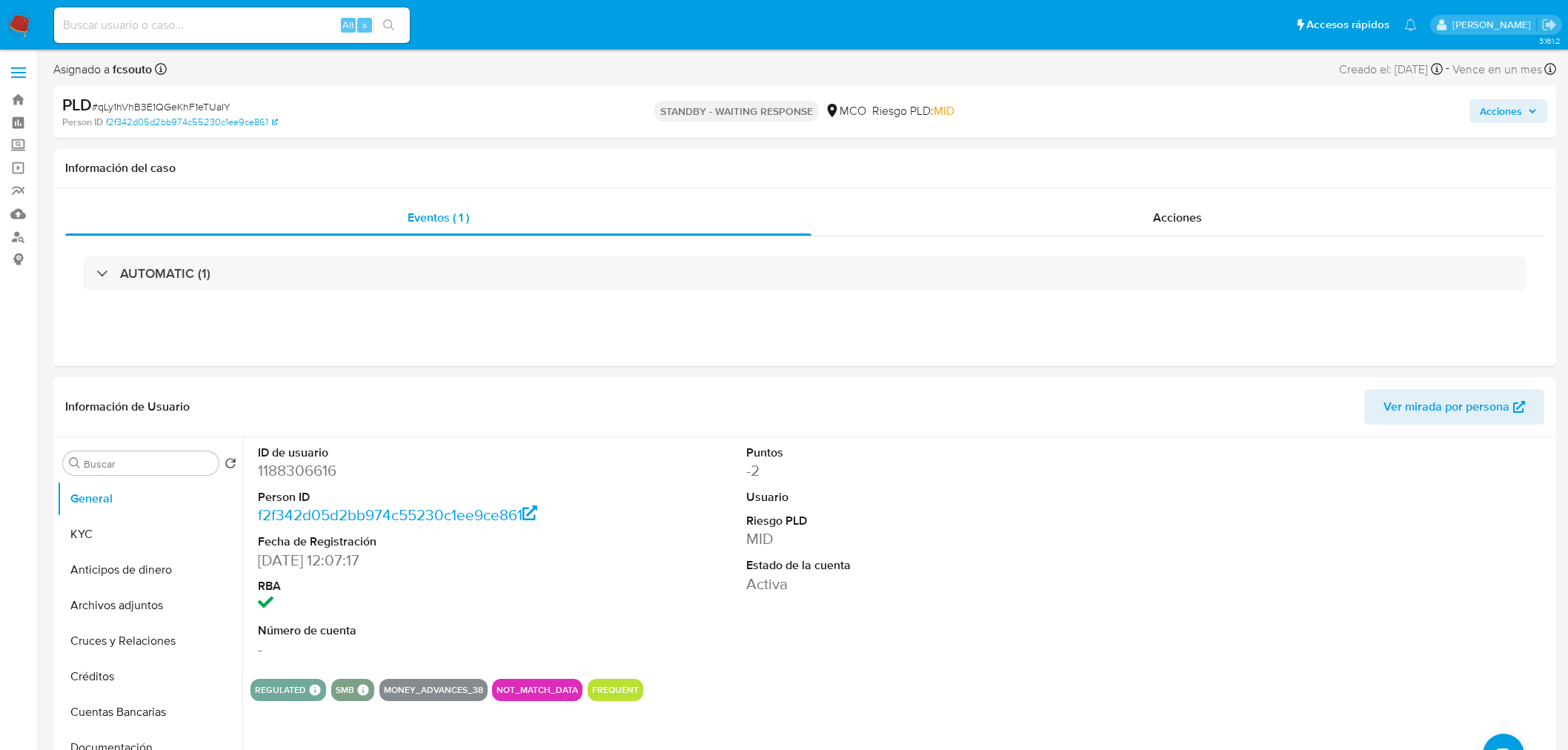
select select "10"
click at [167, 19] on input at bounding box center [232, 24] width 356 height 19
paste input "603268669"
type input "603268669"
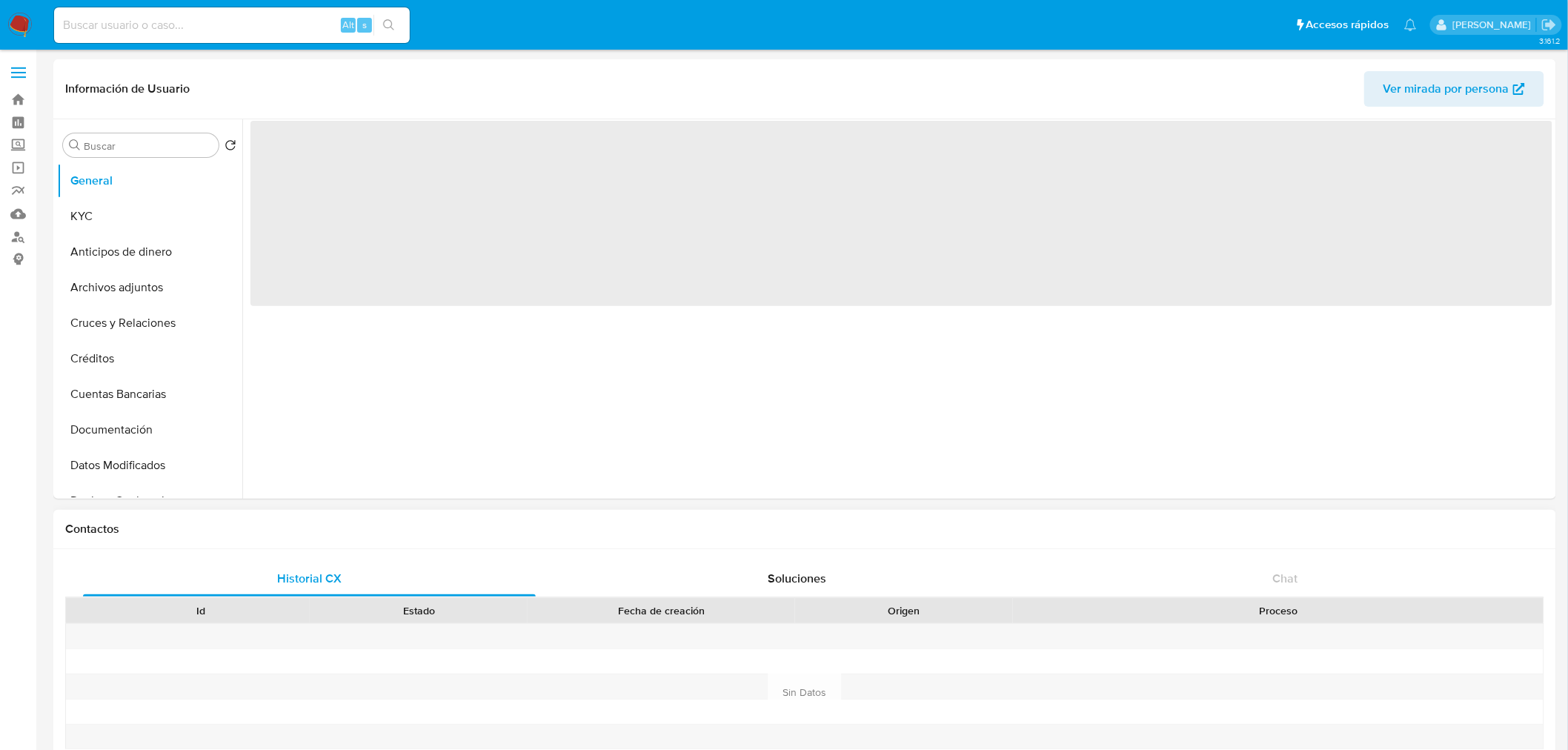
select select "10"
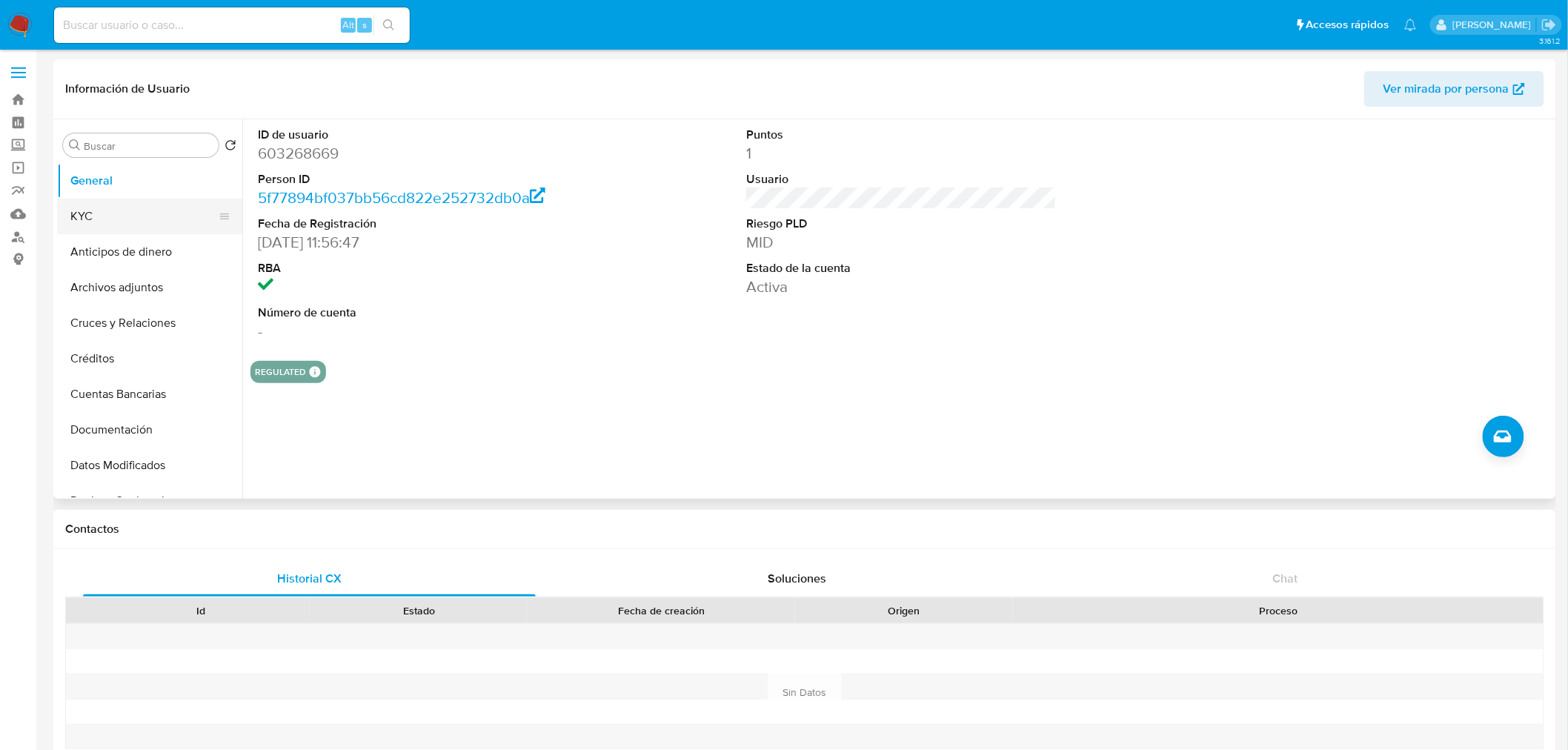
click at [121, 213] on button "KYC" at bounding box center [144, 216] width 174 height 35
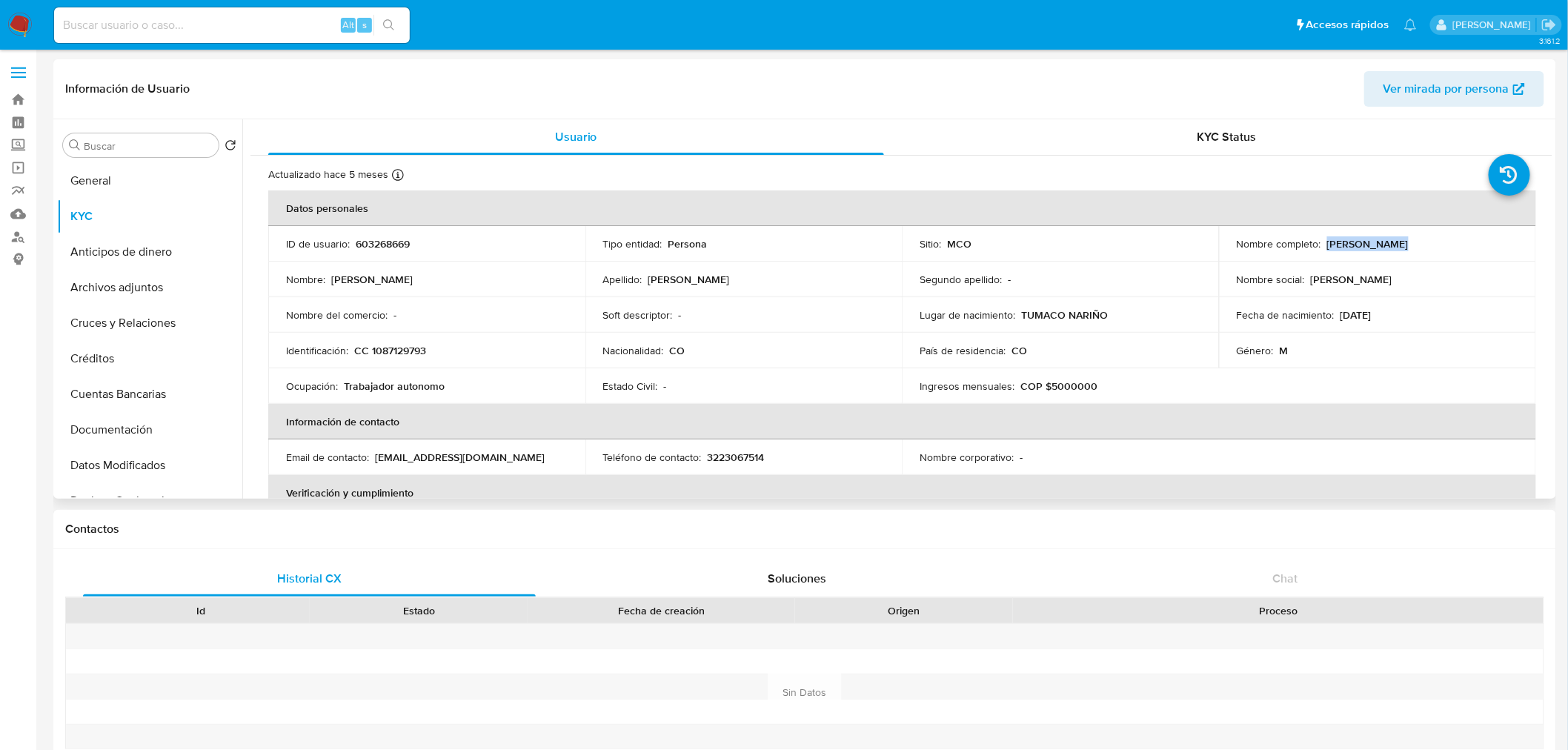
drag, startPoint x: 1387, startPoint y: 240, endPoint x: 1322, endPoint y: 246, distance: 65.3
click at [1328, 246] on p "Gary Laineker Ceron Quiñones" at bounding box center [1368, 243] width 81 height 14
copy p "Gary Laineker"
click at [1173, 309] on div "Lugar de nacimiento : TUMACO NARIÑO" at bounding box center [1061, 314] width 282 height 14
drag, startPoint x: 1386, startPoint y: 240, endPoint x: 1328, endPoint y: 236, distance: 58.1
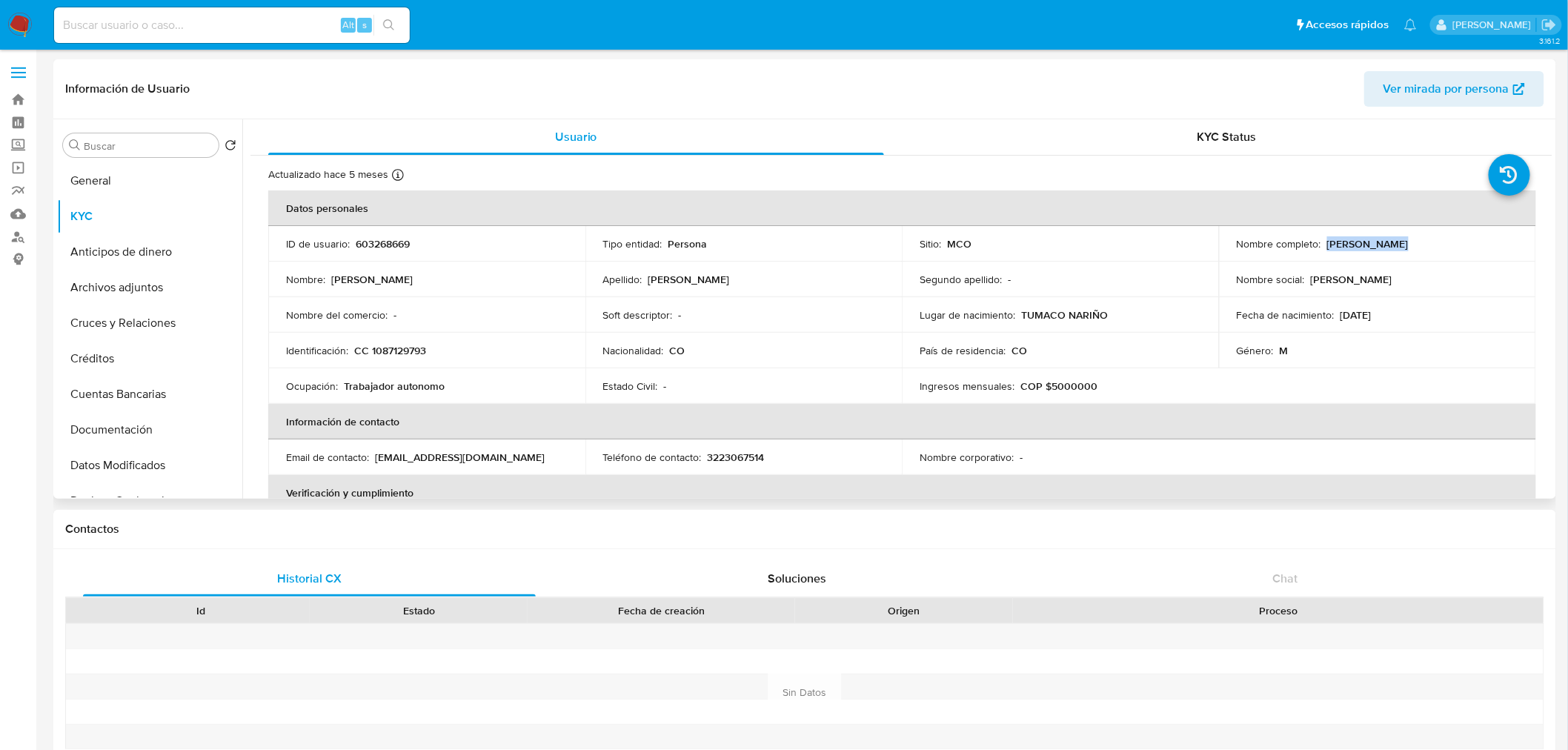
click at [1328, 242] on p "Gary Laineker Ceron Quiñones" at bounding box center [1368, 243] width 81 height 14
copy p "Gary Laineker"
click at [1352, 336] on td "Género : M" at bounding box center [1377, 350] width 317 height 35
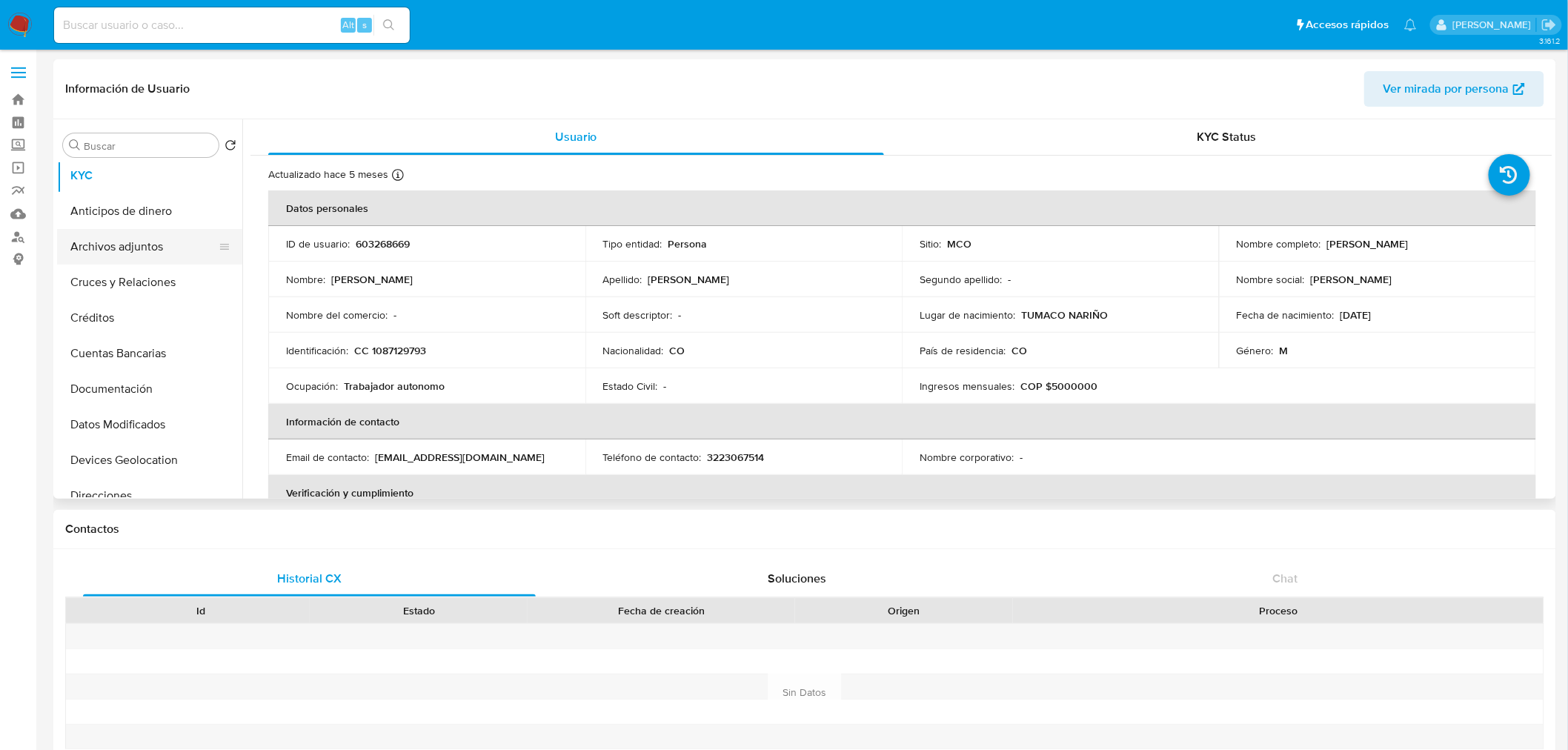
scroll to position [82, 0]
click at [138, 343] on button "Documentación" at bounding box center [144, 347] width 174 height 35
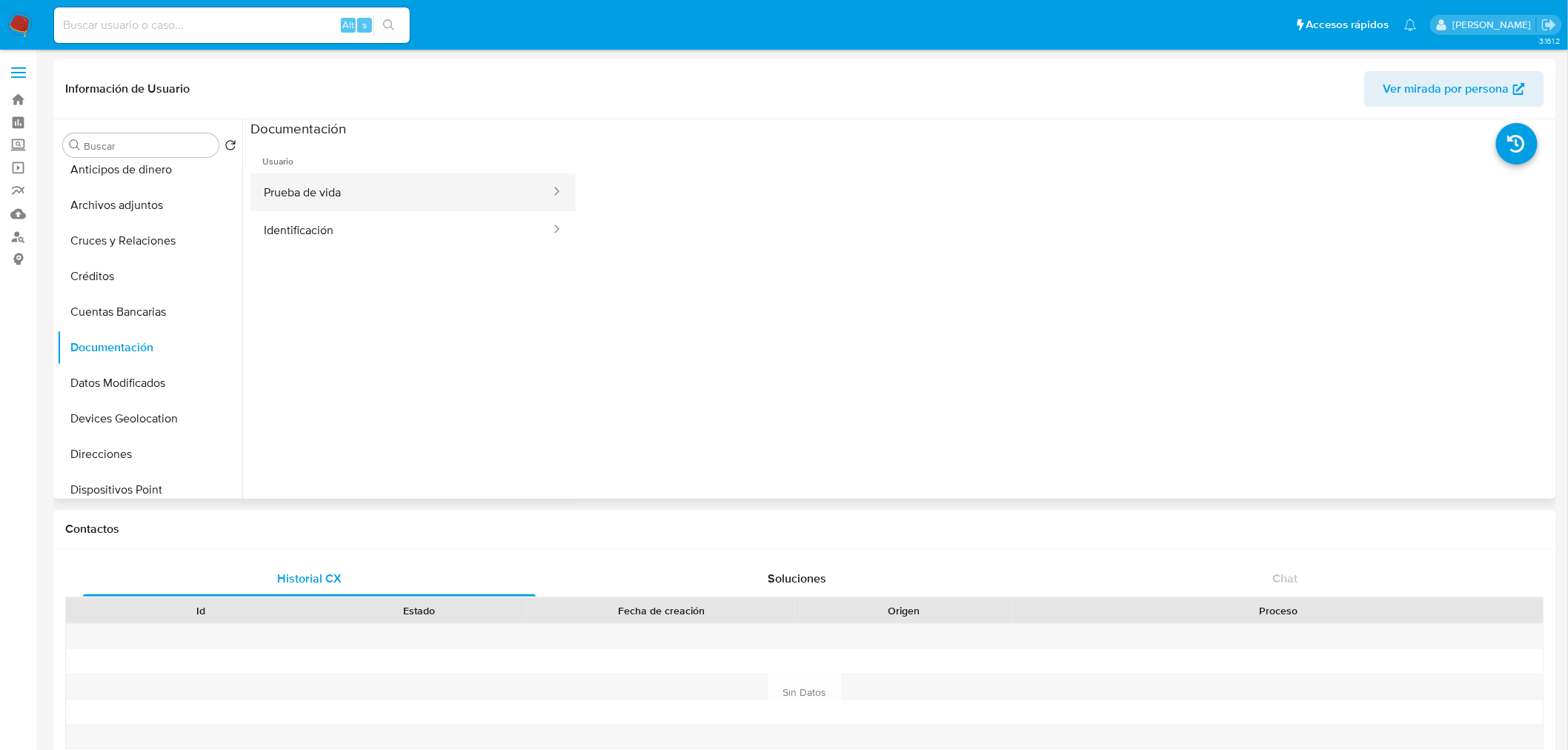
click at [455, 198] on button "Prueba de vida" at bounding box center [401, 192] width 302 height 38
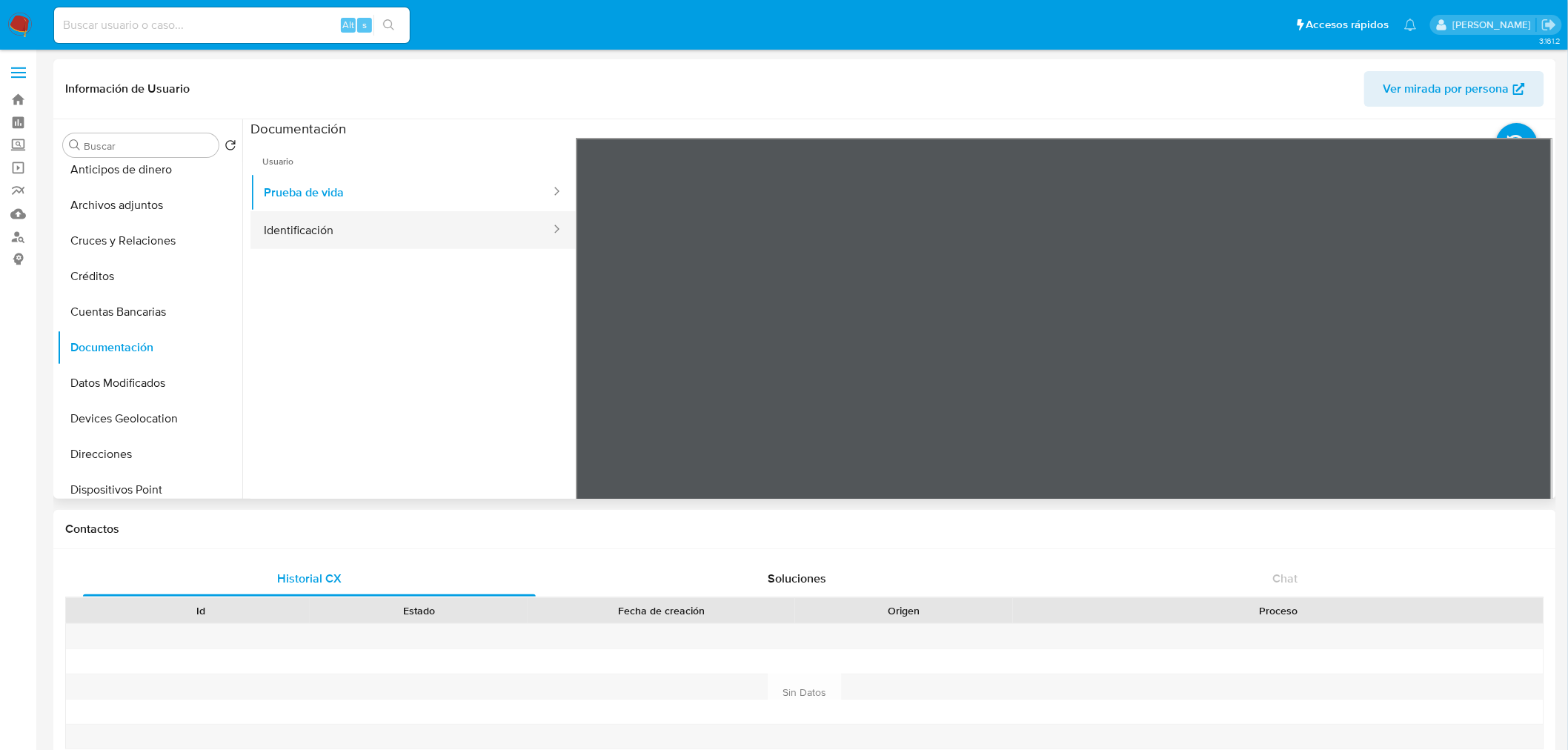
click at [415, 238] on button "Identificación" at bounding box center [401, 230] width 302 height 38
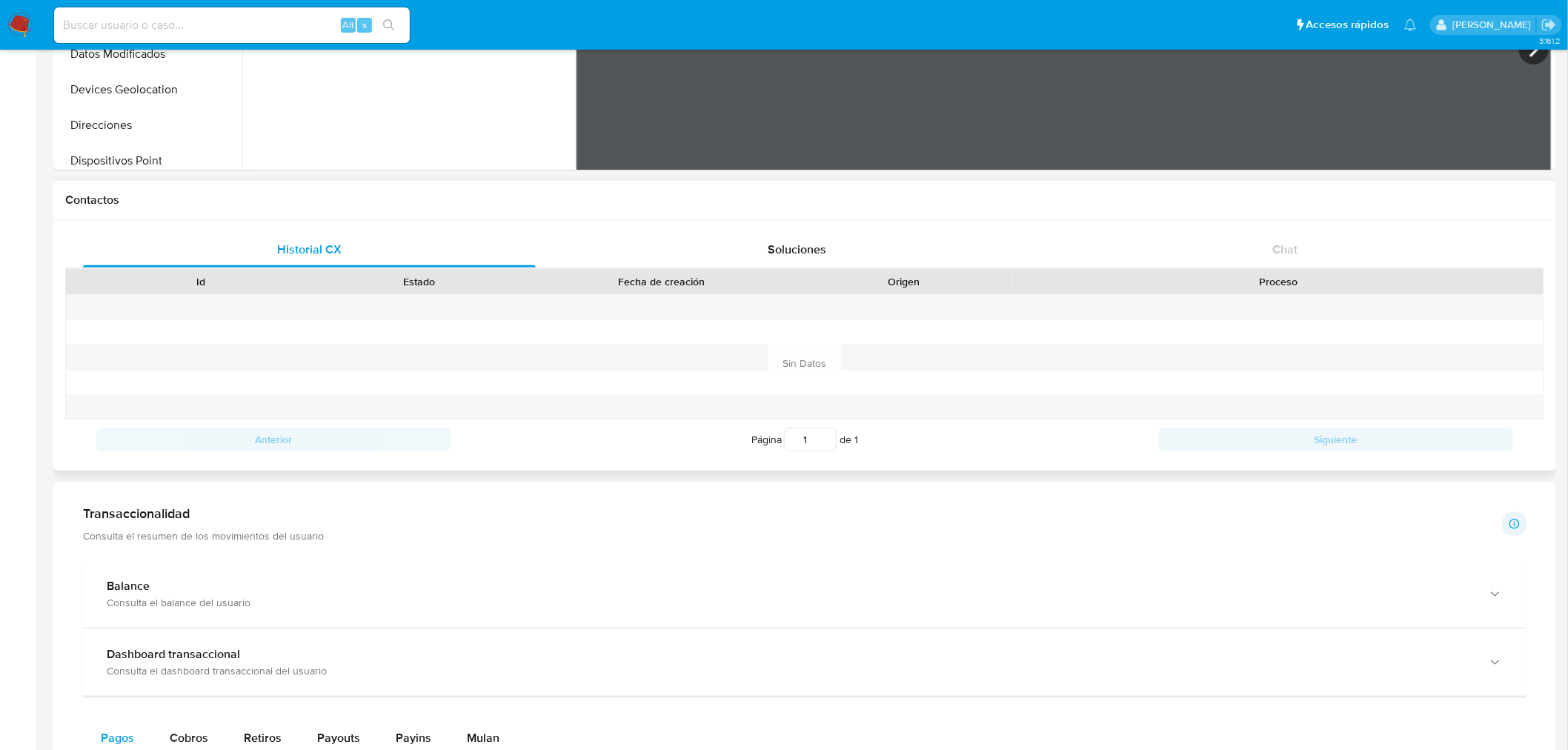
scroll to position [823, 0]
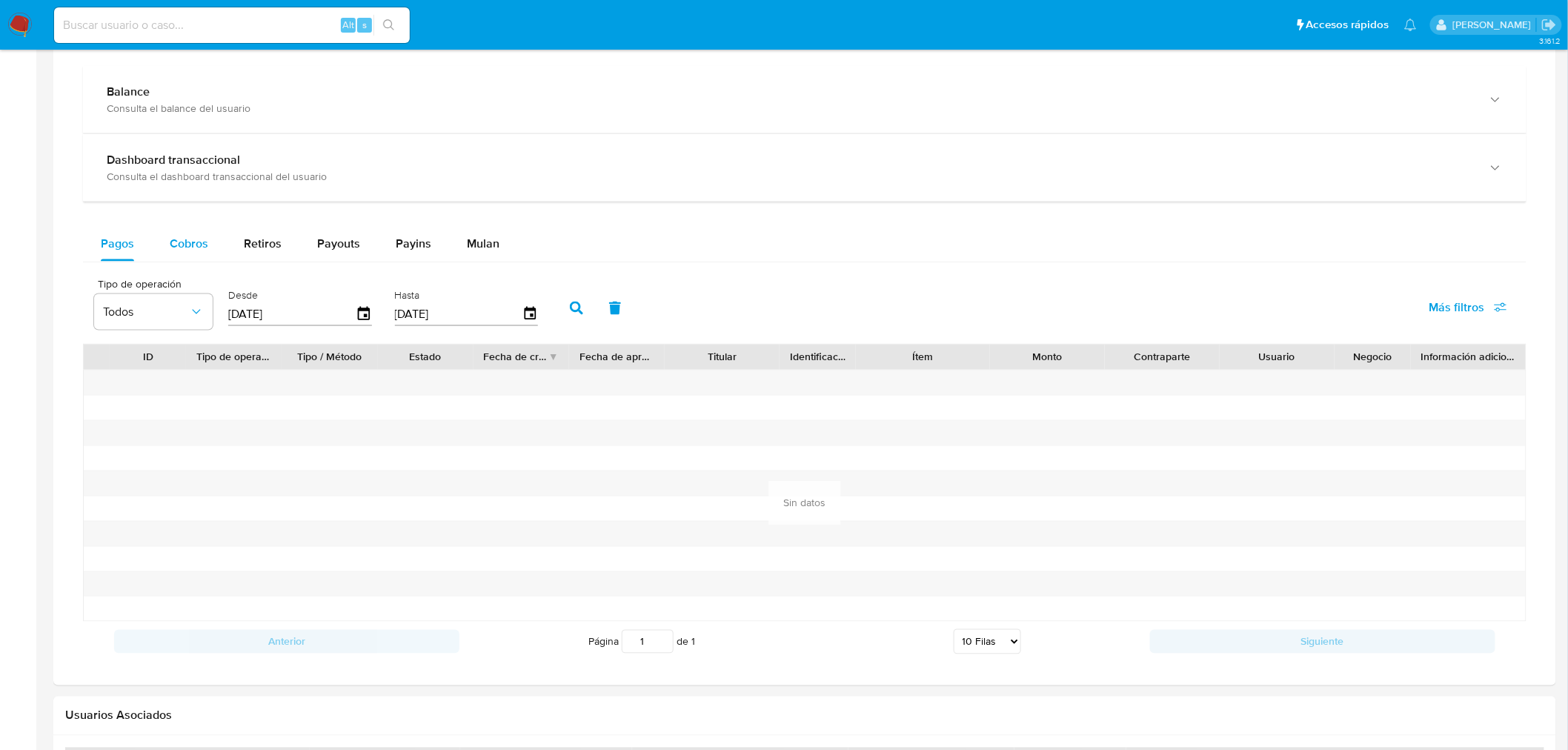
click at [172, 230] on div "Cobros" at bounding box center [189, 243] width 39 height 35
select select "10"
click at [123, 250] on span "Pagos" at bounding box center [117, 243] width 33 height 17
click at [358, 315] on icon "button" at bounding box center [363, 313] width 12 height 14
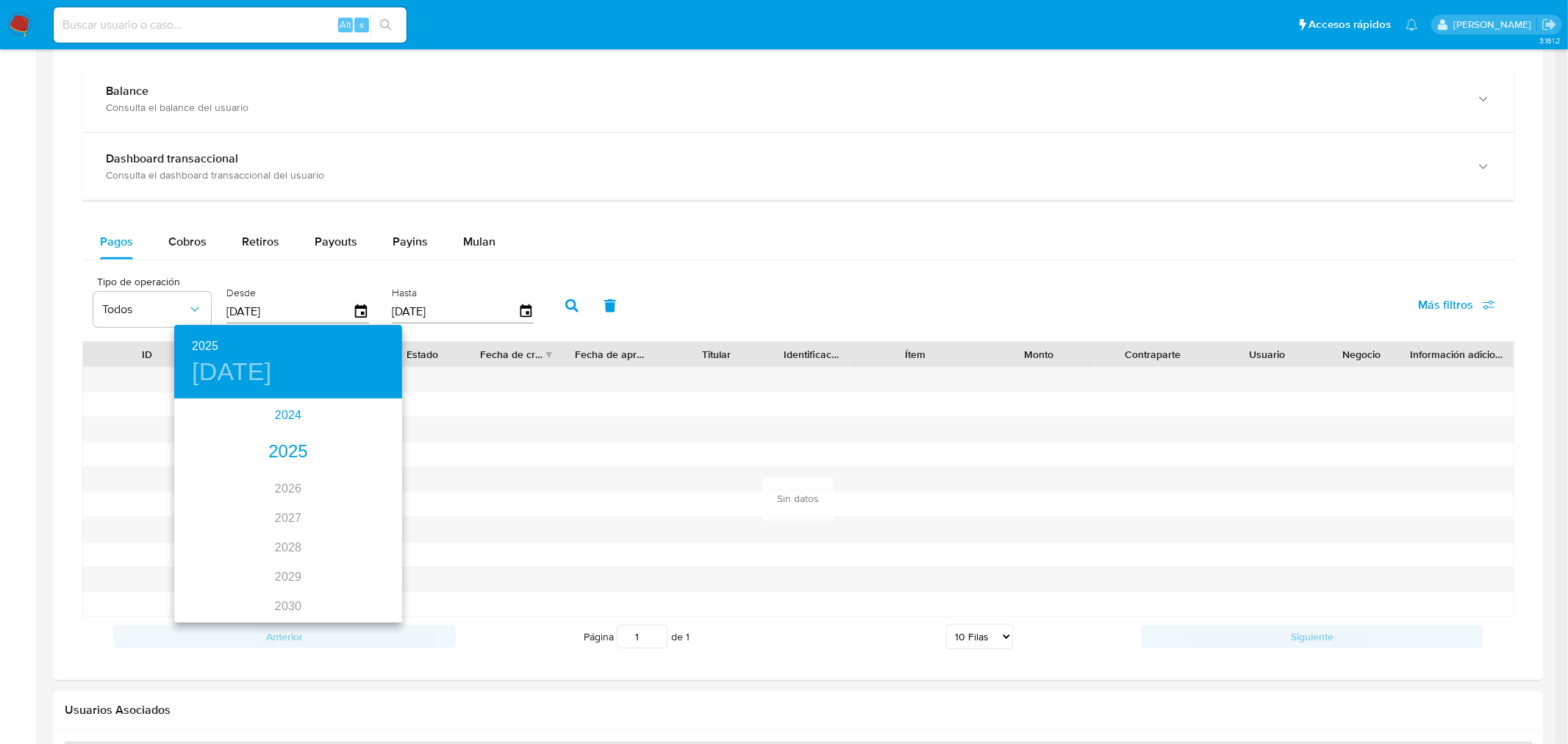
click at [284, 425] on div "2024" at bounding box center [288, 415] width 228 height 30
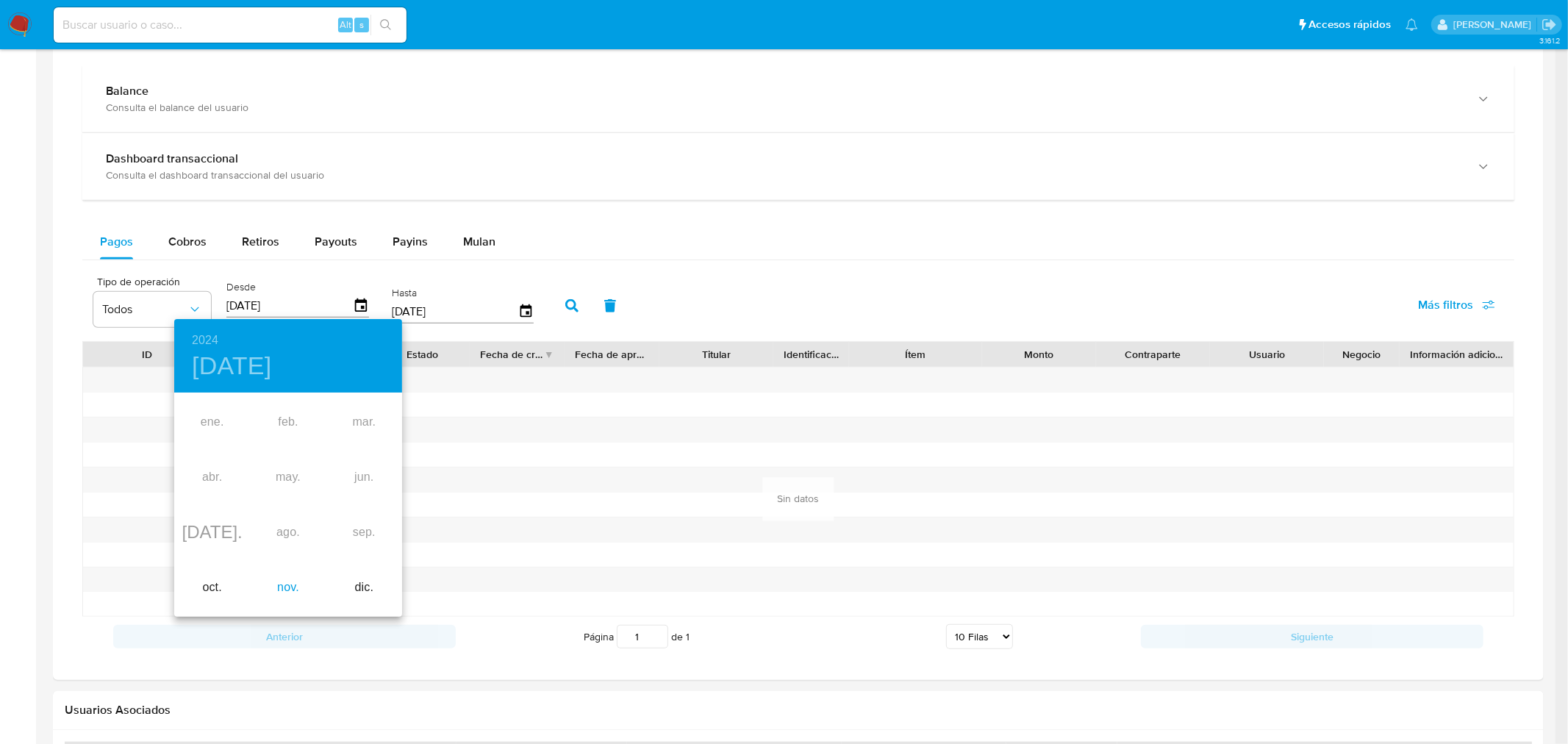
click at [287, 590] on div "nov." at bounding box center [288, 587] width 75 height 55
type input "05/11/2024"
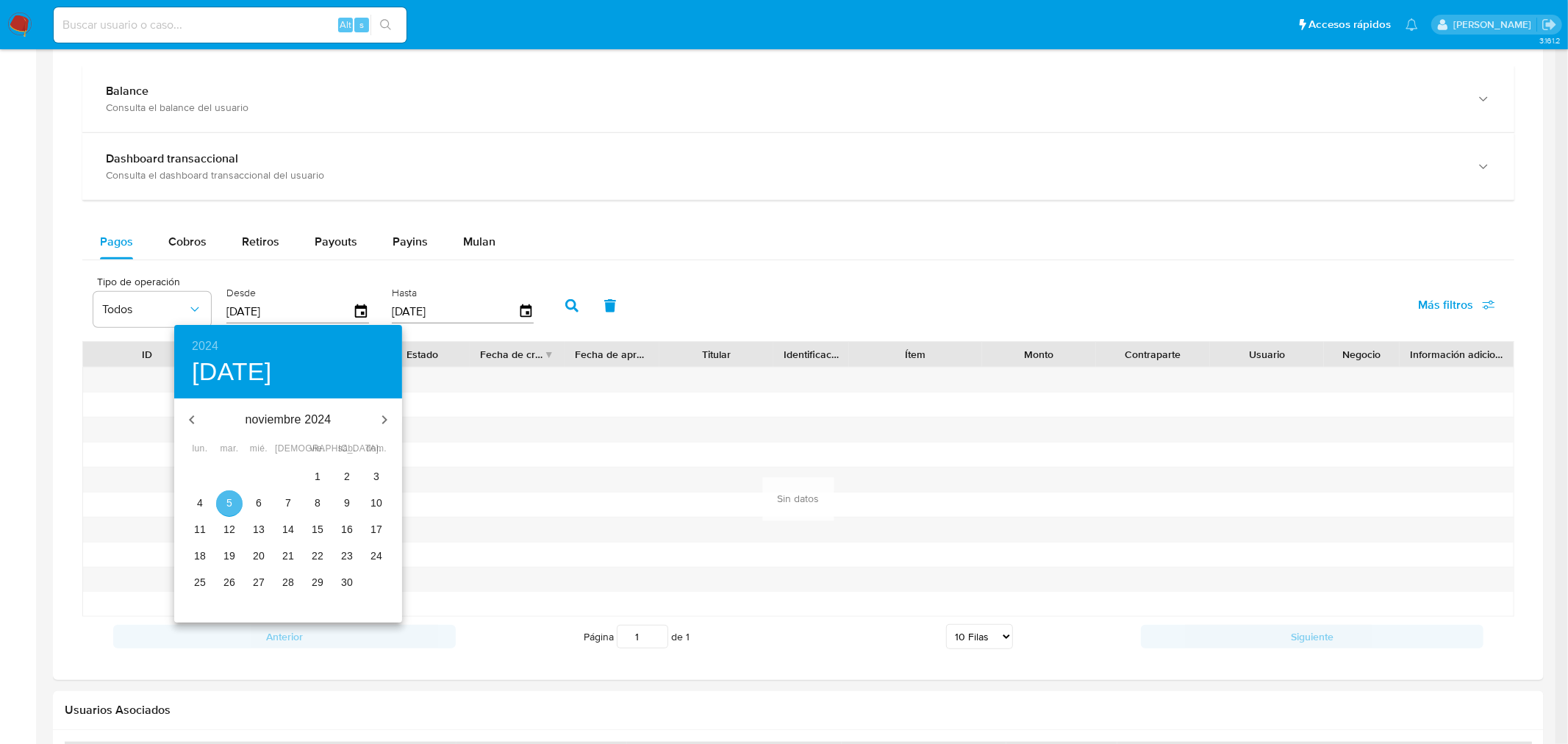
click at [231, 504] on p "5" at bounding box center [230, 503] width 6 height 14
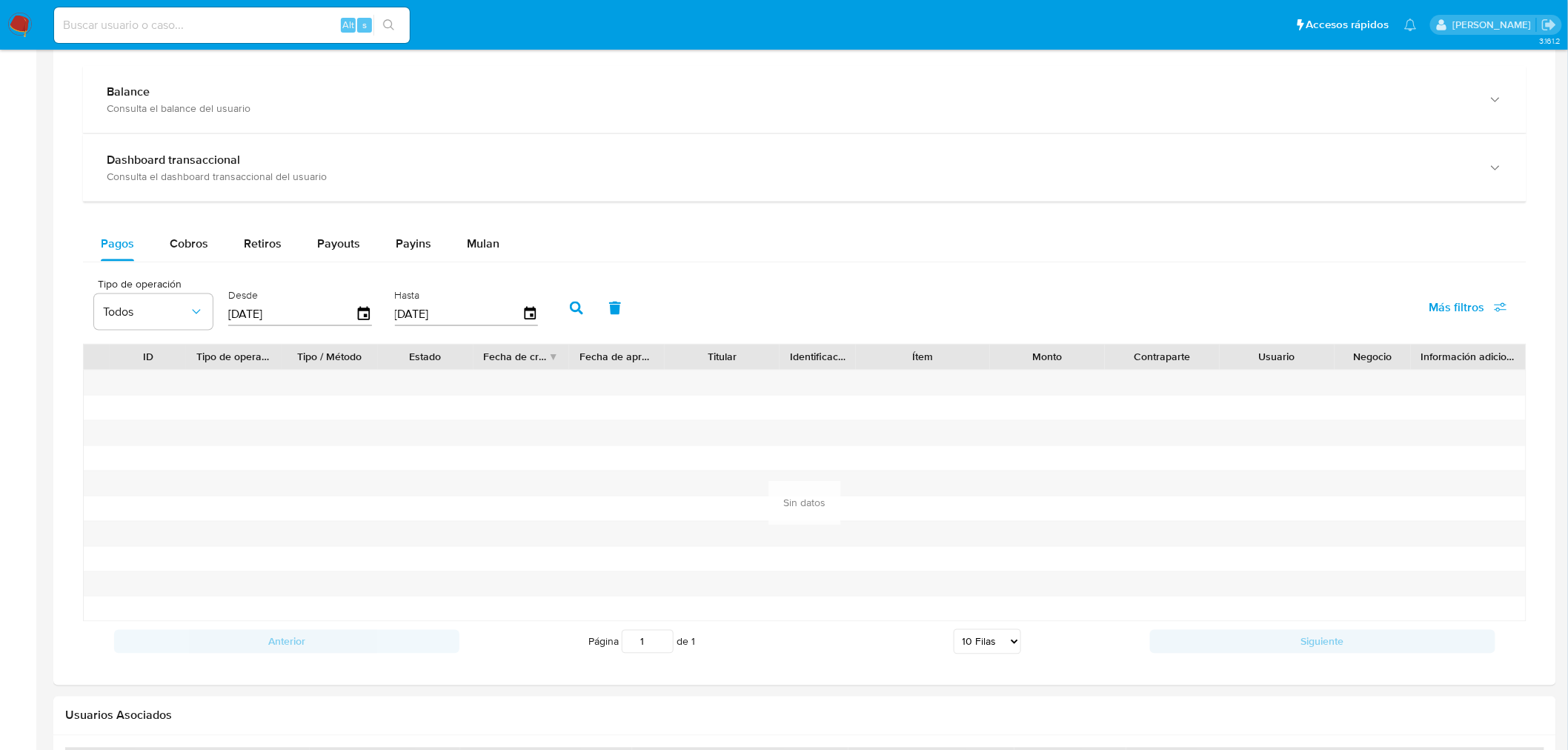
click at [571, 312] on icon "button" at bounding box center [577, 308] width 14 height 14
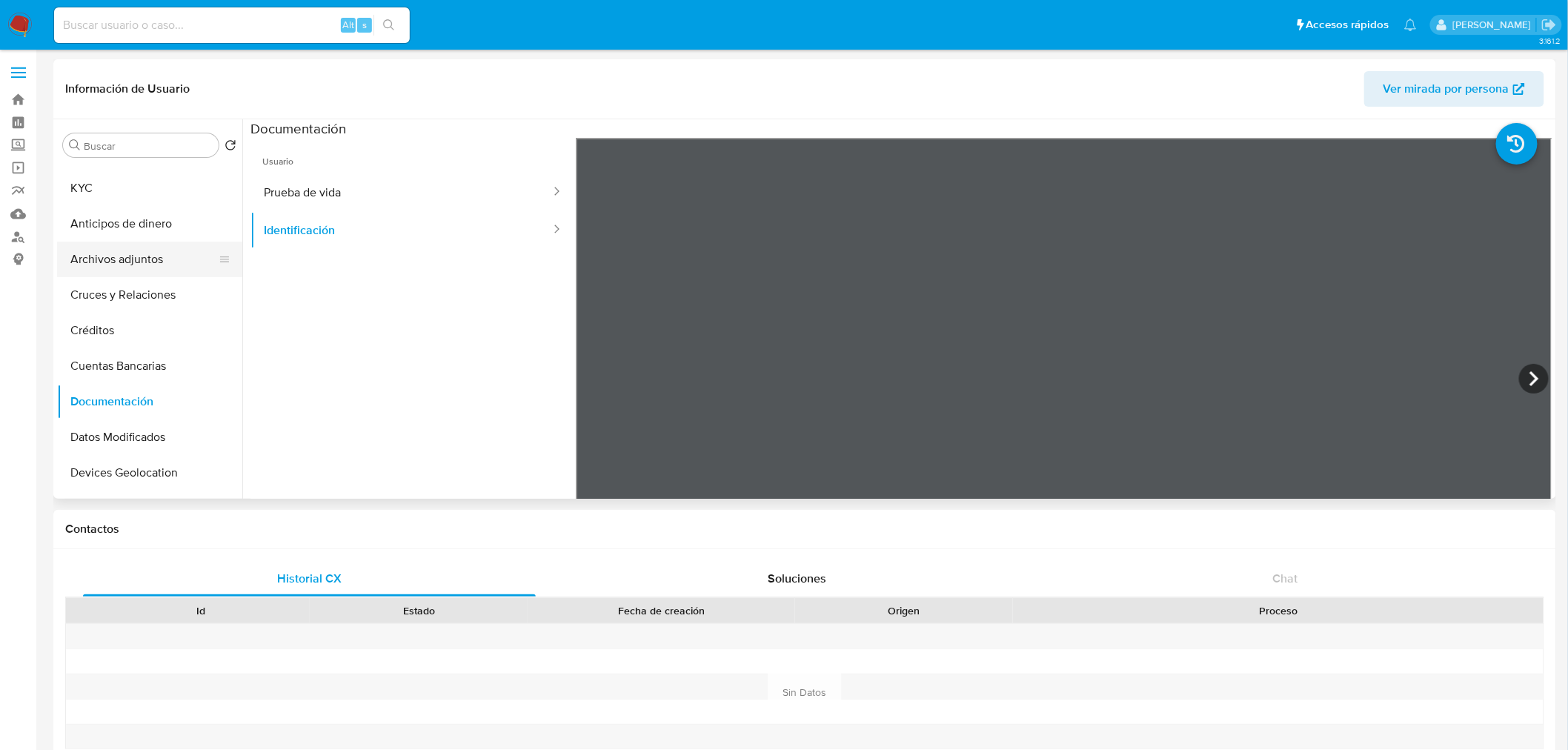
scroll to position [0, 0]
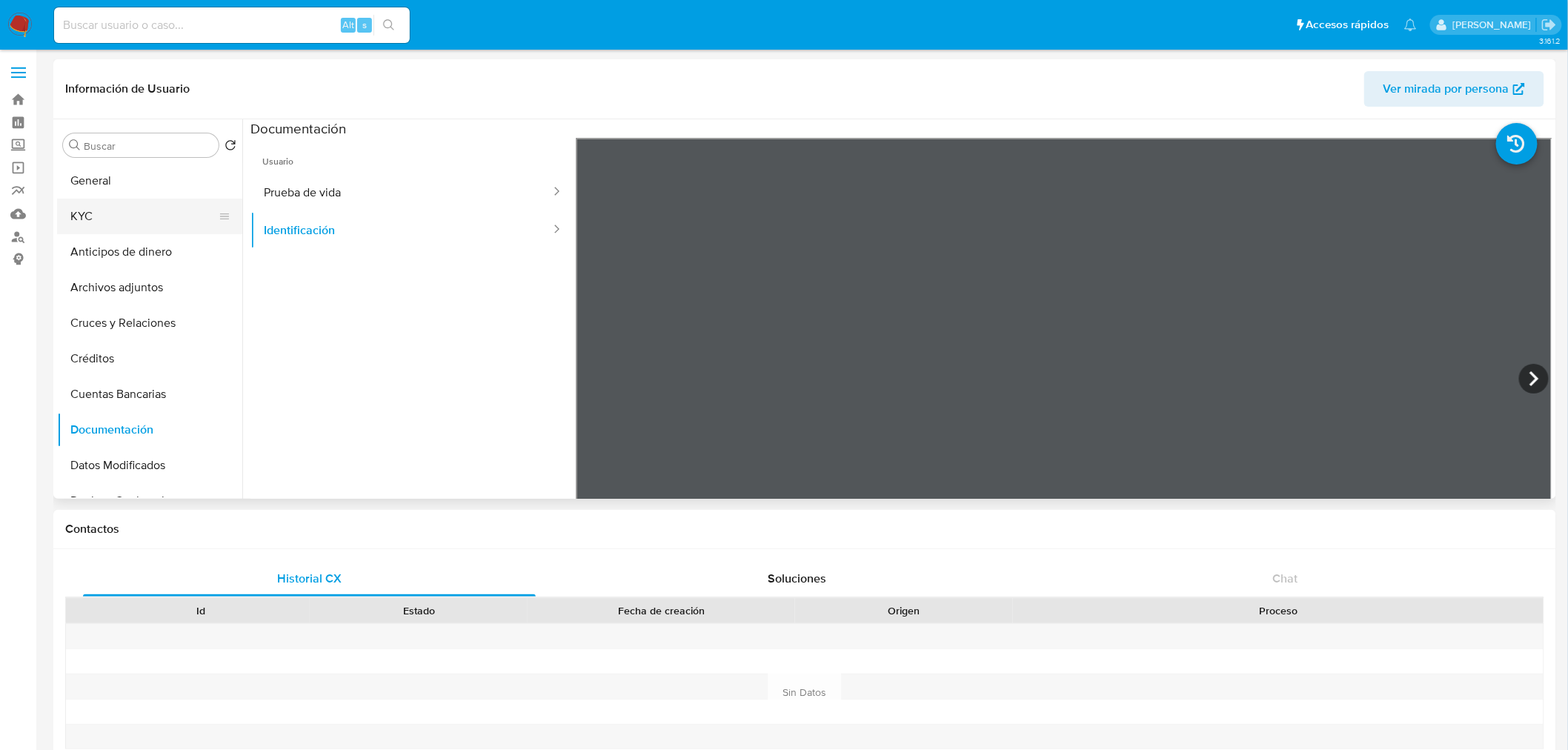
click at [105, 208] on button "KYC" at bounding box center [144, 216] width 174 height 35
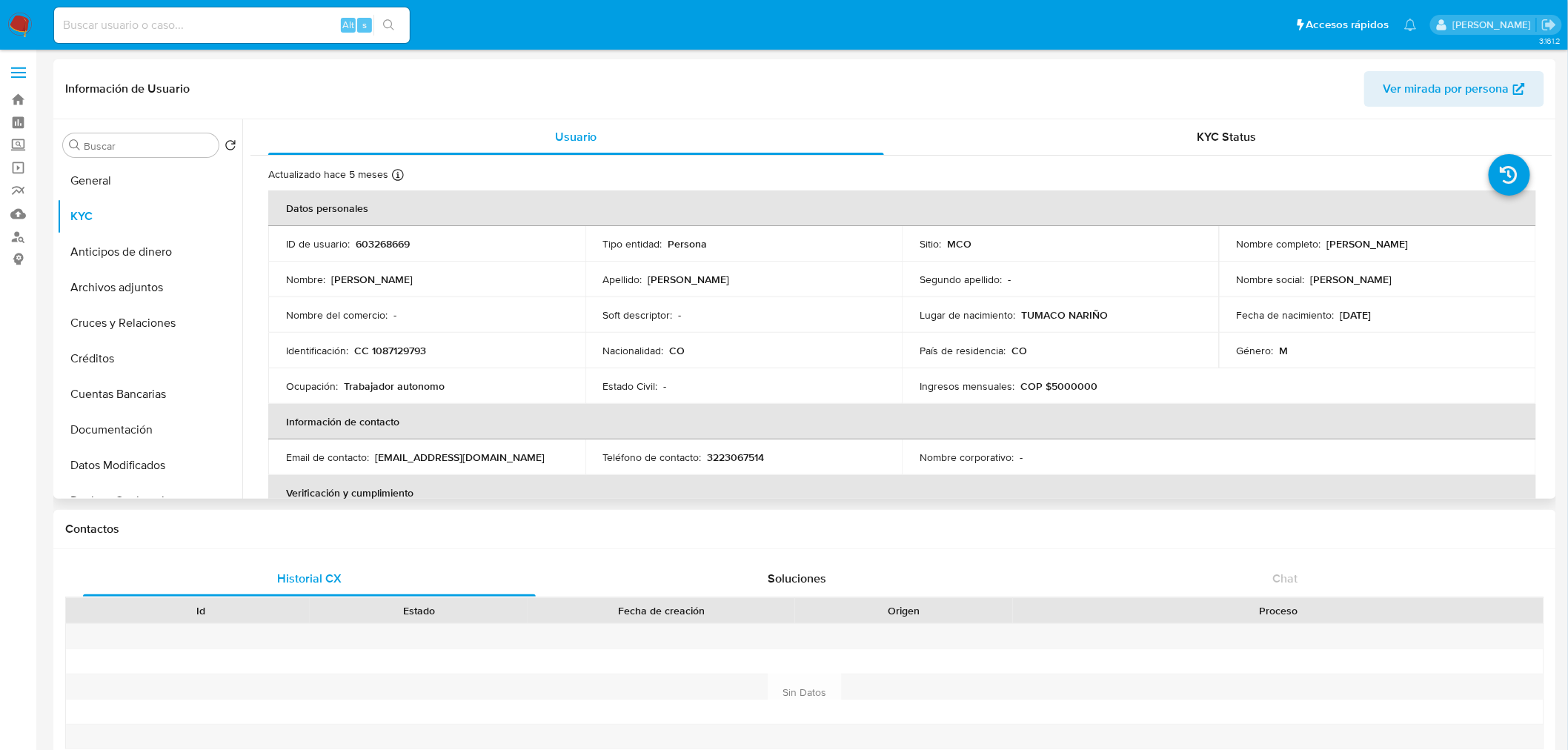
drag, startPoint x: 1471, startPoint y: 237, endPoint x: 1324, endPoint y: 234, distance: 147.0
click at [1324, 234] on td "Nombre completo : Gary Laineker Ceron Quiñones" at bounding box center [1377, 243] width 317 height 35
copy p "Gary Laineker Ceron Quiñones"
click at [404, 352] on p "CC 1087129793" at bounding box center [390, 350] width 72 height 14
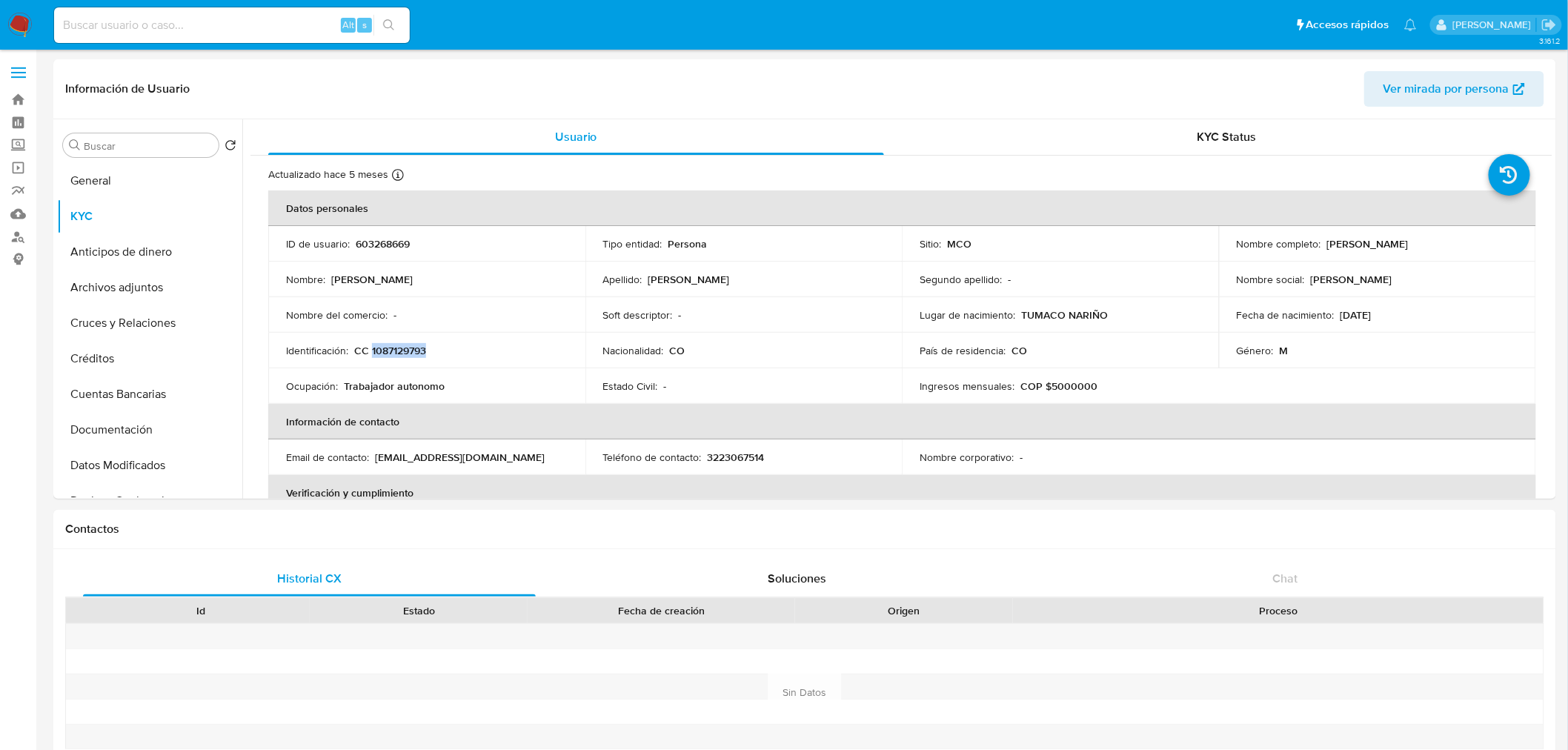
copy p "1087129793"
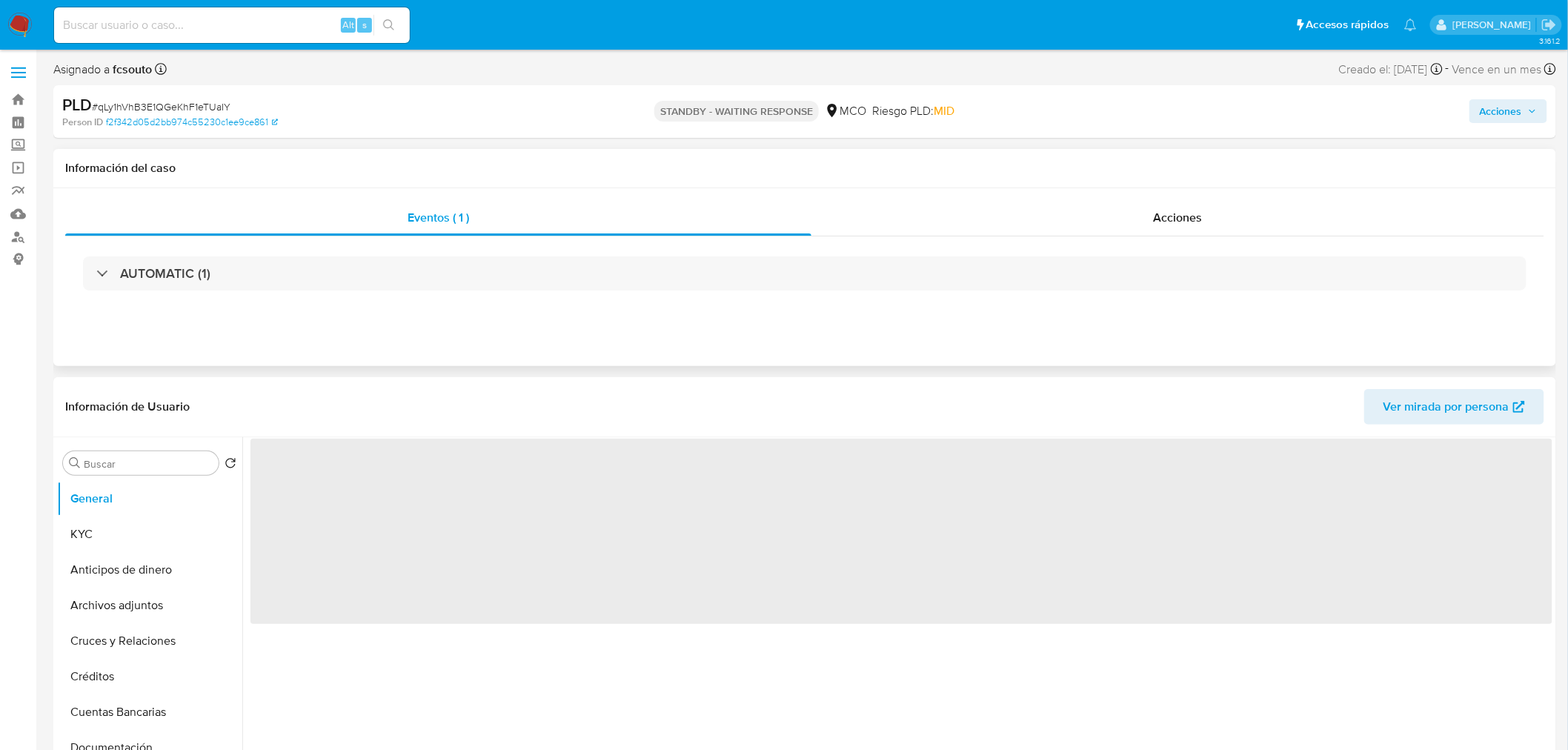
select select "10"
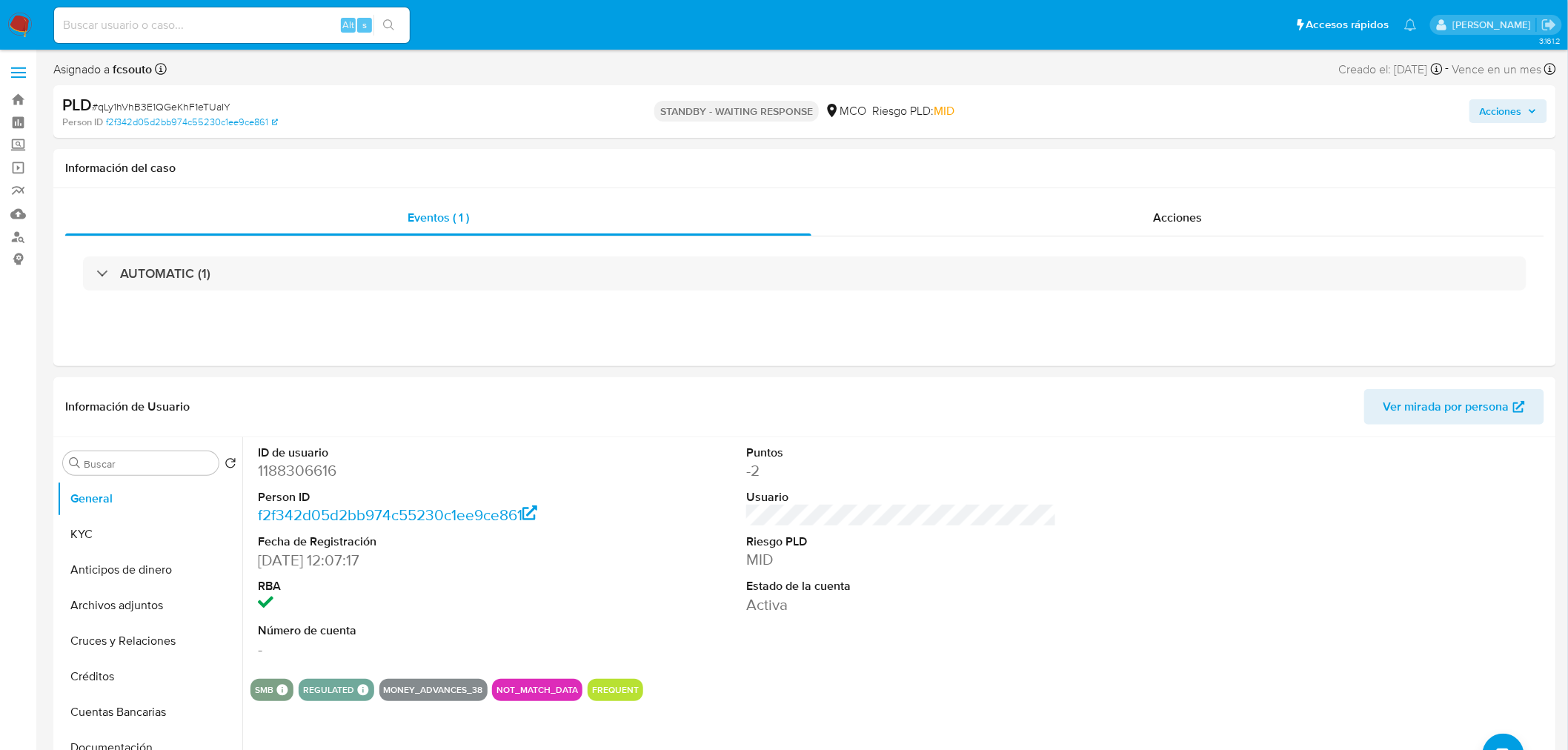
click at [276, 32] on input at bounding box center [232, 24] width 356 height 19
paste input "1075407215"
type input "1075407215"
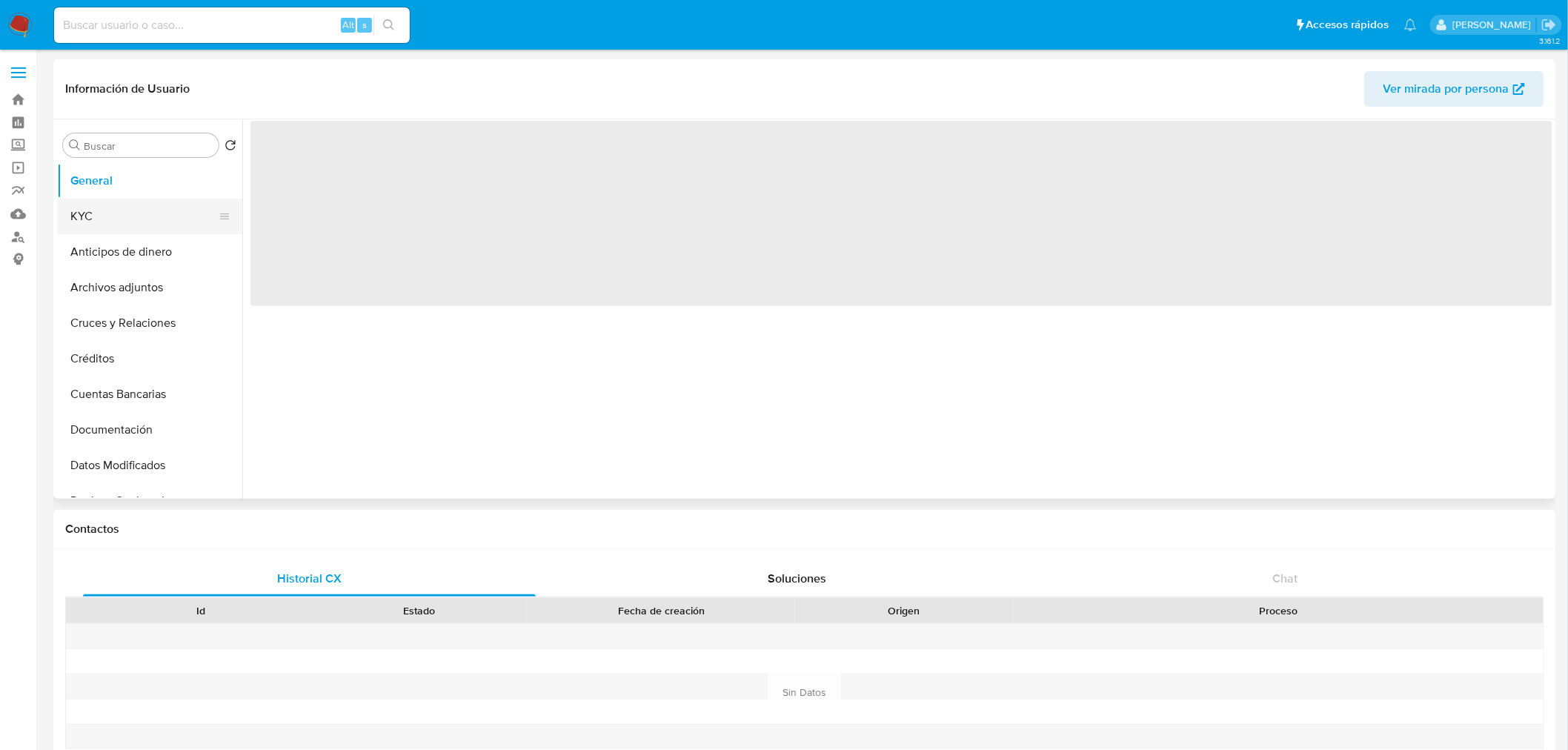
select select "10"
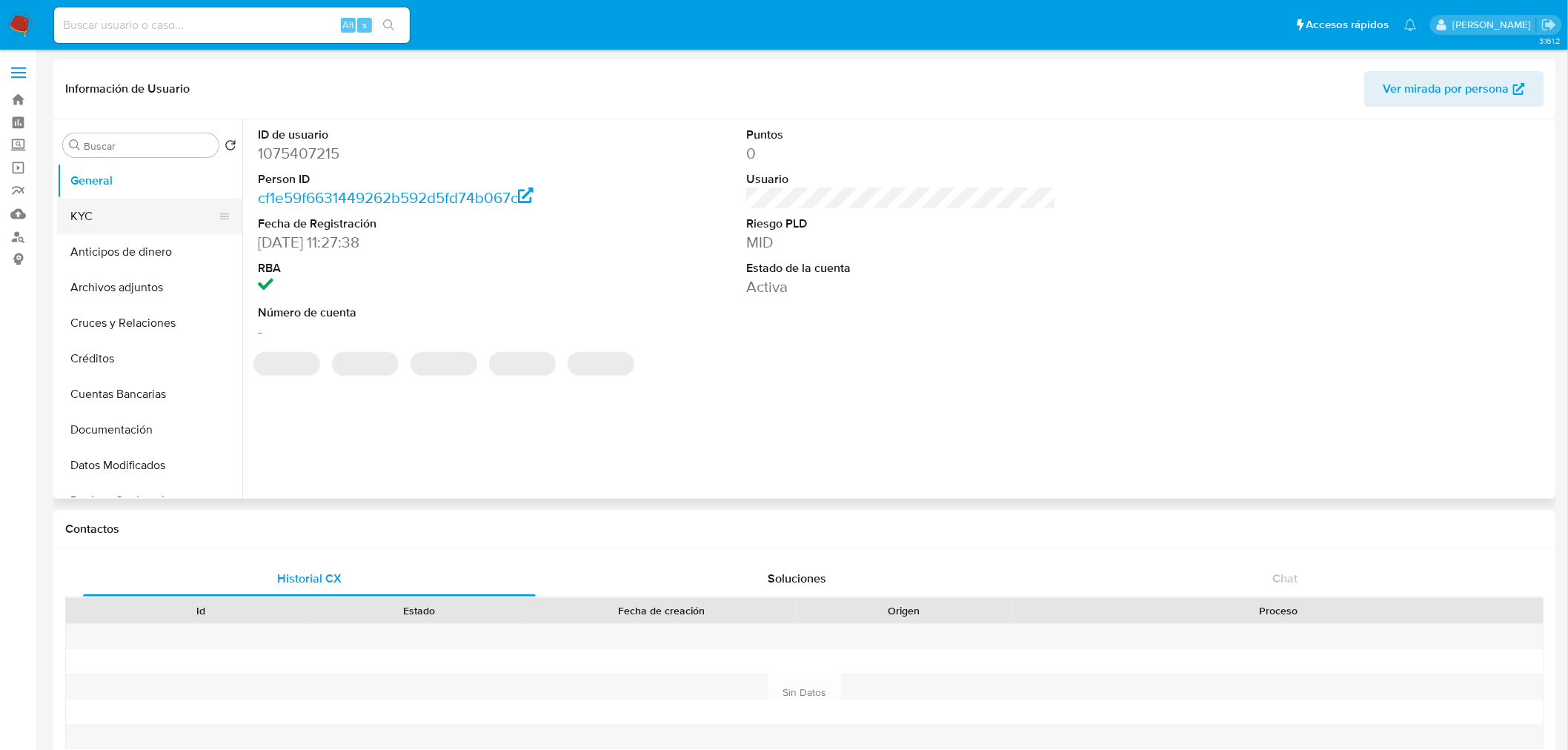
click at [119, 213] on button "KYC" at bounding box center [144, 216] width 174 height 35
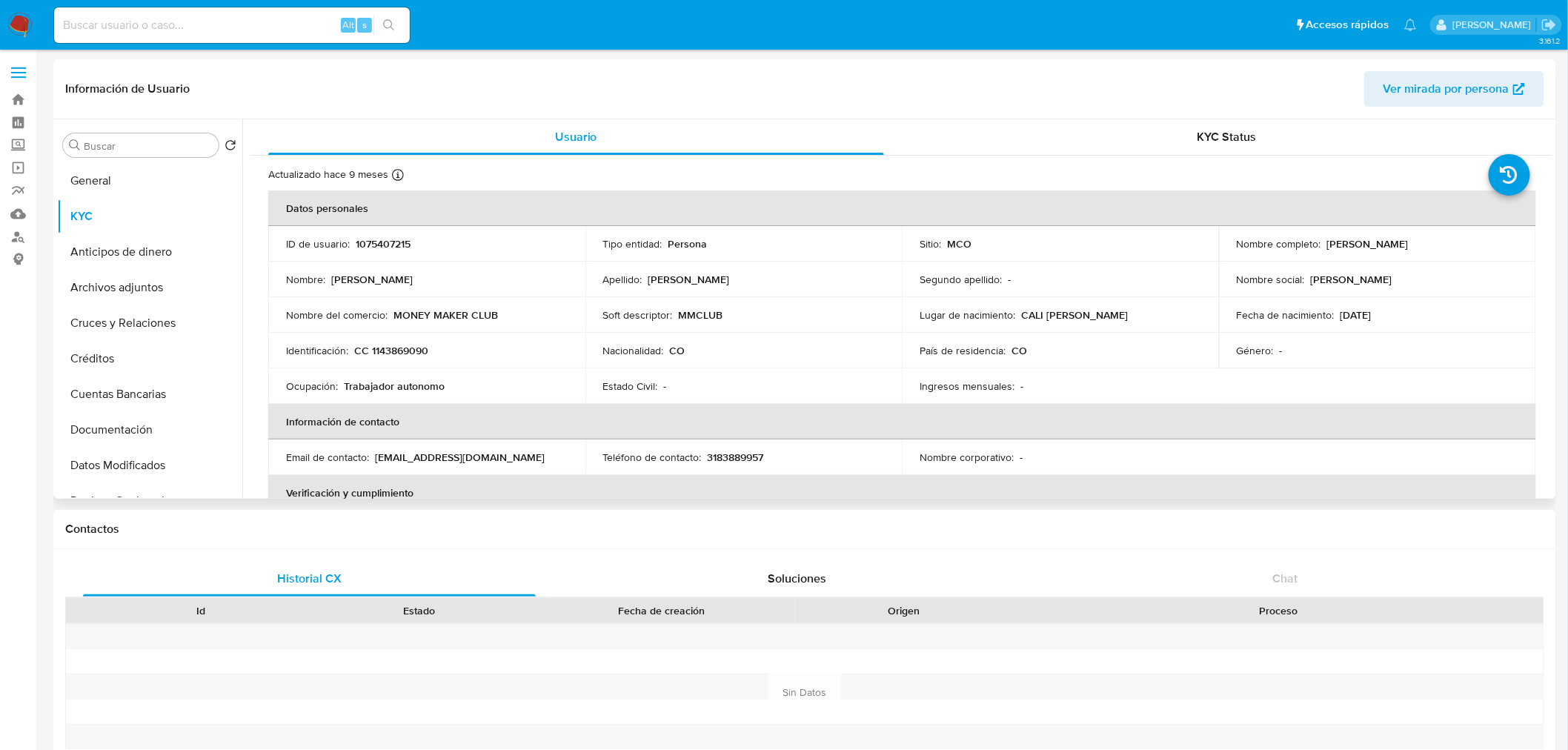
click at [382, 346] on p "CC 1143869090" at bounding box center [391, 350] width 74 height 14
copy p "1143869090"
click at [578, 357] on td "Identificación : CC 1143869090" at bounding box center [427, 350] width 317 height 35
drag, startPoint x: 537, startPoint y: 456, endPoint x: 375, endPoint y: 455, distance: 162.0
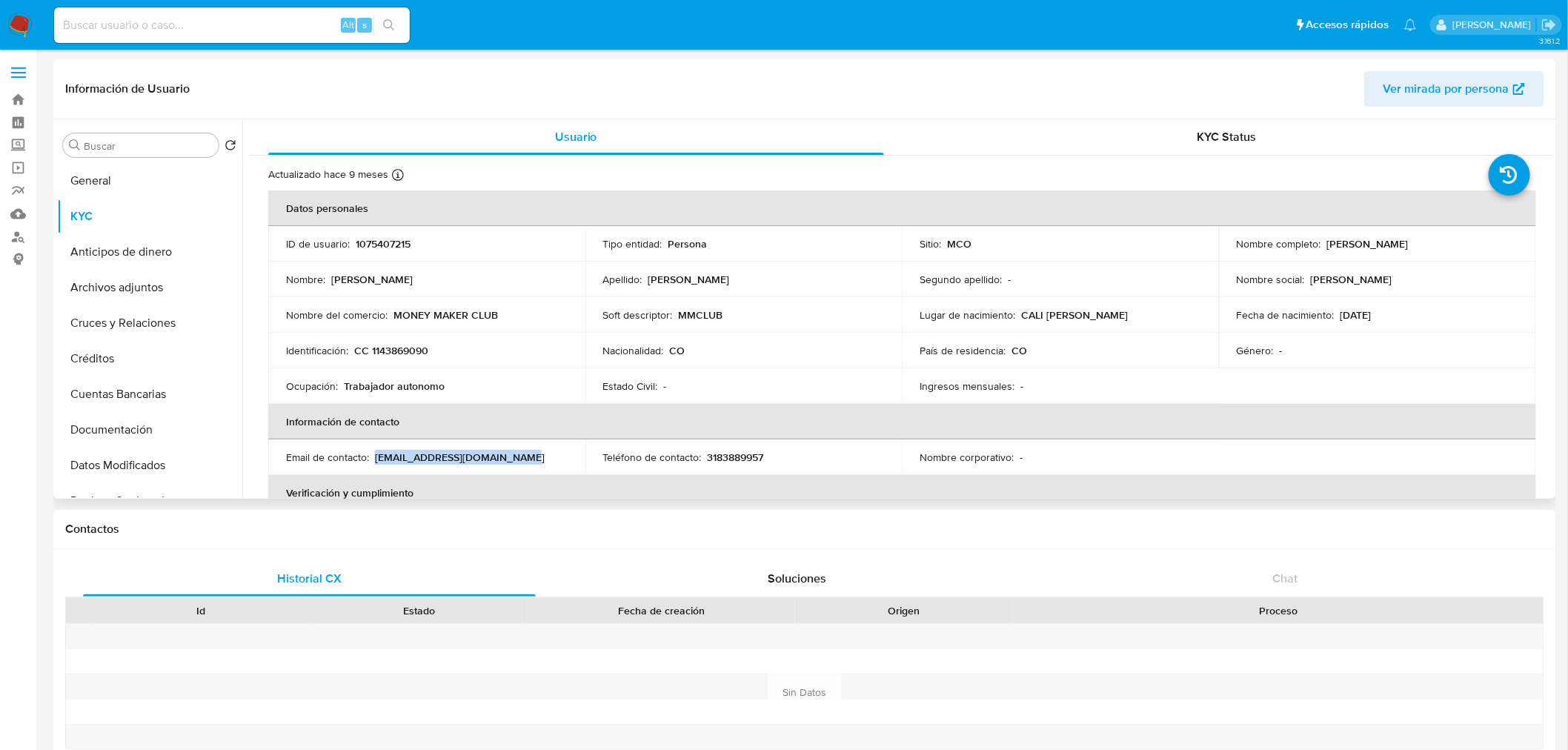
click at [375, 455] on div "Email de contacto : euphoniepurchases@gmail.com" at bounding box center [427, 457] width 282 height 14
copy p "euphoniepurchases@gmail.com"
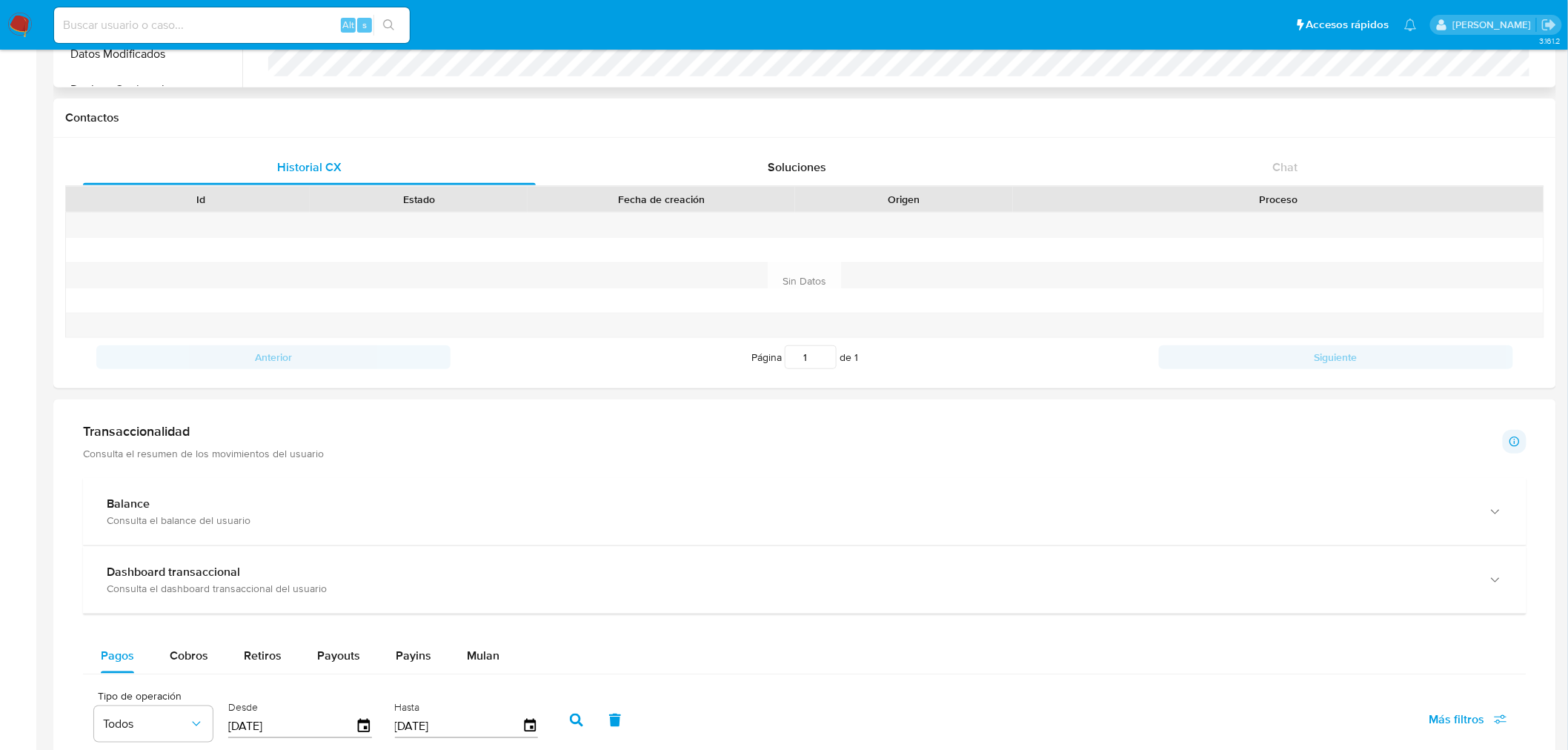
scroll to position [823, 0]
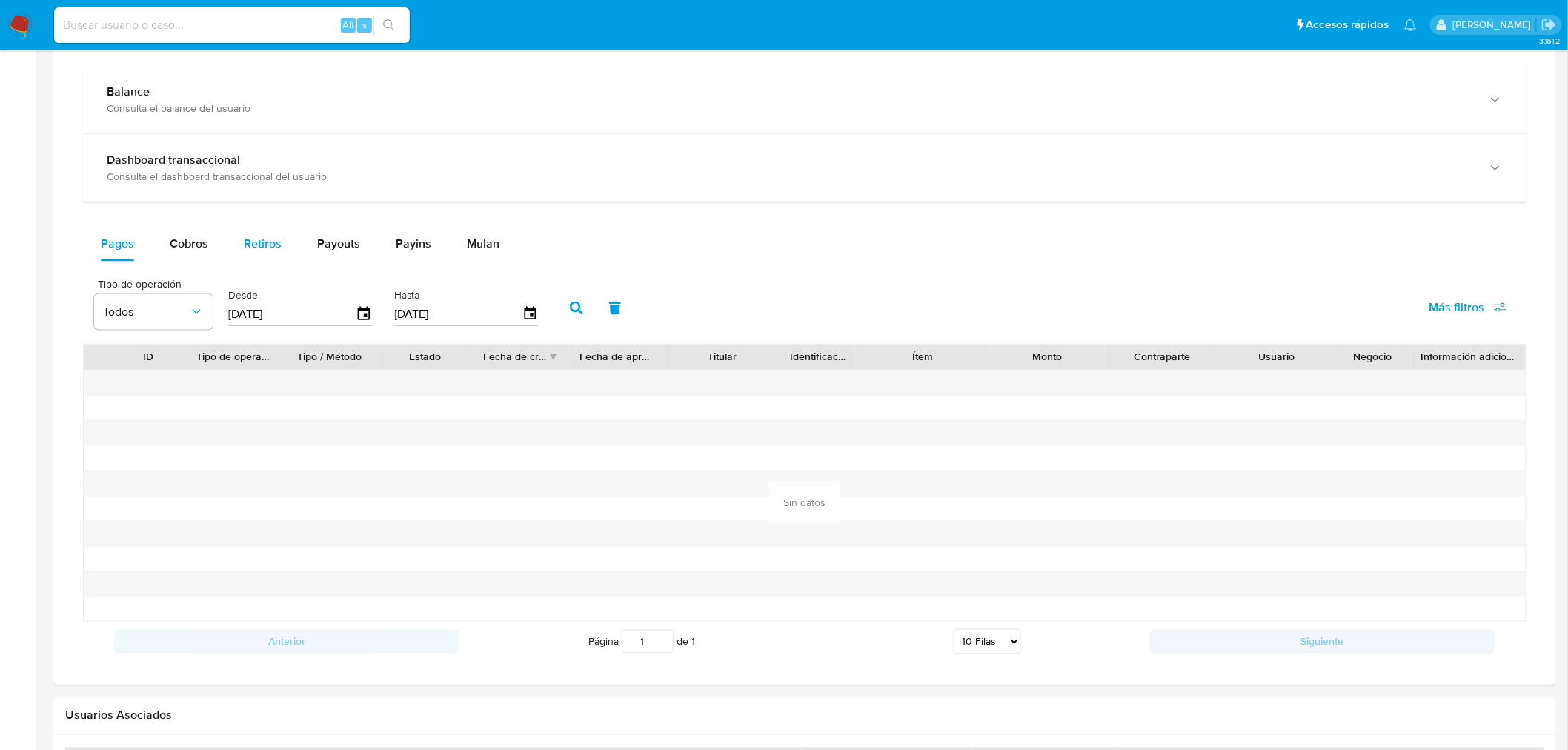
click at [268, 249] on span "Retiros" at bounding box center [263, 243] width 38 height 17
select select "10"
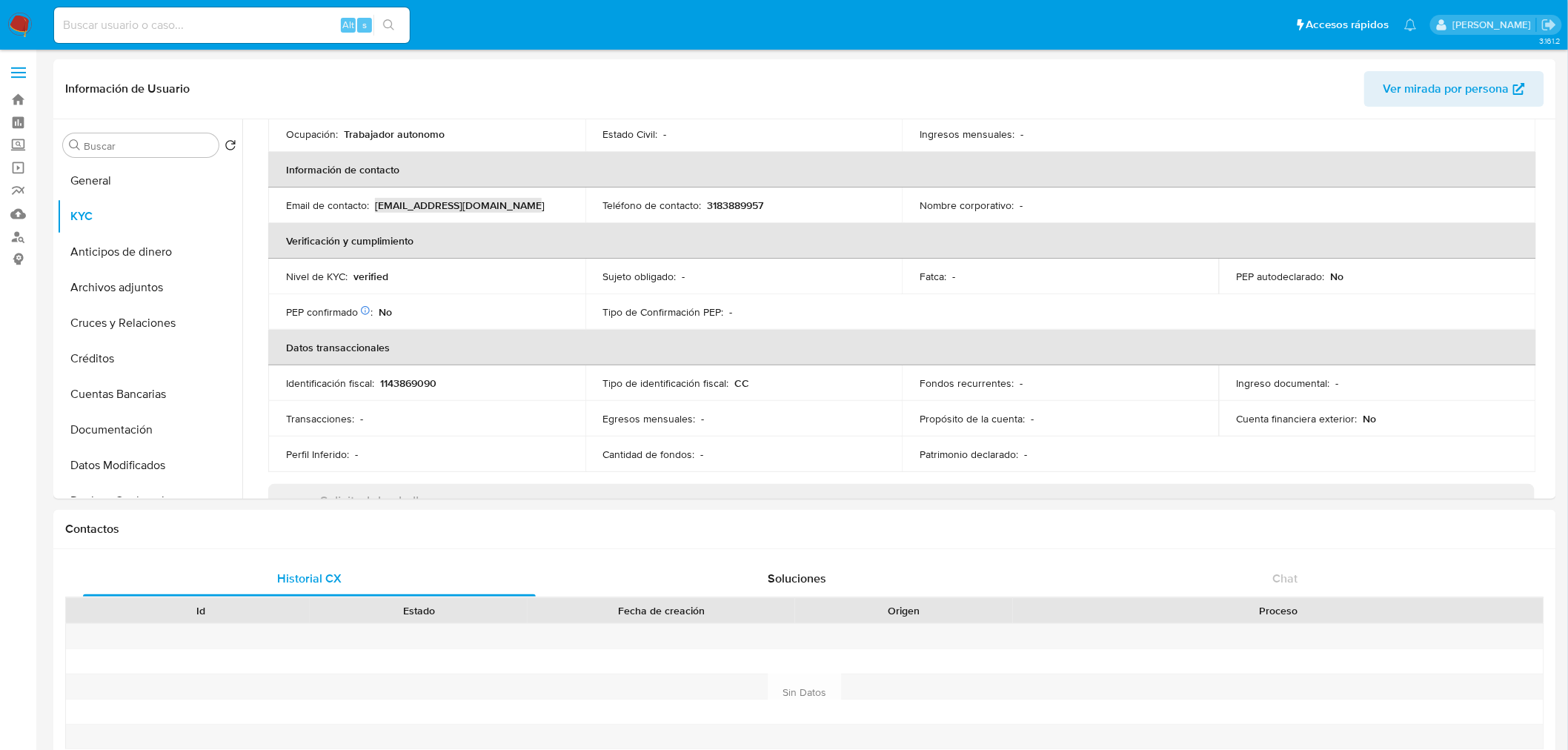
scroll to position [11, 0]
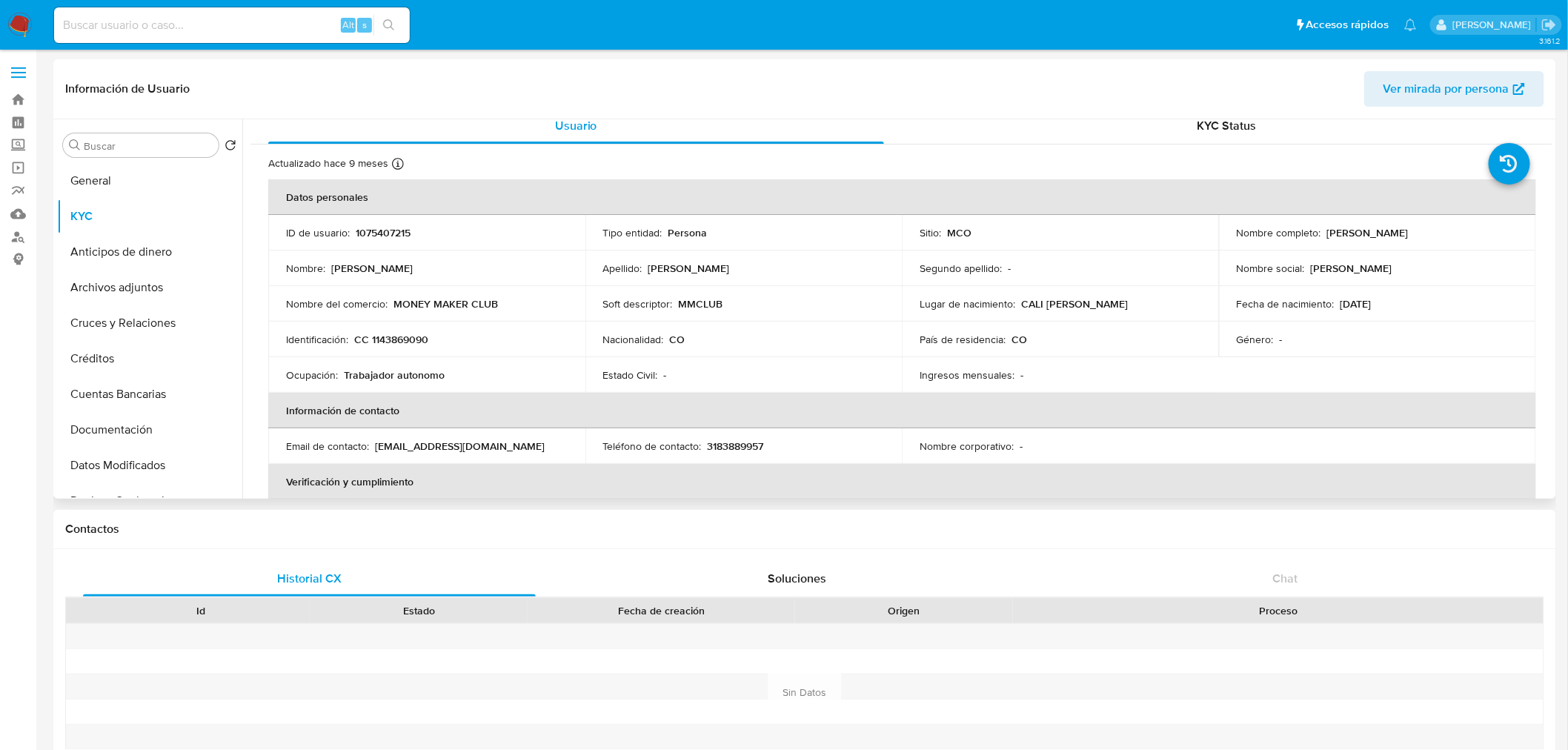
click at [728, 354] on td "Nacionalidad : CO" at bounding box center [744, 339] width 317 height 35
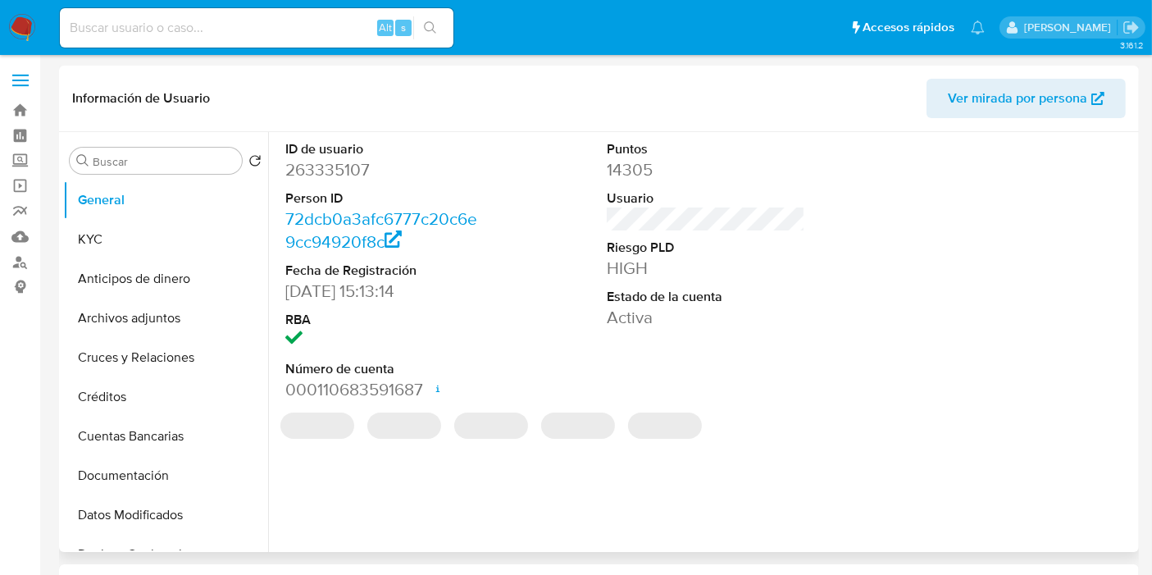
select select "10"
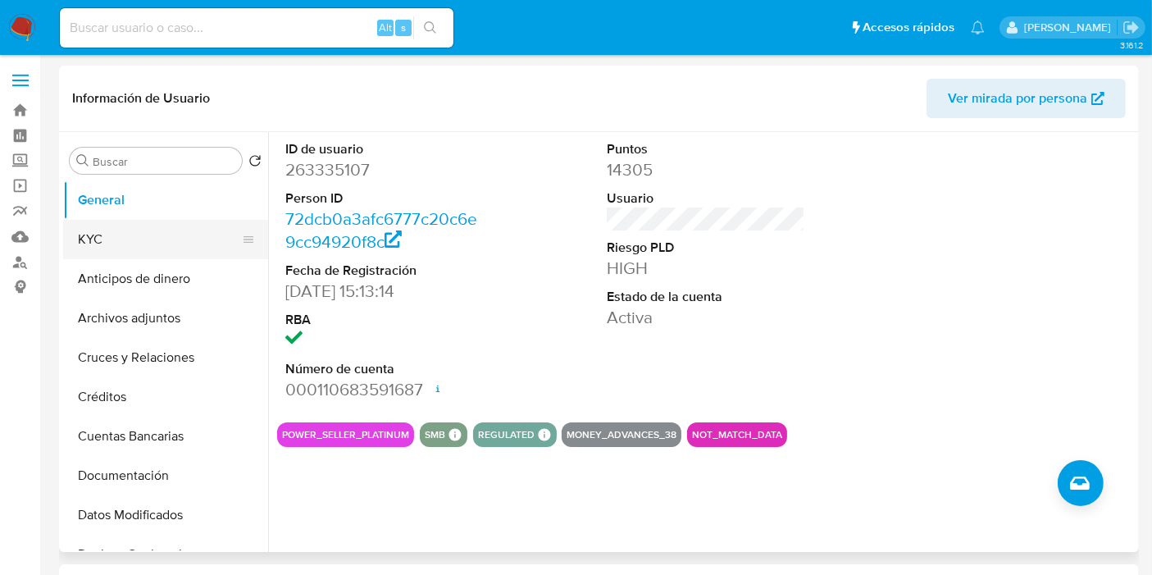
click at [180, 239] on button "KYC" at bounding box center [159, 239] width 192 height 39
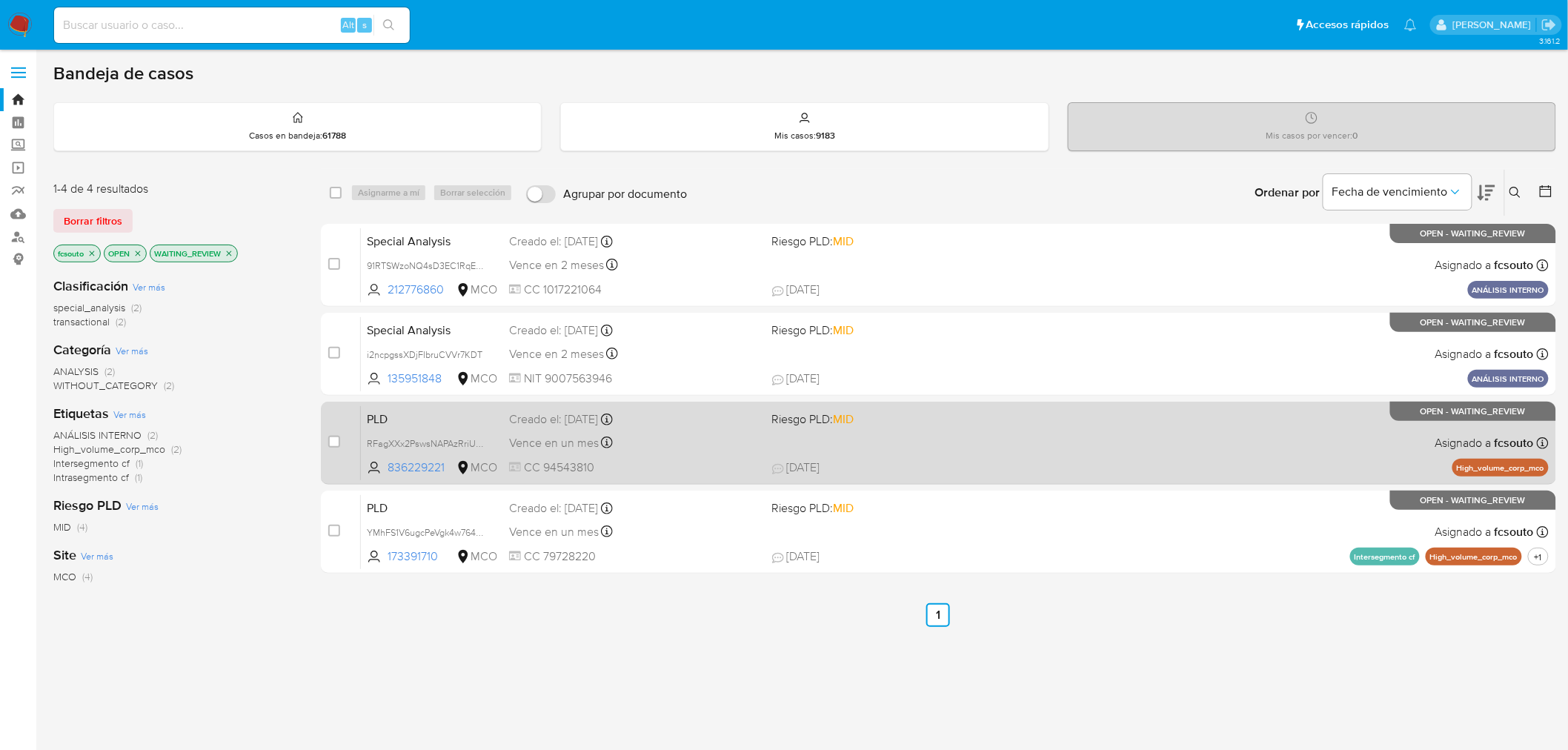
click at [681, 468] on span "CC 94543810" at bounding box center [634, 467] width 251 height 16
click at [339, 438] on input "checkbox" at bounding box center [333, 441] width 12 height 12
checkbox input "true"
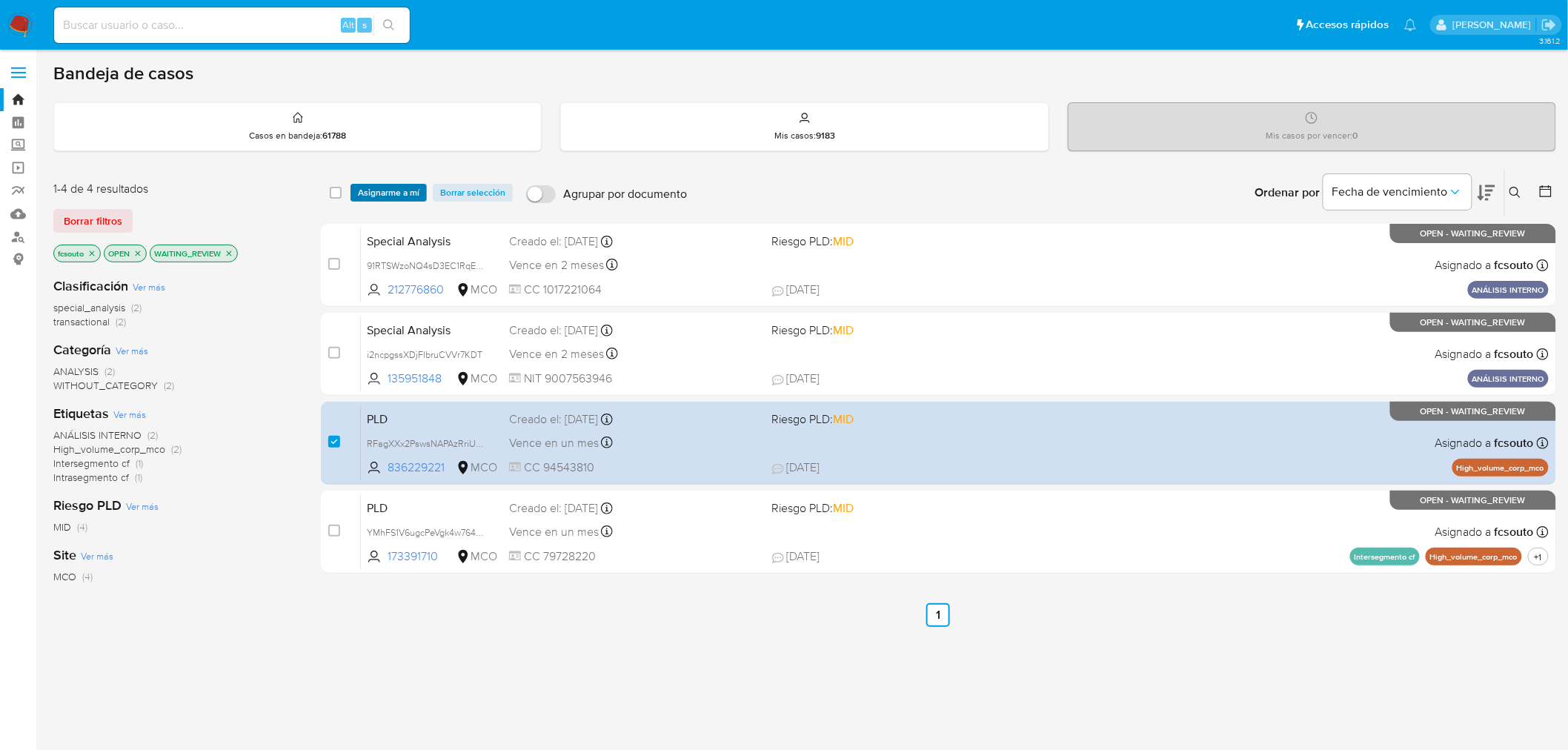
click at [400, 191] on span "Asignarme a mí" at bounding box center [389, 192] width 61 height 14
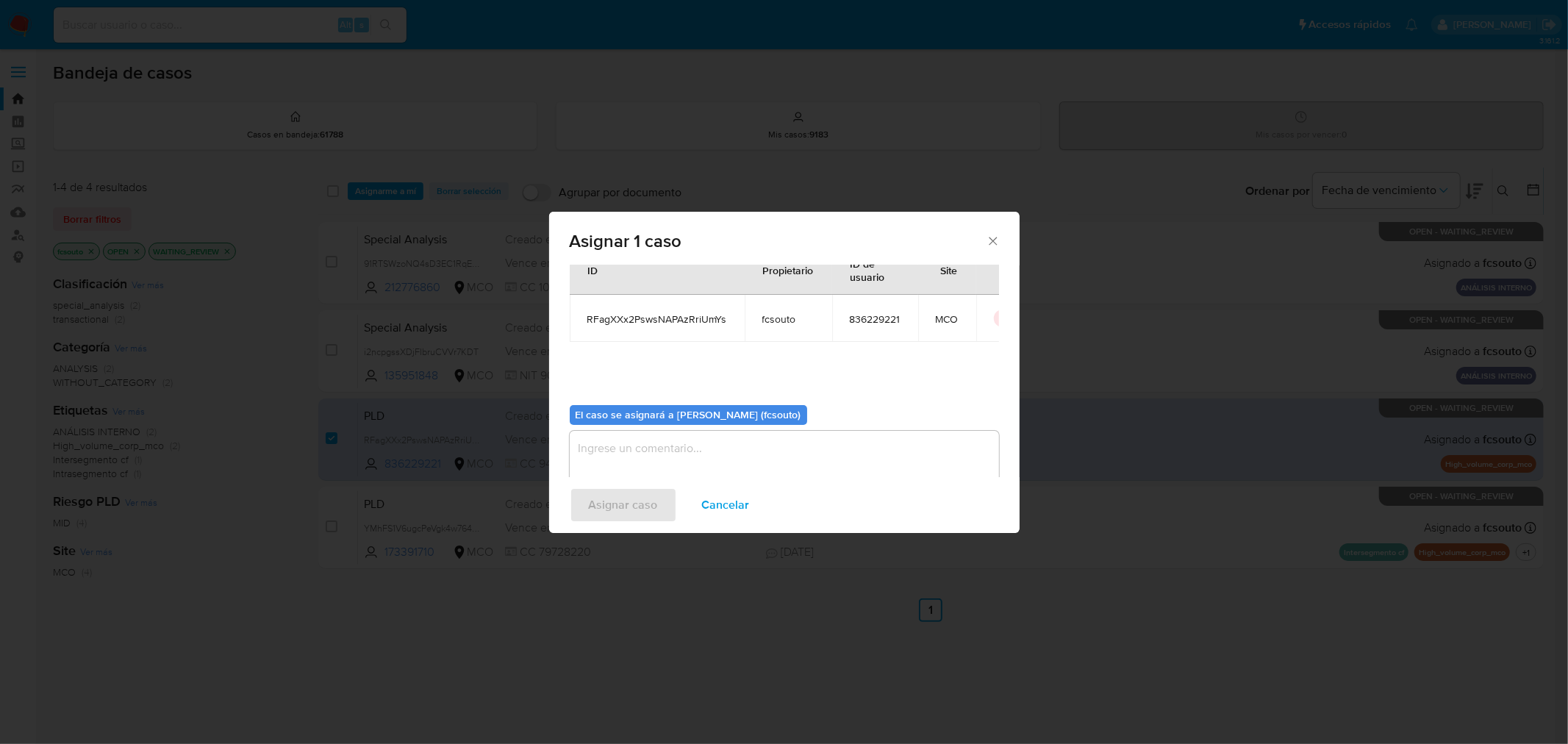
scroll to position [75, 0]
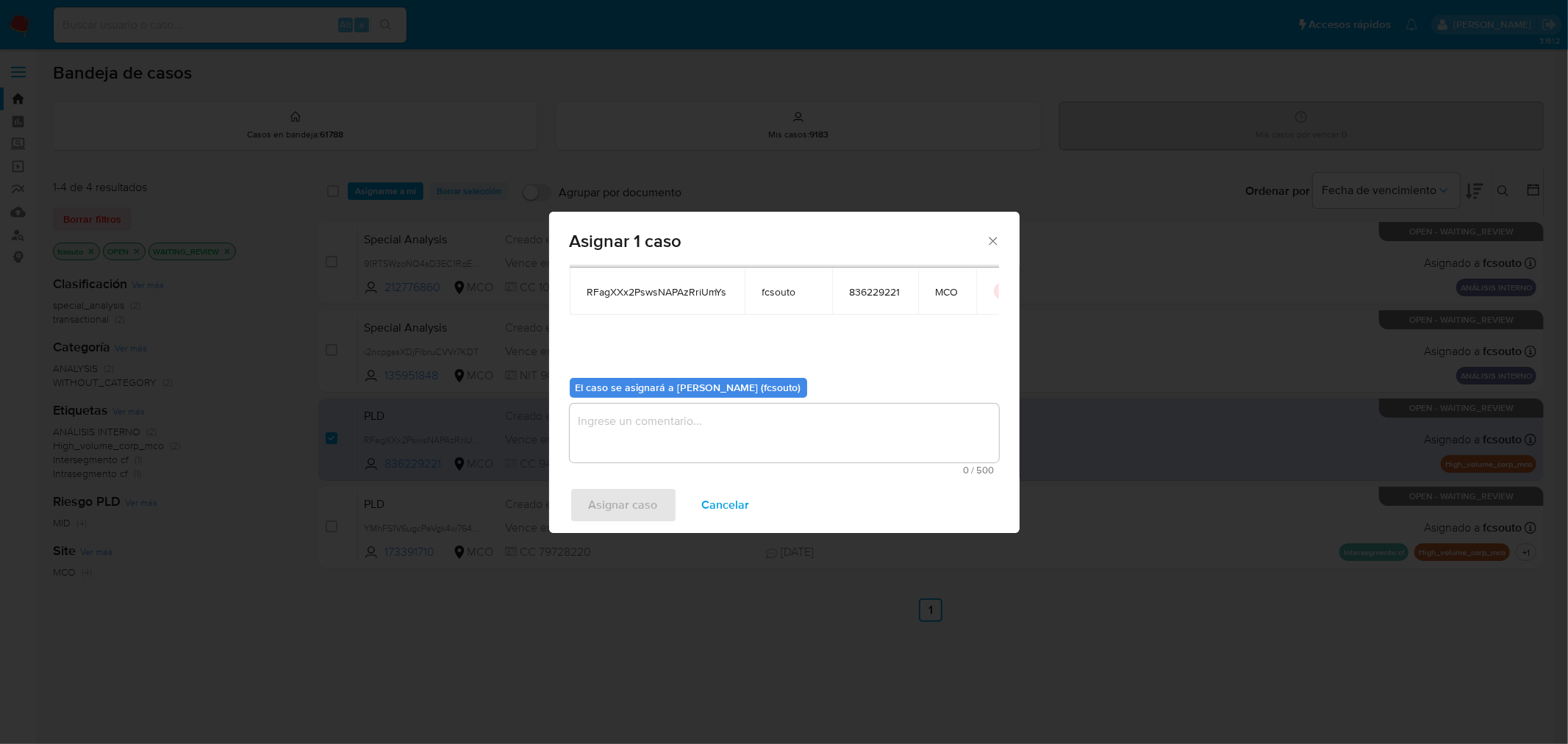
click at [827, 430] on textarea "assign-modal" at bounding box center [784, 433] width 429 height 59
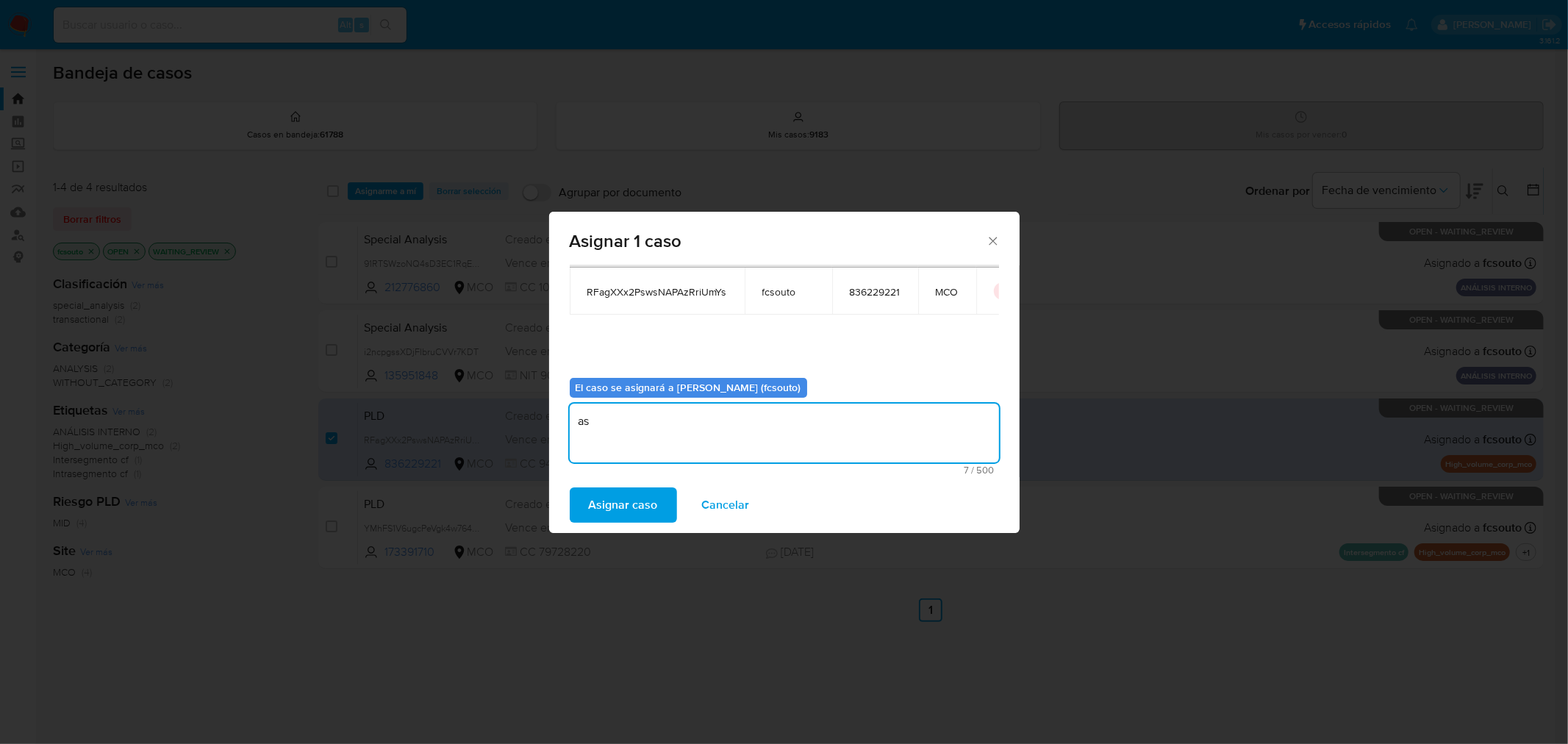
type textarea "a"
type textarea "Asignación manual"
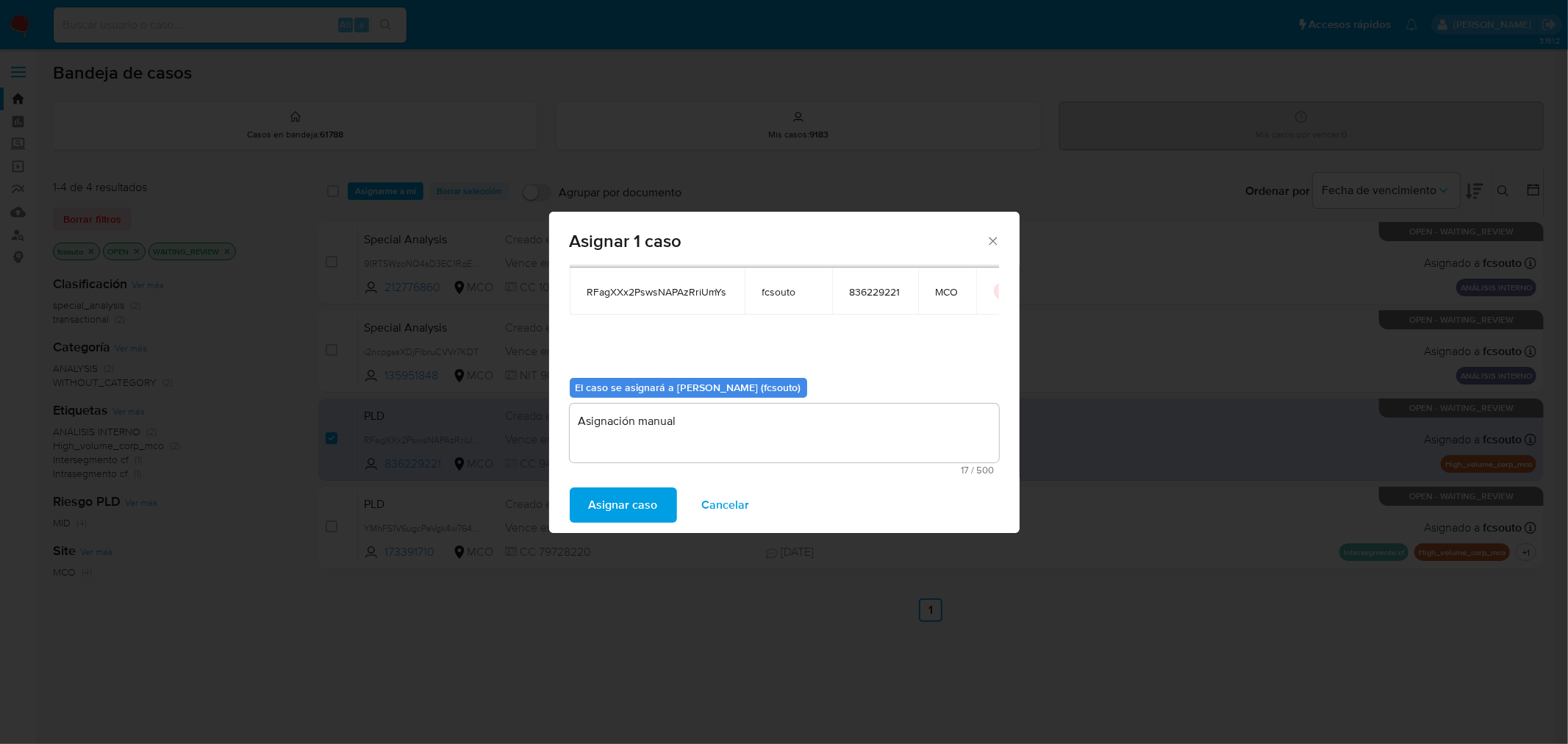
click at [618, 508] on span "Asignar caso" at bounding box center [623, 505] width 69 height 32
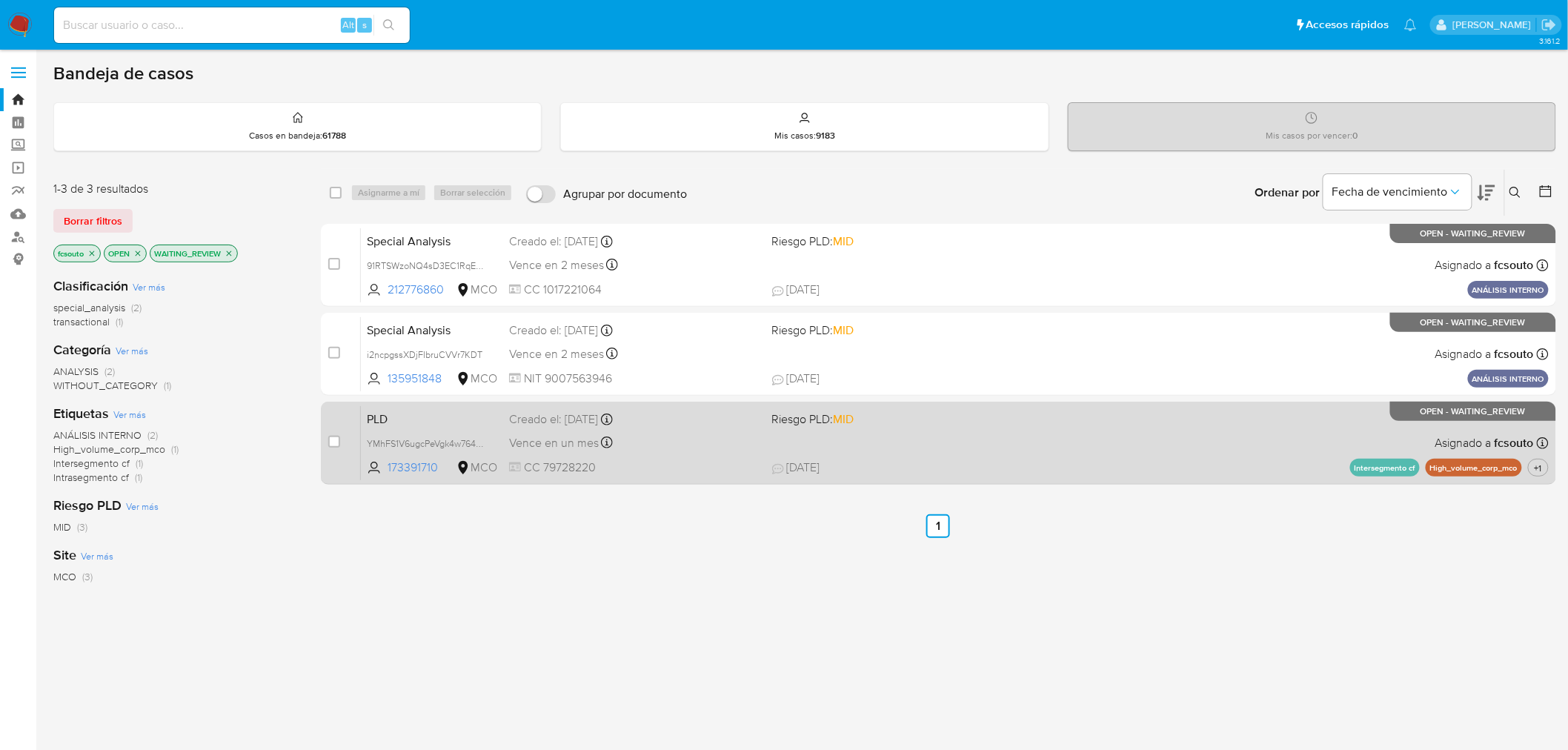
click at [692, 451] on div "Vence en un mes Vence el 10/11/2025 07:06:19" at bounding box center [634, 443] width 251 height 20
click at [334, 445] on input "checkbox" at bounding box center [333, 441] width 12 height 12
checkbox input "true"
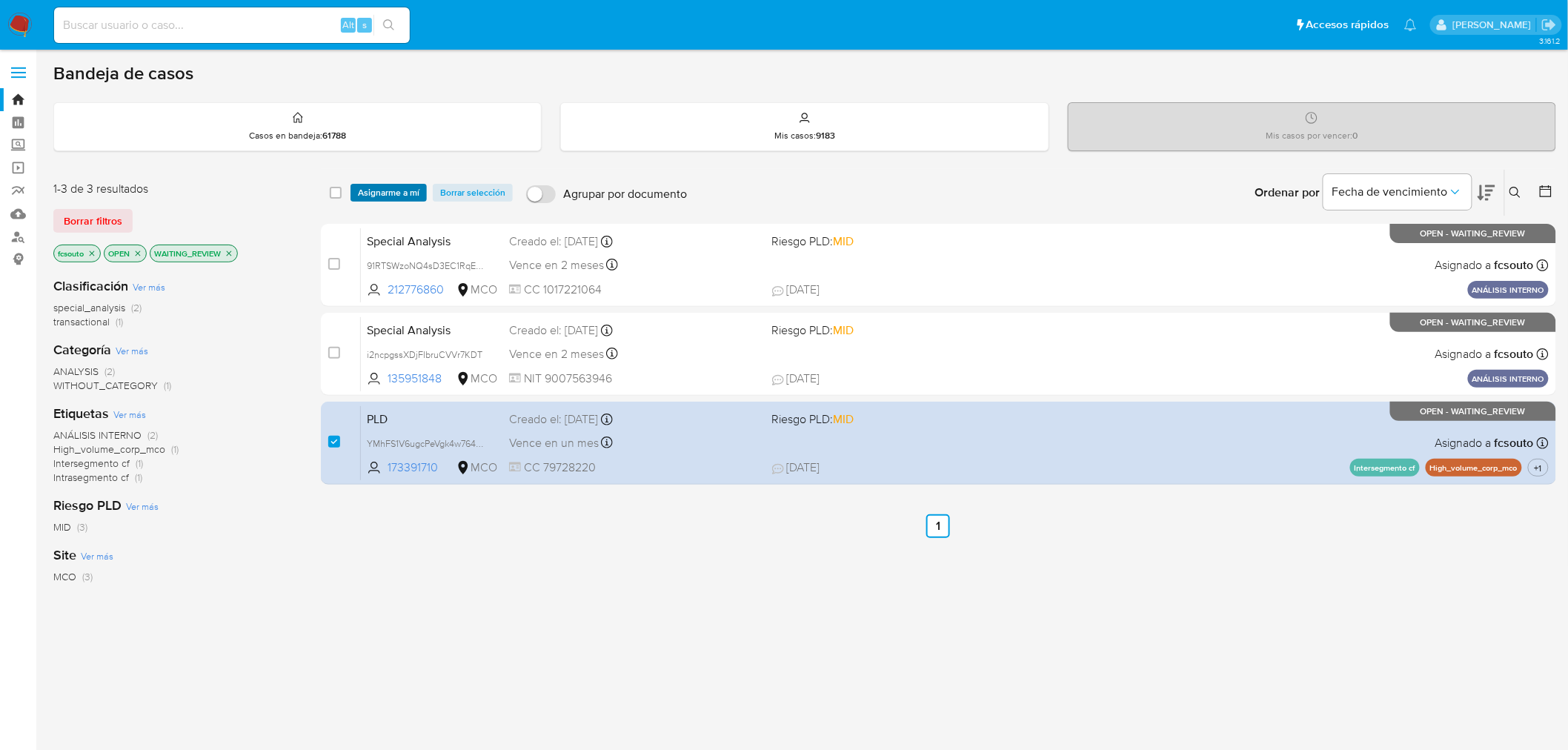
click at [401, 193] on span "Asignarme a mí" at bounding box center [389, 192] width 61 height 14
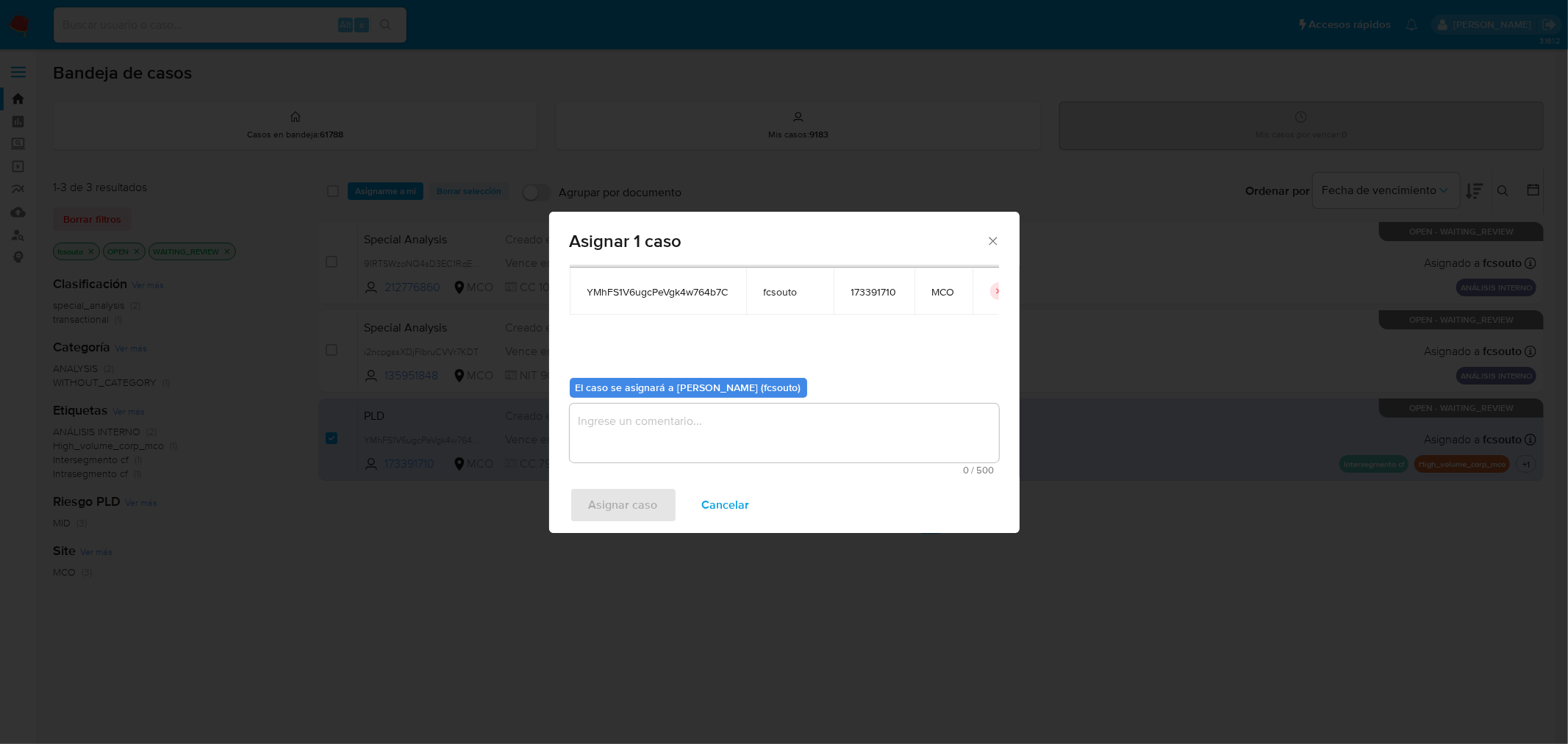
click at [786, 449] on textarea "assign-modal" at bounding box center [784, 433] width 429 height 59
type textarea "a"
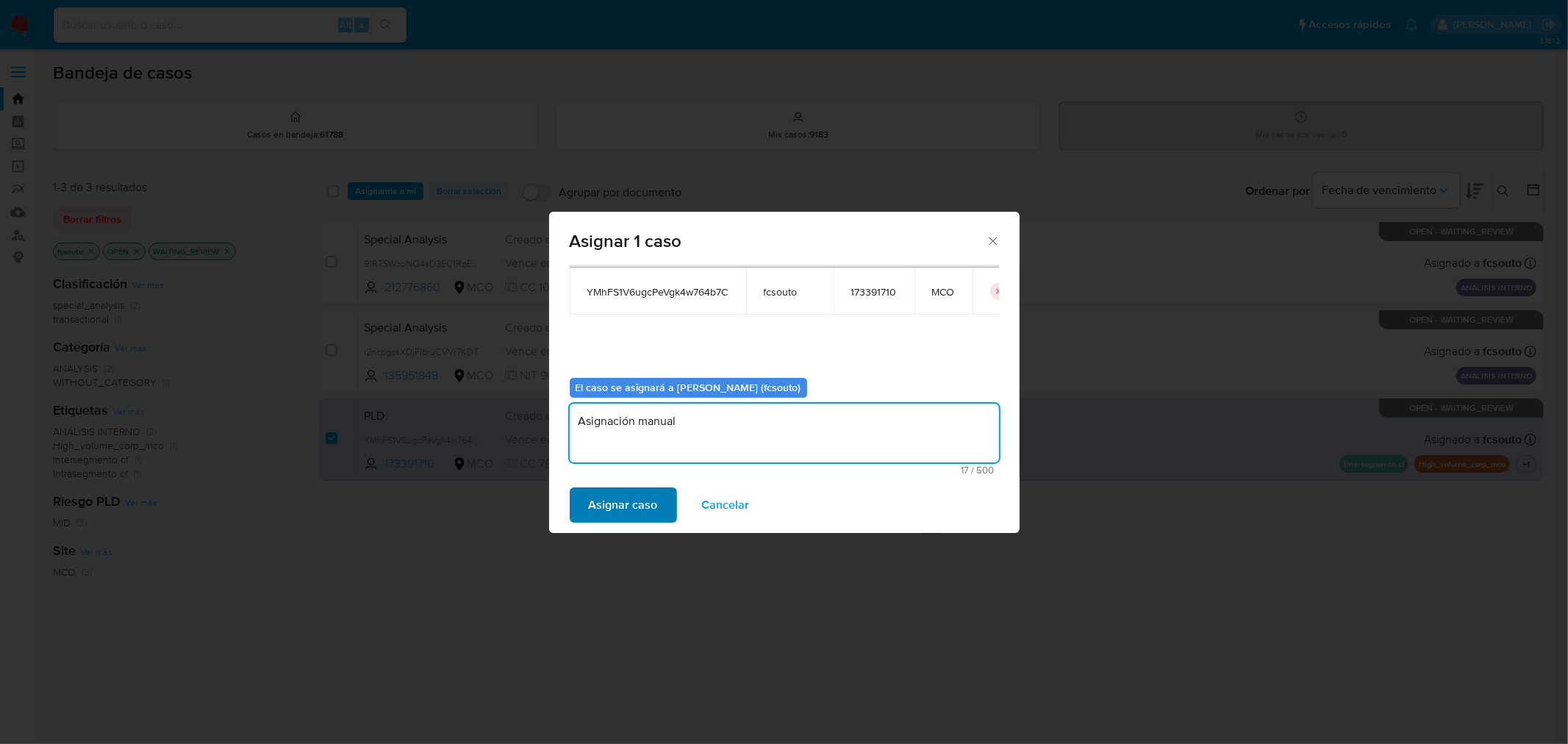
type textarea "Asignación manual"
click at [649, 496] on span "Asignar caso" at bounding box center [623, 505] width 69 height 32
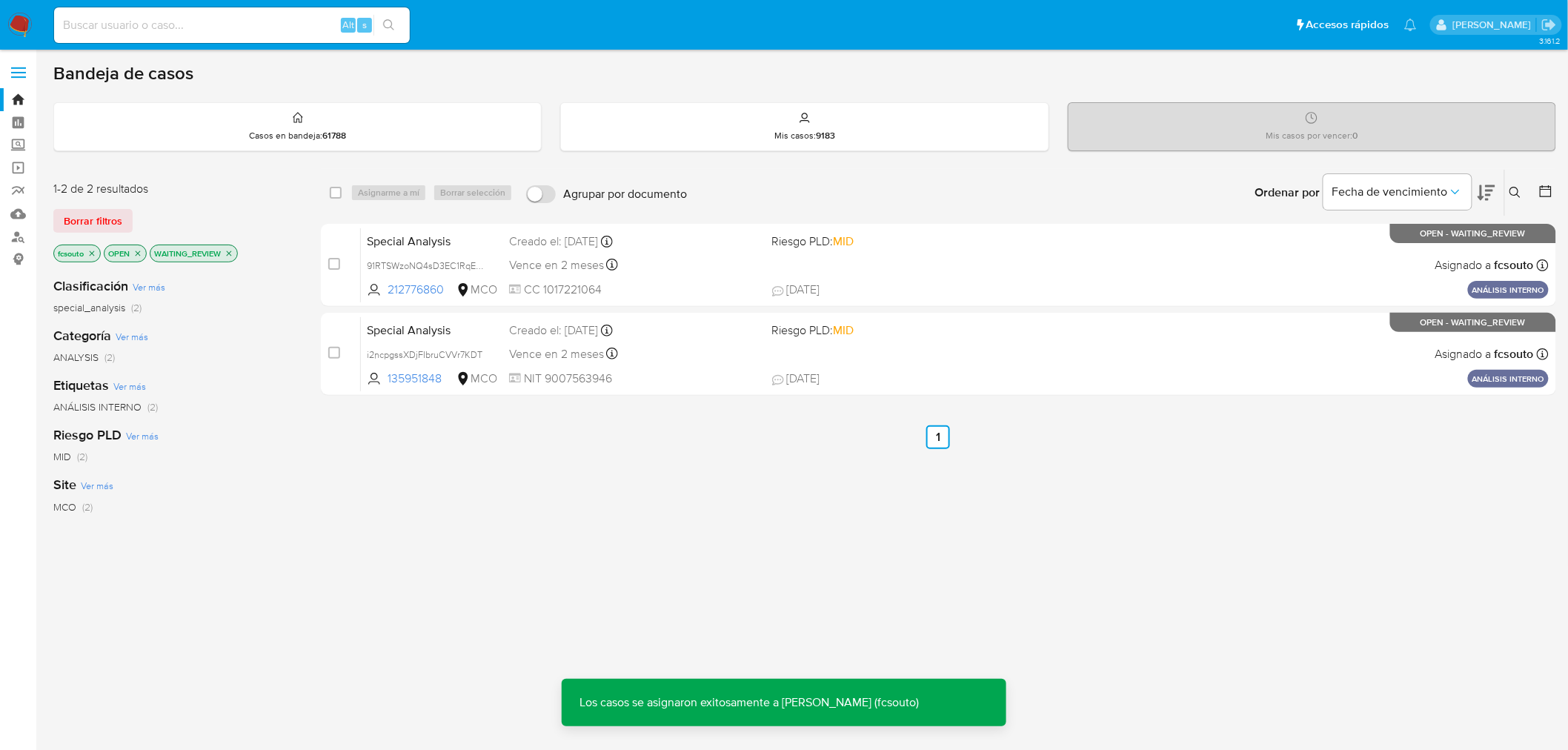
click at [233, 253] on icon "close-filter" at bounding box center [229, 254] width 9 height 9
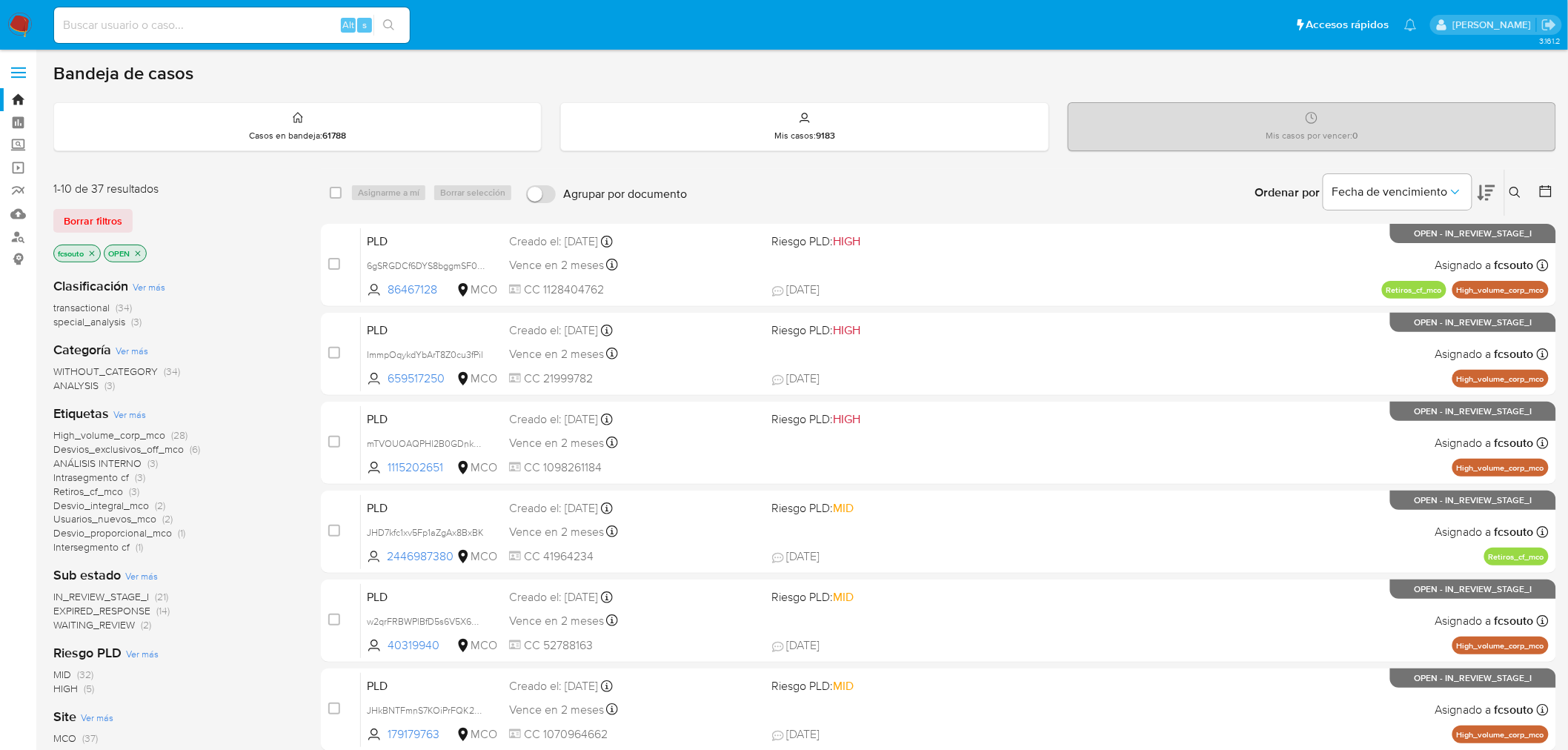
click at [99, 598] on span "IN_REVIEW_STAGE_I" at bounding box center [101, 596] width 96 height 14
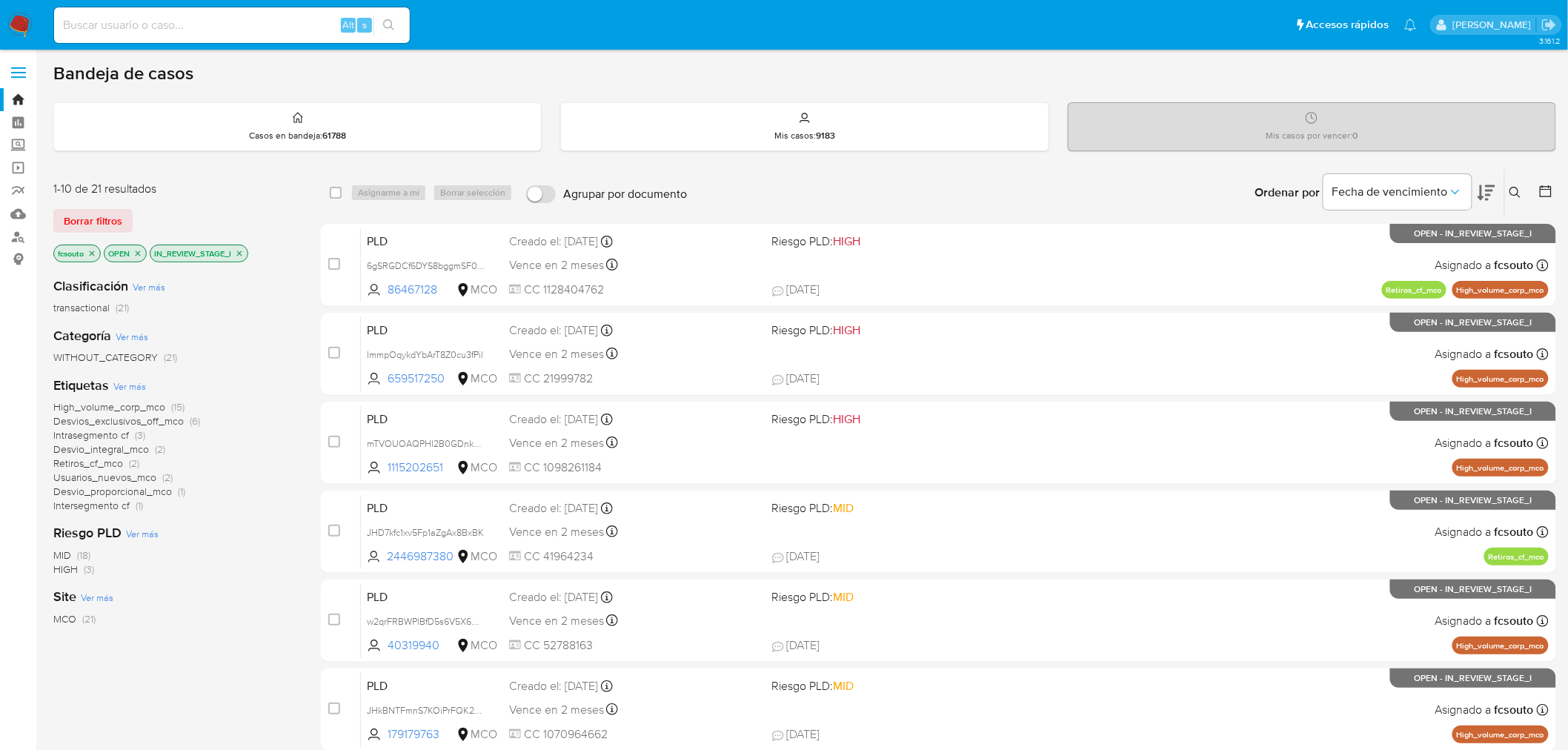
click at [1483, 190] on icon at bounding box center [1487, 192] width 18 height 18
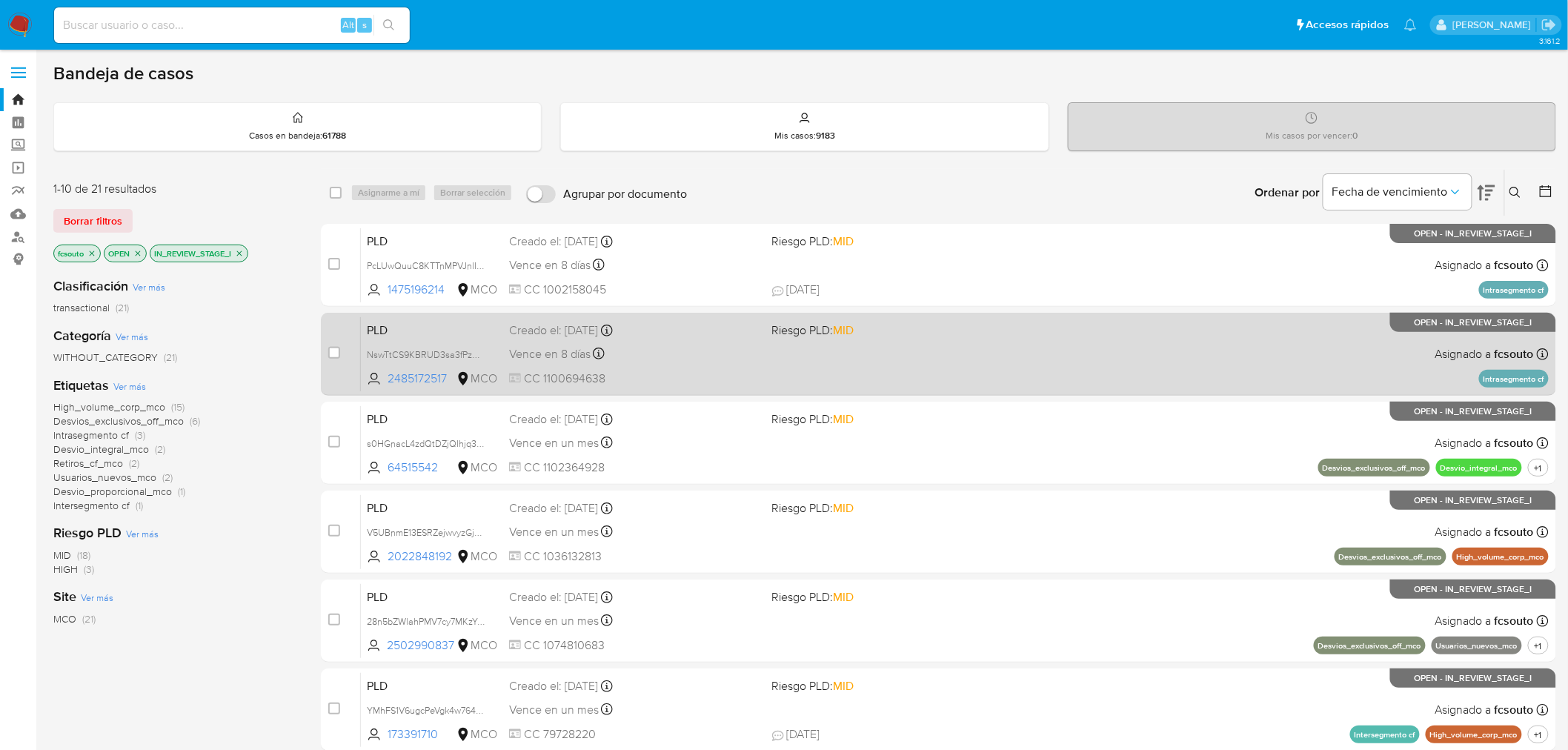
click at [956, 356] on div "PLD NswTtCS9KBRUD3sa3fPzGorC 2485172517 MCO Riesgo PLD: MID Creado el: 12/07/20…" at bounding box center [954, 353] width 1188 height 75
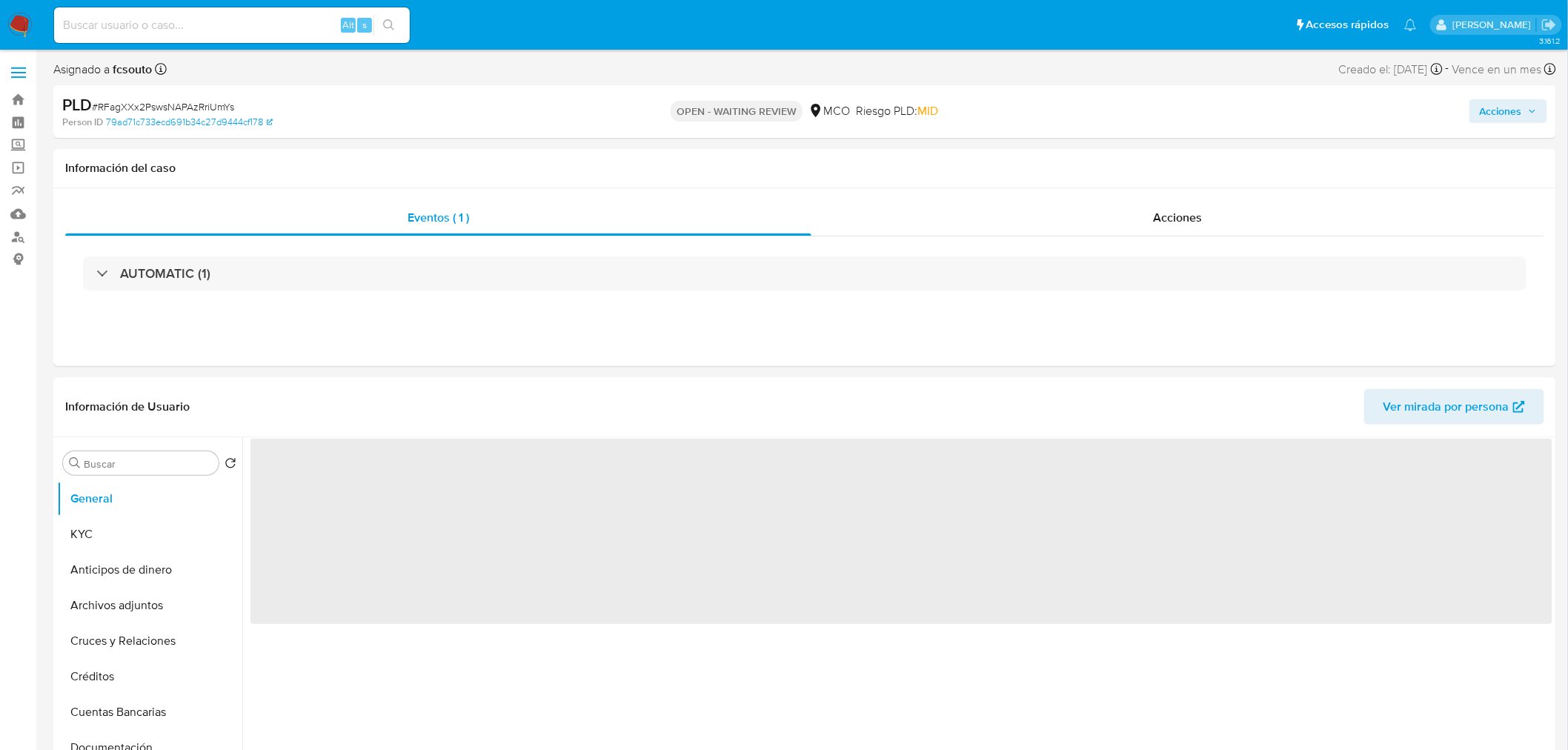
select select "10"
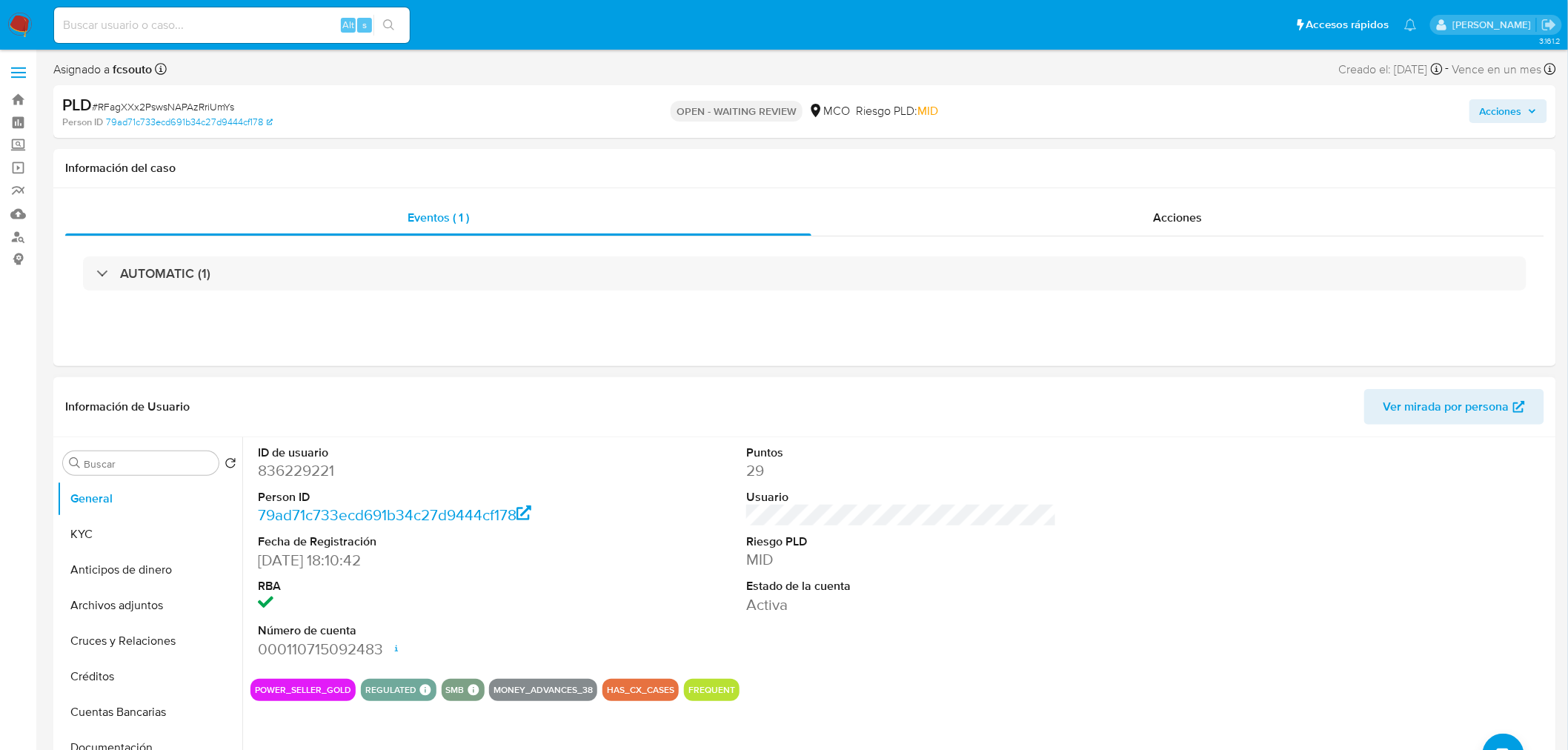
click at [295, 463] on dd "836229221" at bounding box center [413, 470] width 311 height 21
copy dd "836229221"
click at [316, 473] on dd "836229221" at bounding box center [413, 470] width 311 height 21
click at [316, 472] on dd "836229221" at bounding box center [413, 470] width 311 height 21
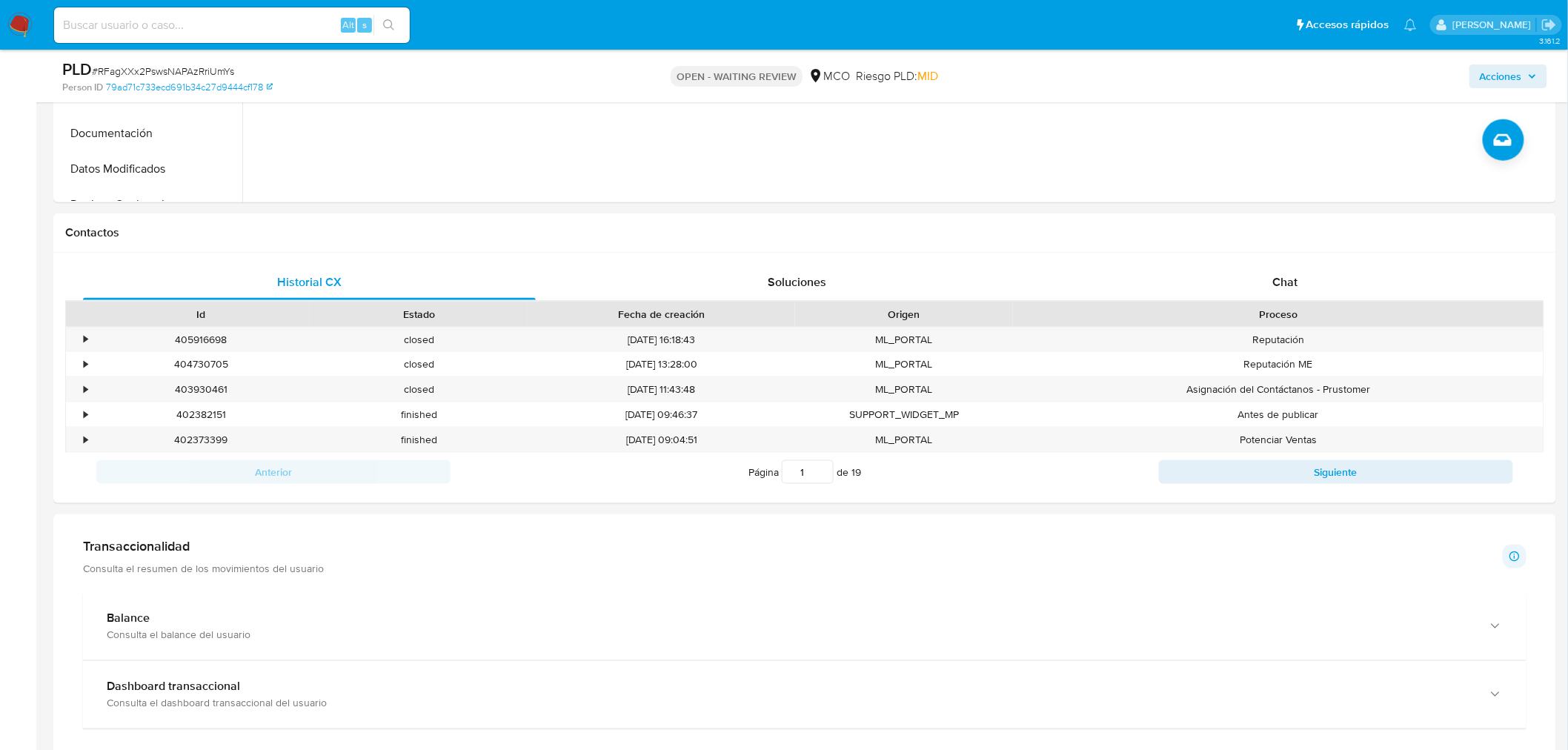
scroll to position [576, 0]
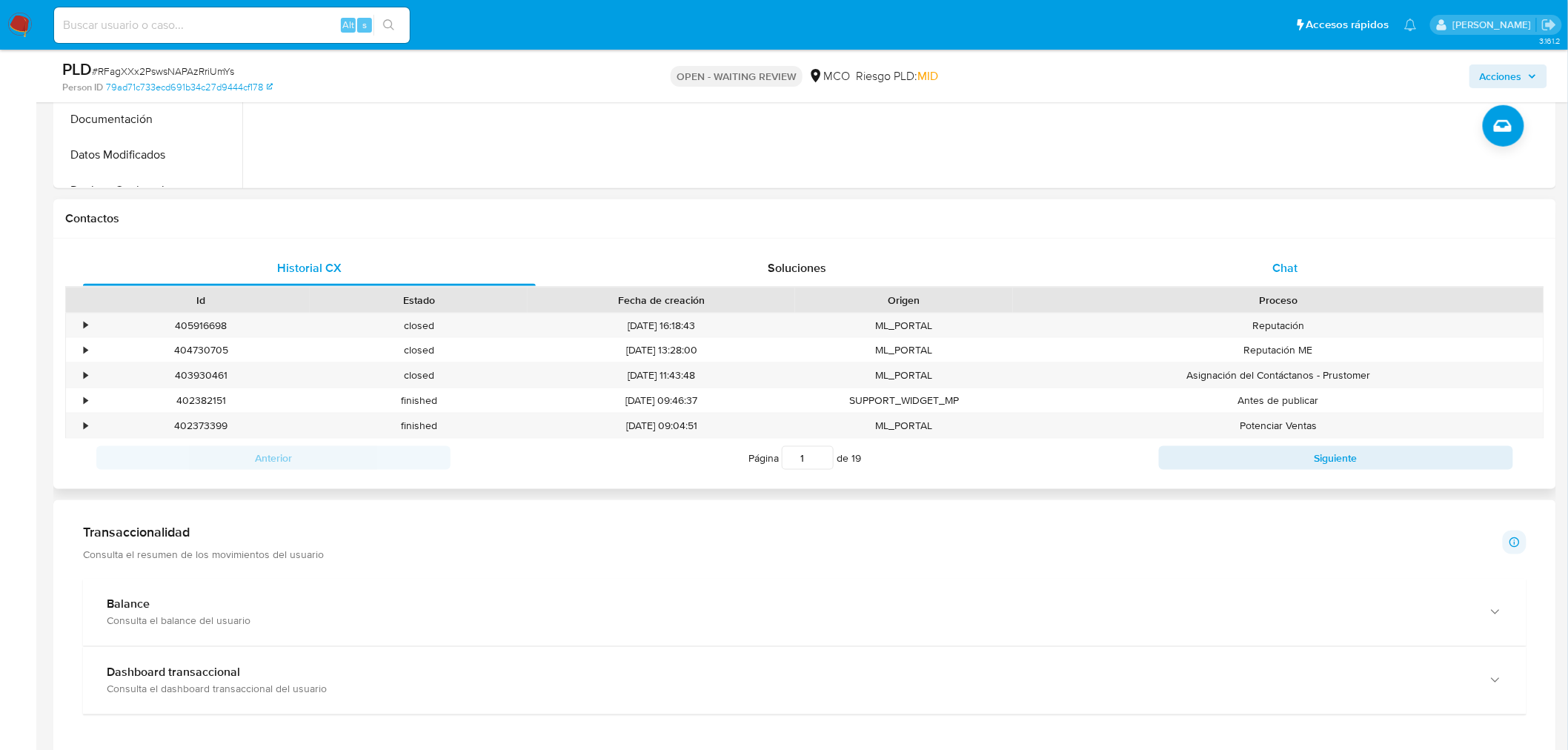
click at [1291, 270] on span "Chat" at bounding box center [1286, 267] width 25 height 17
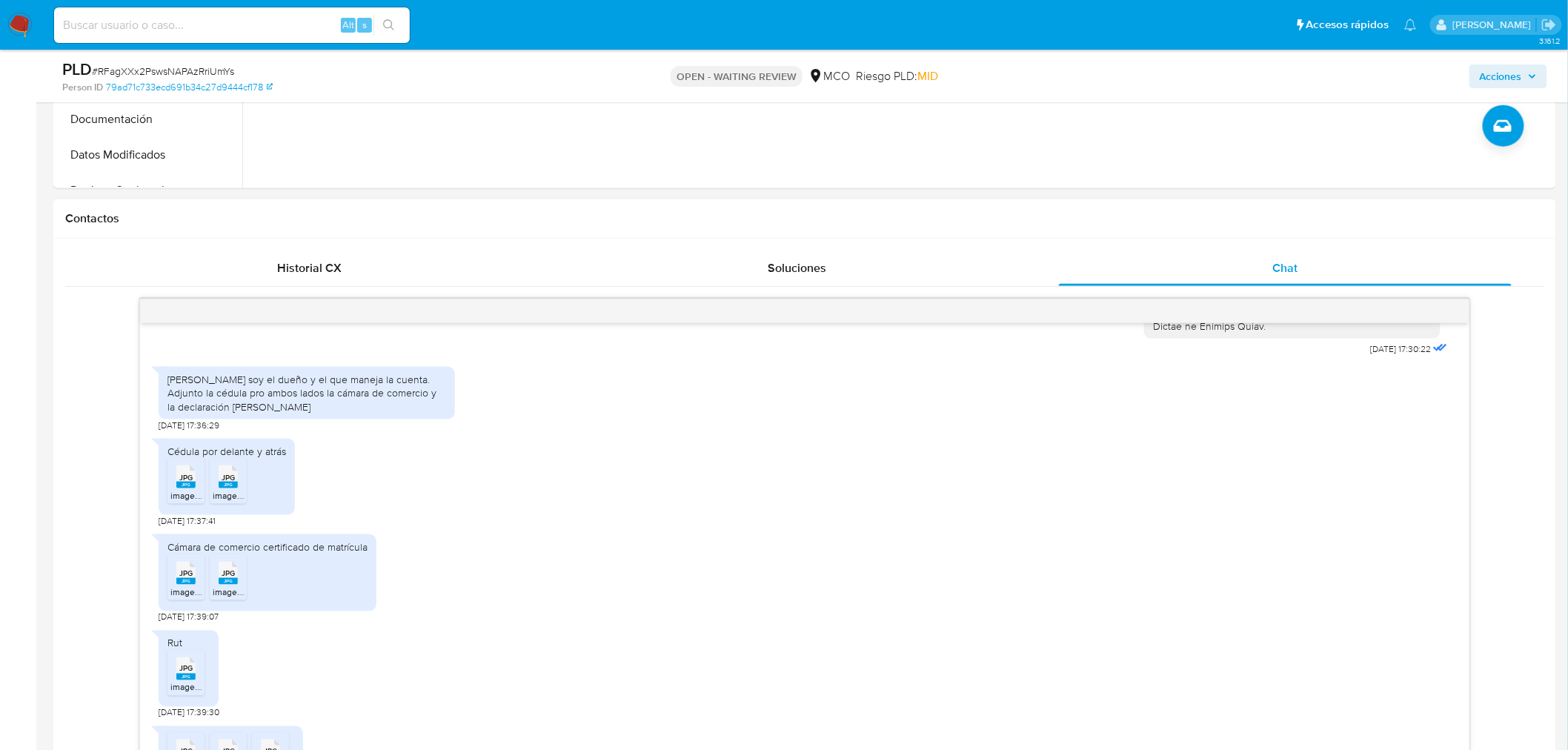
scroll to position [582, 0]
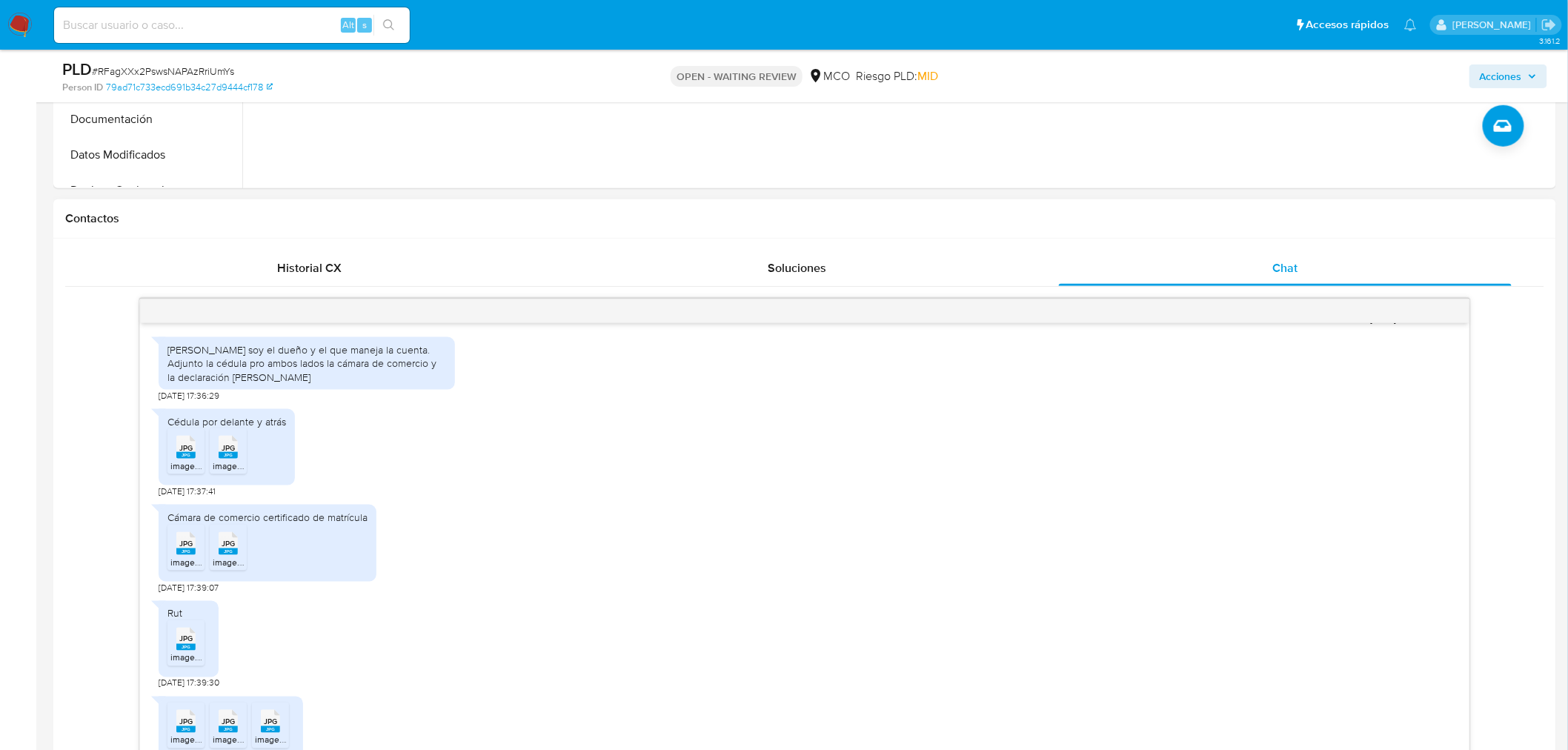
click at [179, 549] on rect at bounding box center [185, 551] width 19 height 6
click at [223, 545] on span "JPG" at bounding box center [228, 543] width 14 height 10
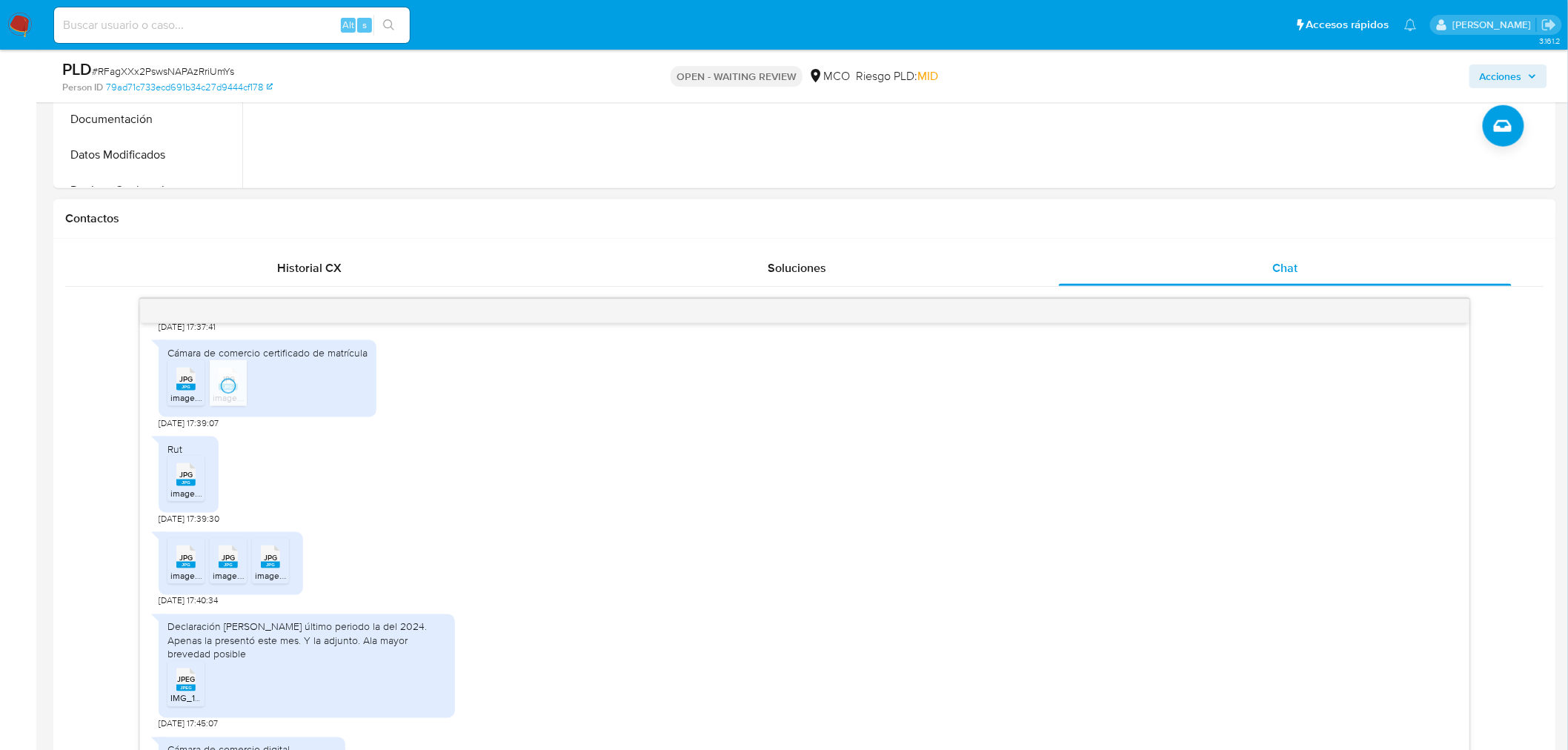
click at [186, 483] on icon "JPG" at bounding box center [185, 474] width 19 height 26
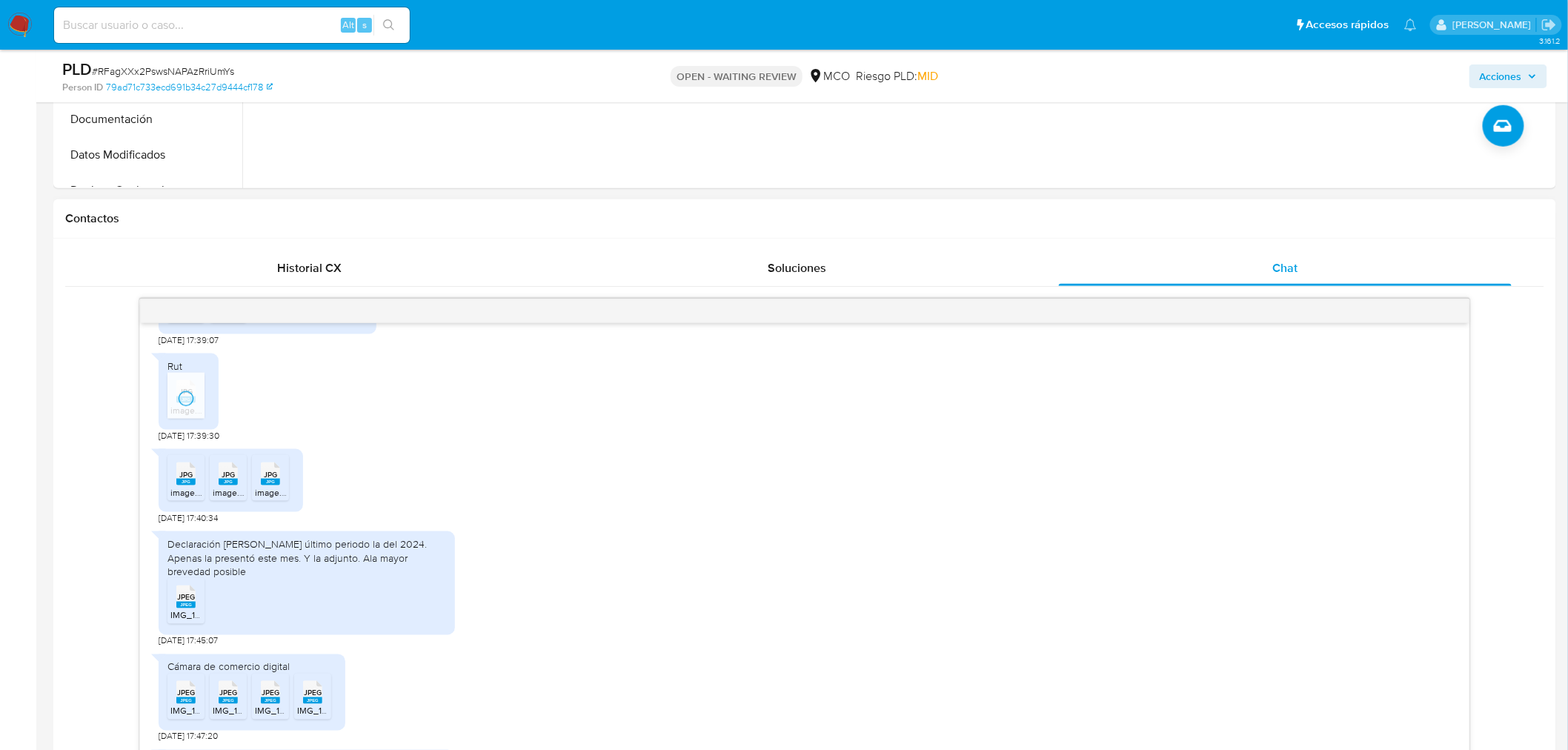
click at [187, 609] on span "IMG_1938.jpeg" at bounding box center [201, 615] width 60 height 13
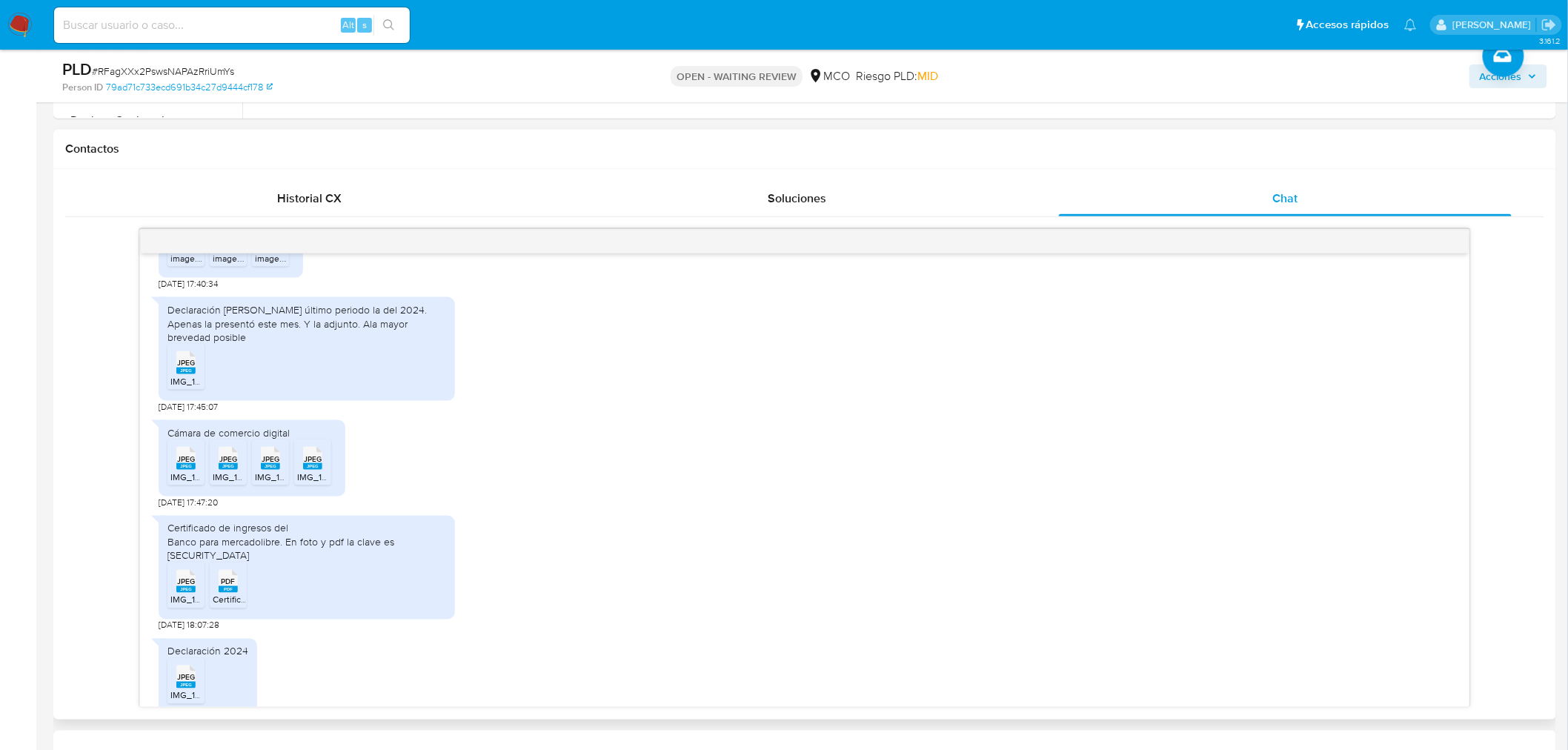
scroll to position [741, 0]
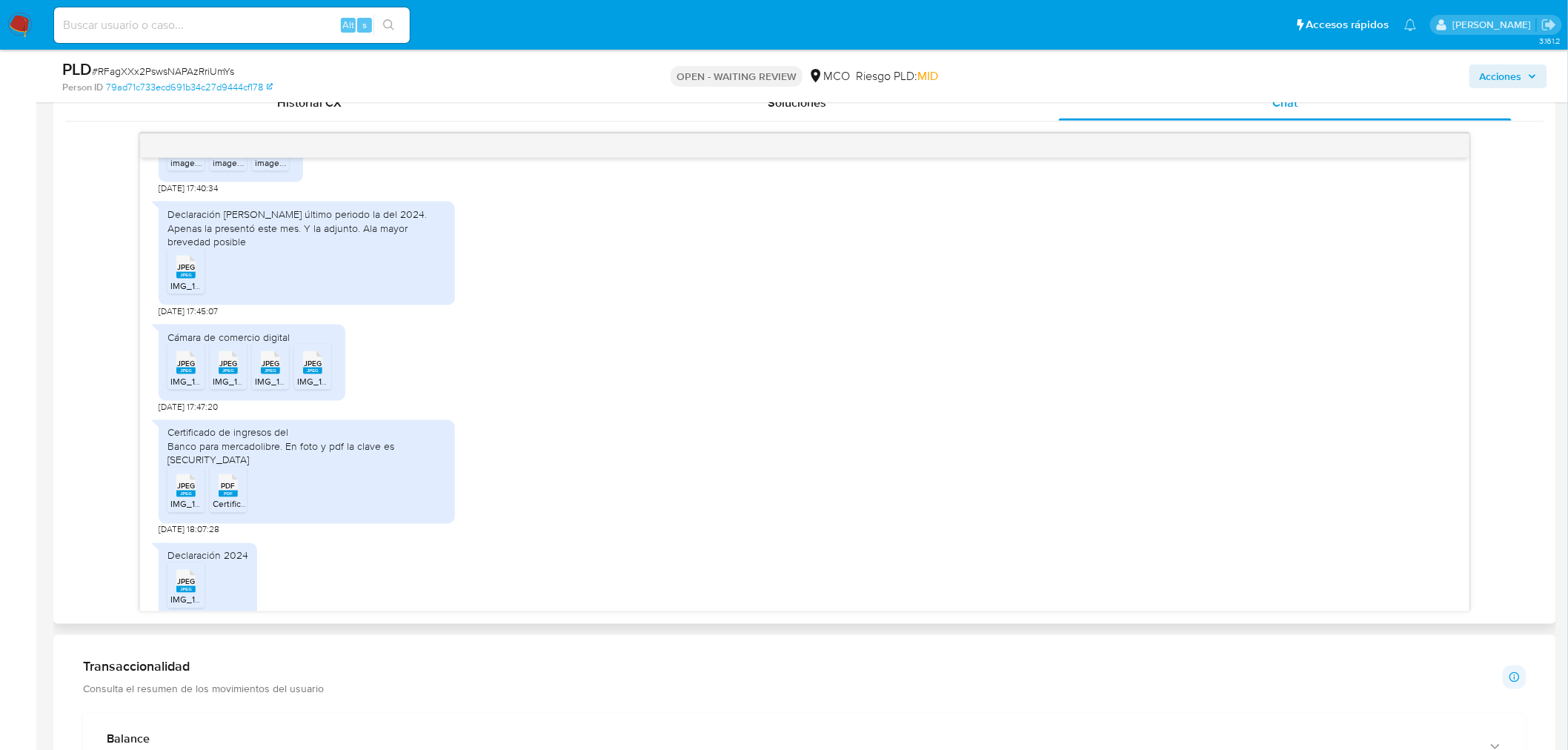
click at [186, 586] on rect at bounding box center [185, 589] width 19 height 6
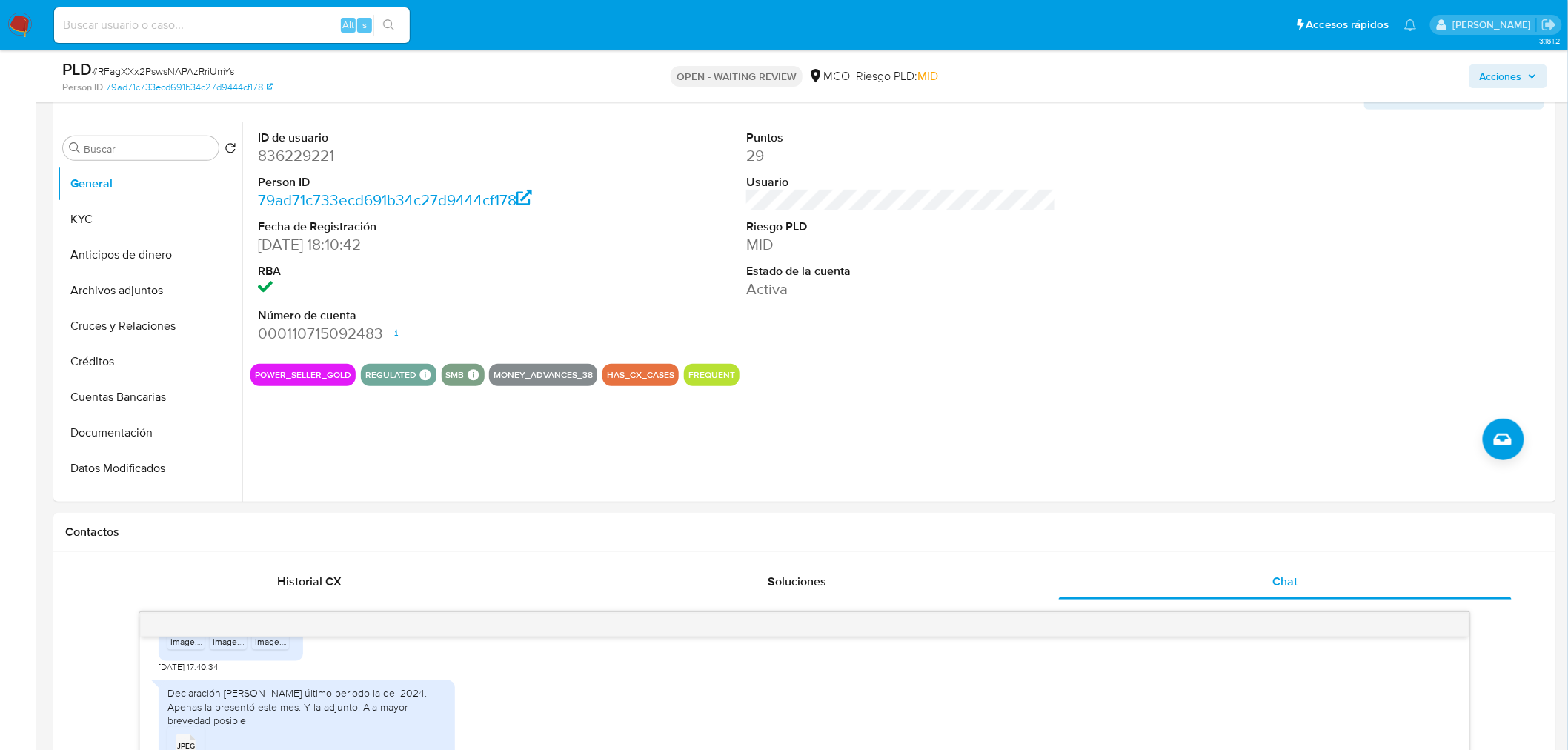
scroll to position [247, 0]
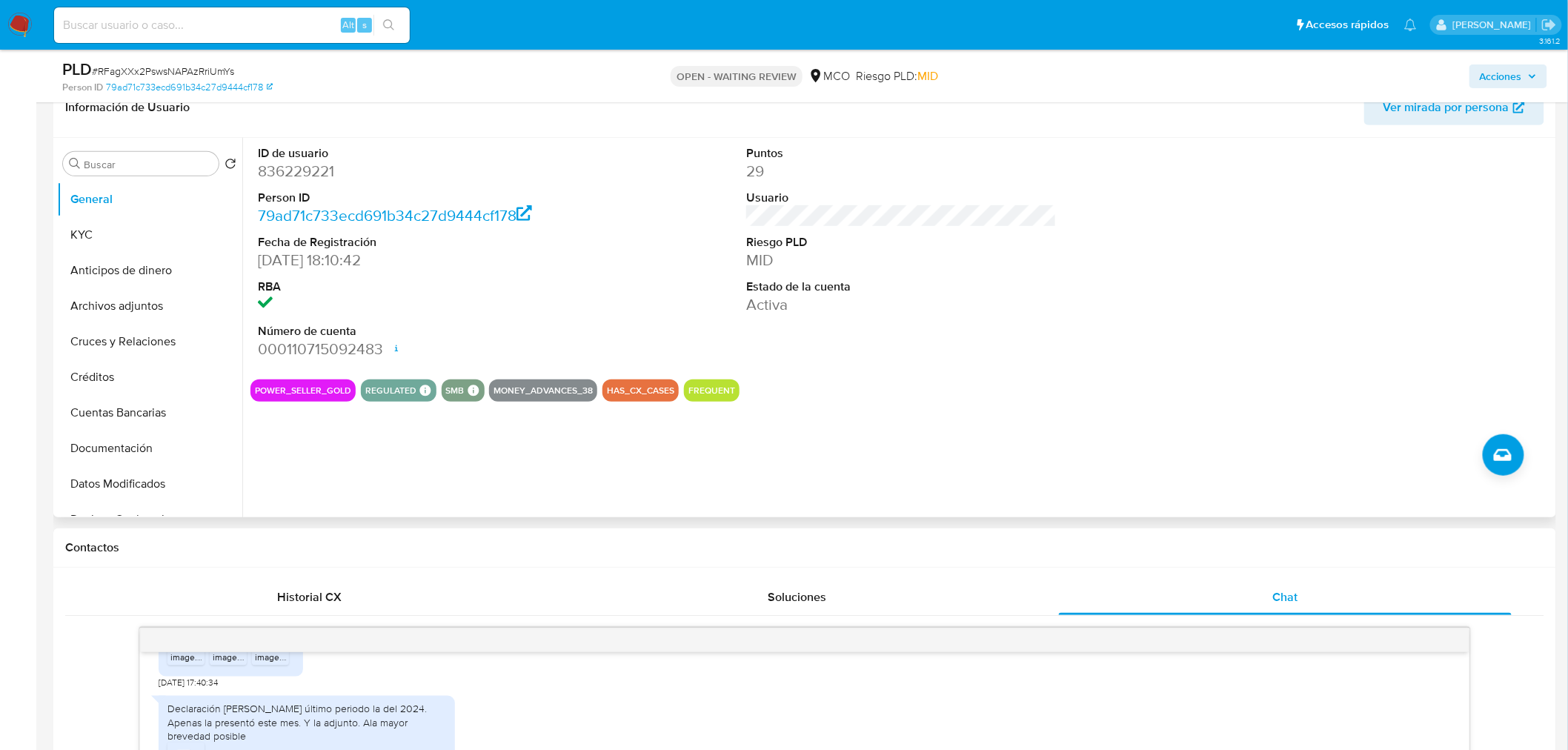
click at [279, 158] on dt "ID de usuario" at bounding box center [413, 154] width 311 height 16
click at [289, 168] on dd "836229221" at bounding box center [413, 171] width 311 height 21
copy dd "836229221"
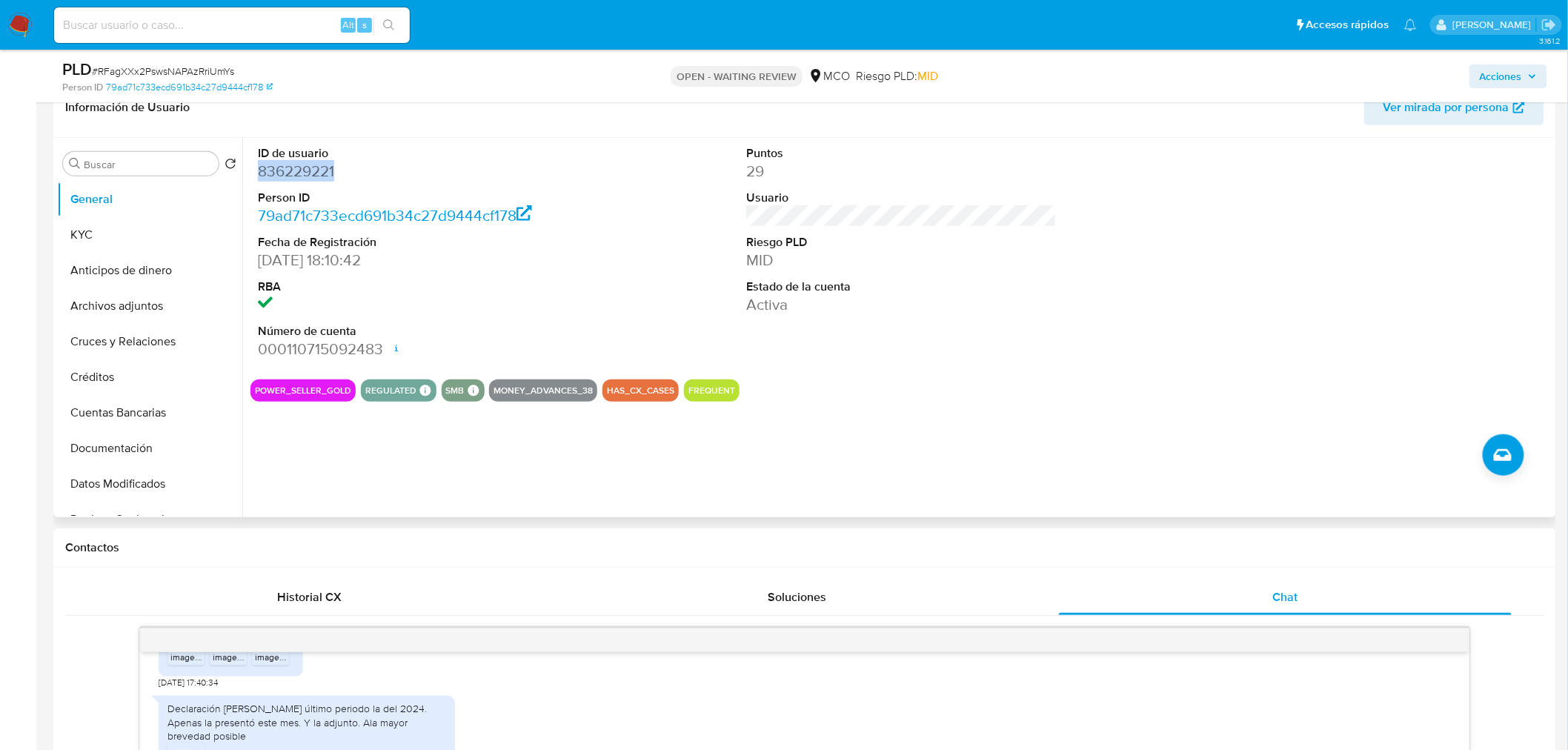
click at [298, 173] on dd "836229221" at bounding box center [413, 171] width 311 height 21
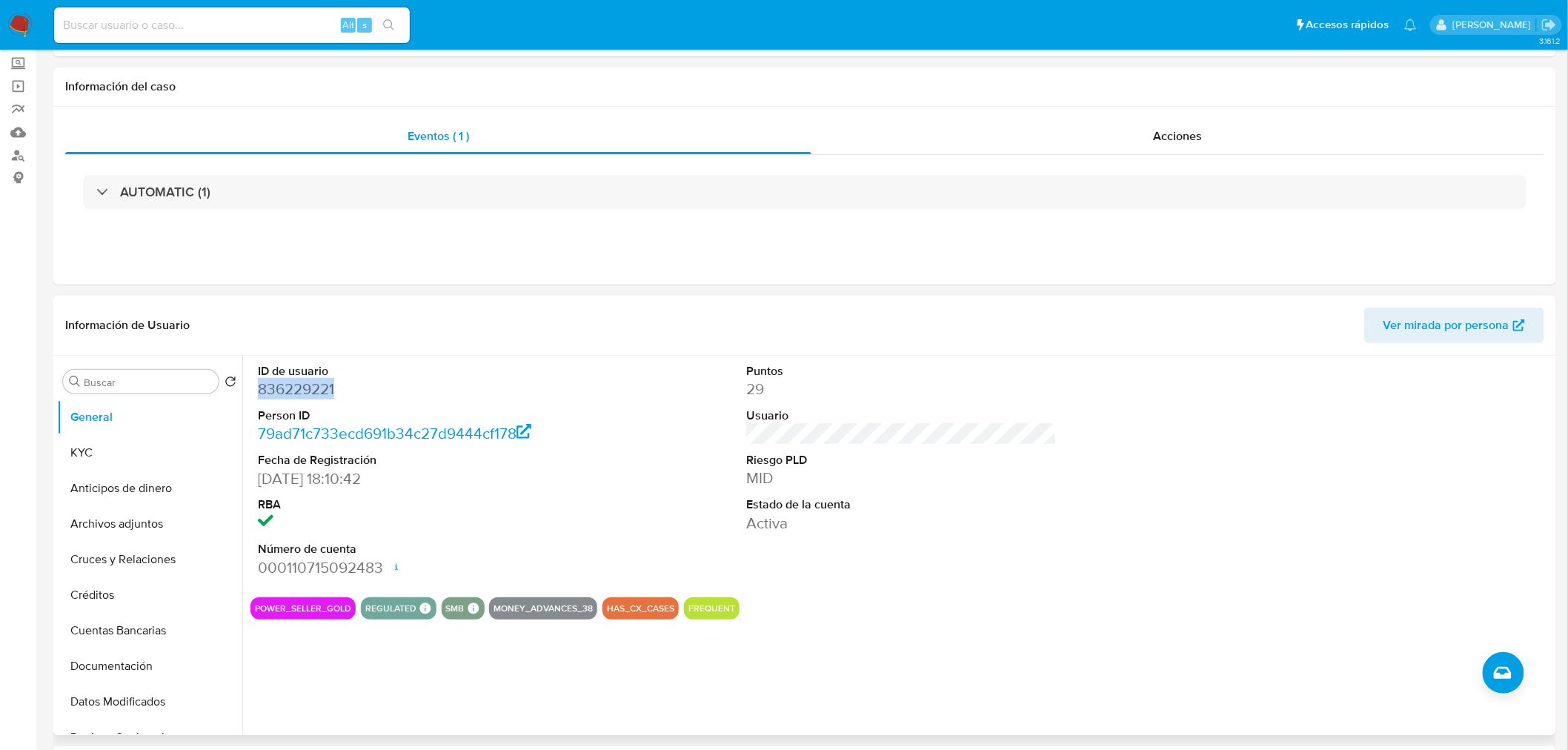
scroll to position [0, 0]
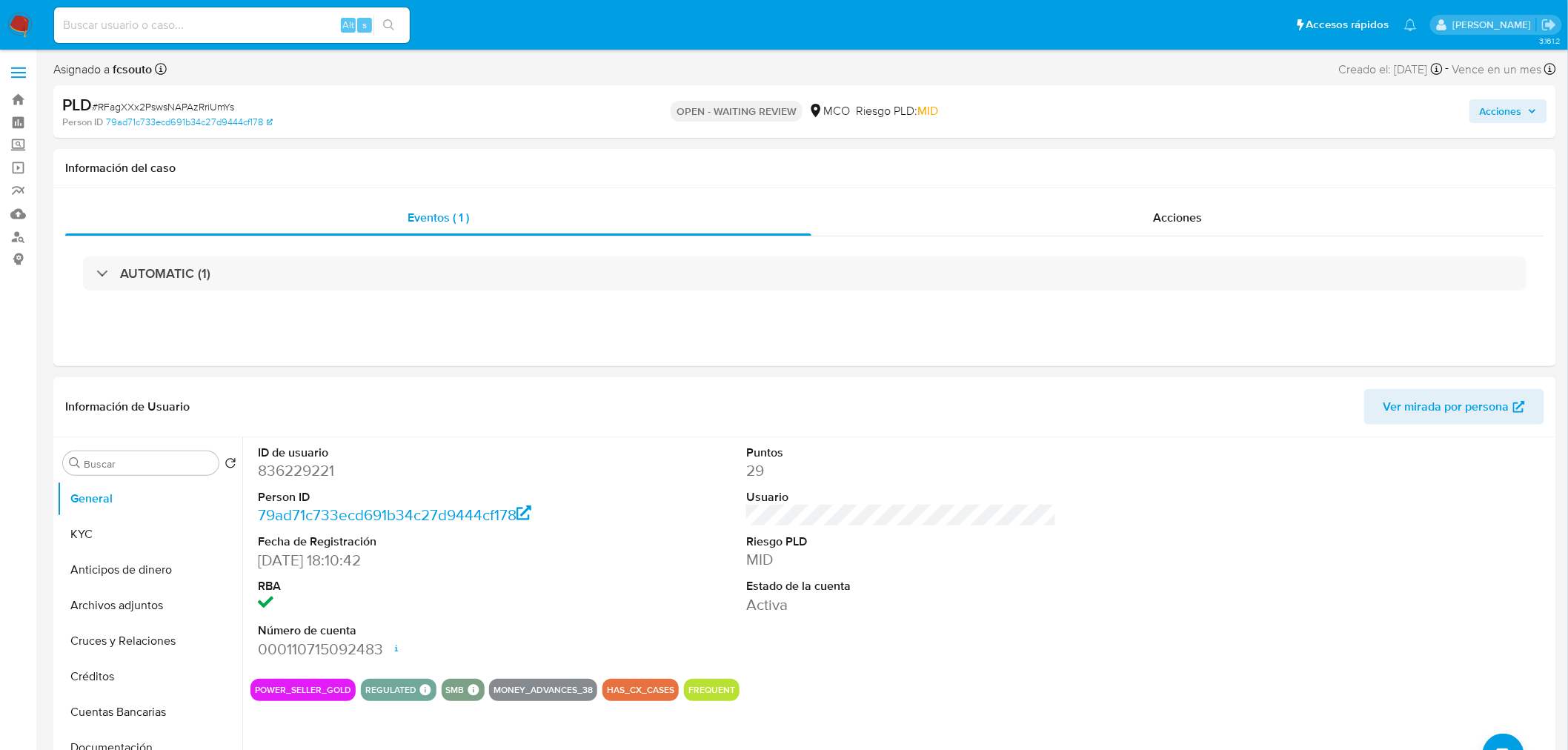
click at [496, 380] on div "Información de Usuario Ver mirada por persona" at bounding box center [804, 407] width 1503 height 60
click at [305, 471] on dd "836229221" at bounding box center [413, 470] width 311 height 21
copy dd "836229221"
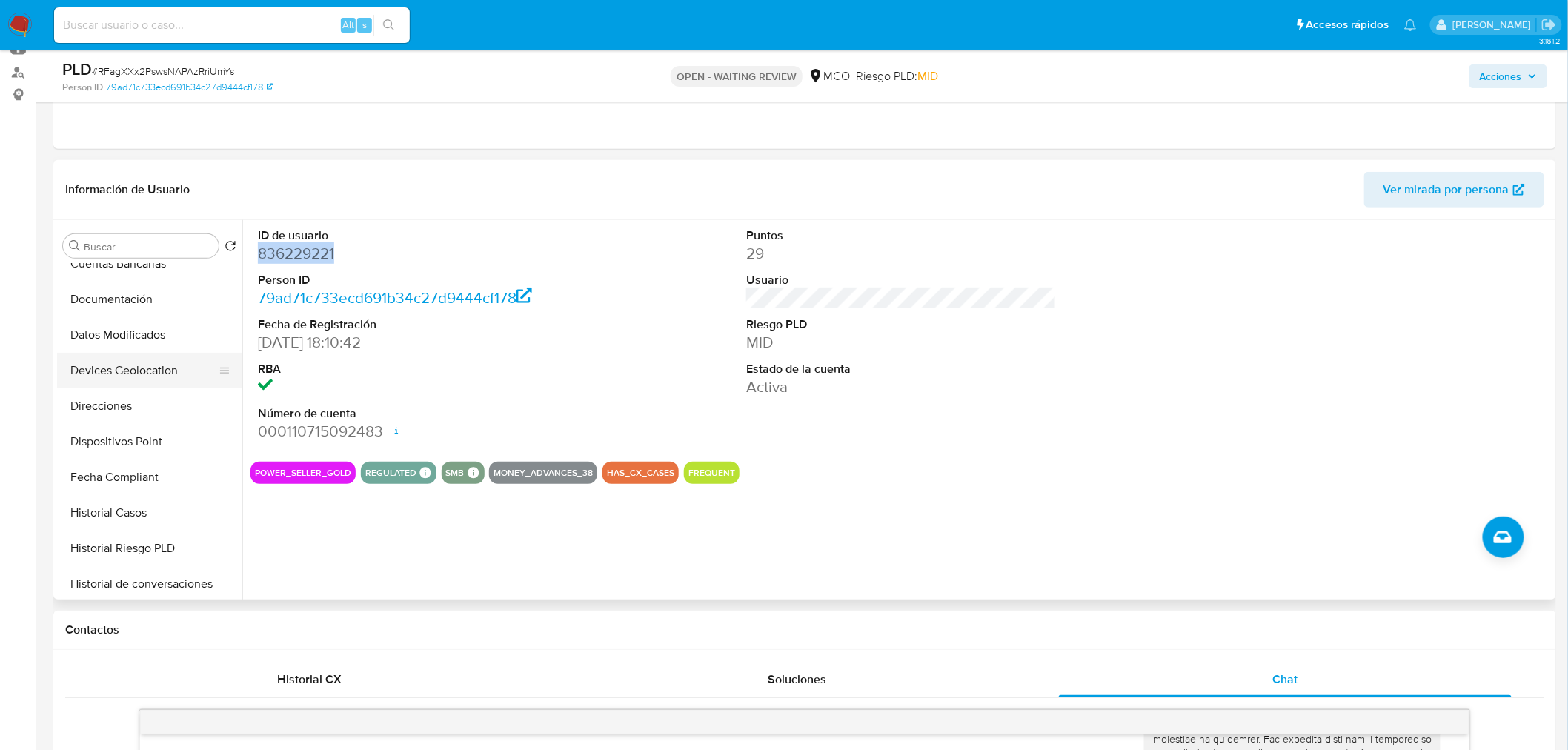
scroll to position [247, 0]
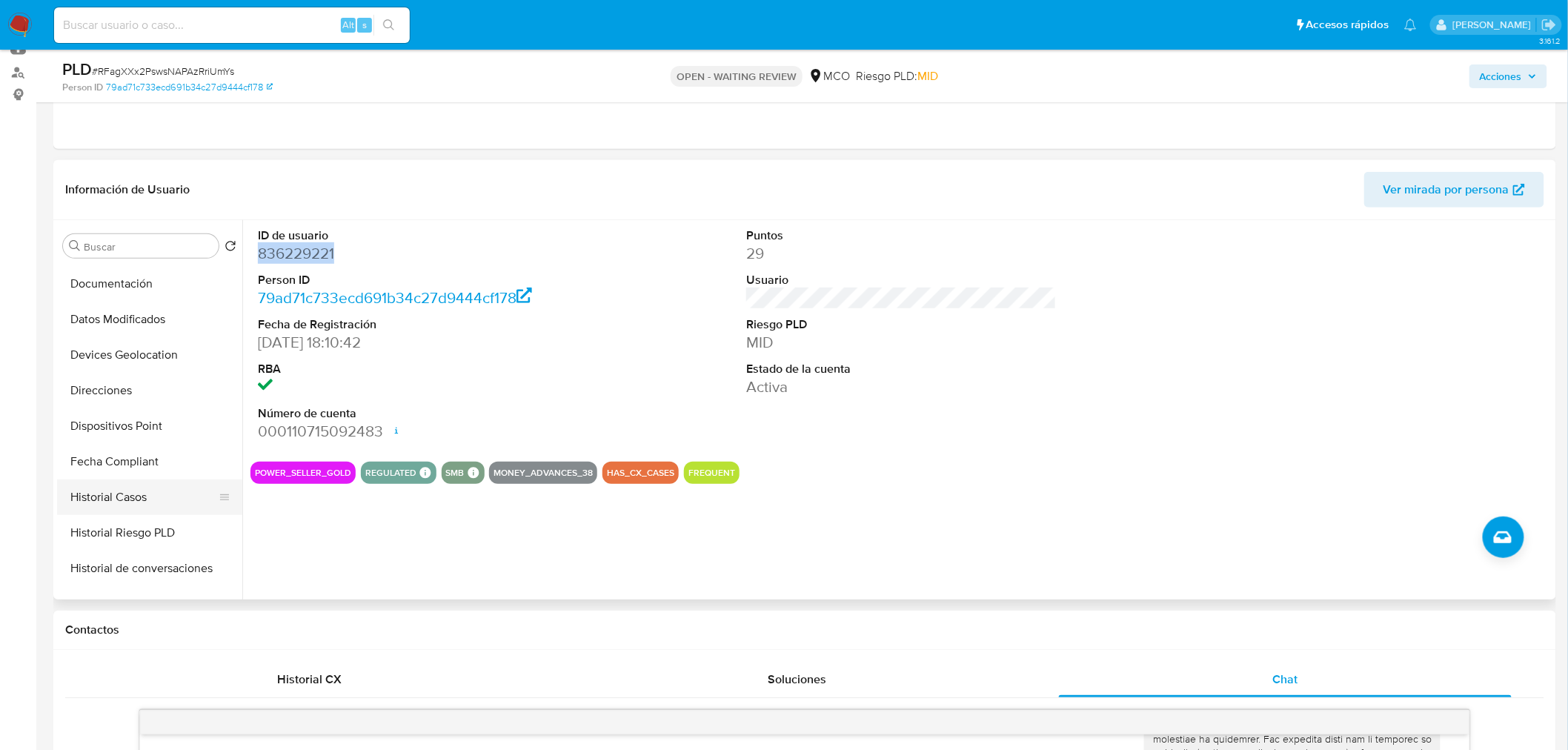
click at [122, 504] on button "Historial Casos" at bounding box center [144, 497] width 174 height 35
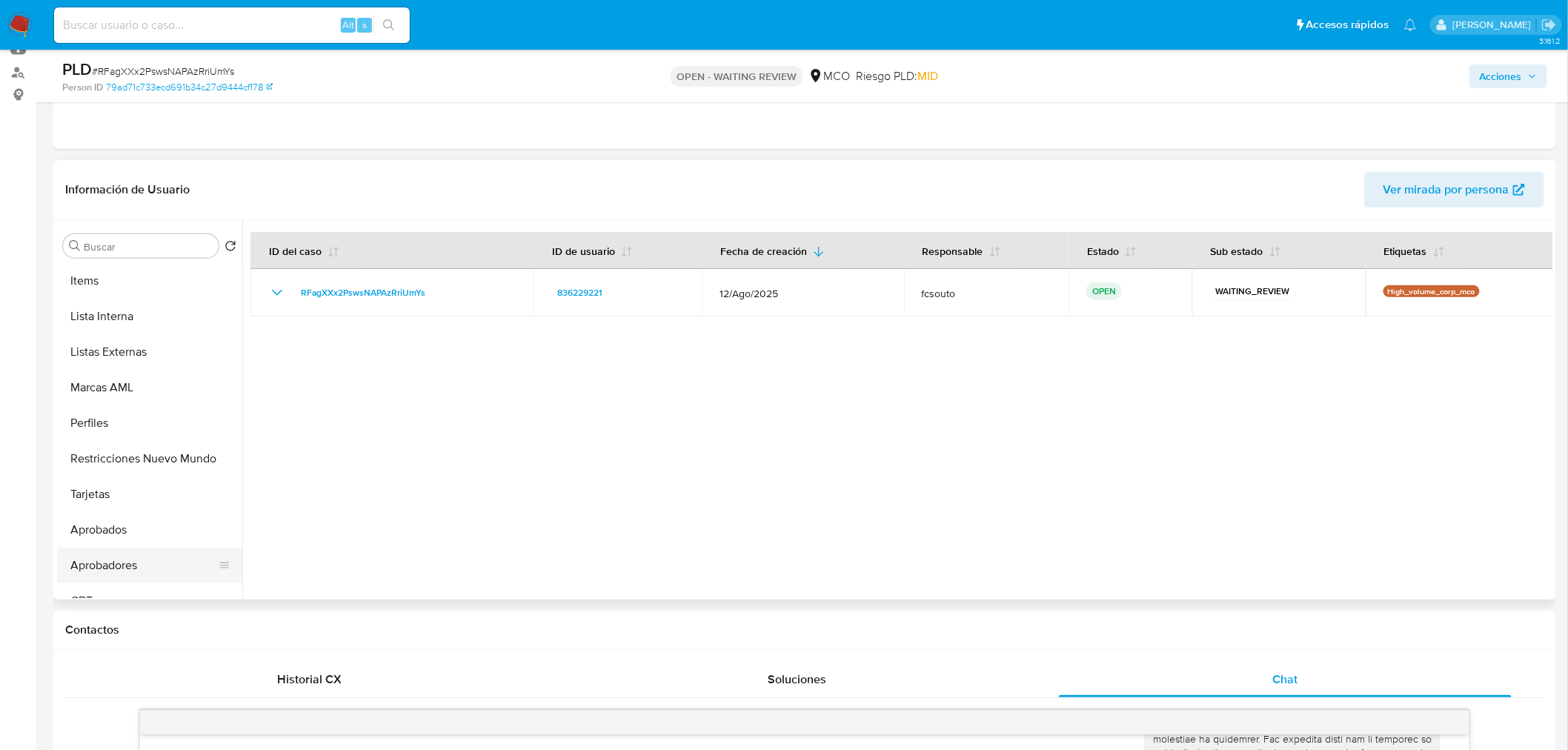
scroll to position [697, 0]
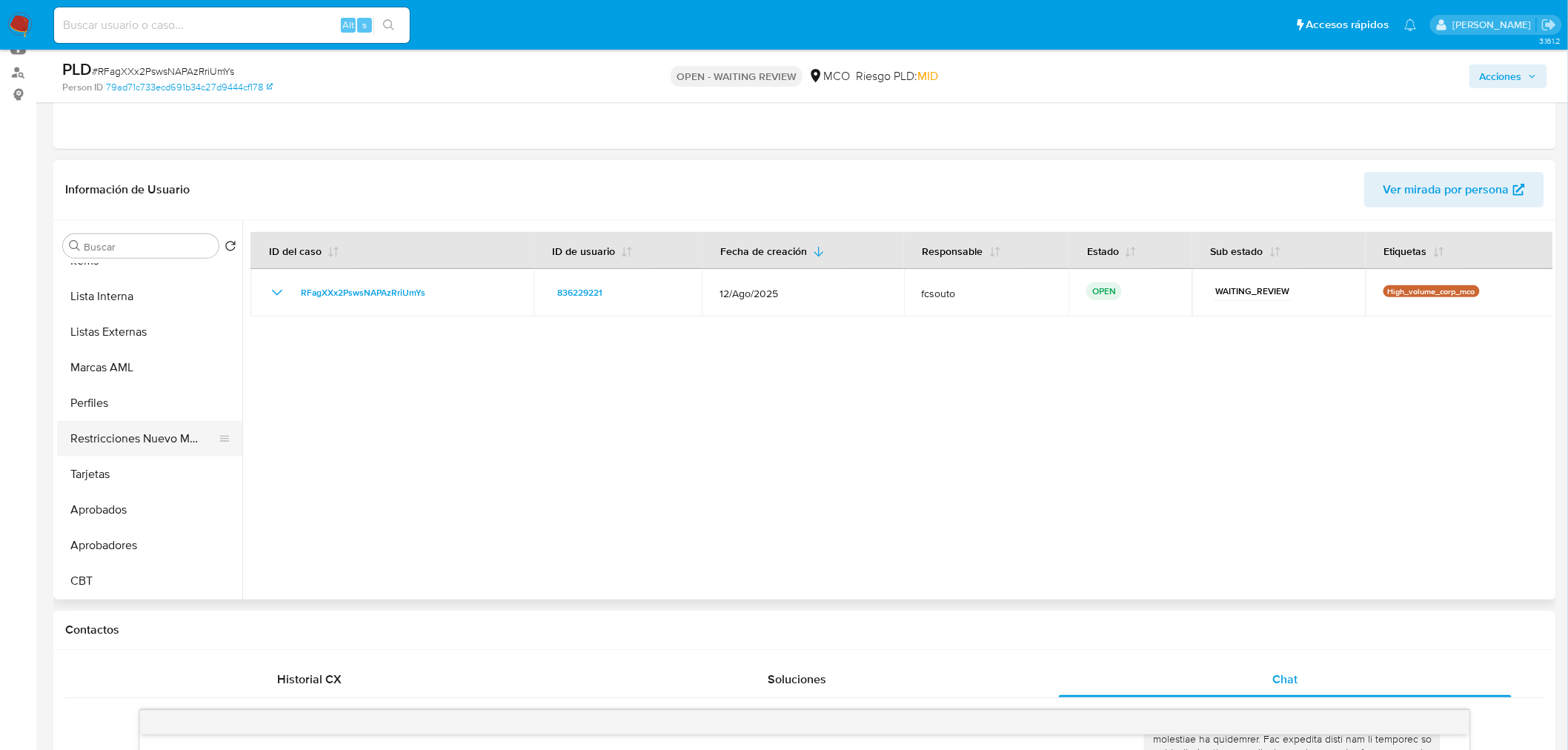
click at [176, 440] on button "Restricciones Nuevo Mundo" at bounding box center [144, 438] width 174 height 35
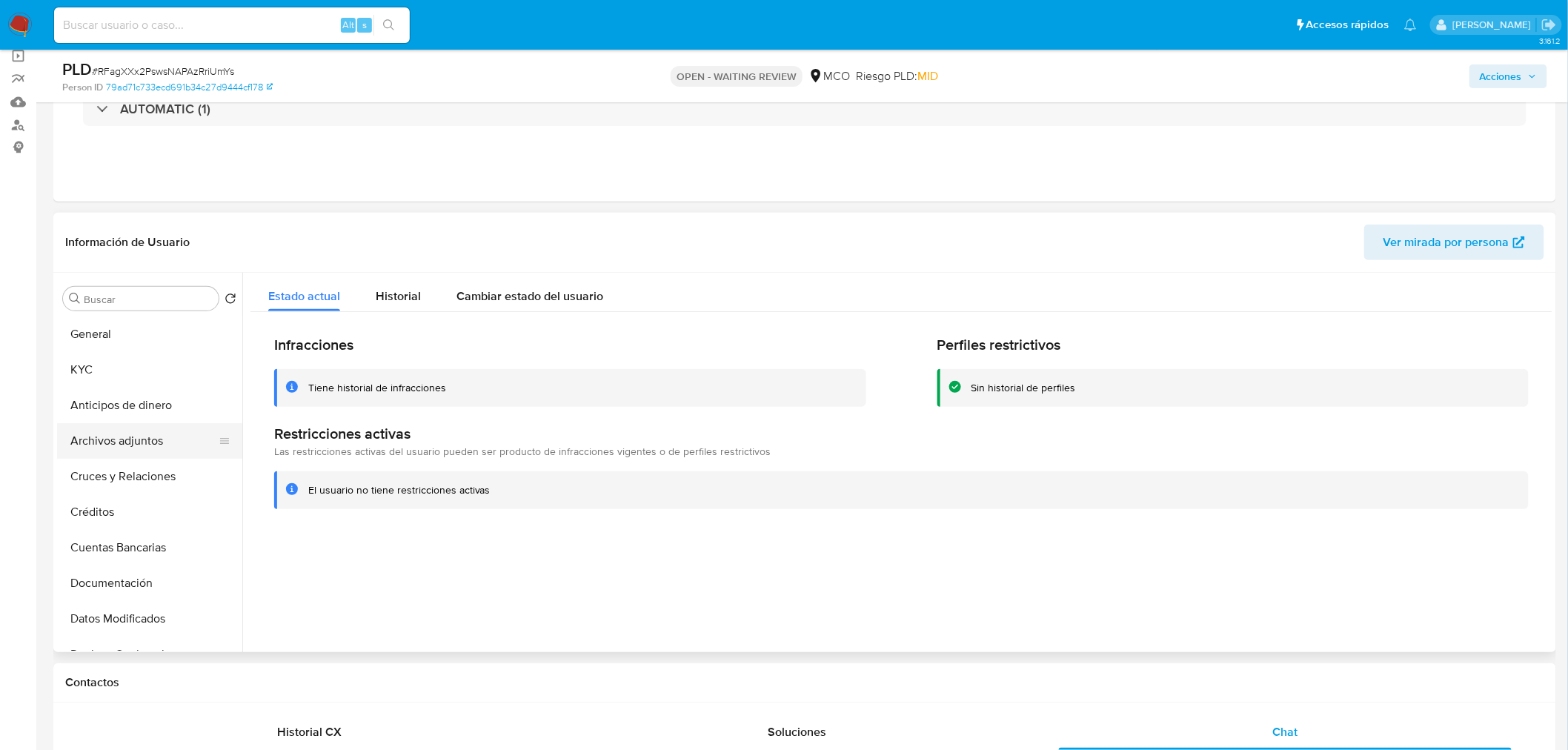
scroll to position [82, 0]
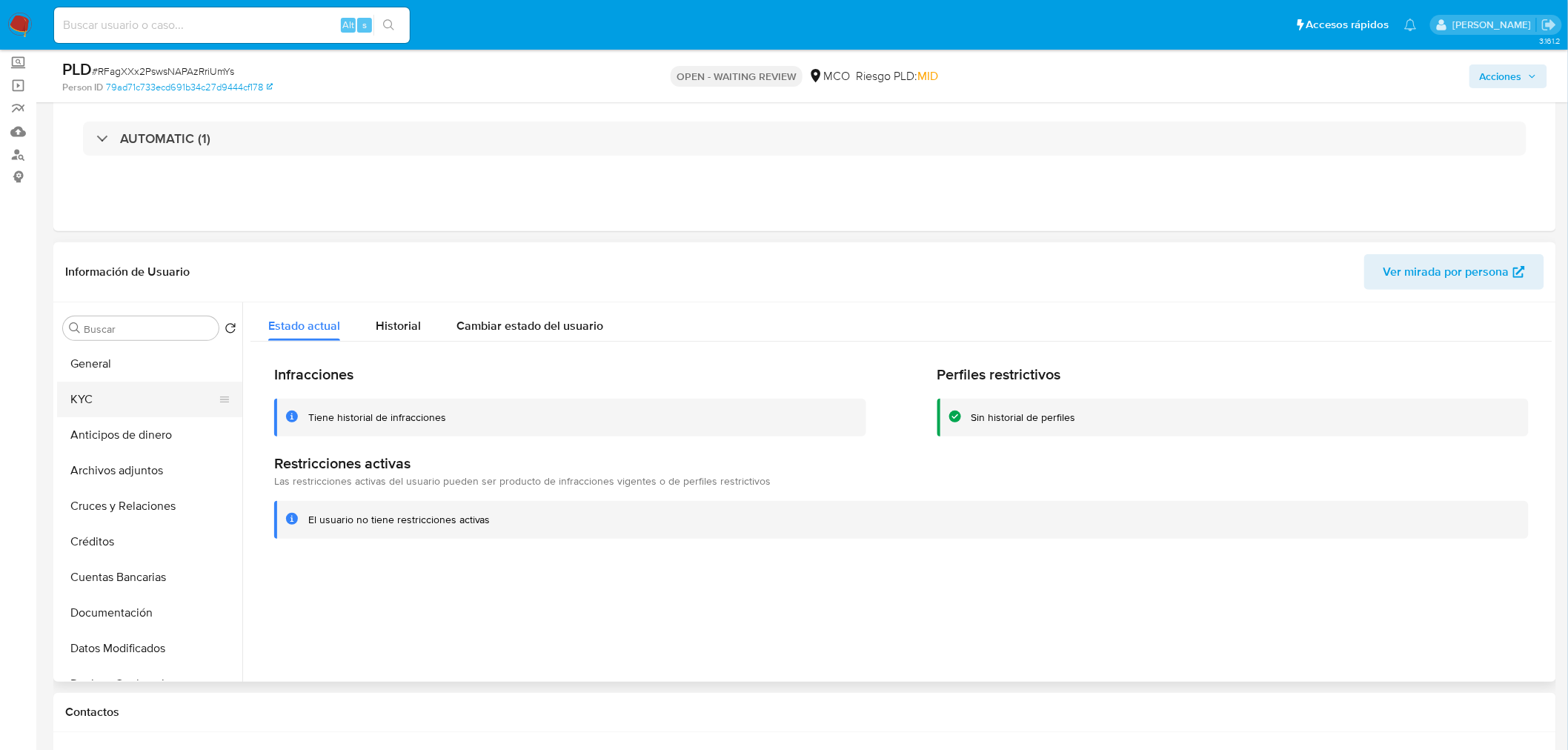
click at [109, 406] on button "KYC" at bounding box center [144, 398] width 174 height 35
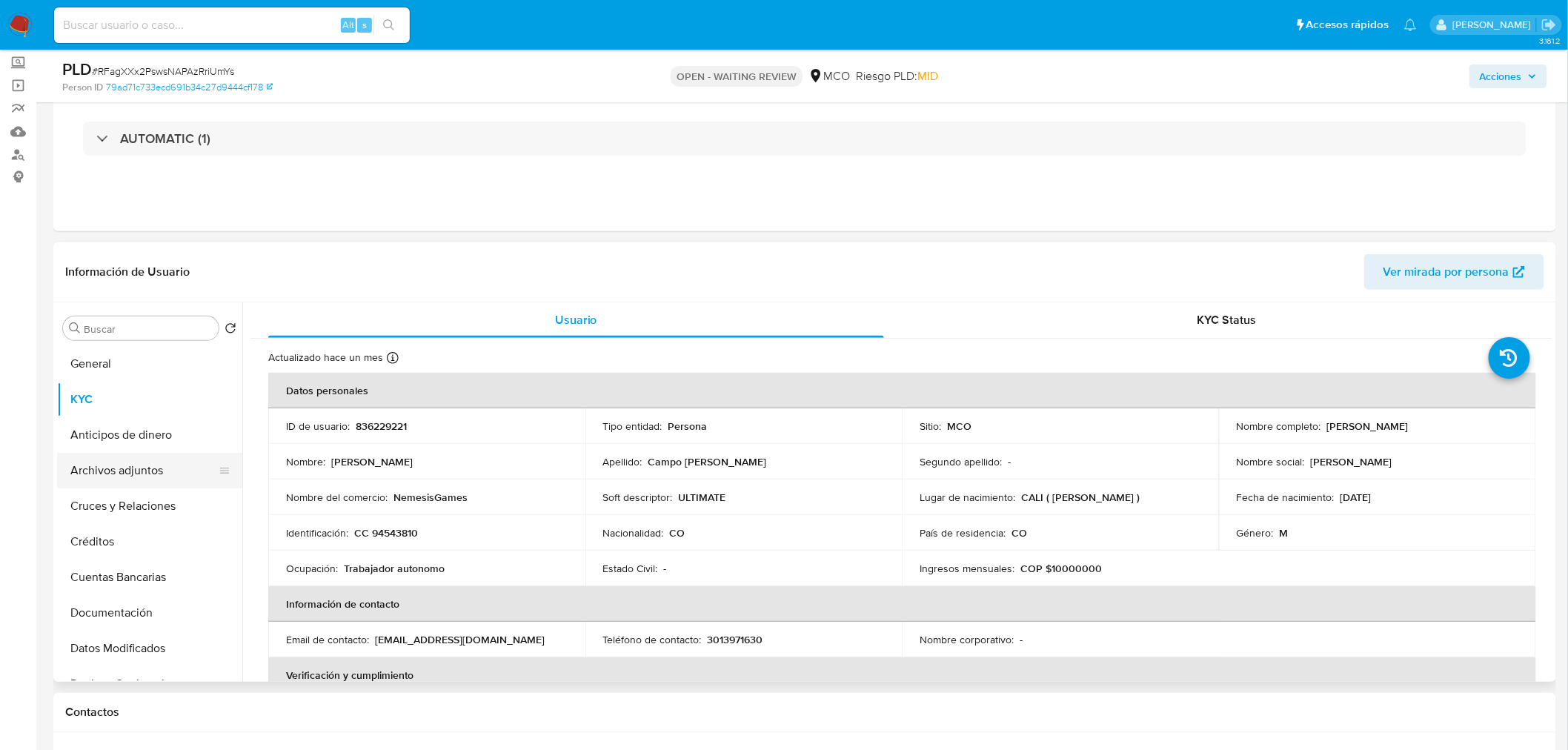
click at [150, 475] on button "Archivos adjuntos" at bounding box center [144, 470] width 174 height 35
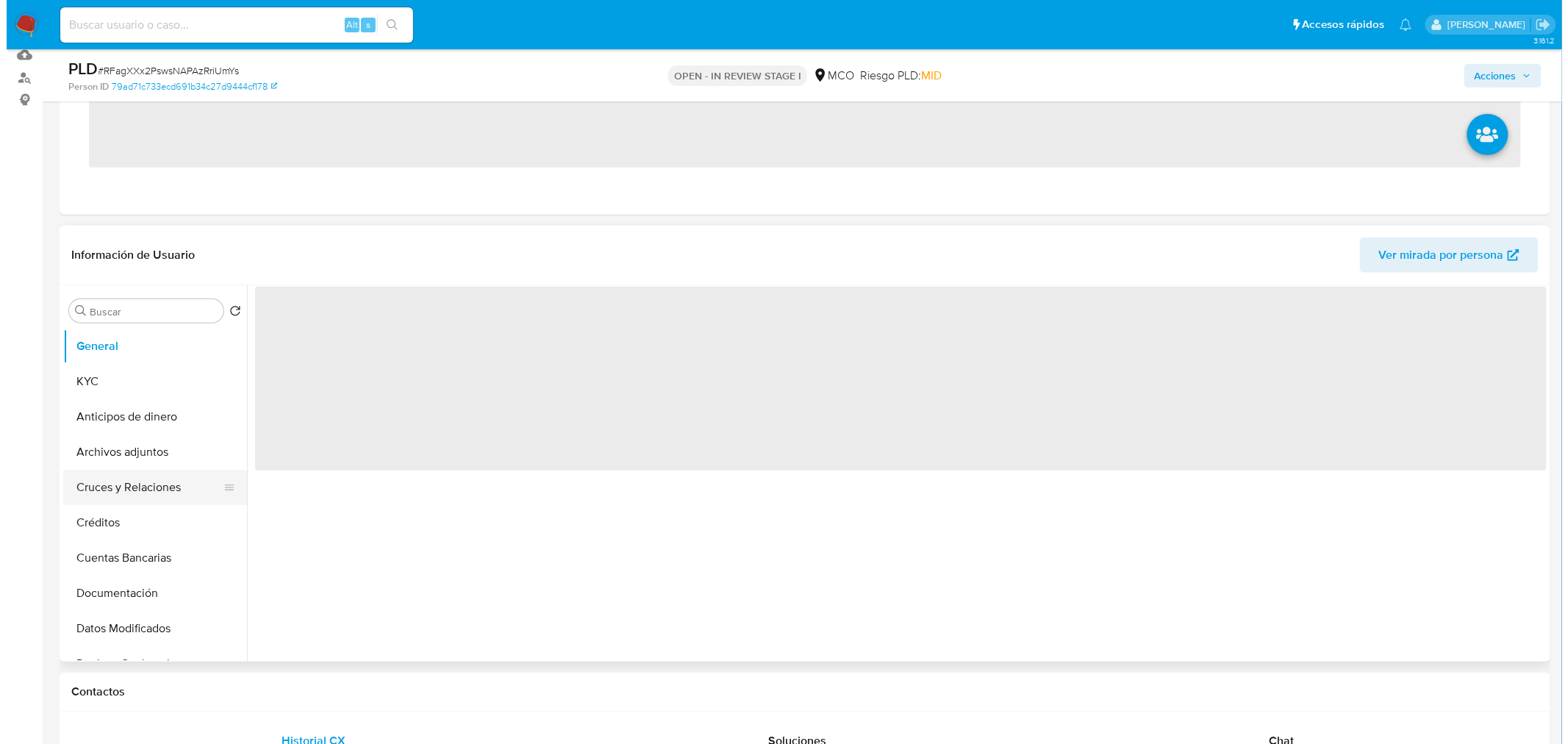
scroll to position [163, 0]
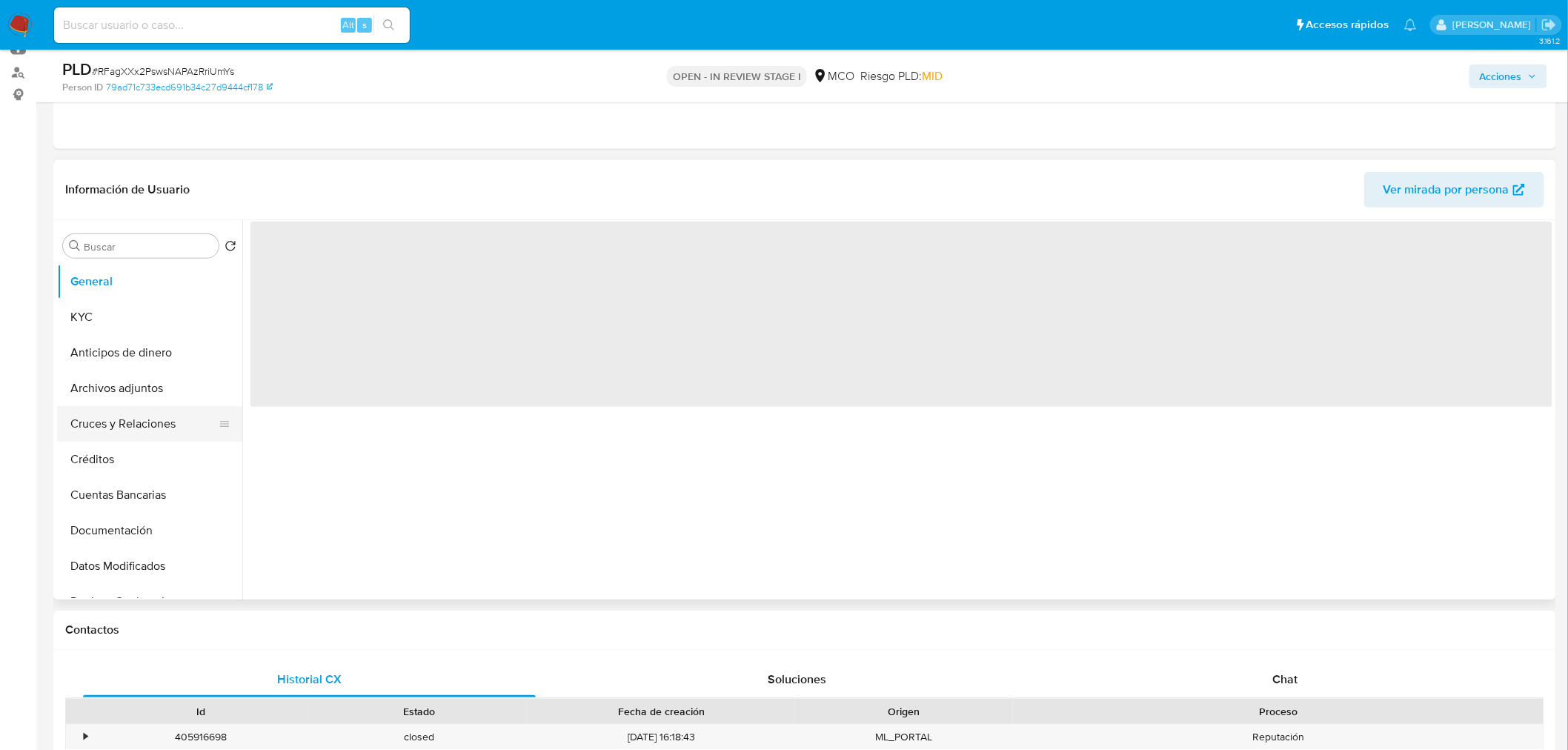
select select "10"
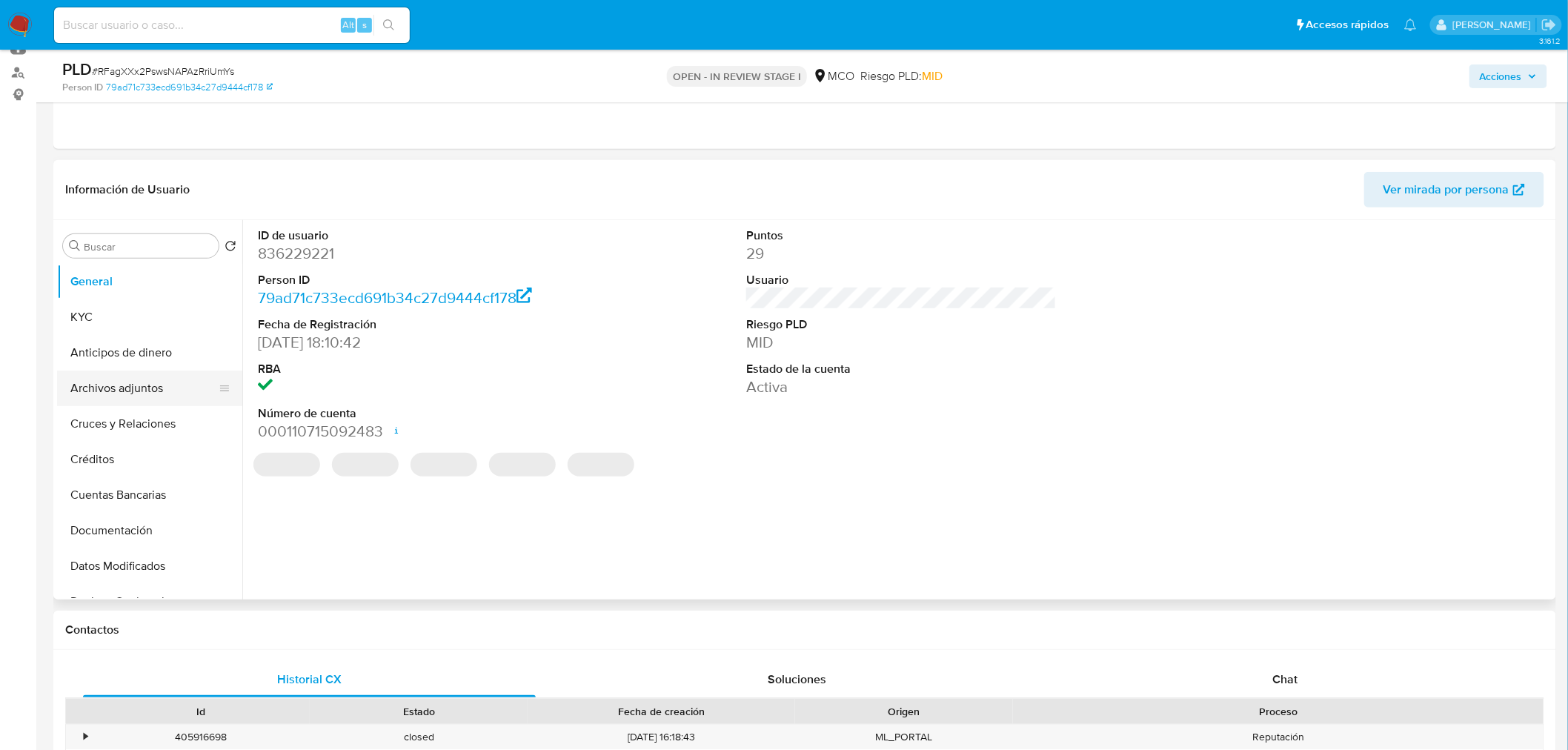
click at [154, 382] on button "Archivos adjuntos" at bounding box center [144, 388] width 174 height 35
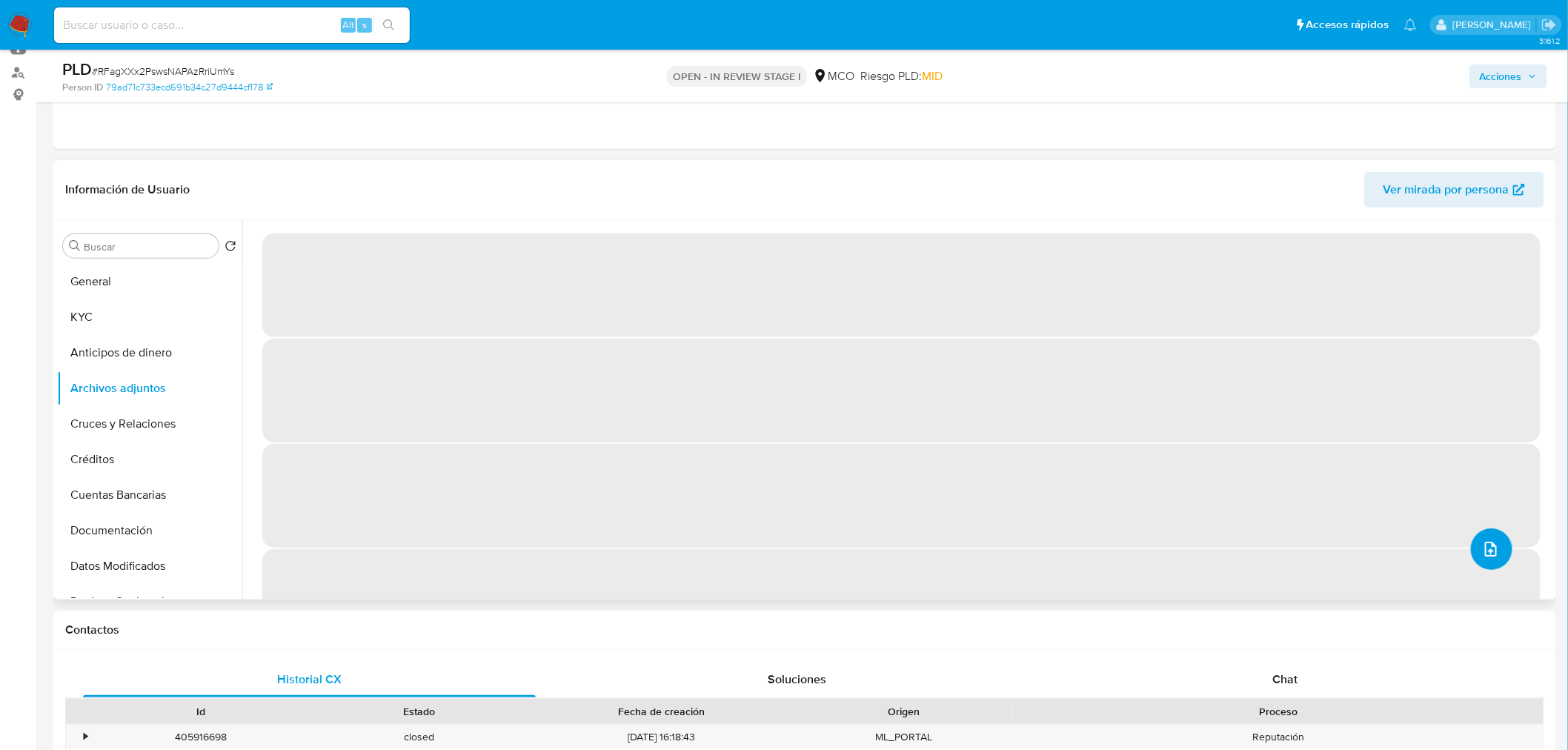
click at [1482, 550] on icon "upload-file" at bounding box center [1491, 549] width 18 height 18
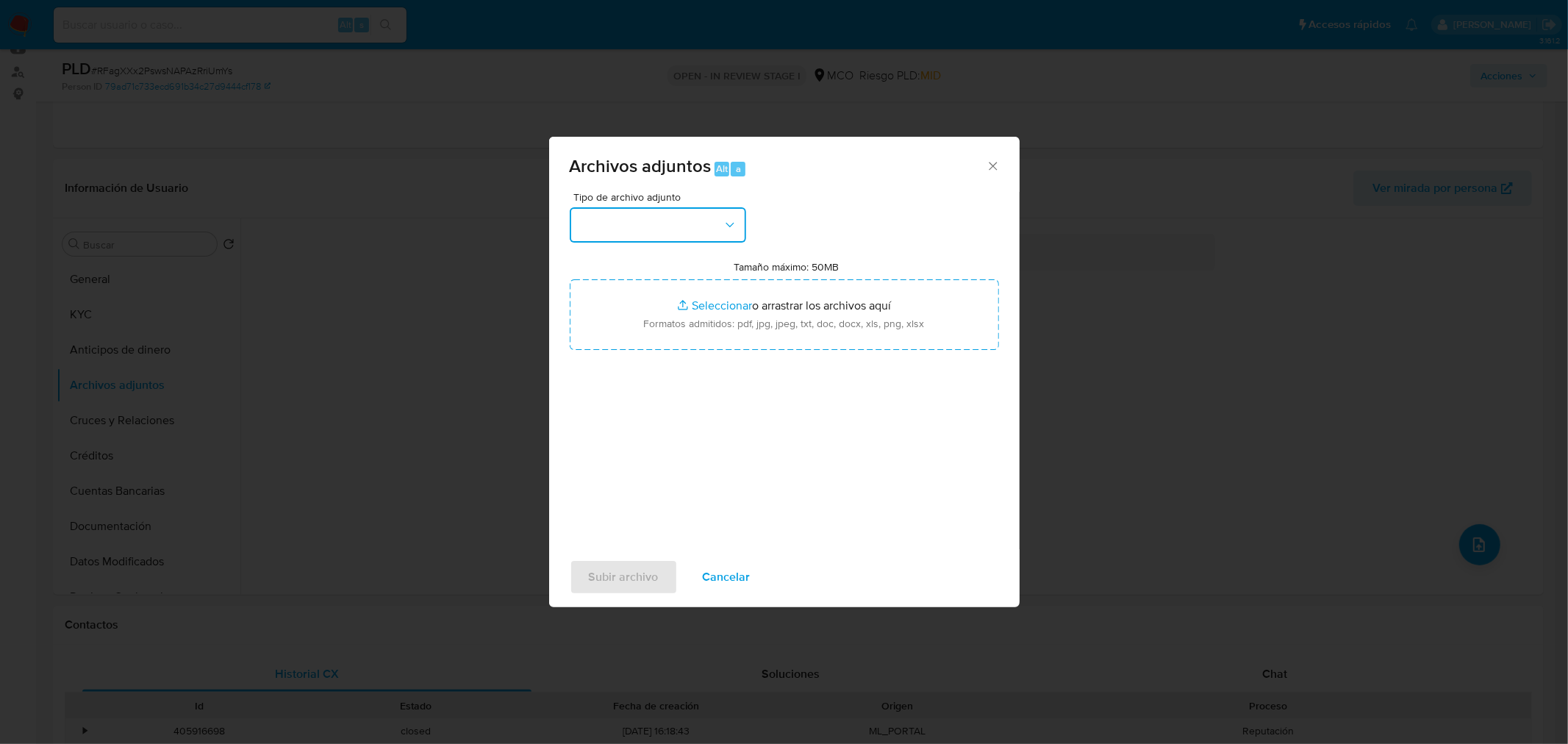
click at [655, 230] on button "button" at bounding box center [657, 224] width 177 height 35
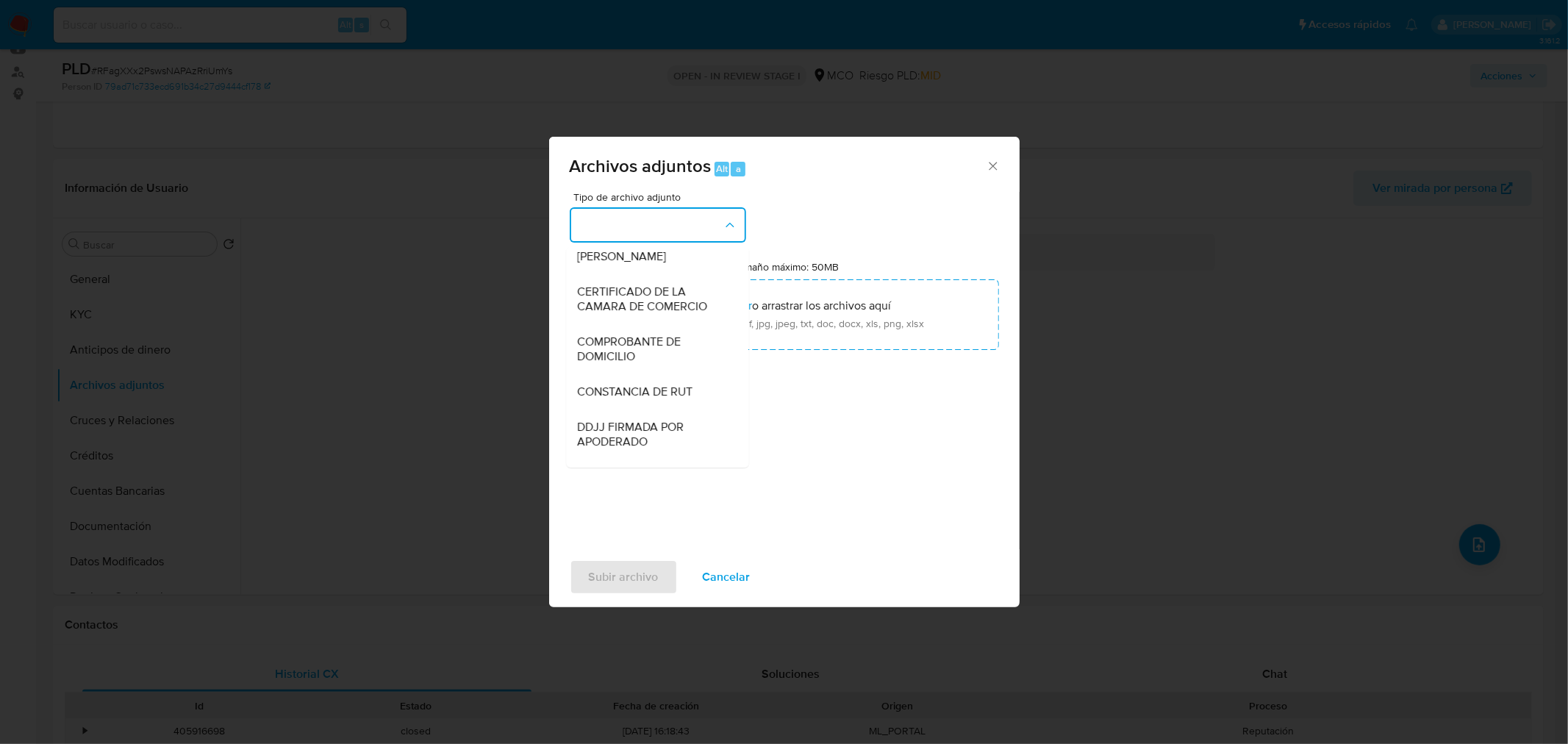
scroll to position [408, 0]
click at [668, 301] on span "CERTIFICADO DE LA CAMARA DE COMERCIO" at bounding box center [652, 295] width 150 height 30
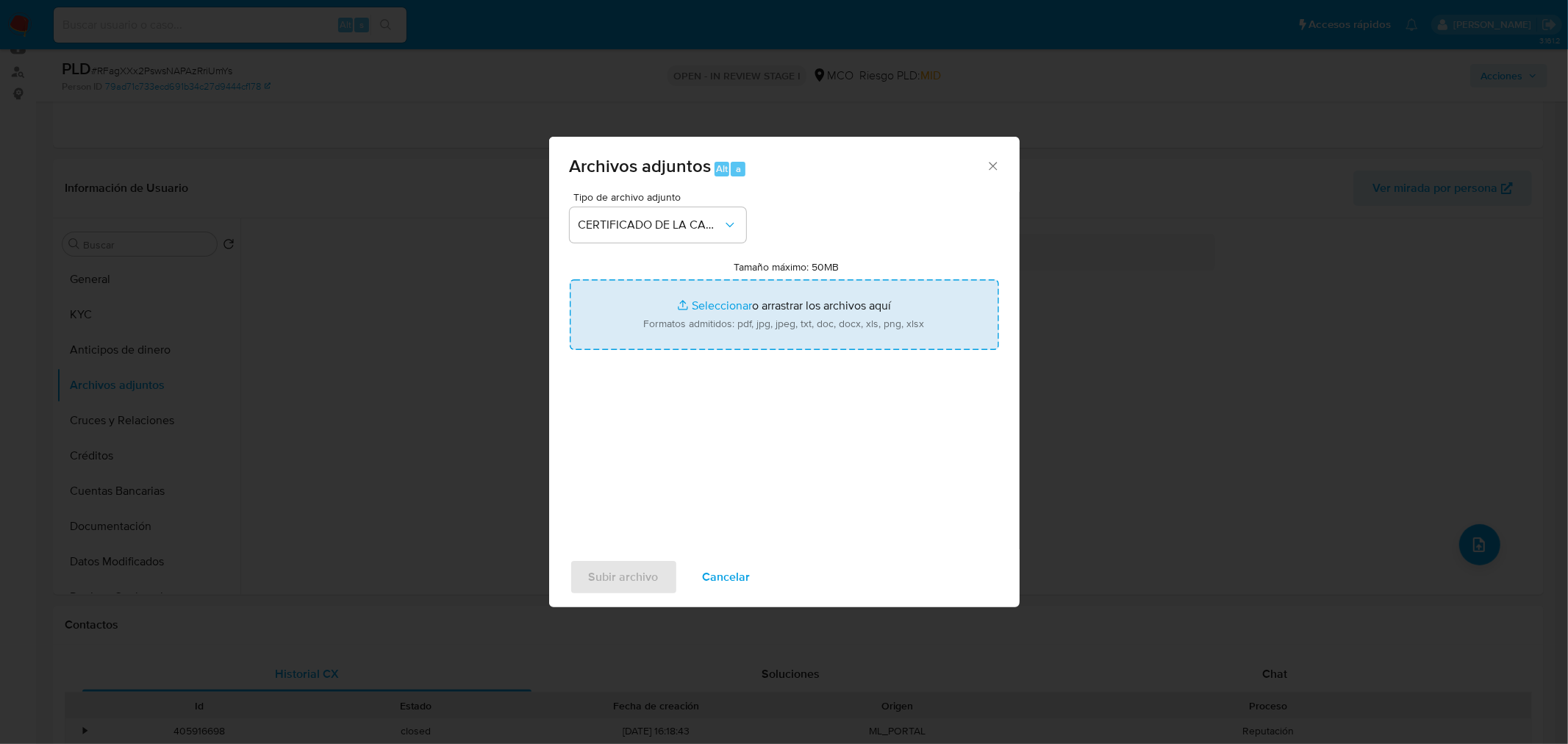
click at [836, 349] on input "Tamaño máximo: 50MB Seleccionar archivos" at bounding box center [784, 315] width 429 height 71
type input "C:\fakepath\836229221_74b5119a-8c85-46c9-8656-7a667afae653.jpg"
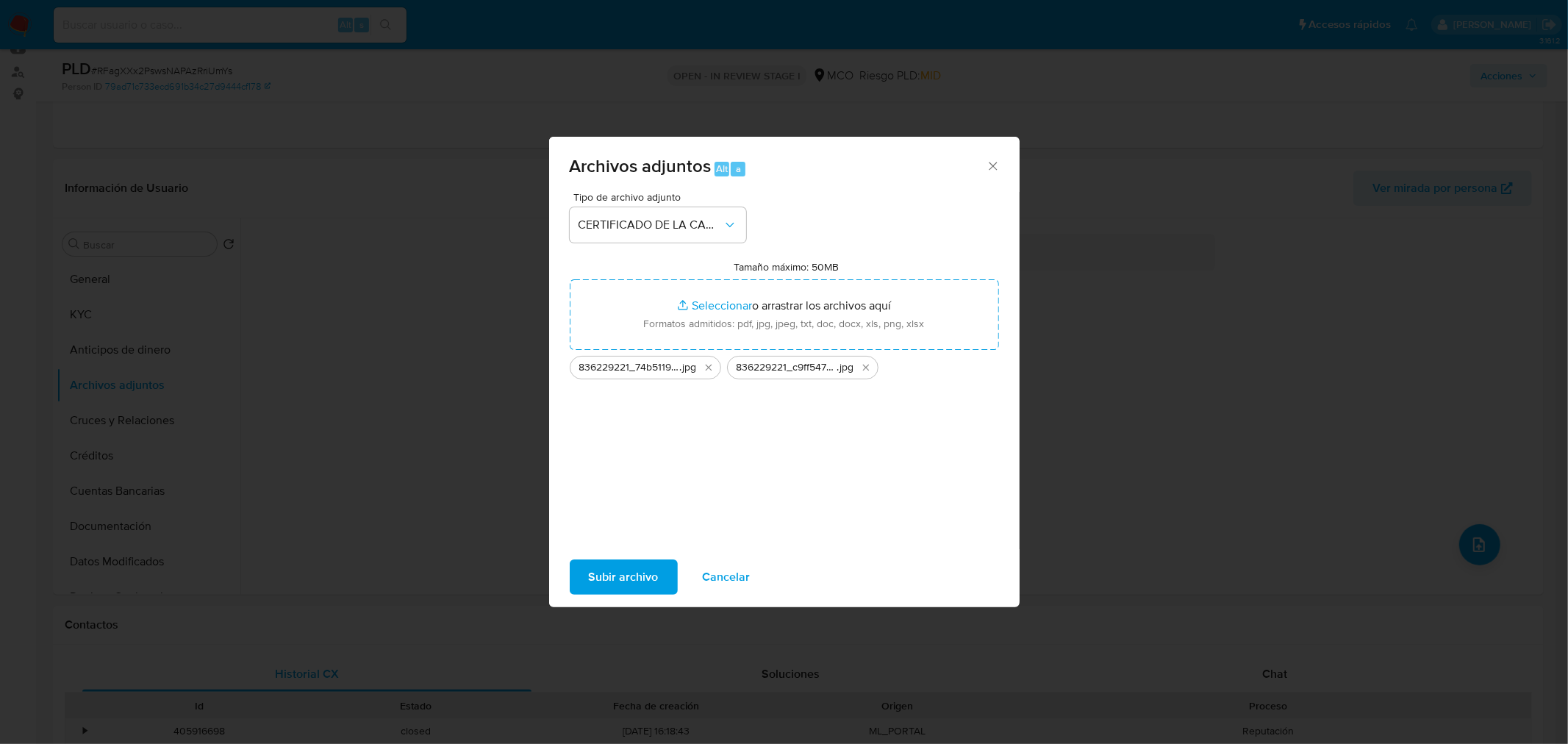
click at [626, 579] on span "Subir archivo" at bounding box center [624, 577] width 70 height 32
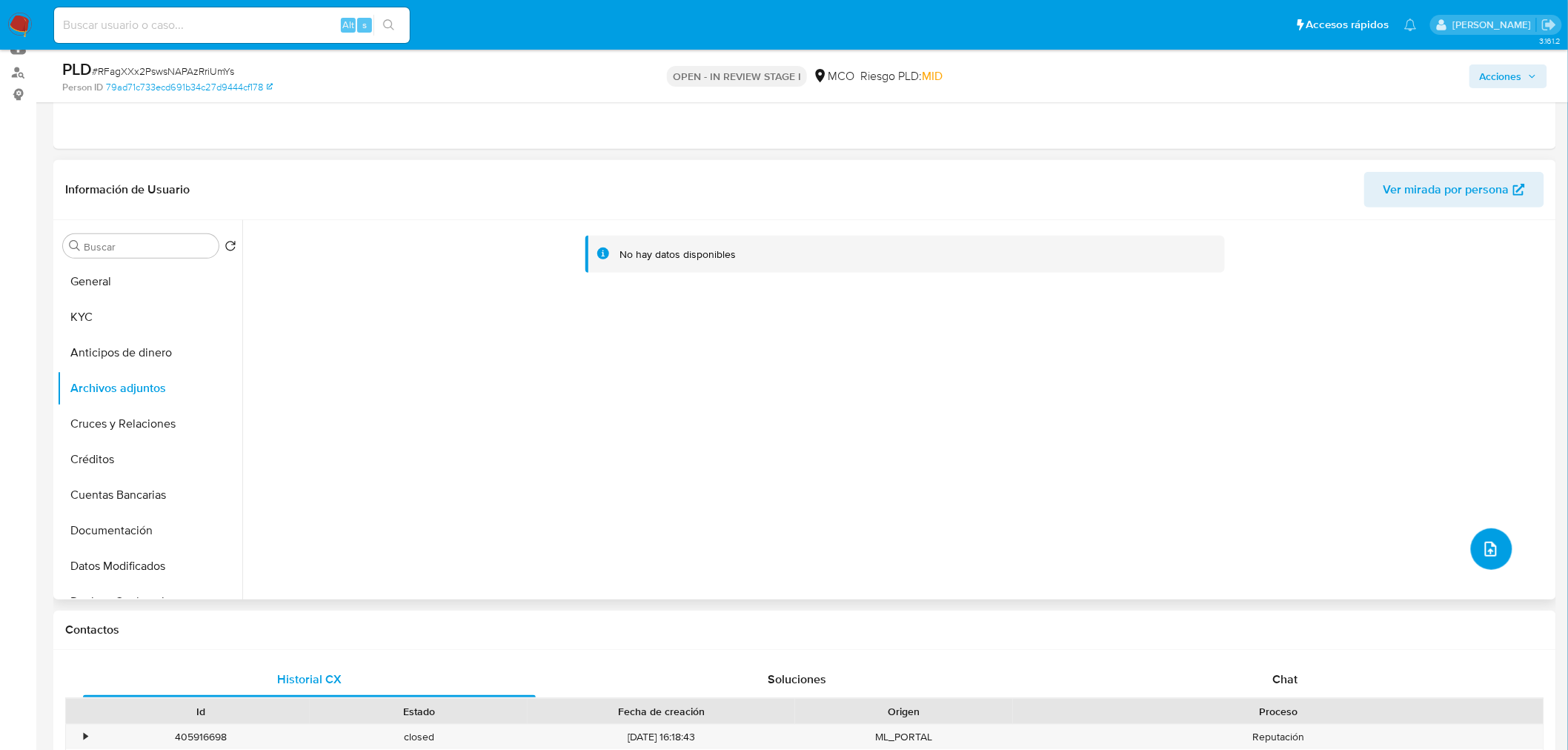
click at [1491, 558] on span "upload-file" at bounding box center [1491, 549] width 18 height 18
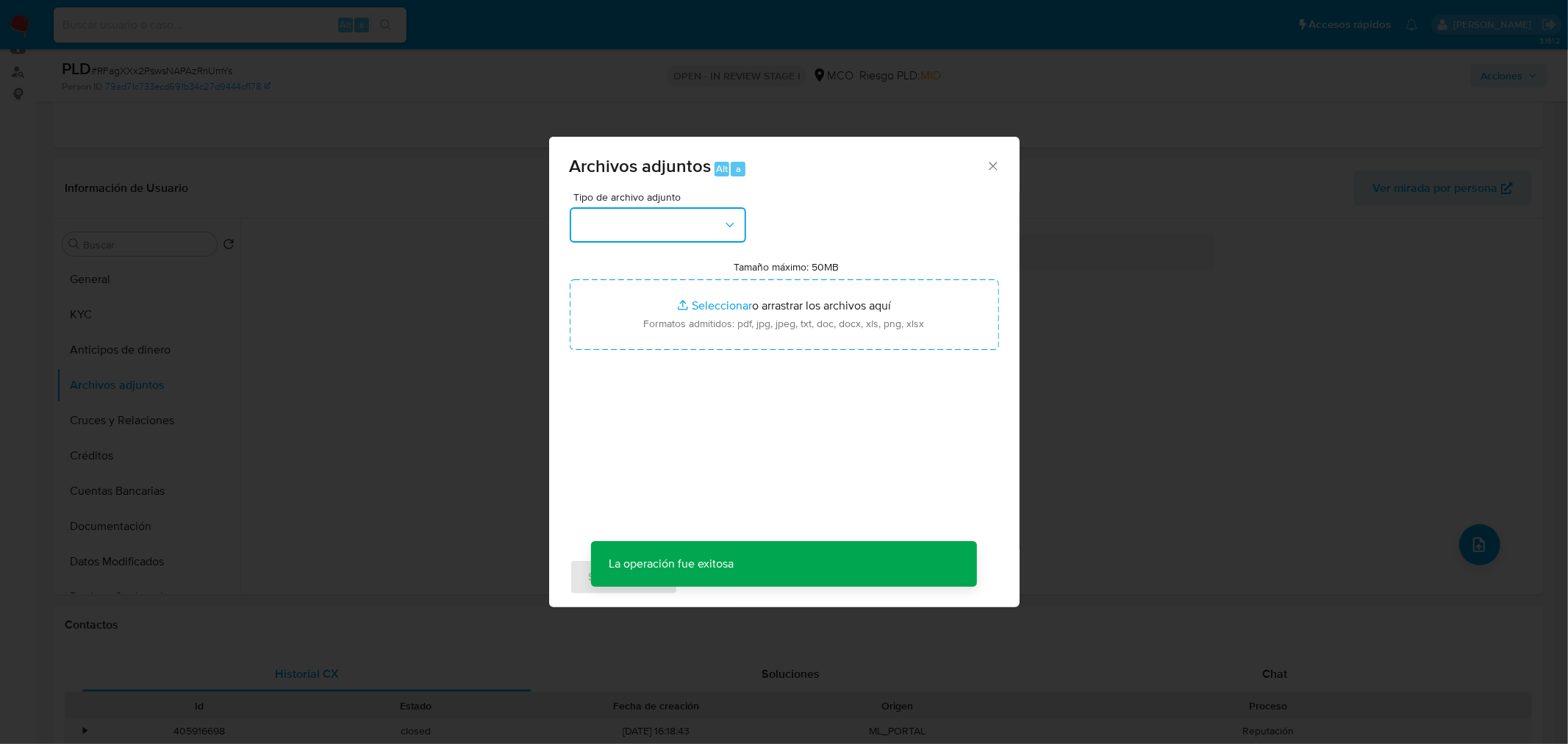
click at [645, 213] on button "button" at bounding box center [657, 224] width 177 height 35
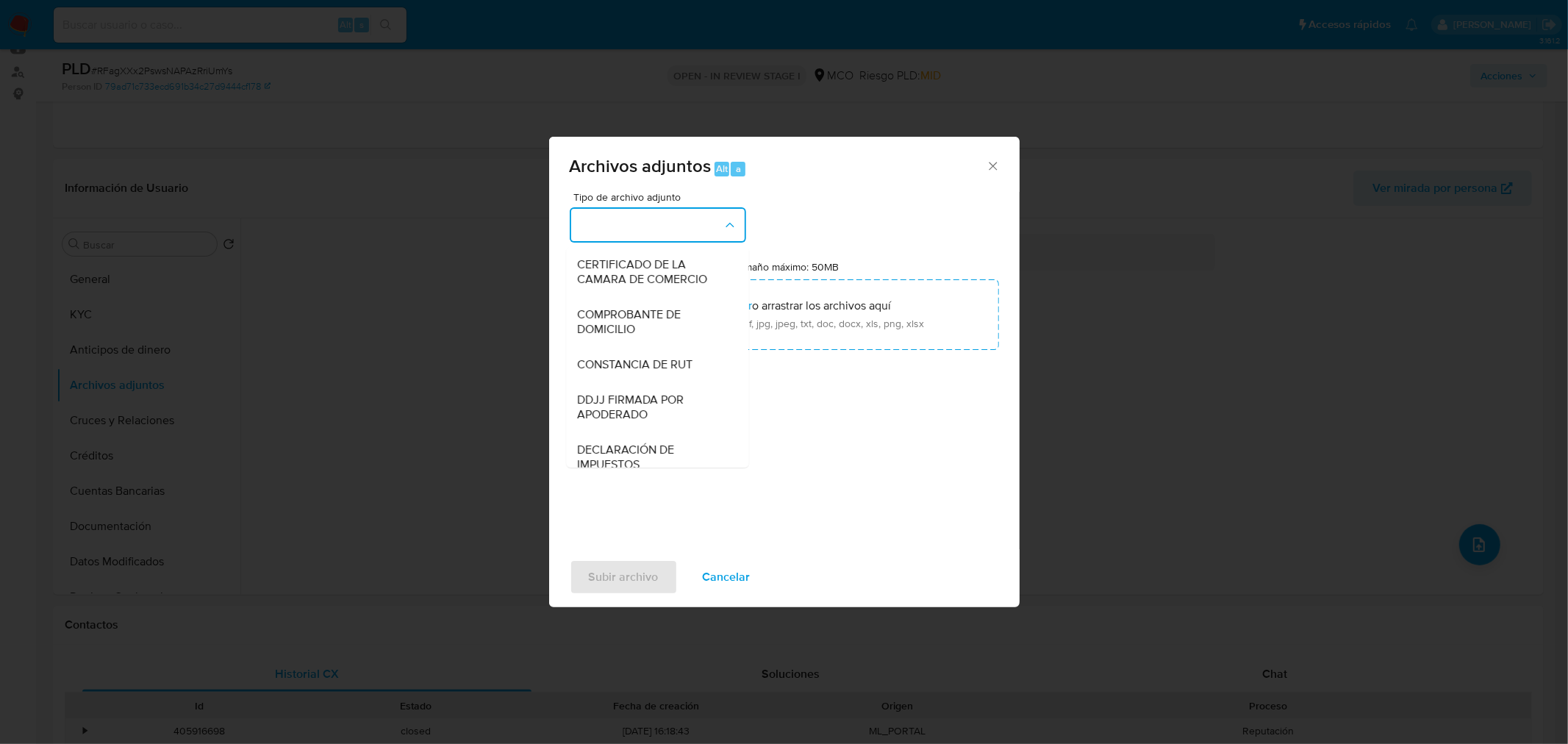
scroll to position [404, 0]
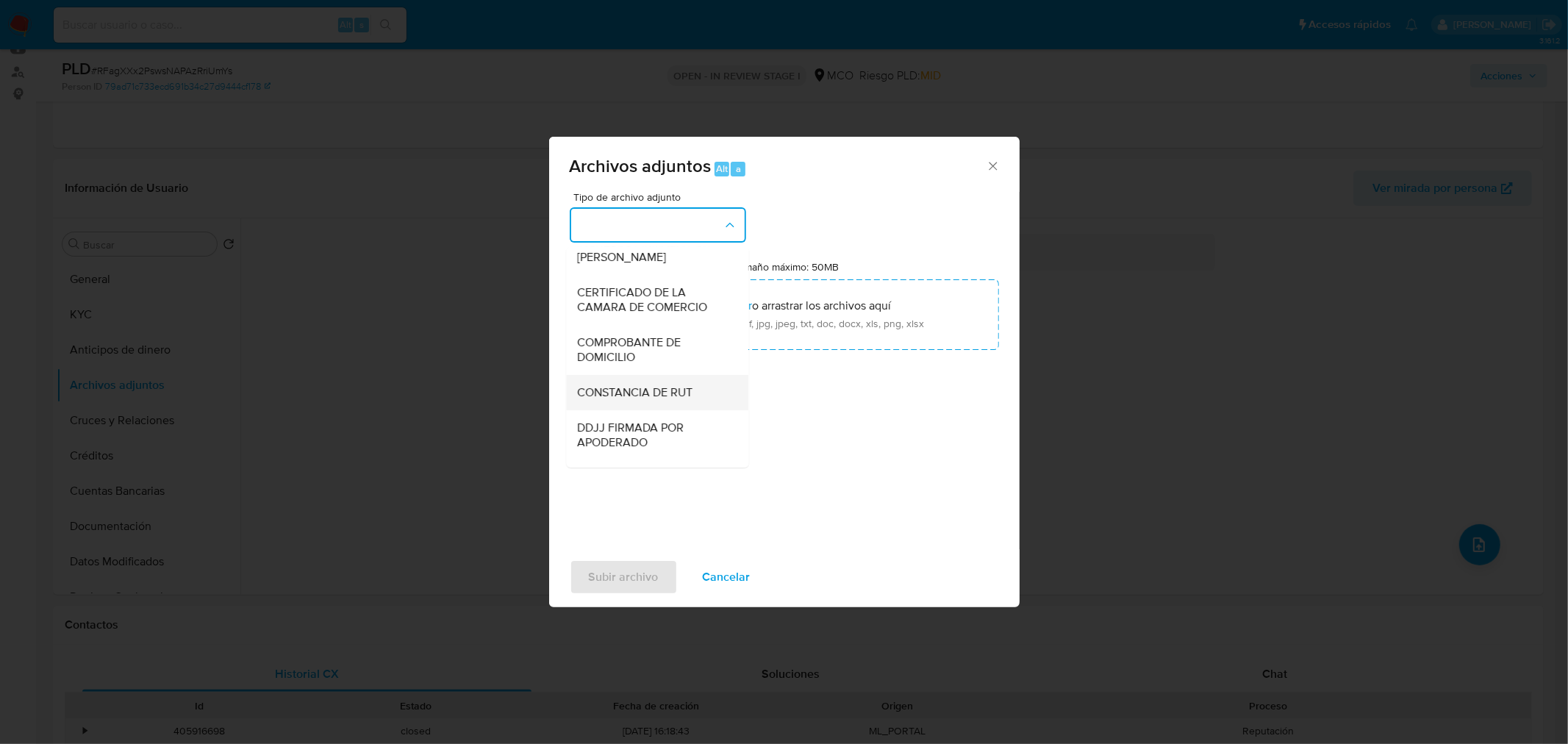
click at [678, 399] on span "CONSTANCIA DE RUT" at bounding box center [635, 392] width 116 height 14
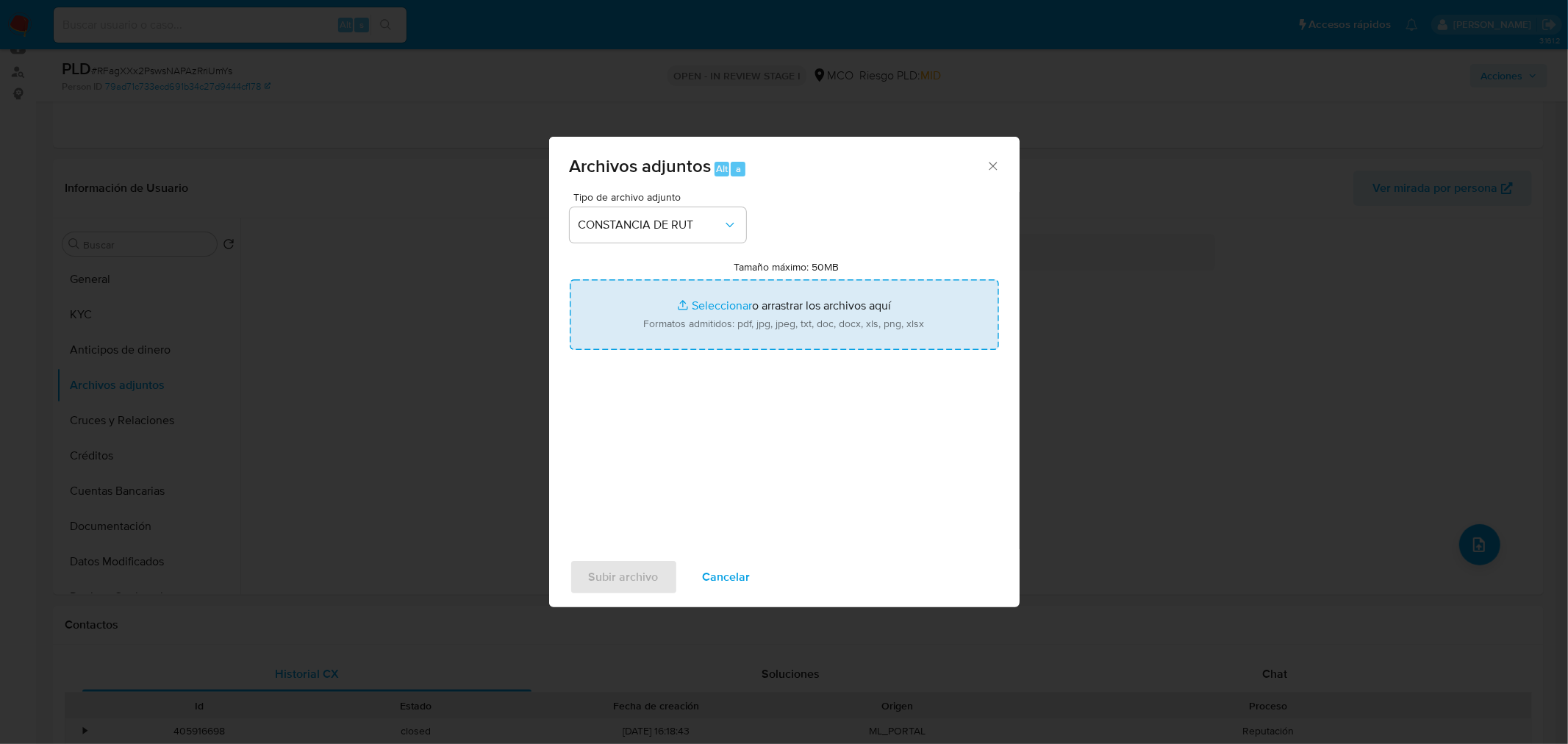
click at [752, 308] on input "Tamaño máximo: 50MB Seleccionar archivos" at bounding box center [784, 315] width 429 height 71
type input "C:\fakepath\836229221_ee732d2f-5852-4bae-8fb4-f9cbfbcbd48f.jpg"
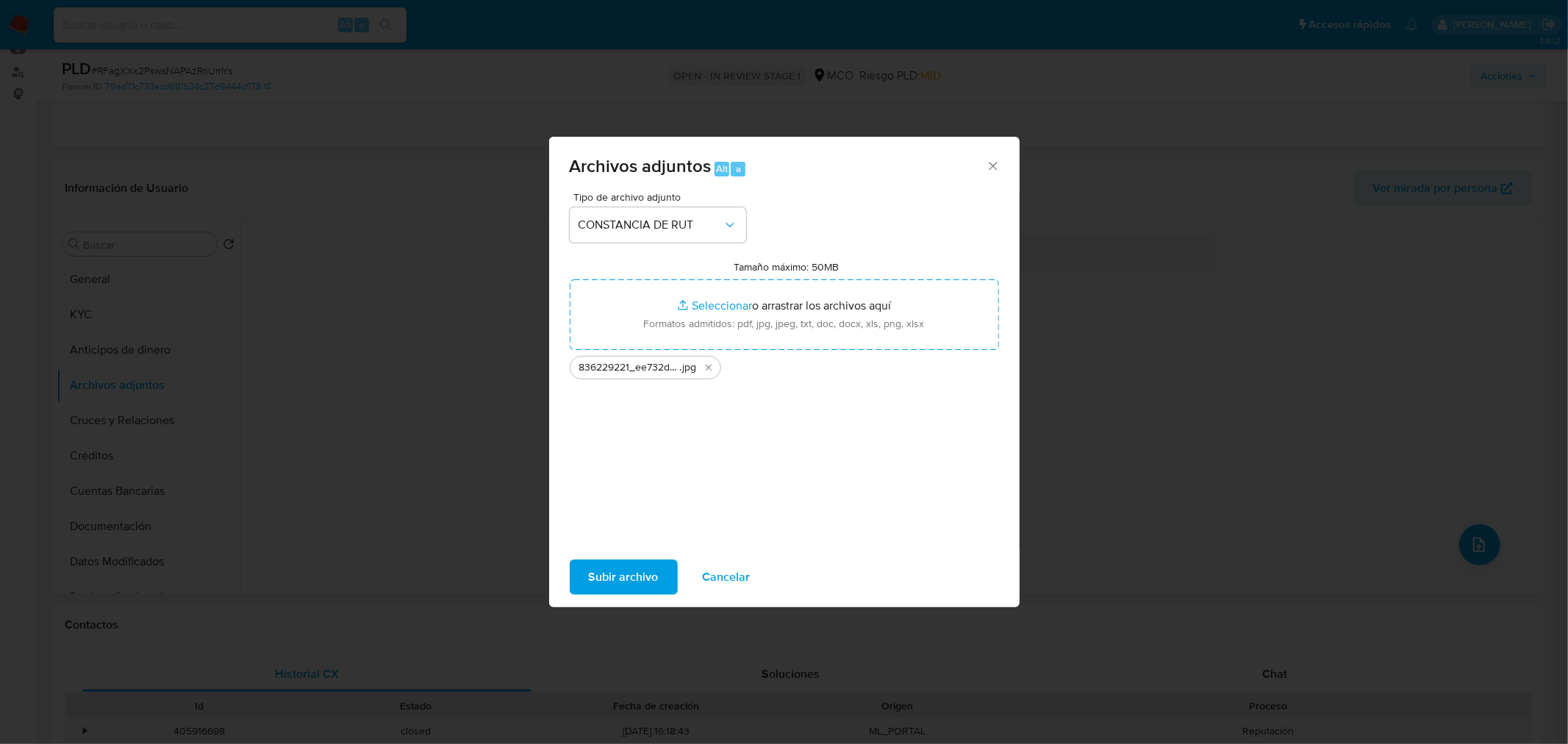
click at [641, 584] on span "Subir archivo" at bounding box center [624, 577] width 70 height 32
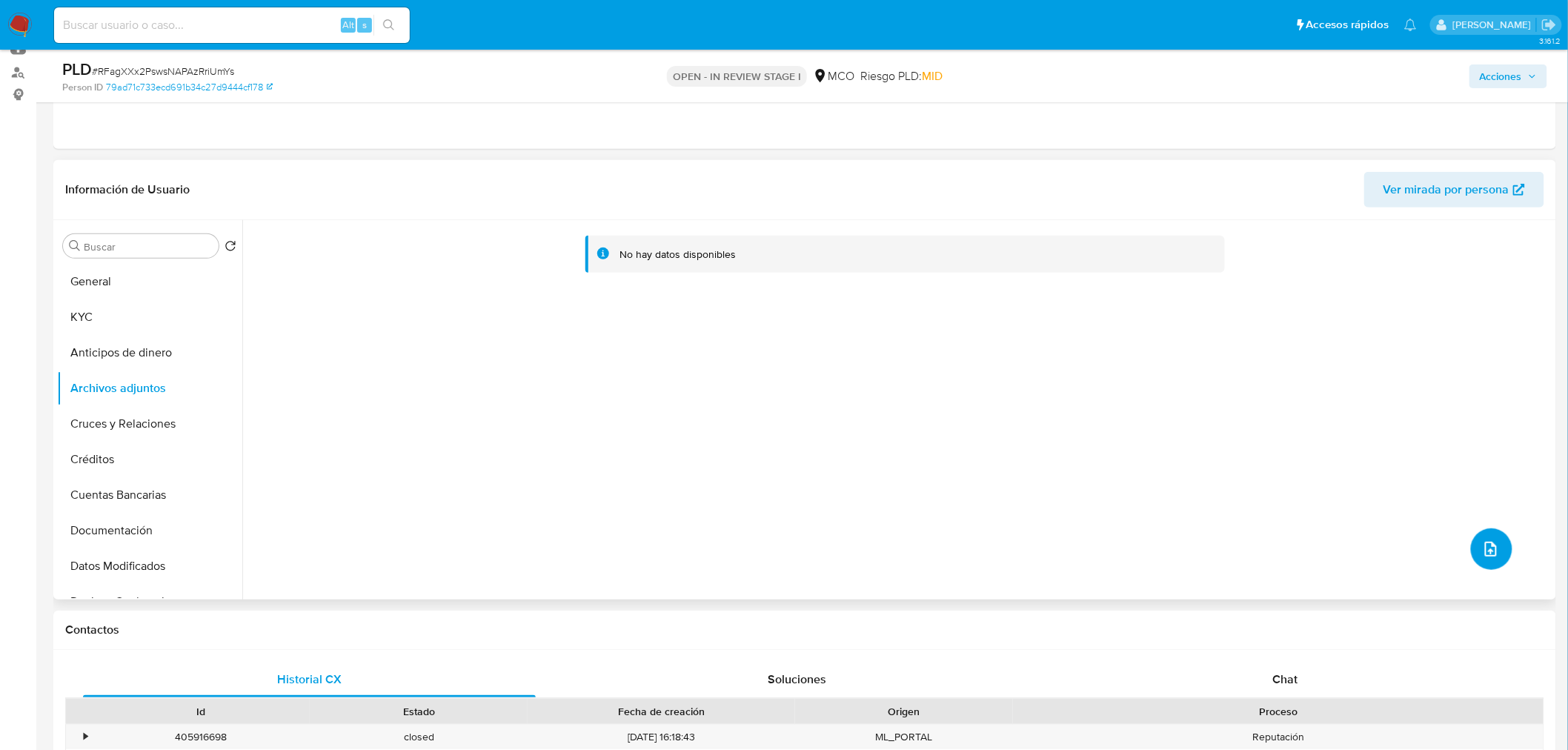
click at [1495, 544] on button "upload-file" at bounding box center [1492, 549] width 42 height 42
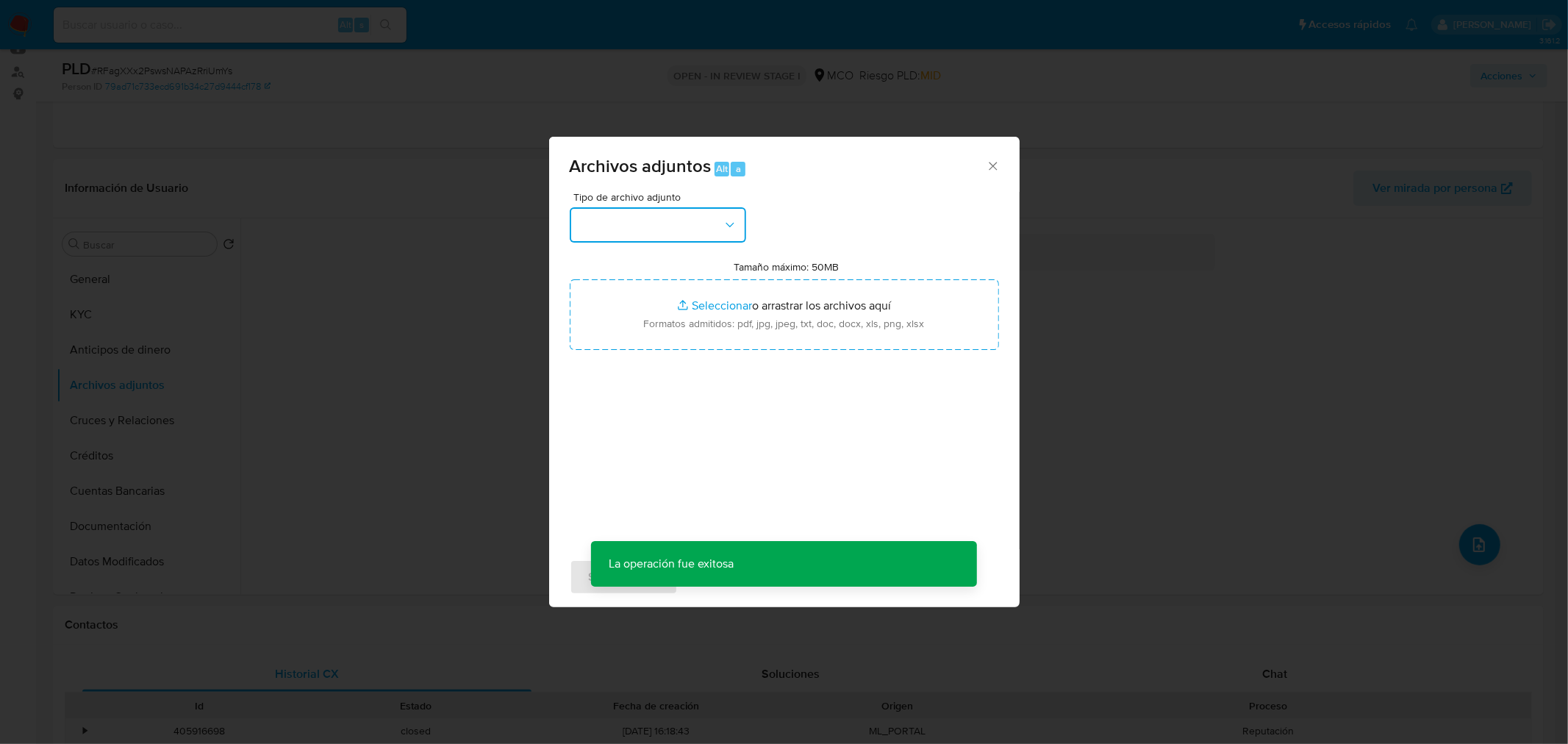
click at [680, 234] on button "button" at bounding box center [657, 224] width 177 height 35
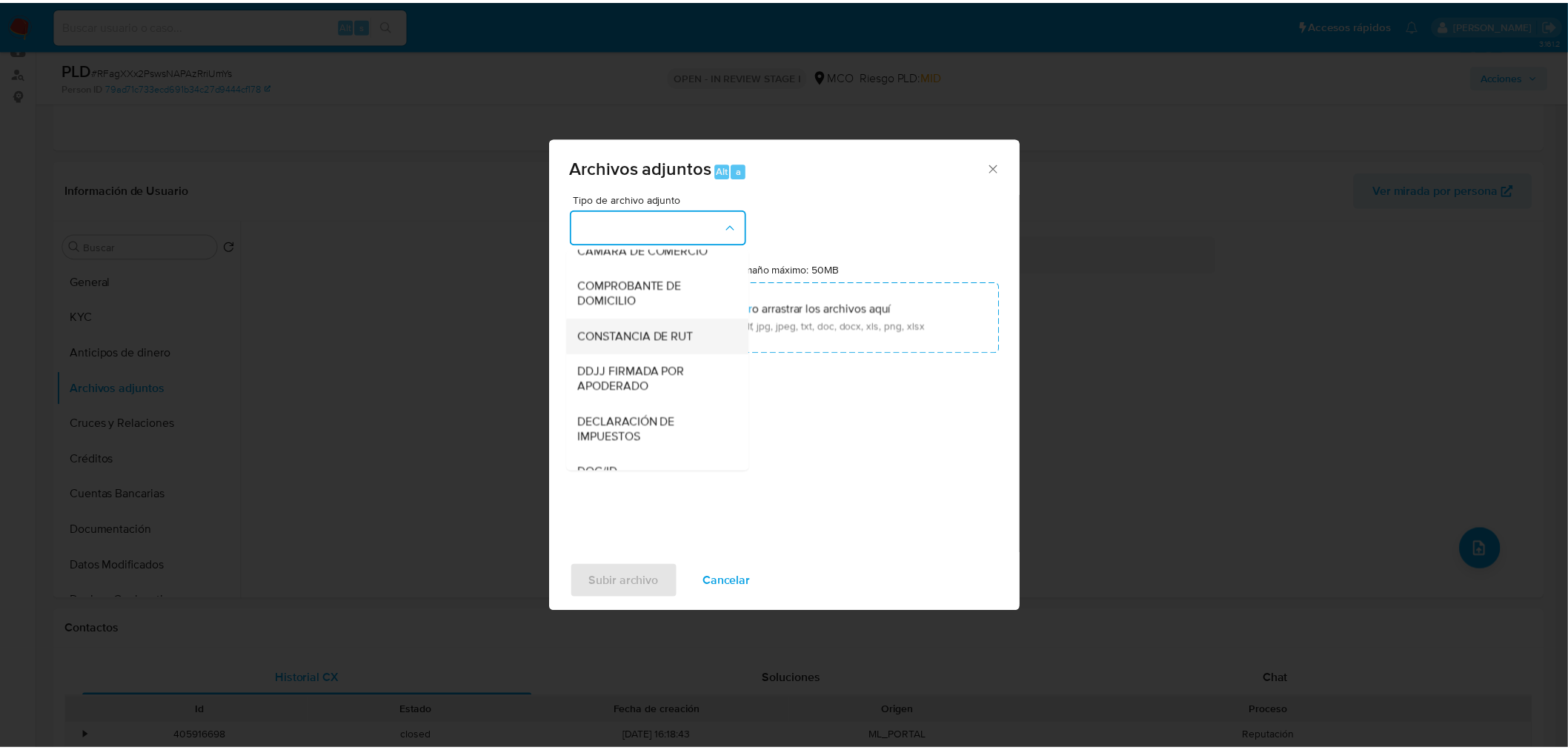
scroll to position [493, 0]
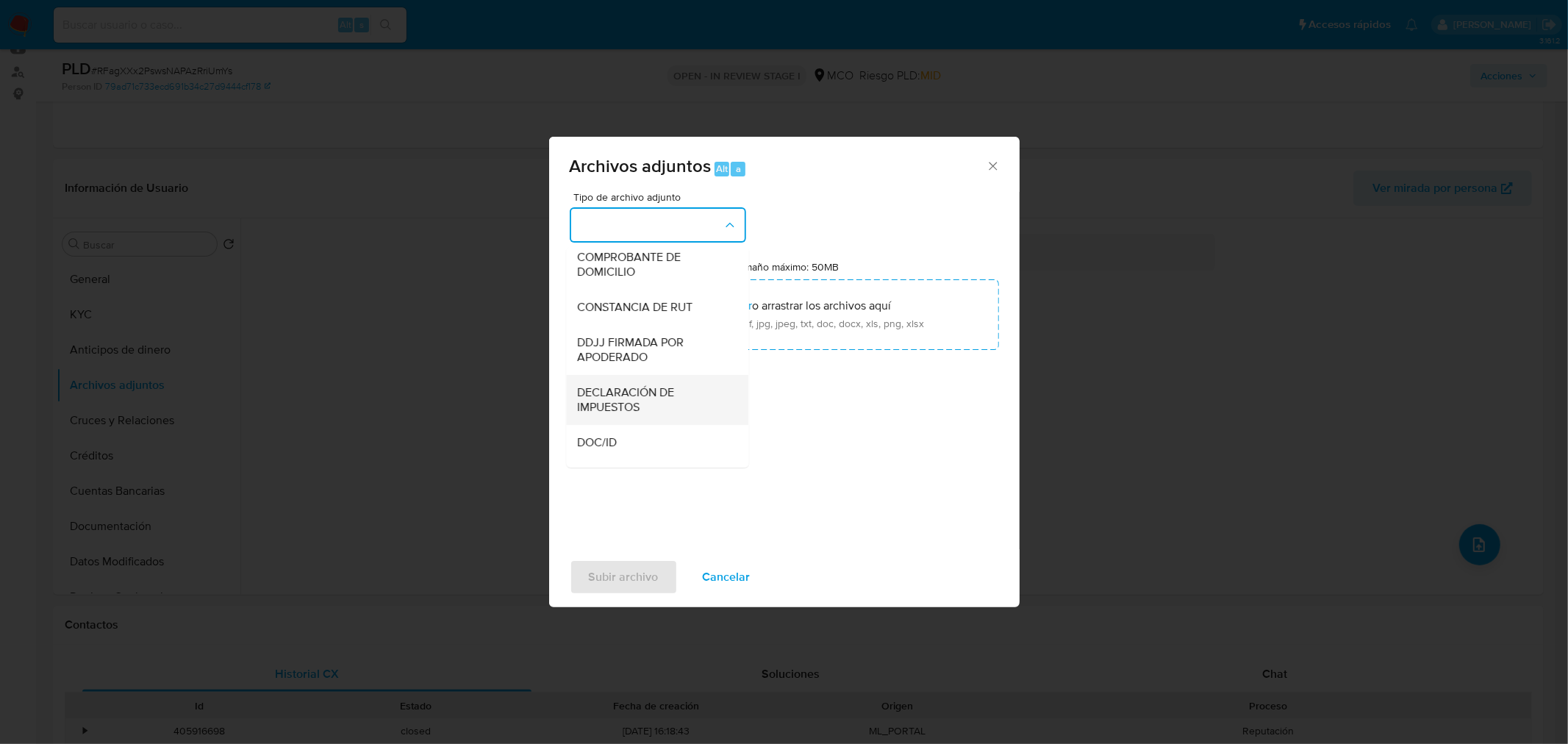
click at [650, 407] on span "DECLARACIÓN DE IMPUESTOS" at bounding box center [652, 399] width 150 height 30
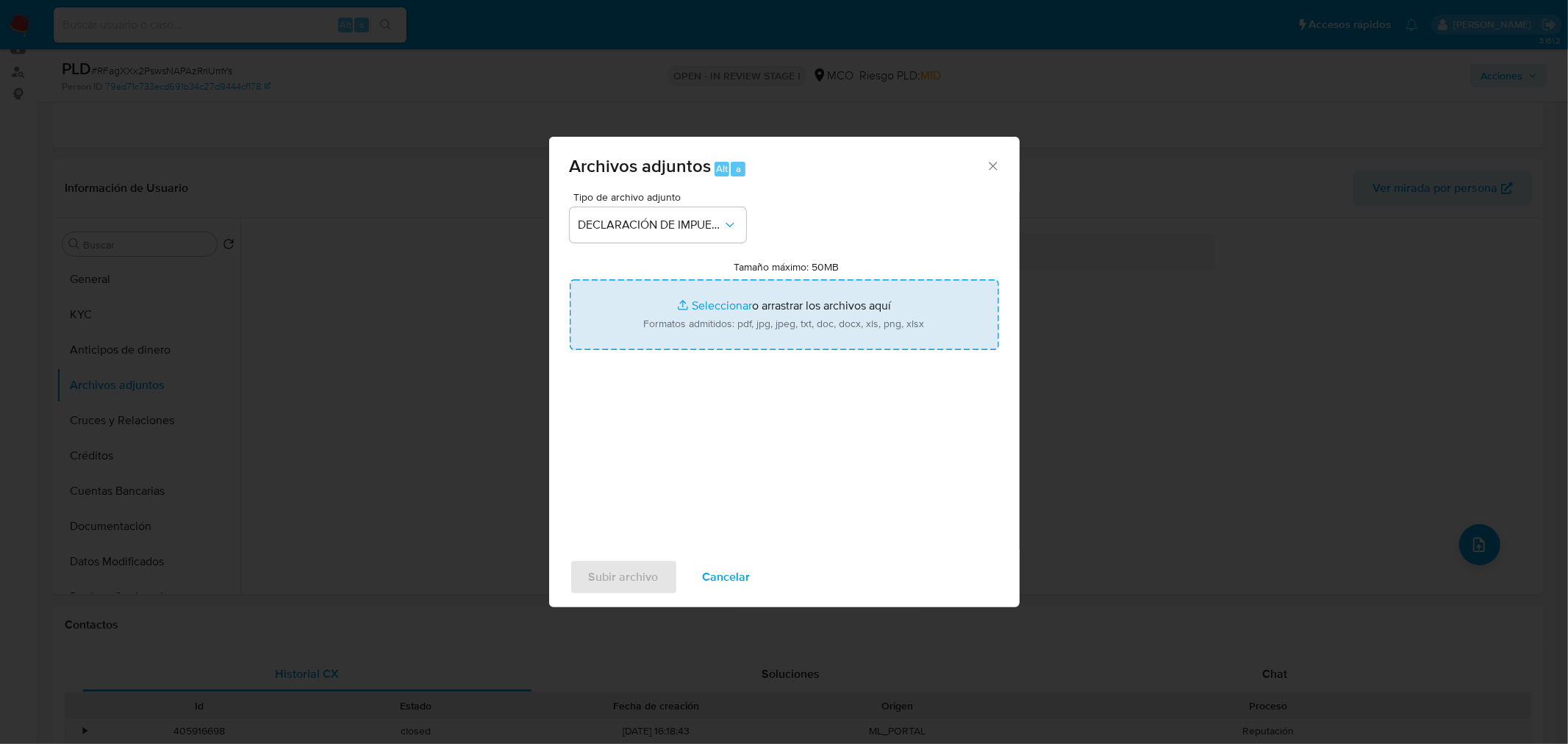
click at [761, 301] on input "Tamaño máximo: 50MB Seleccionar archivos" at bounding box center [784, 315] width 429 height 71
type input "C:\fakepath\836229221_b31b740e-6669-4f55-87ab-ac342dbee67f.jpeg"
click at [619, 582] on span "Subir archivo" at bounding box center [624, 577] width 70 height 32
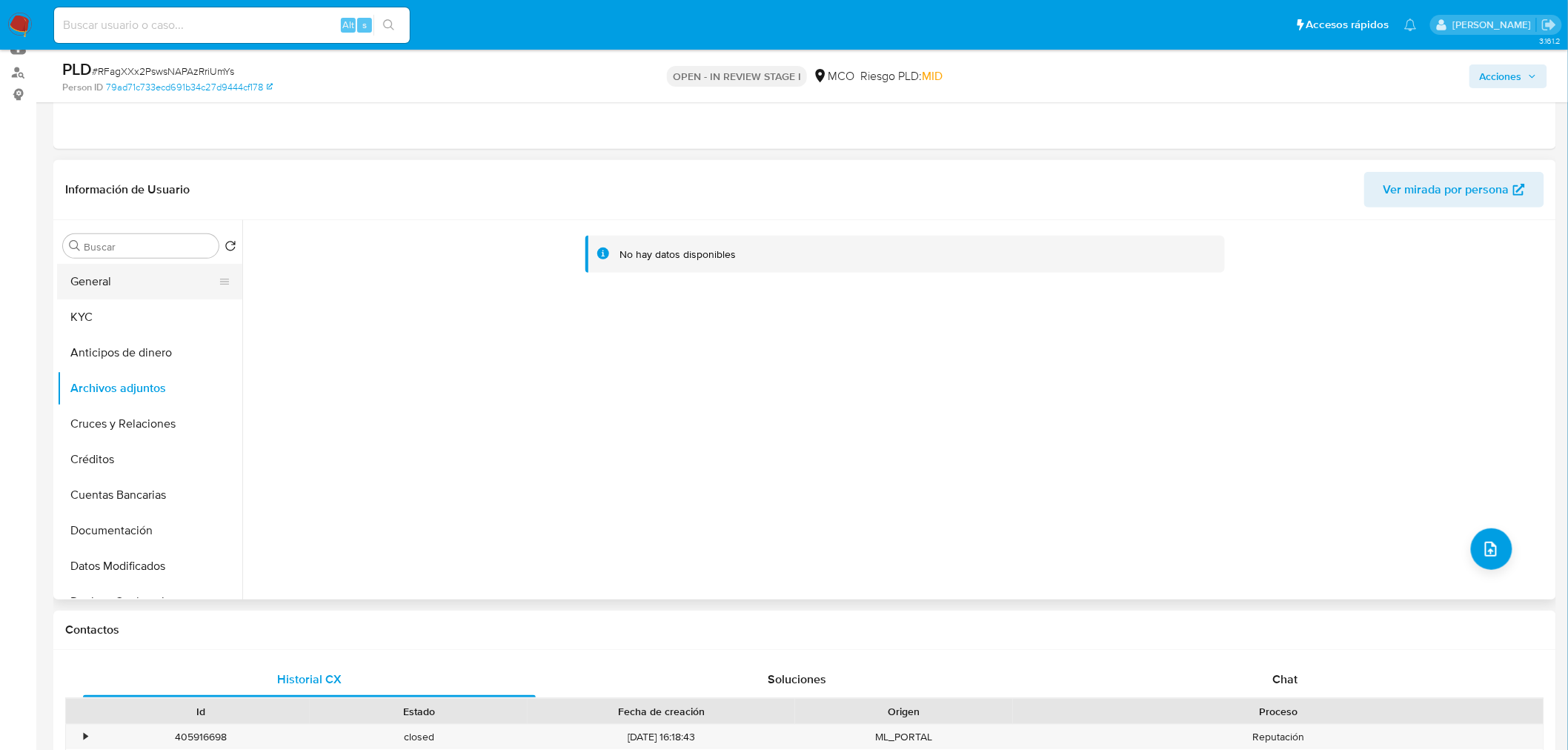
click at [77, 277] on button "General" at bounding box center [144, 281] width 174 height 35
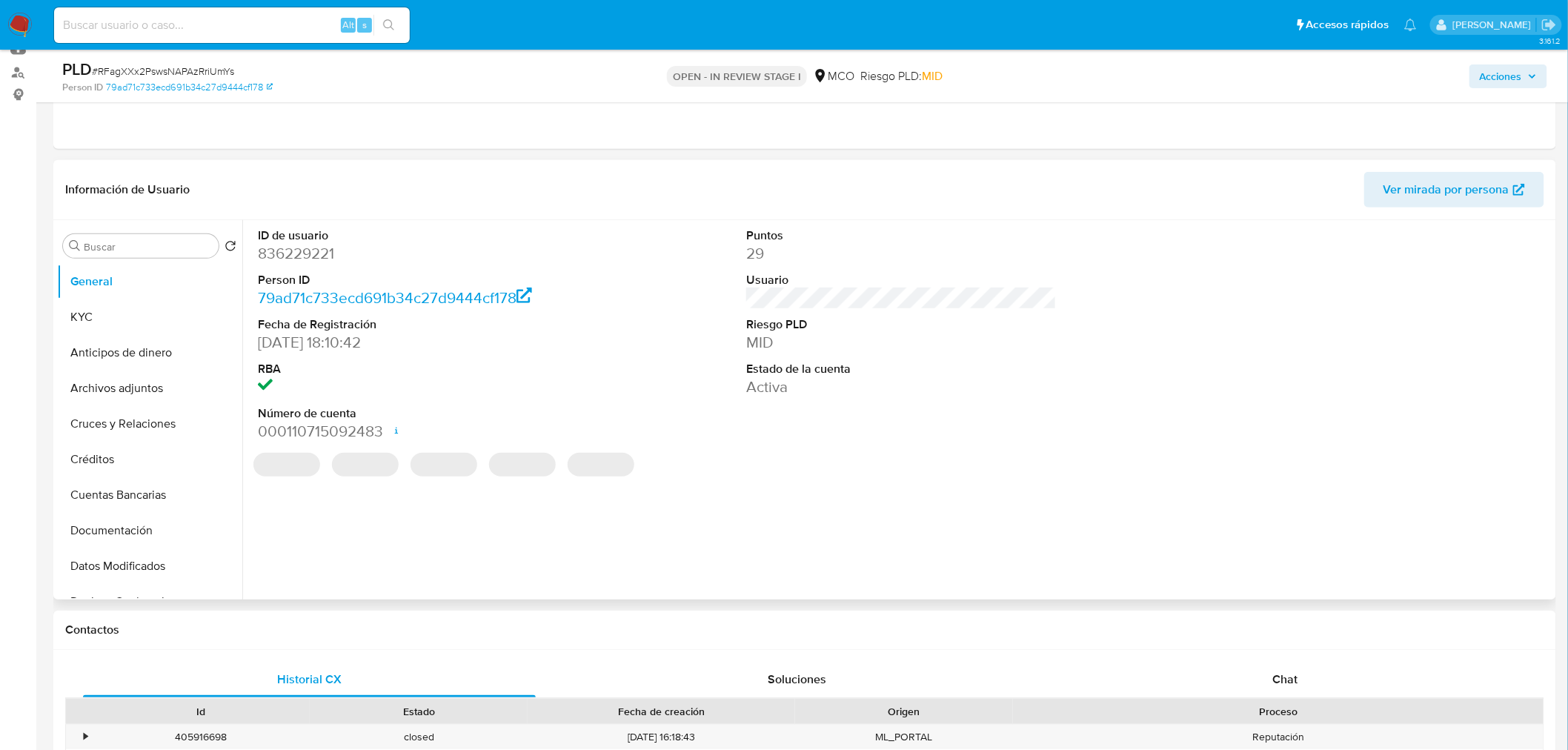
click at [312, 252] on dd "836229221" at bounding box center [413, 253] width 311 height 21
copy dd "836229221"
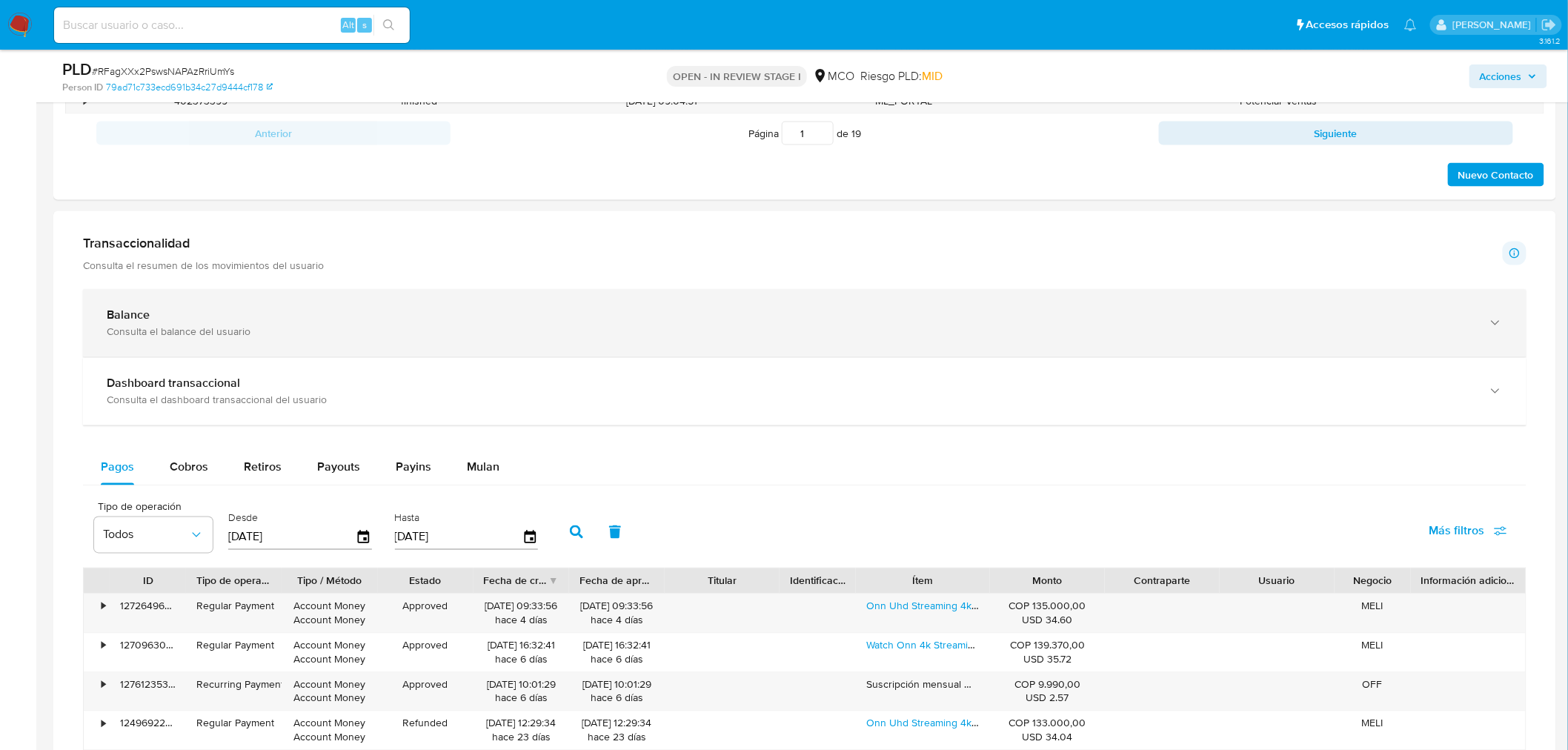
scroll to position [658, 0]
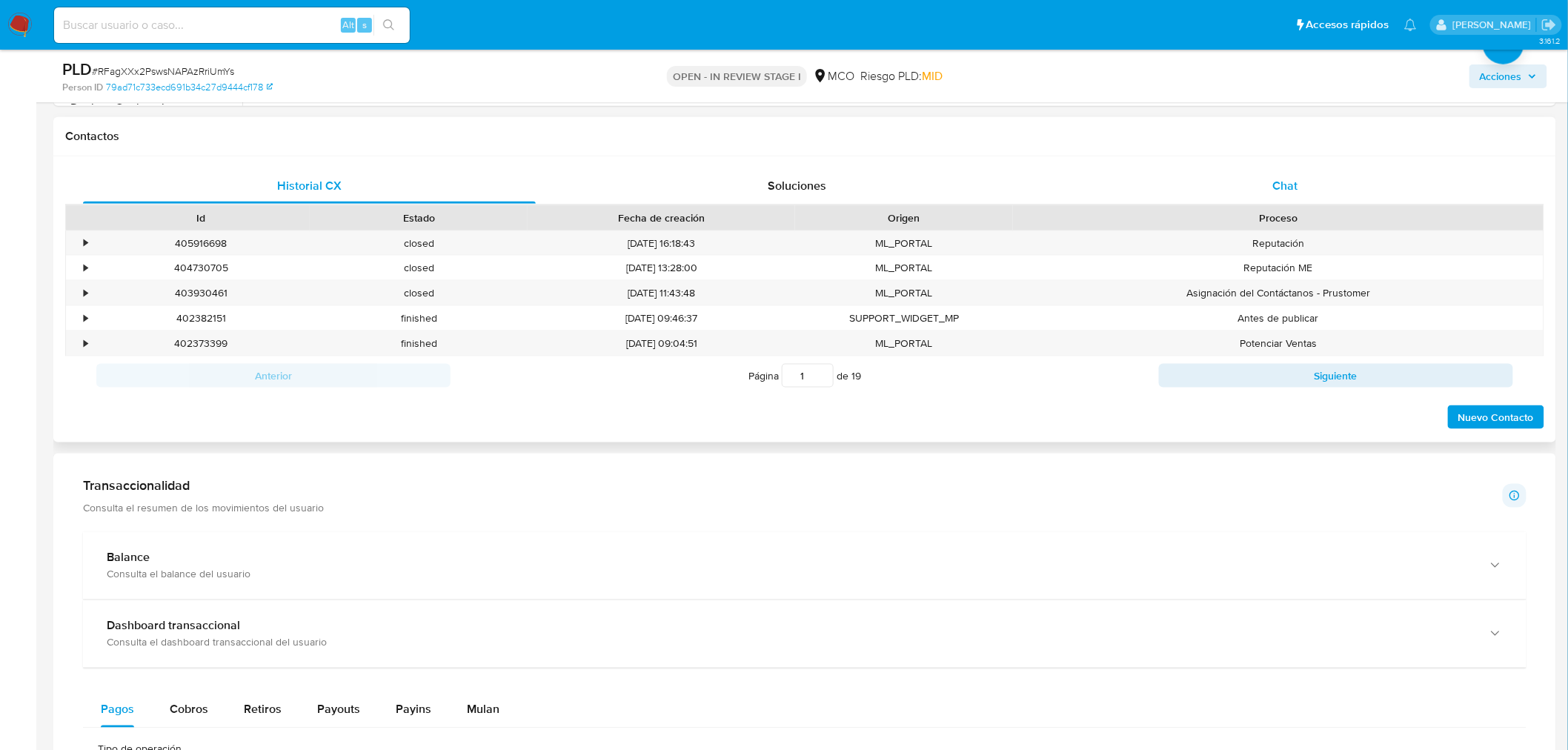
drag, startPoint x: 1280, startPoint y: 197, endPoint x: 1270, endPoint y: 199, distance: 10.2
click at [1280, 197] on div "Chat" at bounding box center [1285, 185] width 453 height 35
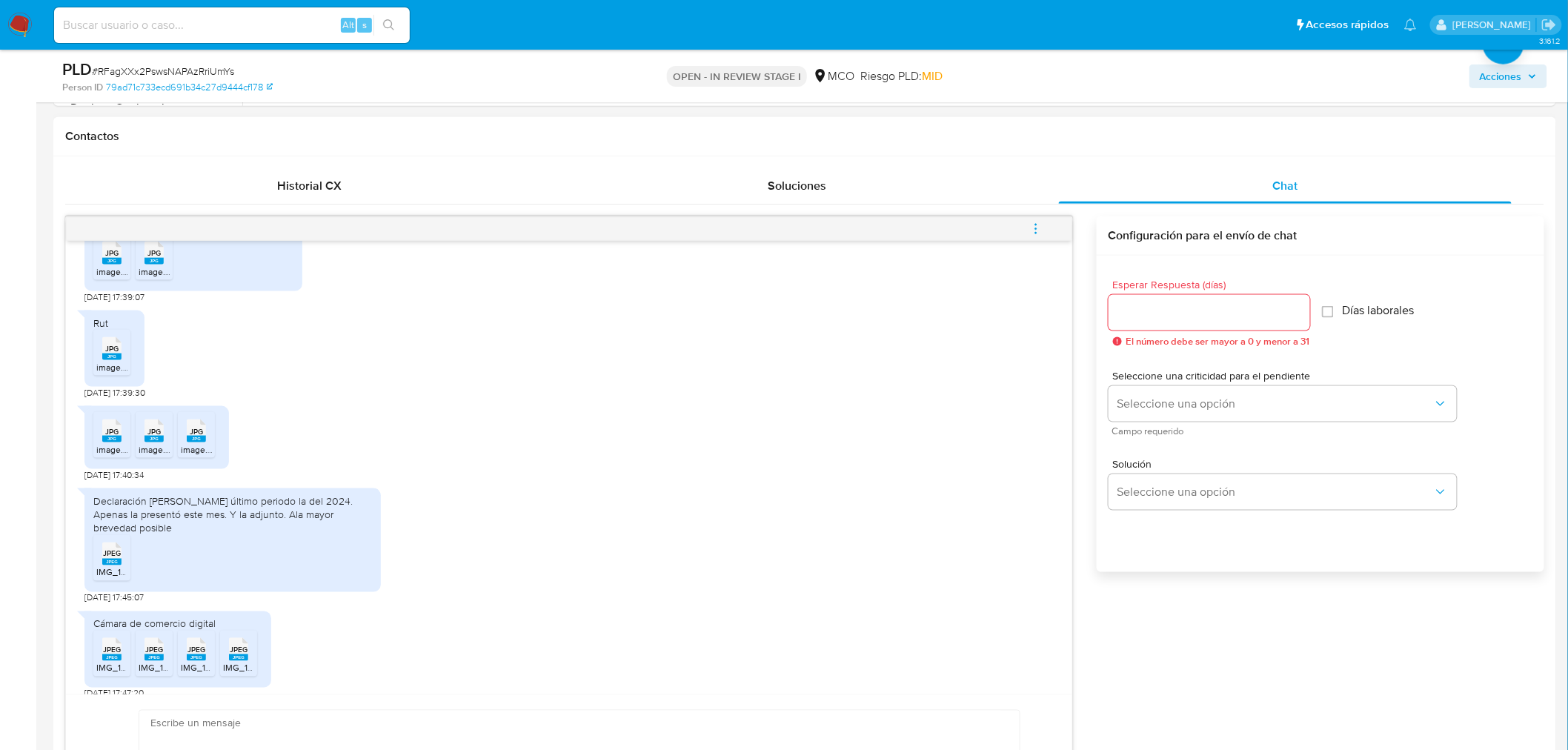
scroll to position [830, 0]
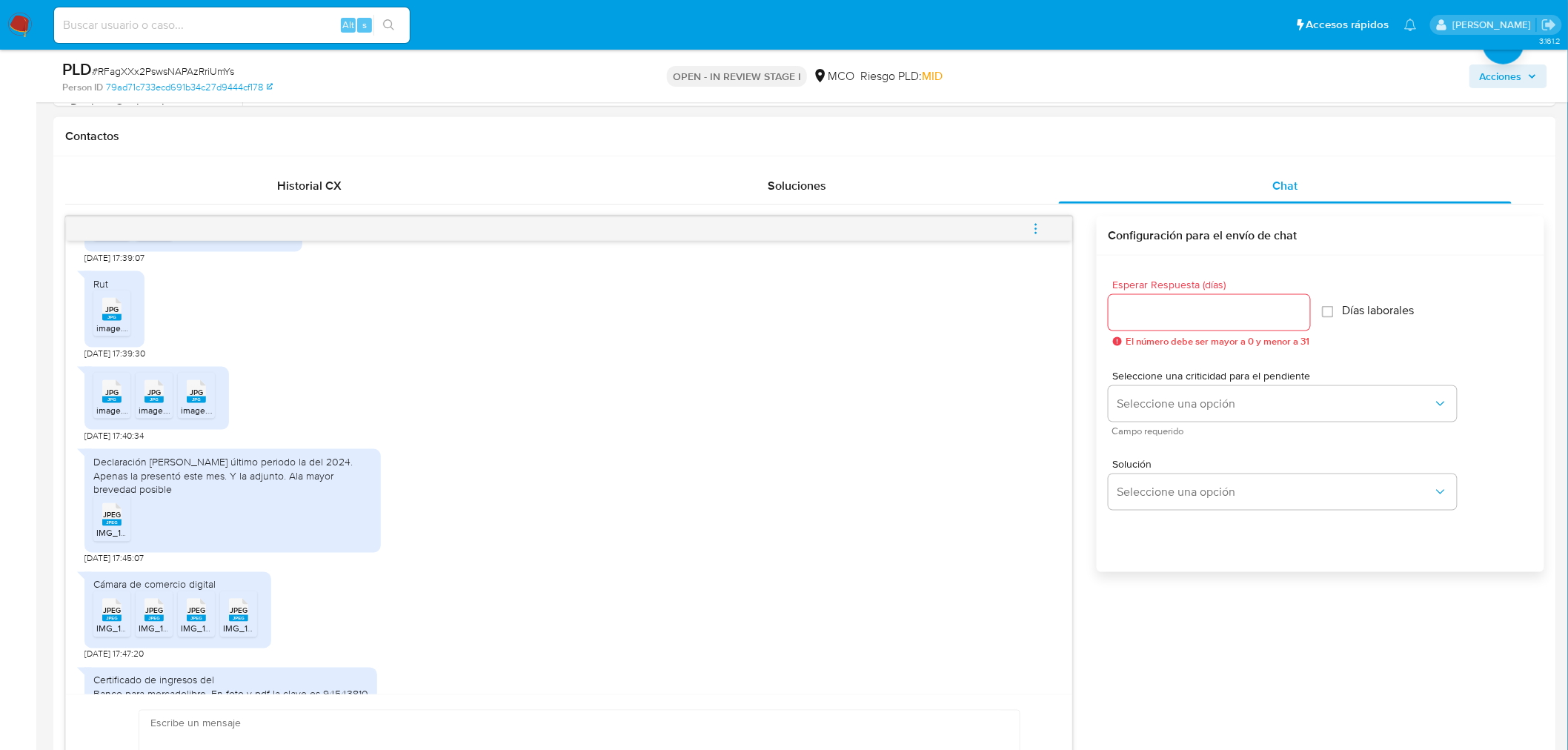
click at [102, 401] on icon "JPG" at bounding box center [111, 391] width 19 height 26
click at [154, 404] on span "image.jpg" at bounding box center [157, 410] width 39 height 13
click at [202, 395] on span "JPG" at bounding box center [196, 392] width 14 height 10
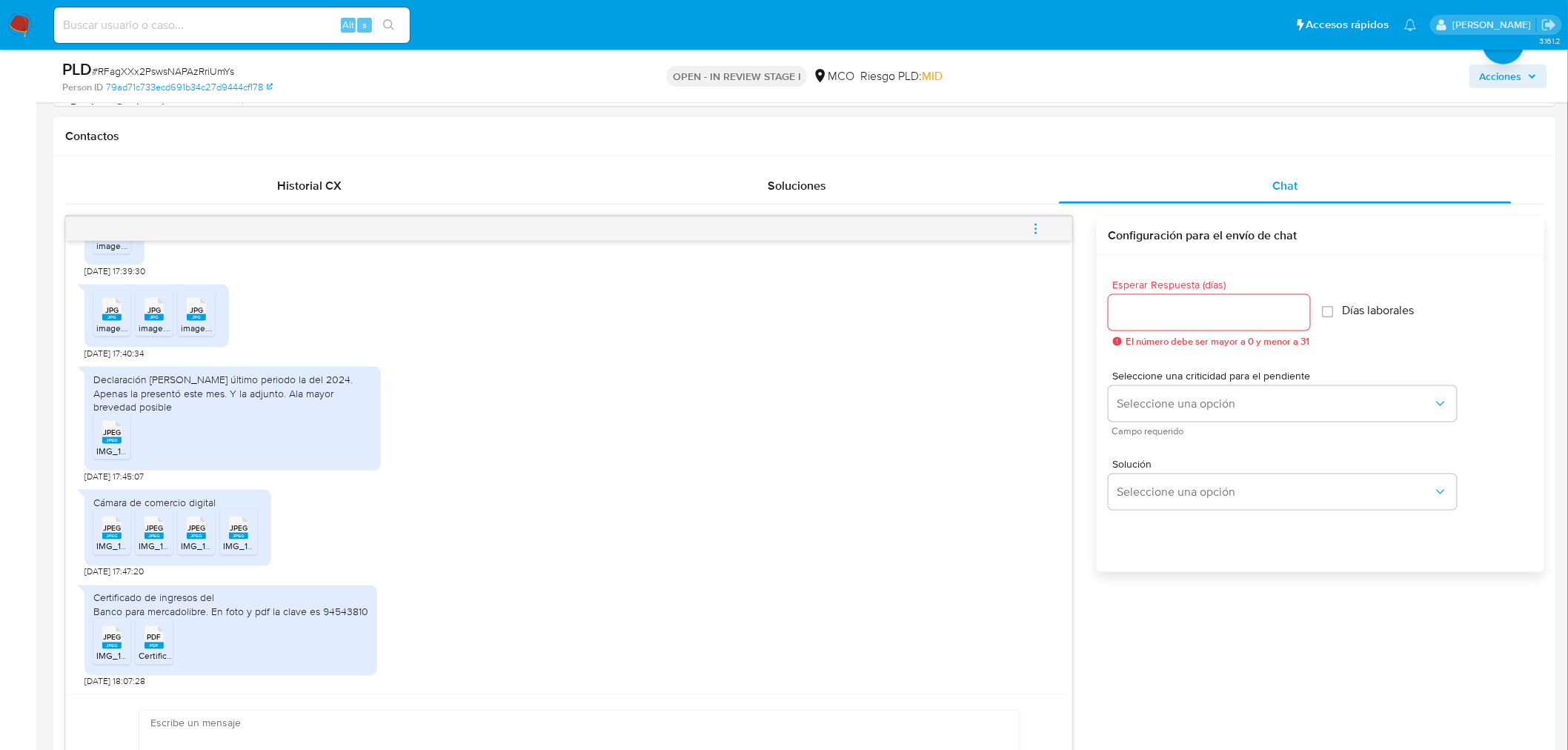
scroll to position [994, 0]
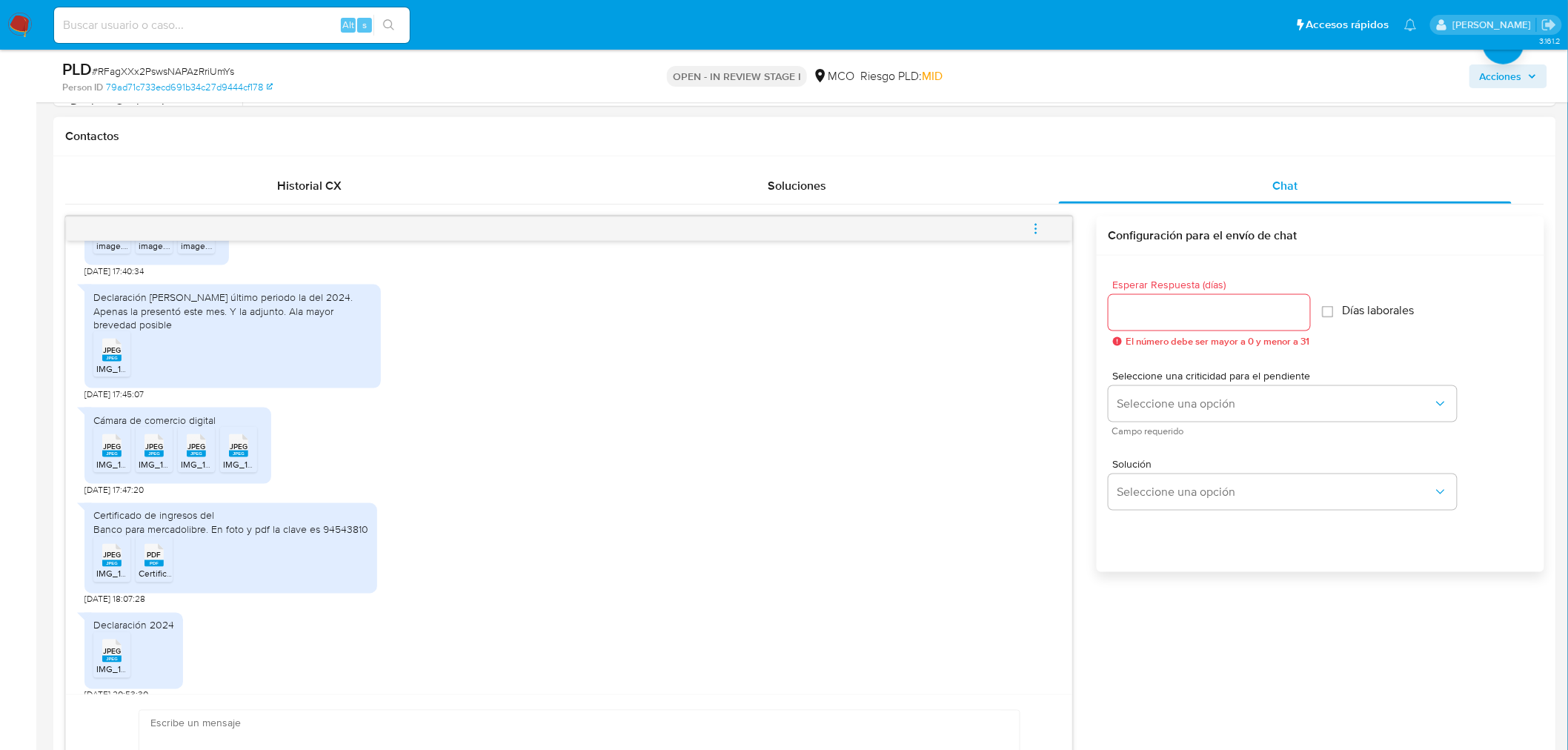
click at [105, 451] on rect at bounding box center [111, 454] width 19 height 6
click at [158, 451] on rect at bounding box center [154, 454] width 19 height 6
click at [195, 451] on rect at bounding box center [196, 454] width 19 height 6
click at [249, 443] on div "JPEG JPEG" at bounding box center [239, 445] width 31 height 29
click at [105, 550] on span "JPEG" at bounding box center [112, 555] width 18 height 10
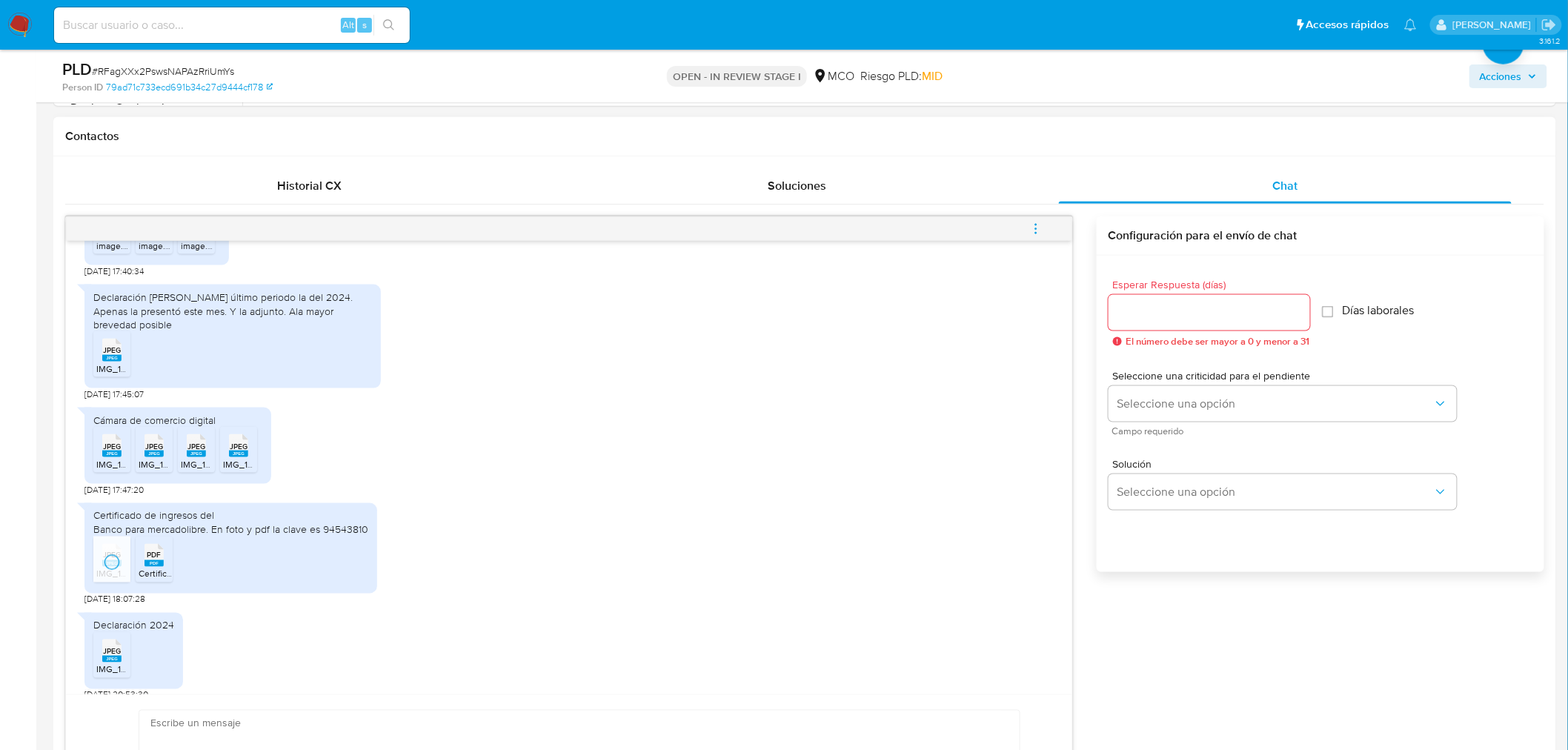
click at [162, 567] on span "Certificado_94543810_20250820.pdf" at bounding box center [212, 574] width 149 height 13
click at [330, 512] on div "Certificado de ingresos del Banco para mercadolibre. En foto y pdf la clave es …" at bounding box center [230, 522] width 275 height 27
copy div "94543810"
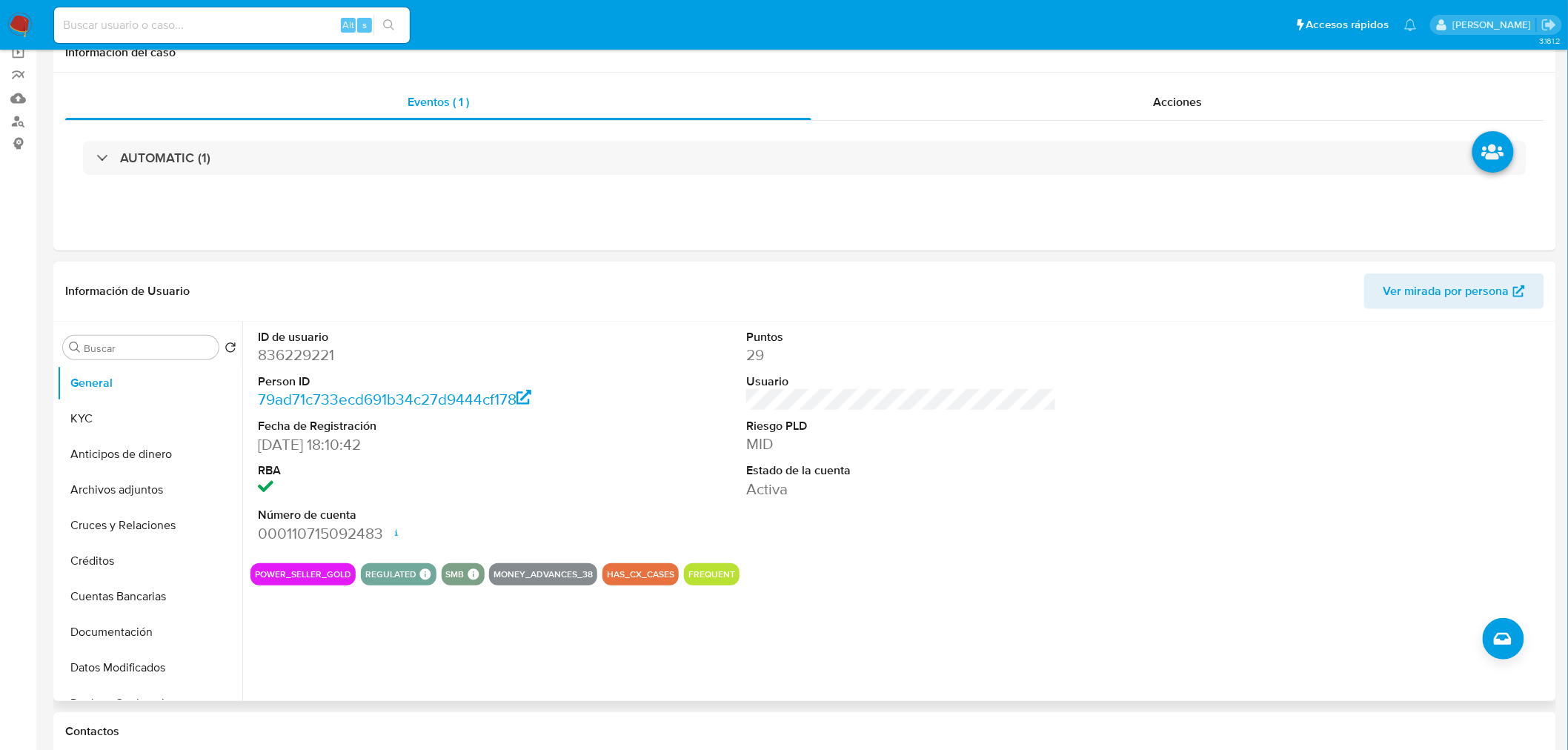
scroll to position [0, 0]
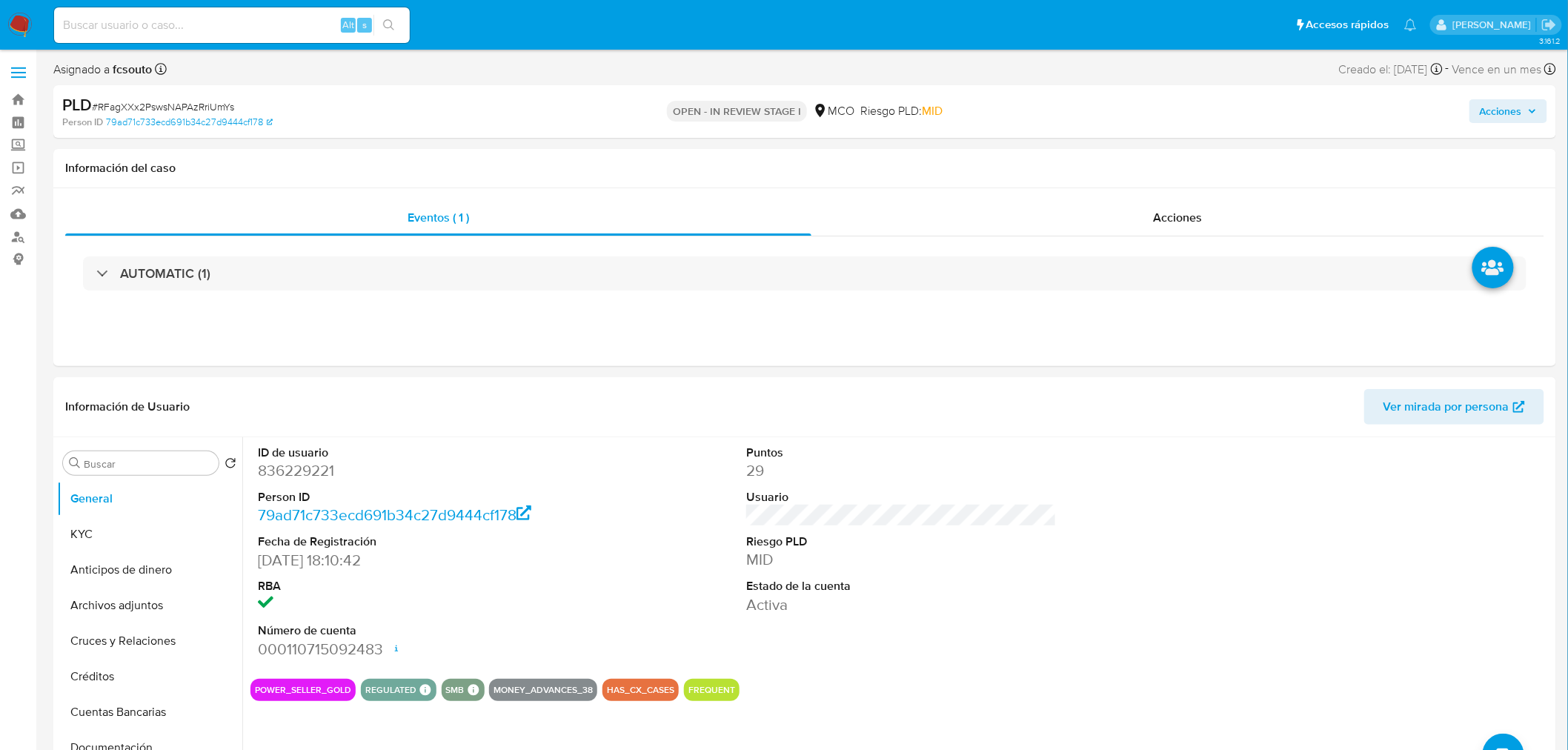
click at [1517, 108] on span "Acciones" at bounding box center [1500, 111] width 42 height 23
click at [1127, 150] on span "Resolución del caso" at bounding box center [1087, 158] width 106 height 17
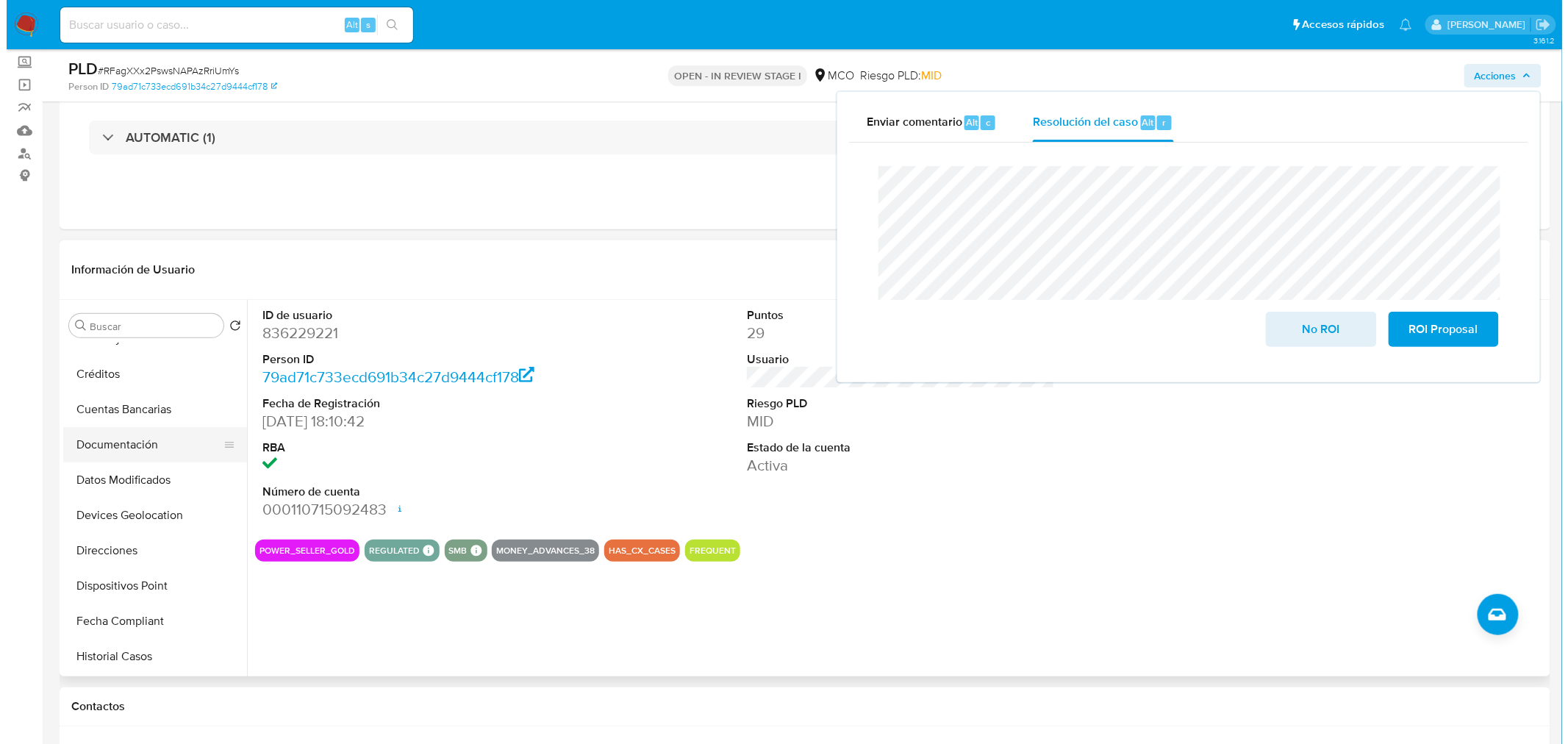
scroll to position [82, 0]
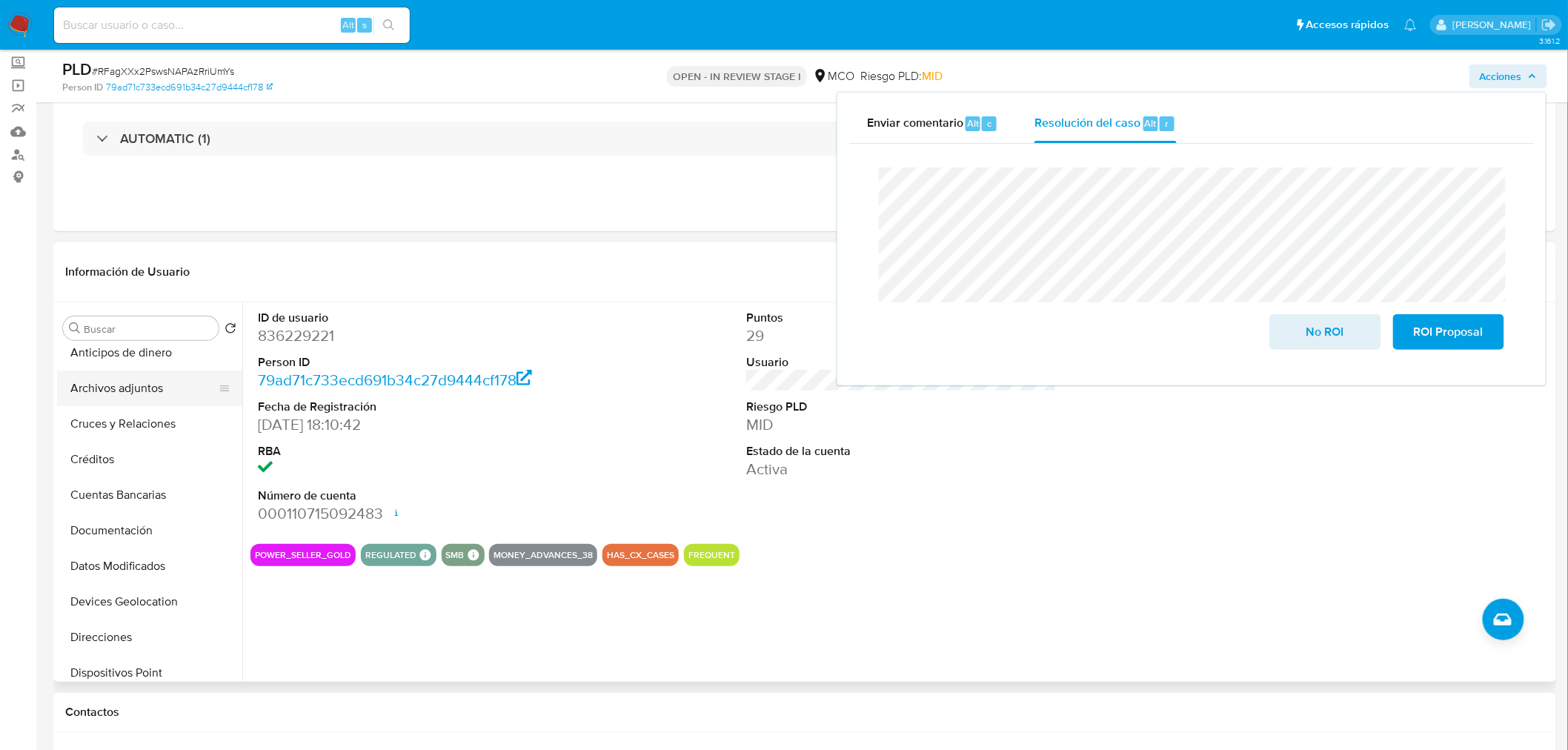
click at [148, 384] on button "Archivos adjuntos" at bounding box center [144, 388] width 174 height 35
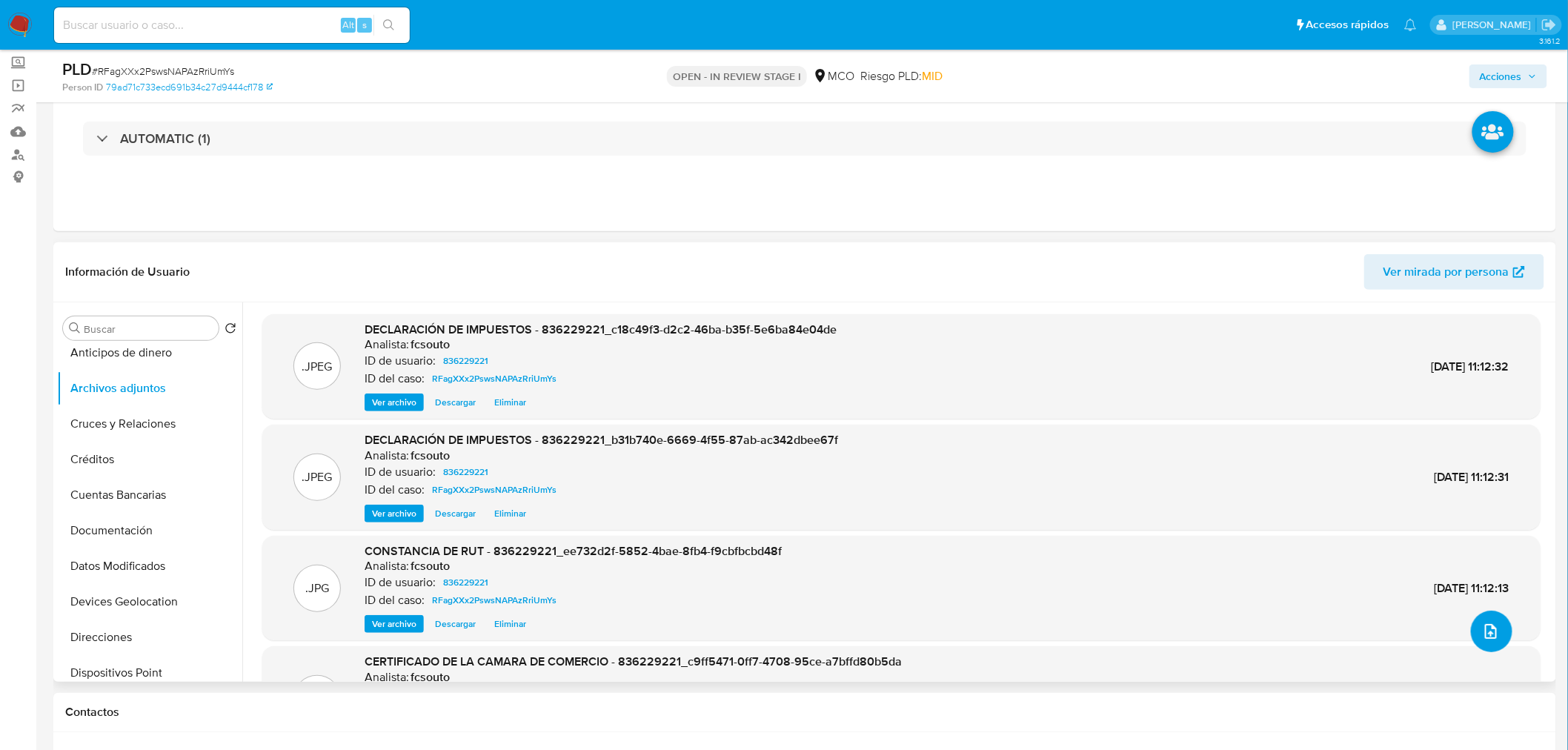
click at [1494, 619] on button "upload-file" at bounding box center [1492, 632] width 42 height 42
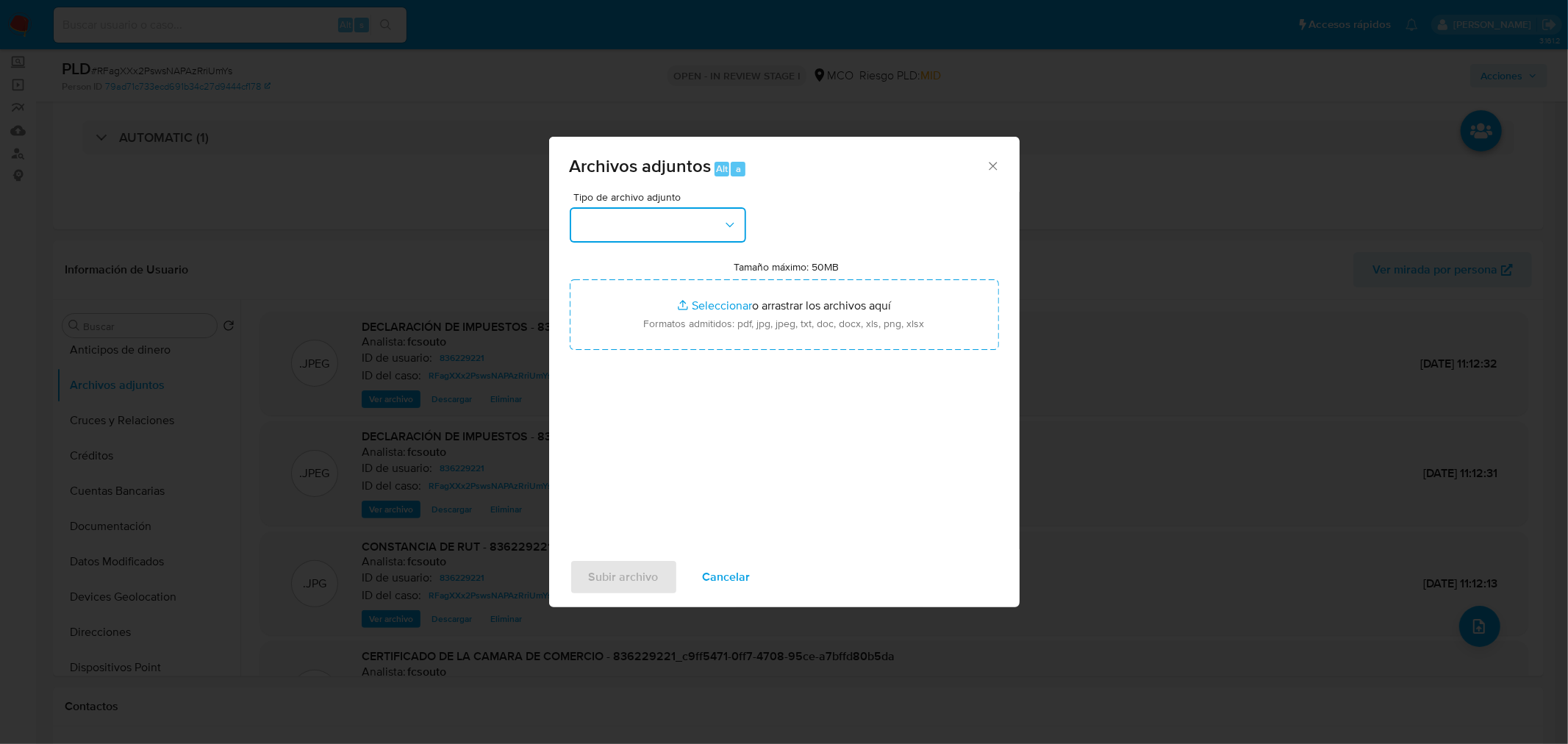
click at [695, 230] on button "button" at bounding box center [657, 224] width 177 height 35
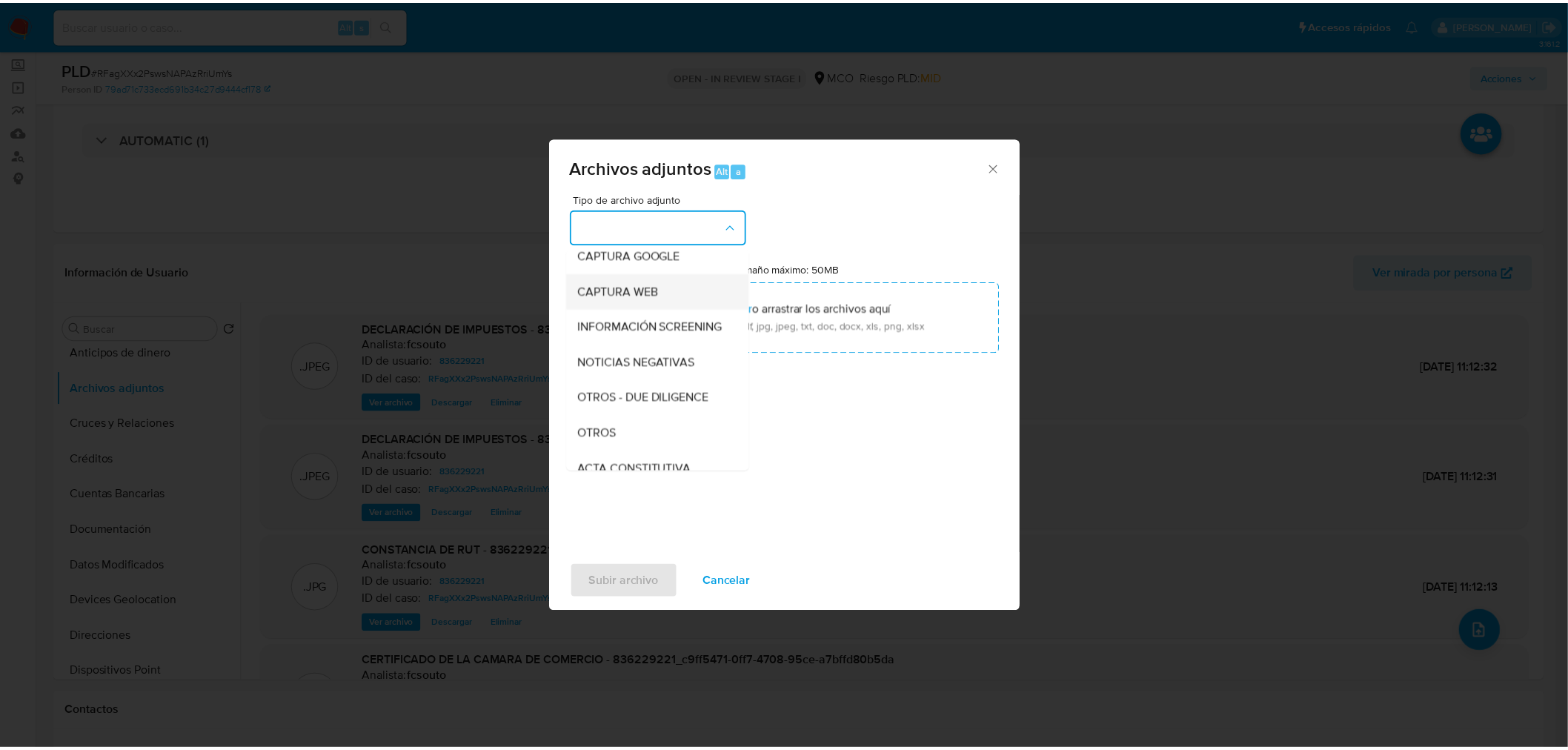
scroll to position [164, 0]
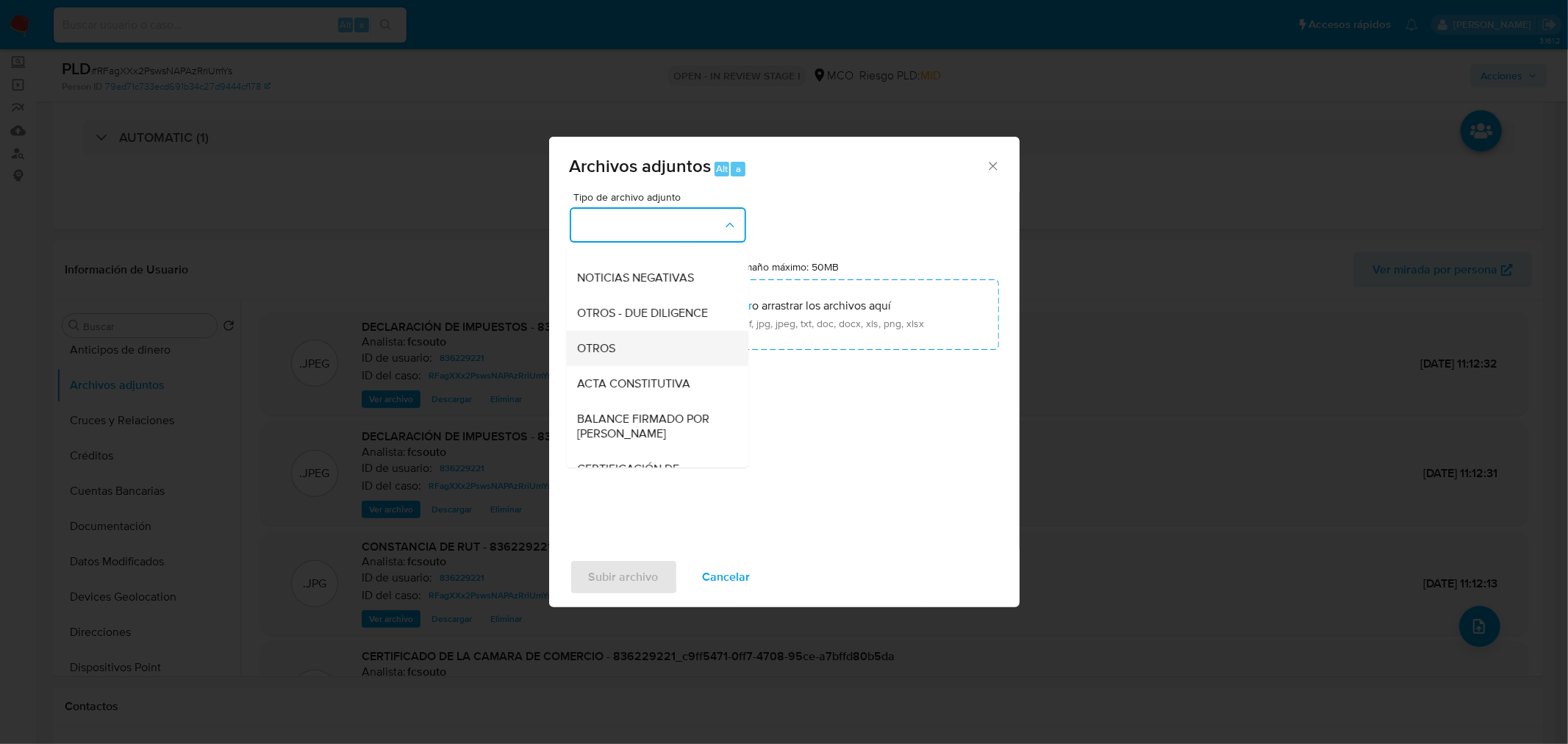
click at [645, 366] on div "OTROS" at bounding box center [652, 347] width 150 height 35
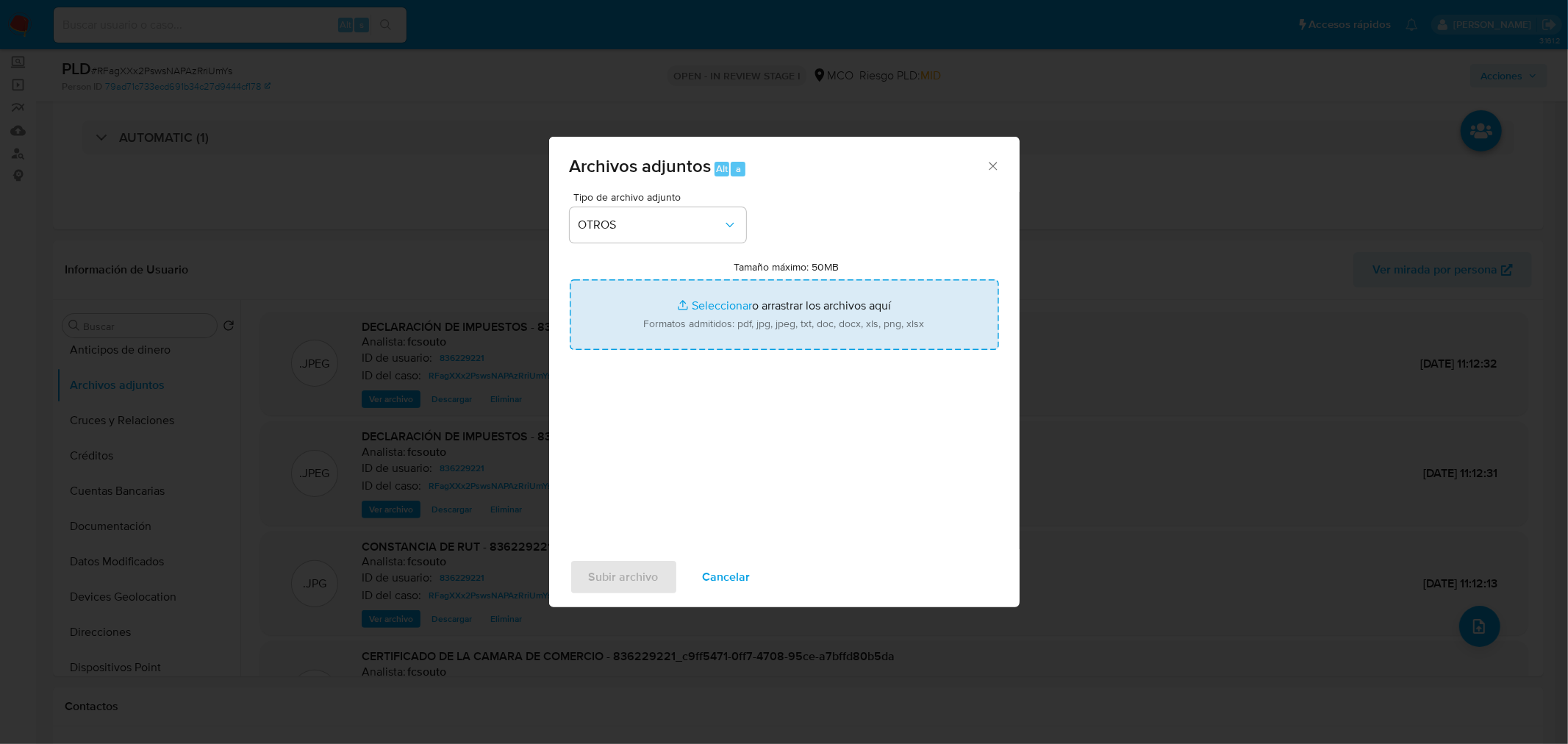
click at [795, 307] on input "Tamaño máximo: 50MB Seleccionar archivos" at bounding box center [784, 315] width 429 height 71
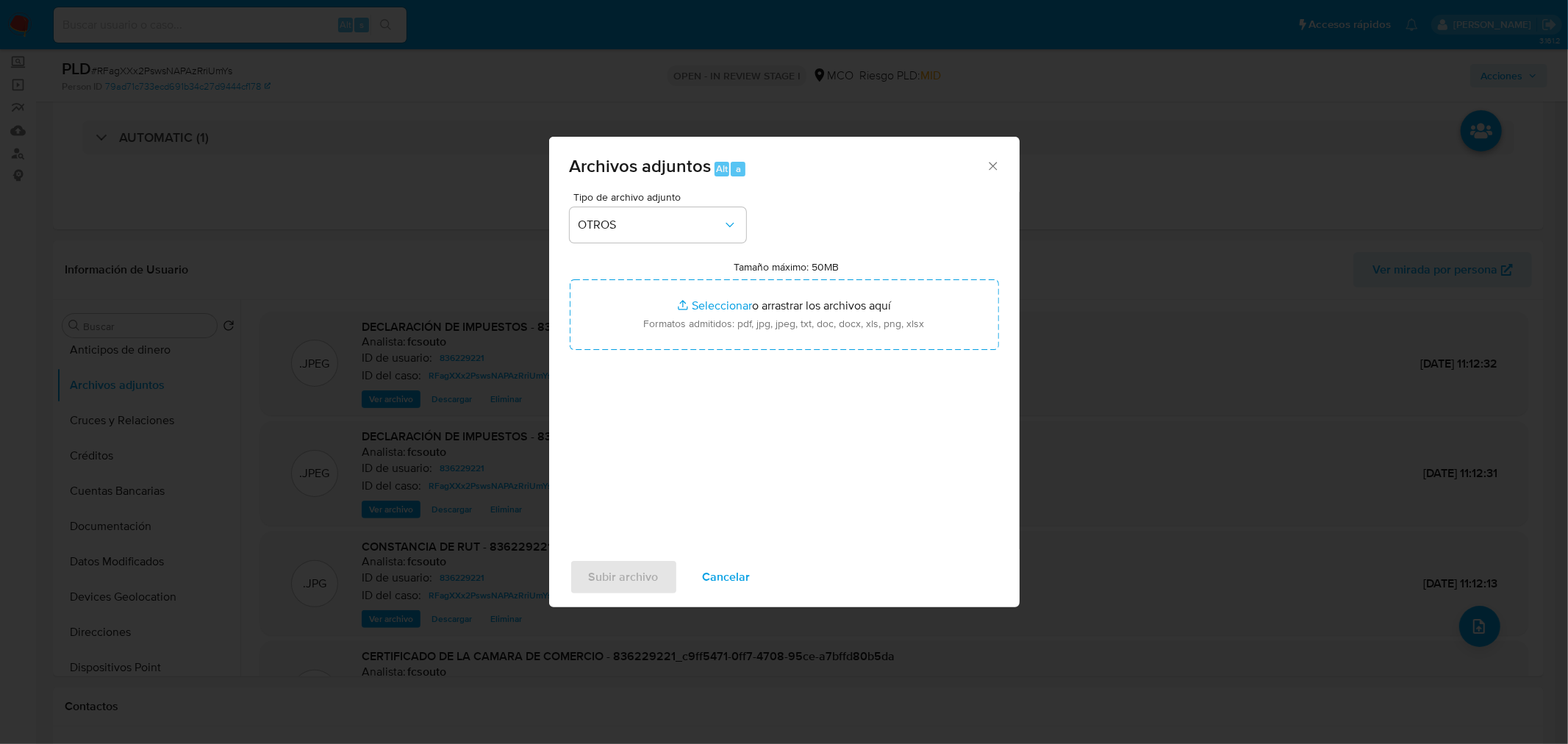
click at [736, 584] on span "Cancelar" at bounding box center [726, 577] width 48 height 32
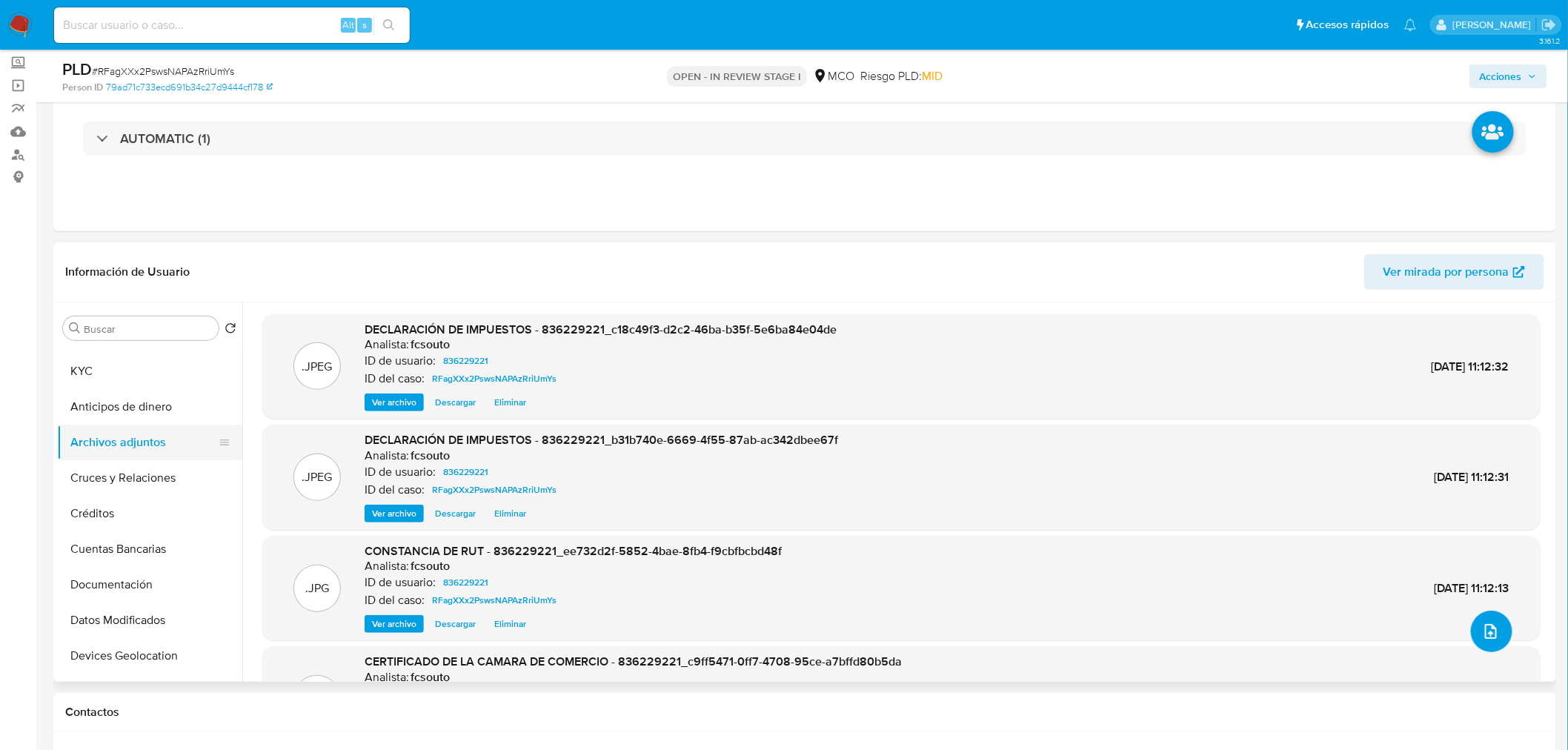
scroll to position [0, 0]
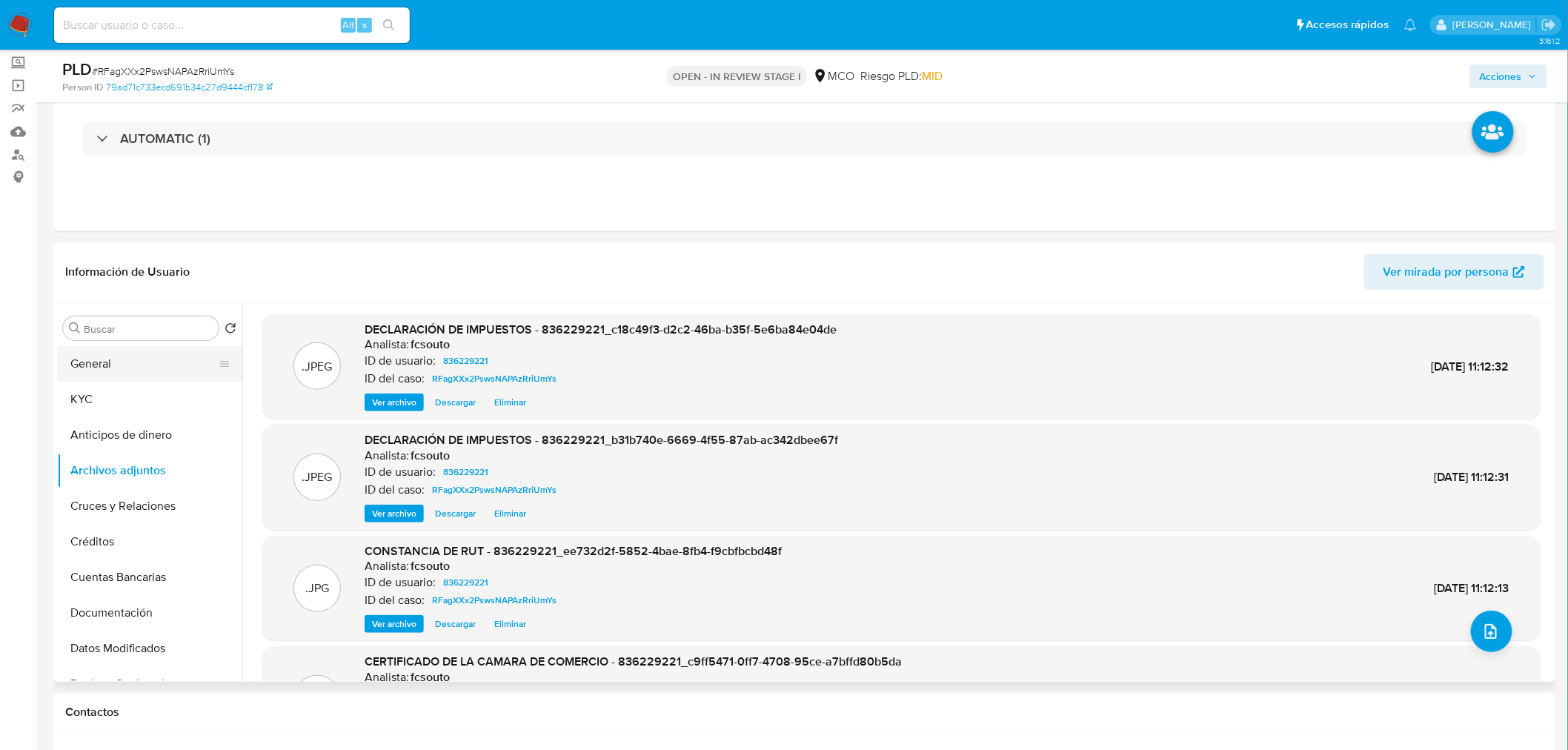
drag, startPoint x: 146, startPoint y: 356, endPoint x: 188, endPoint y: 379, distance: 47.9
click at [146, 356] on button "General" at bounding box center [144, 363] width 174 height 35
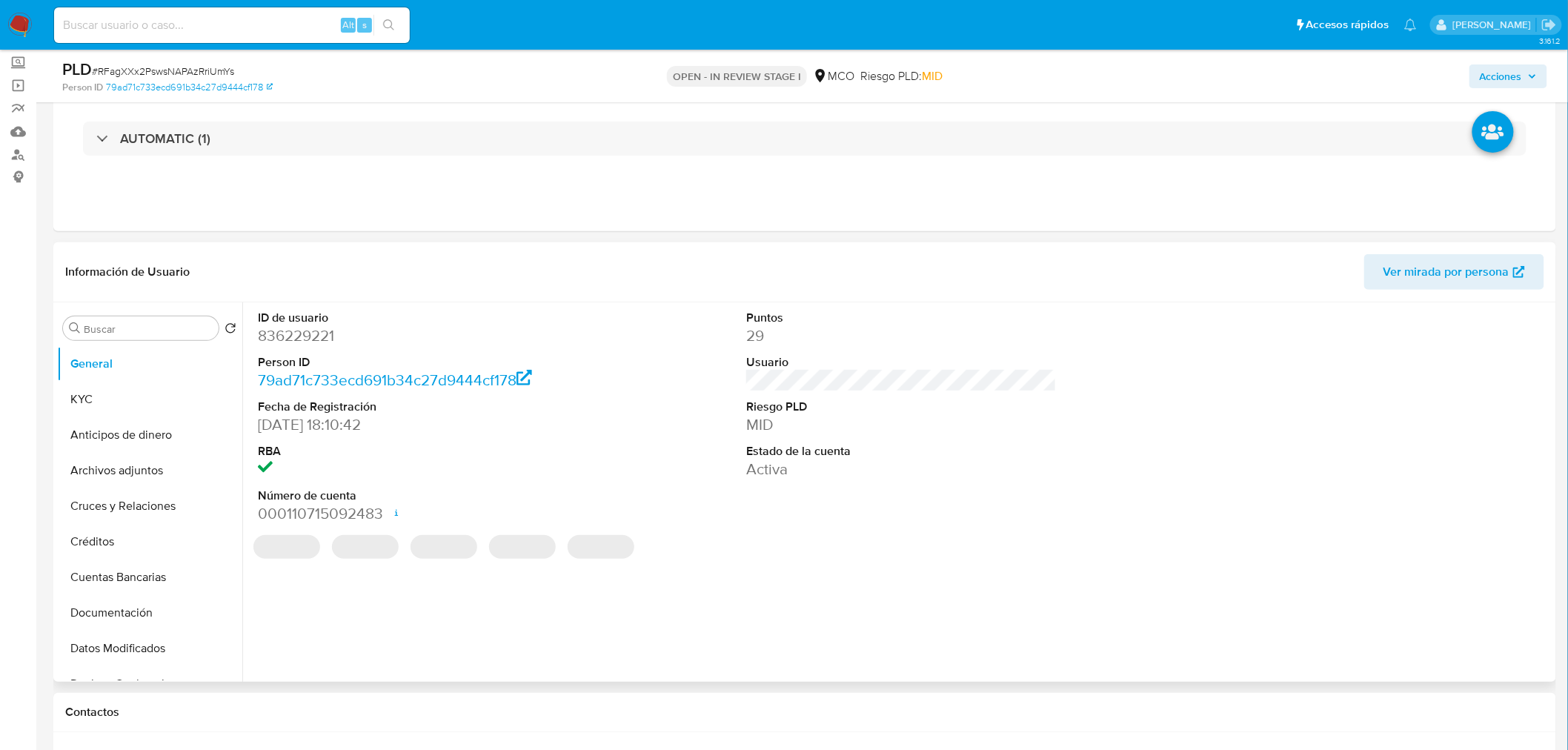
click at [311, 333] on dd "836229221" at bounding box center [413, 335] width 311 height 21
copy dd "836229221"
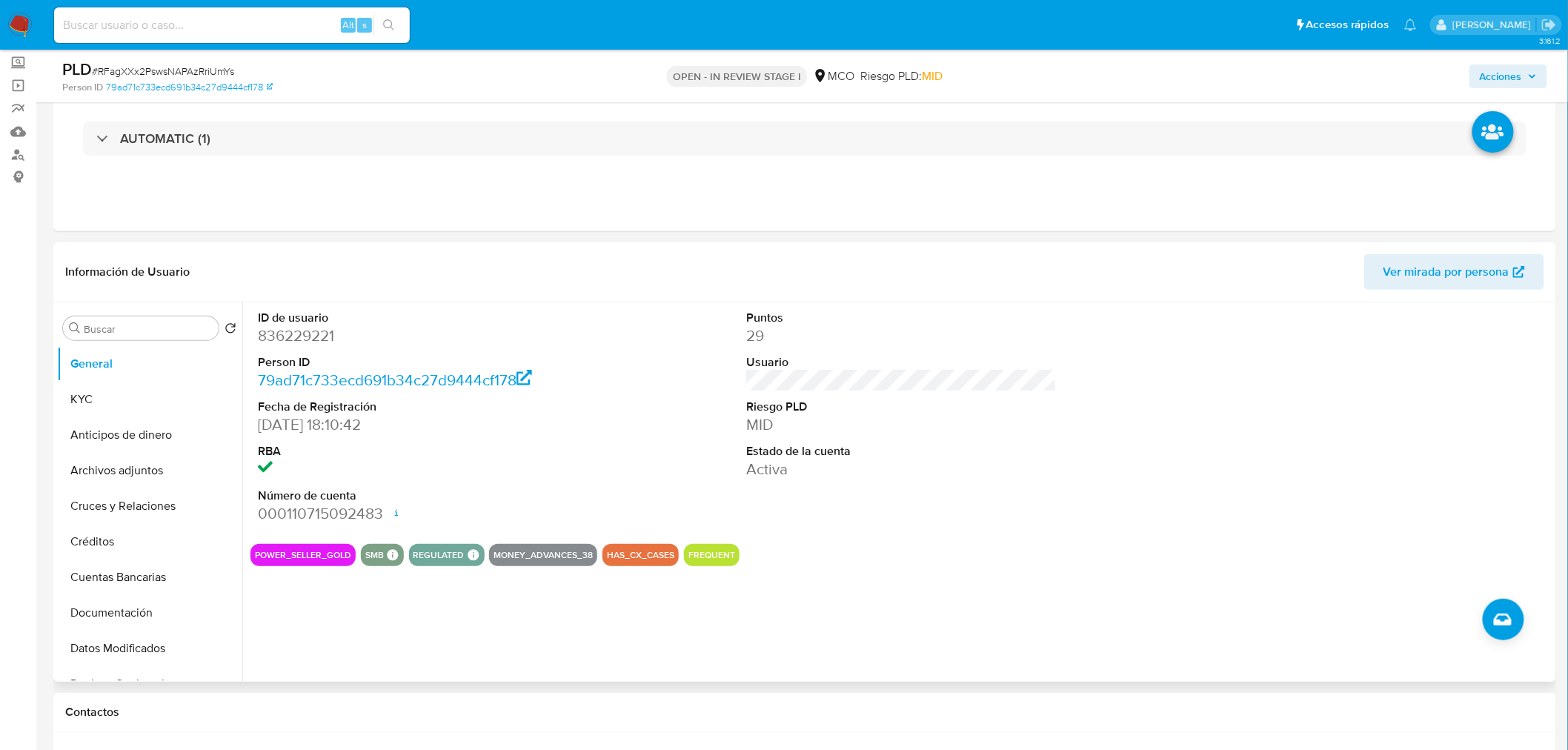
click at [587, 470] on div "ID de usuario 836229221 Person ID 79ad71c733ecd691b34c27d9444cf178 Fecha de Reg…" at bounding box center [901, 417] width 1302 height 230
click at [138, 464] on button "Archivos adjuntos" at bounding box center [144, 470] width 174 height 35
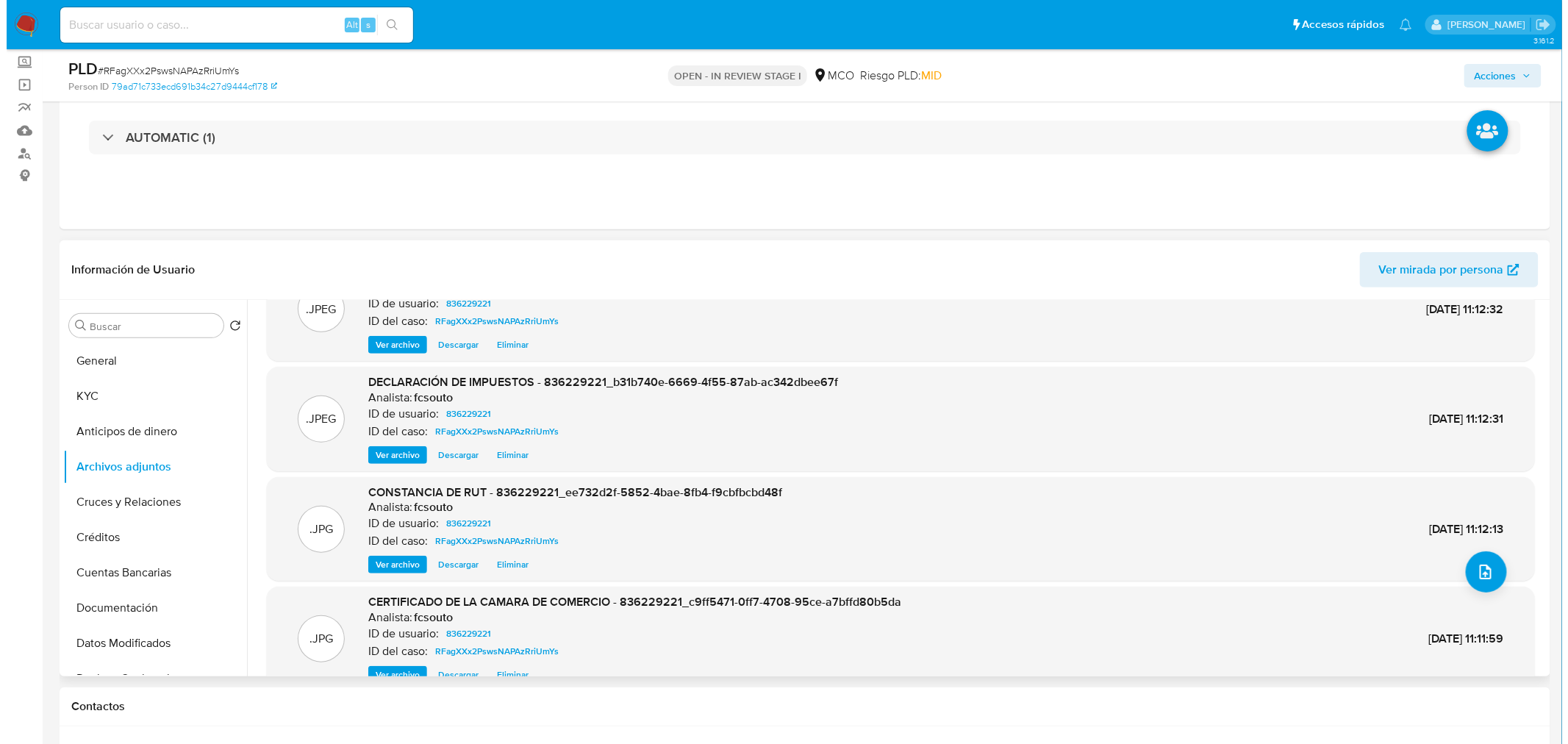
scroll to position [123, 0]
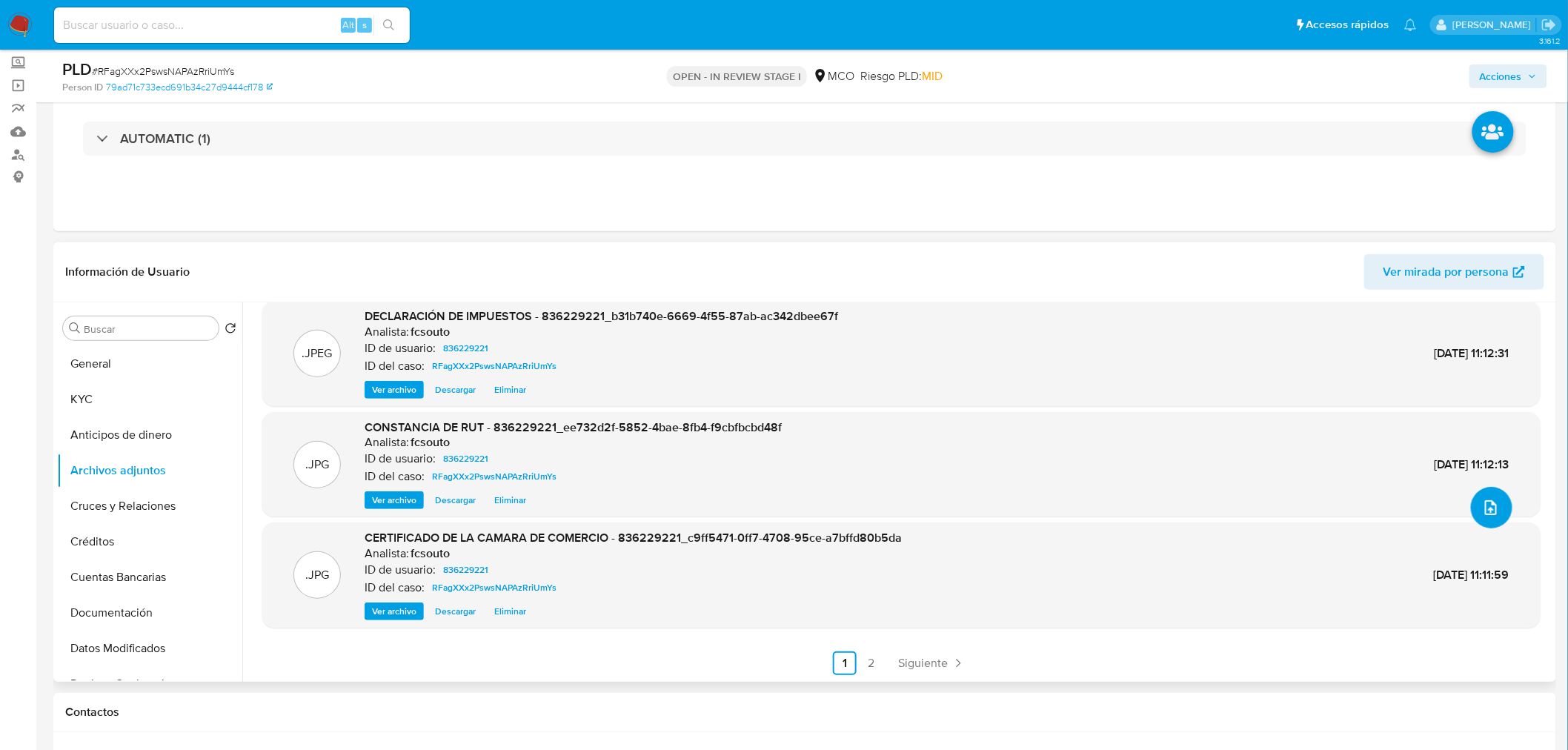
click at [1482, 502] on icon "upload-file" at bounding box center [1491, 508] width 18 height 18
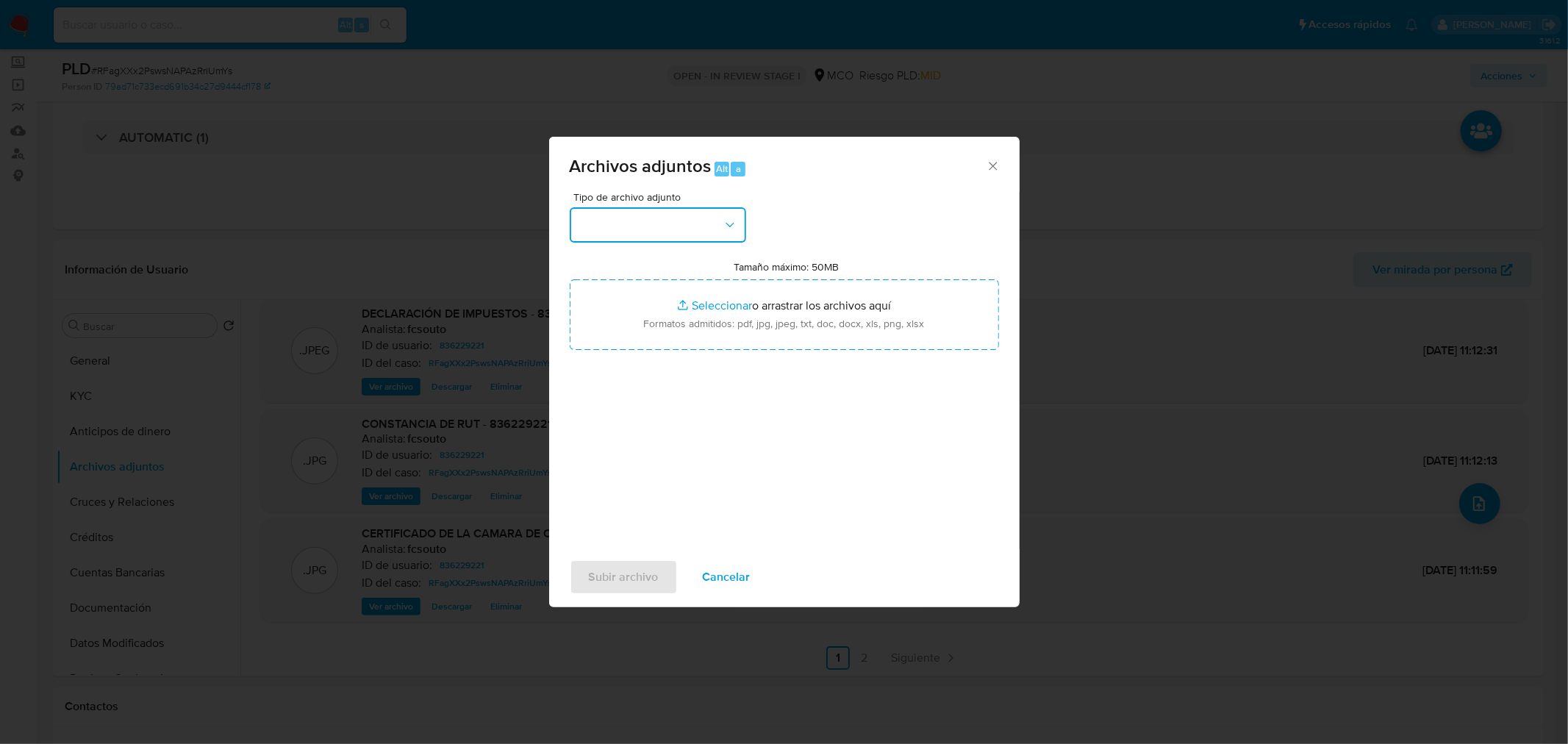
click at [693, 214] on button "button" at bounding box center [657, 224] width 177 height 35
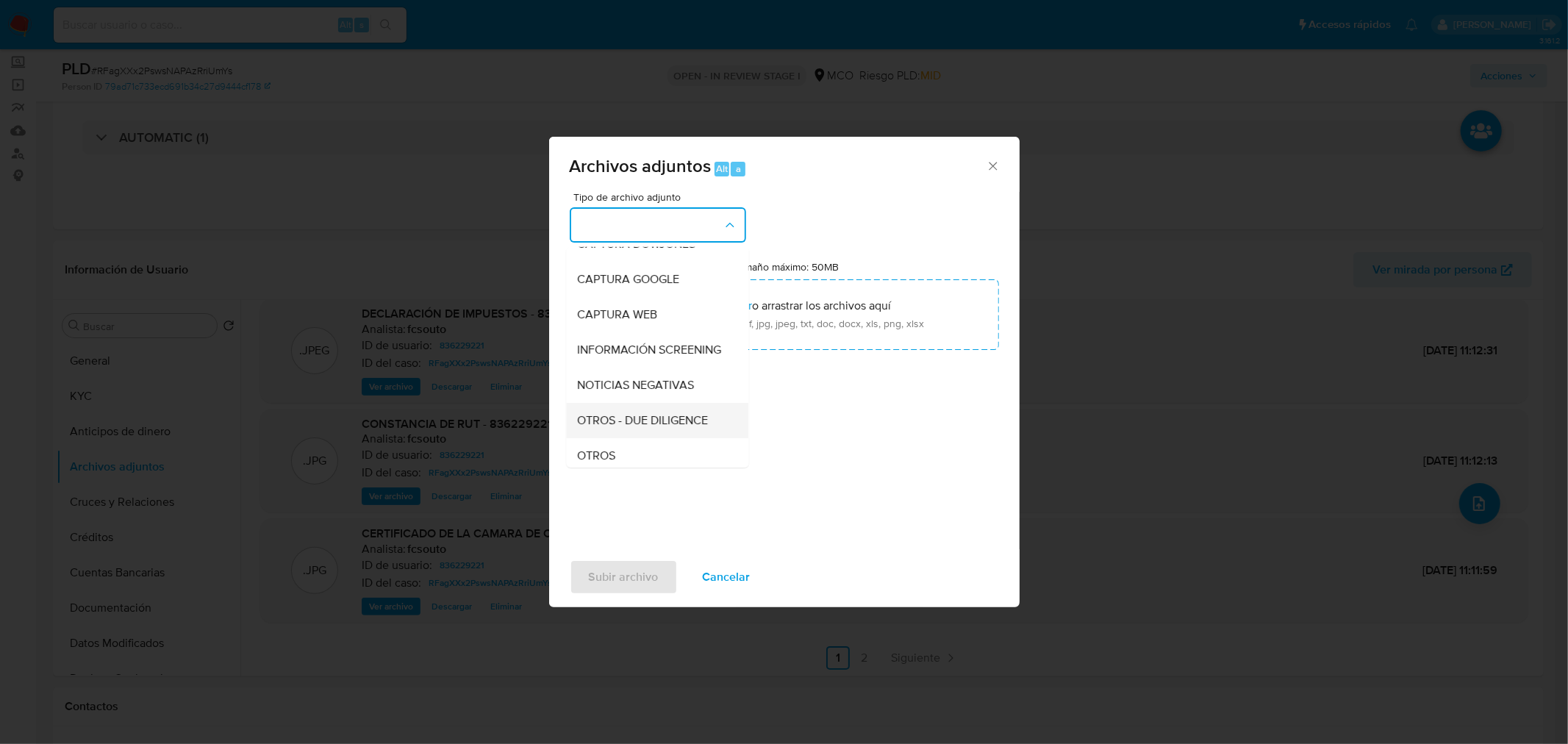
scroll to position [82, 0]
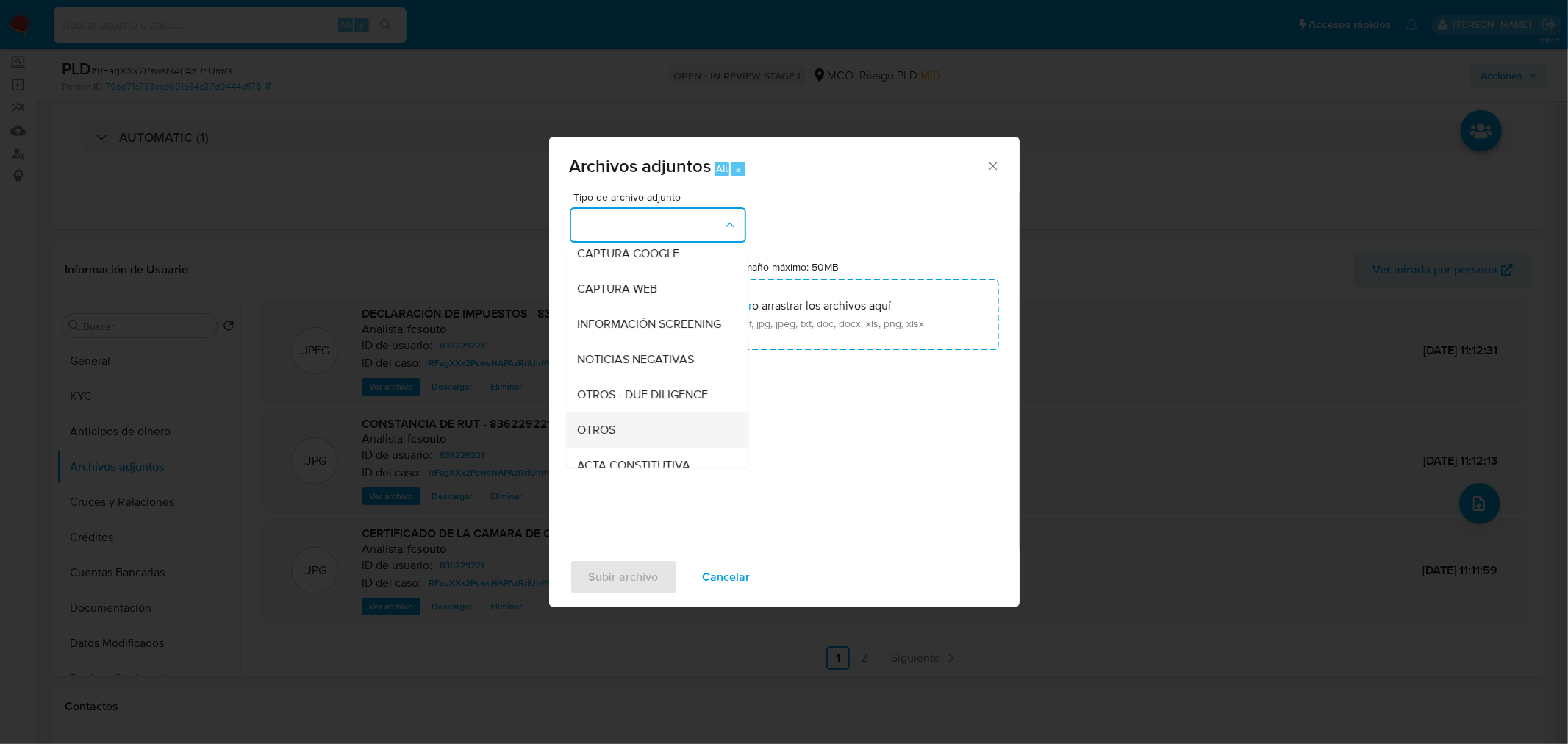
click at [642, 431] on div "OTROS" at bounding box center [652, 428] width 150 height 35
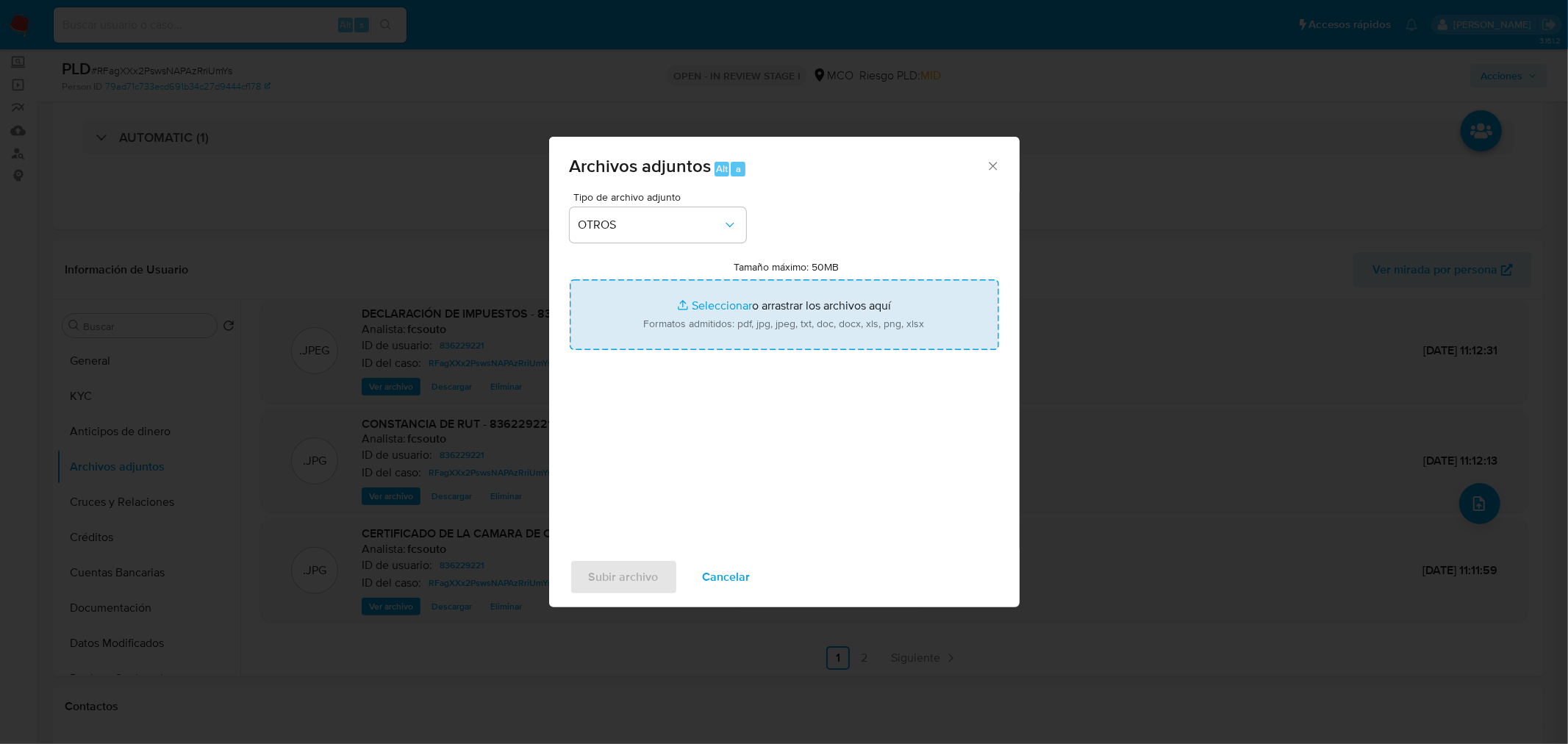
click at [809, 316] on input "Tamaño máximo: 50MB Seleccionar archivos" at bounding box center [784, 315] width 429 height 71
type input "C:\fakepath\Tabla de movimientos 836229221.xlsx"
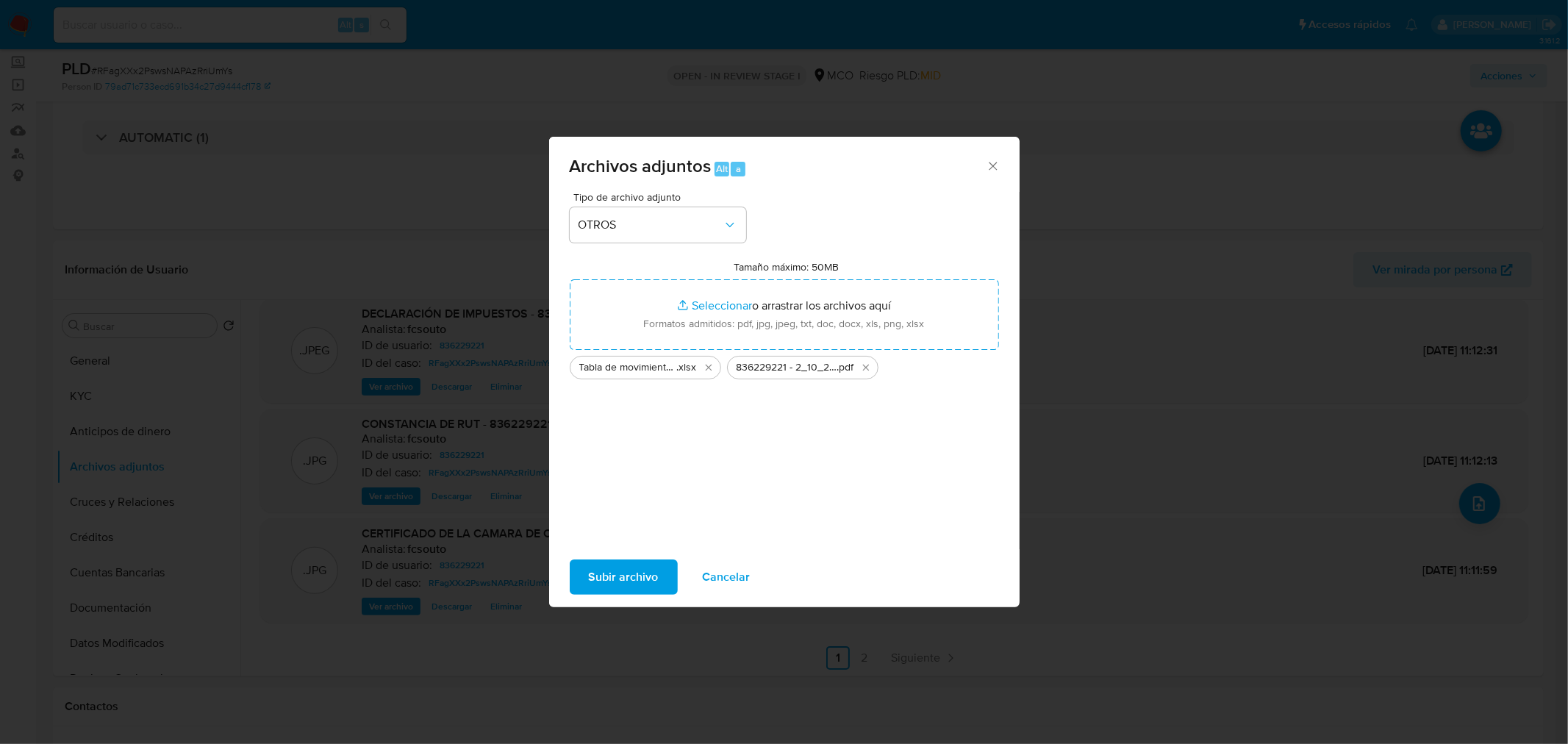
click at [608, 570] on span "Subir archivo" at bounding box center [624, 577] width 70 height 32
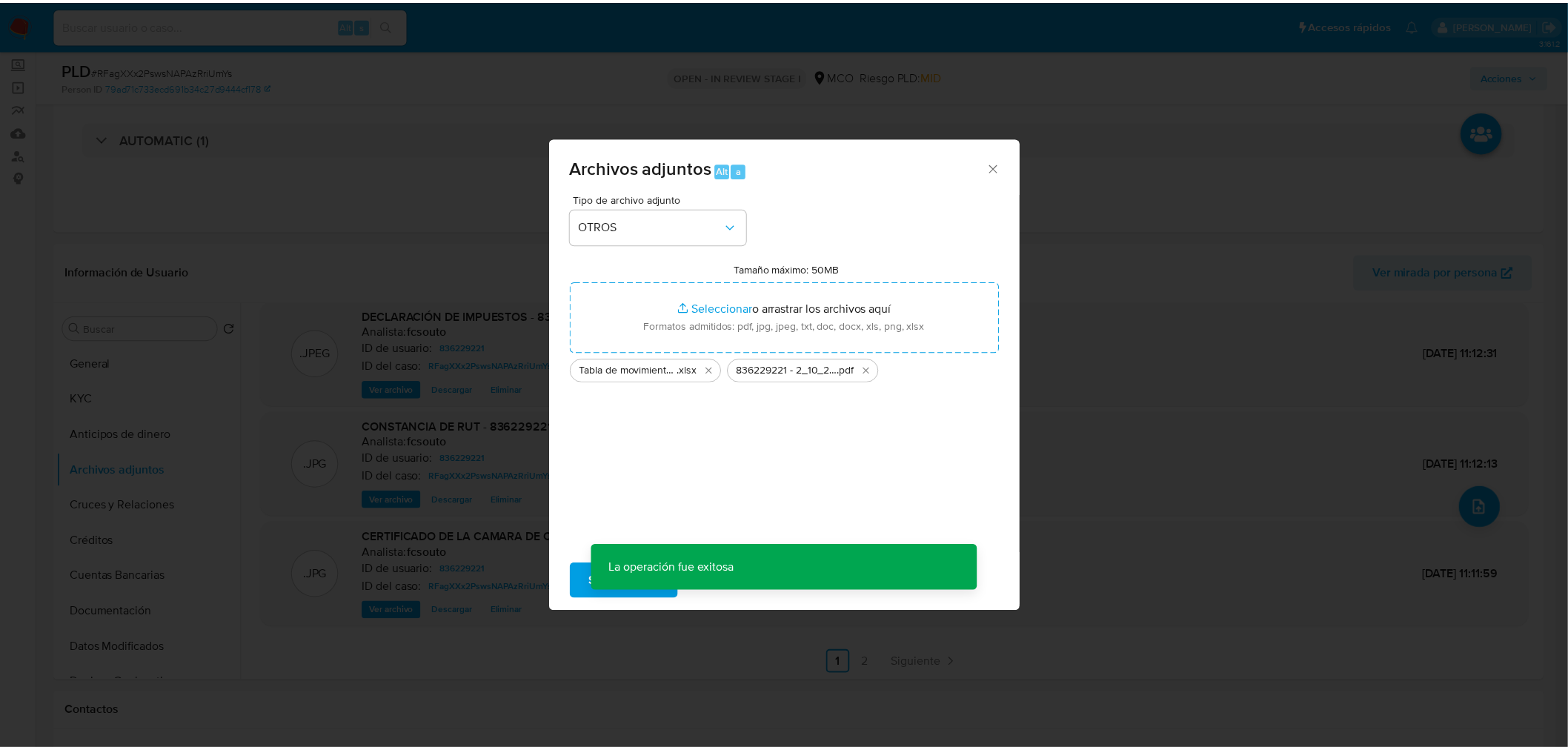
scroll to position [89, 0]
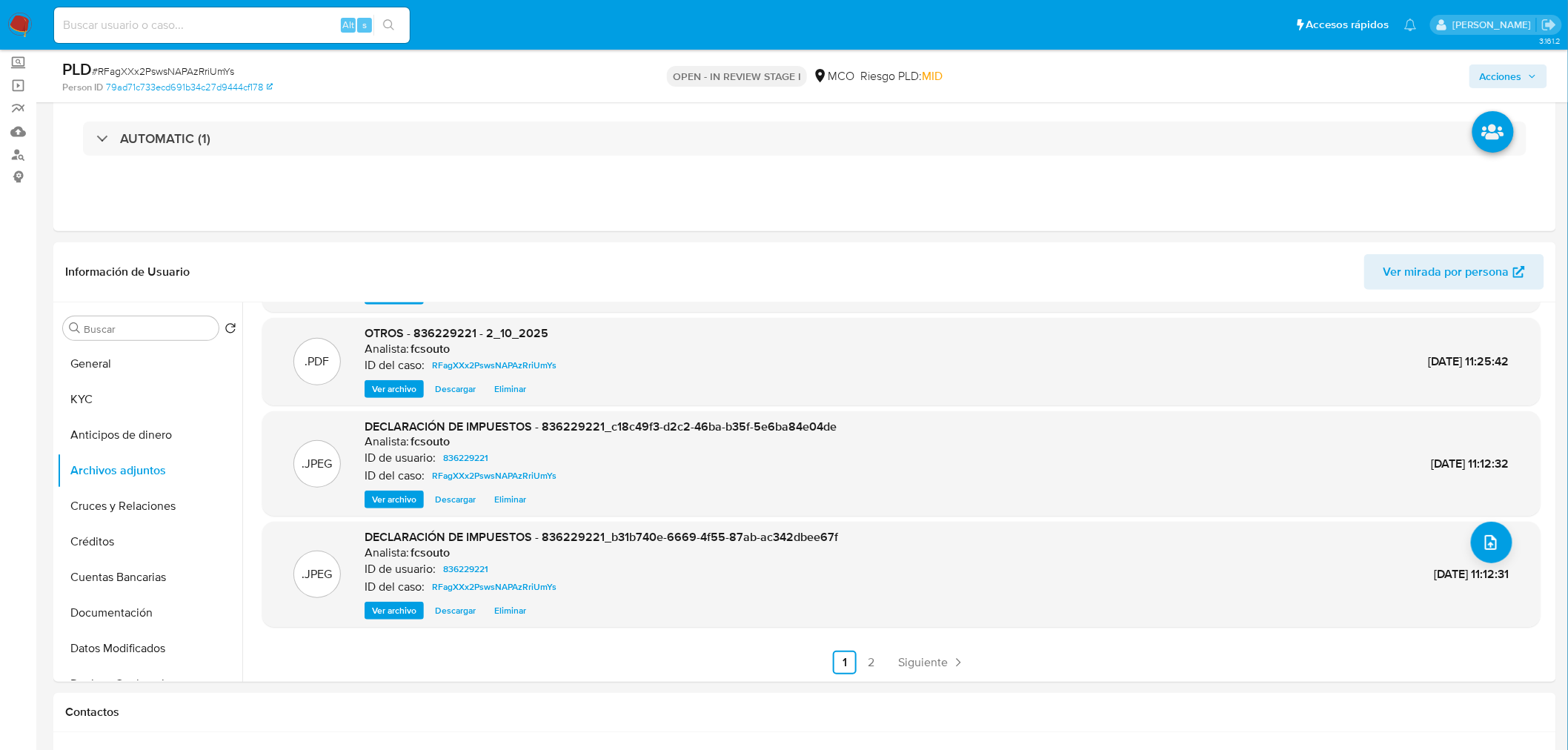
click at [1516, 61] on div "Acciones" at bounding box center [1301, 76] width 492 height 35
click at [1520, 74] on span "Acciones" at bounding box center [1500, 76] width 42 height 23
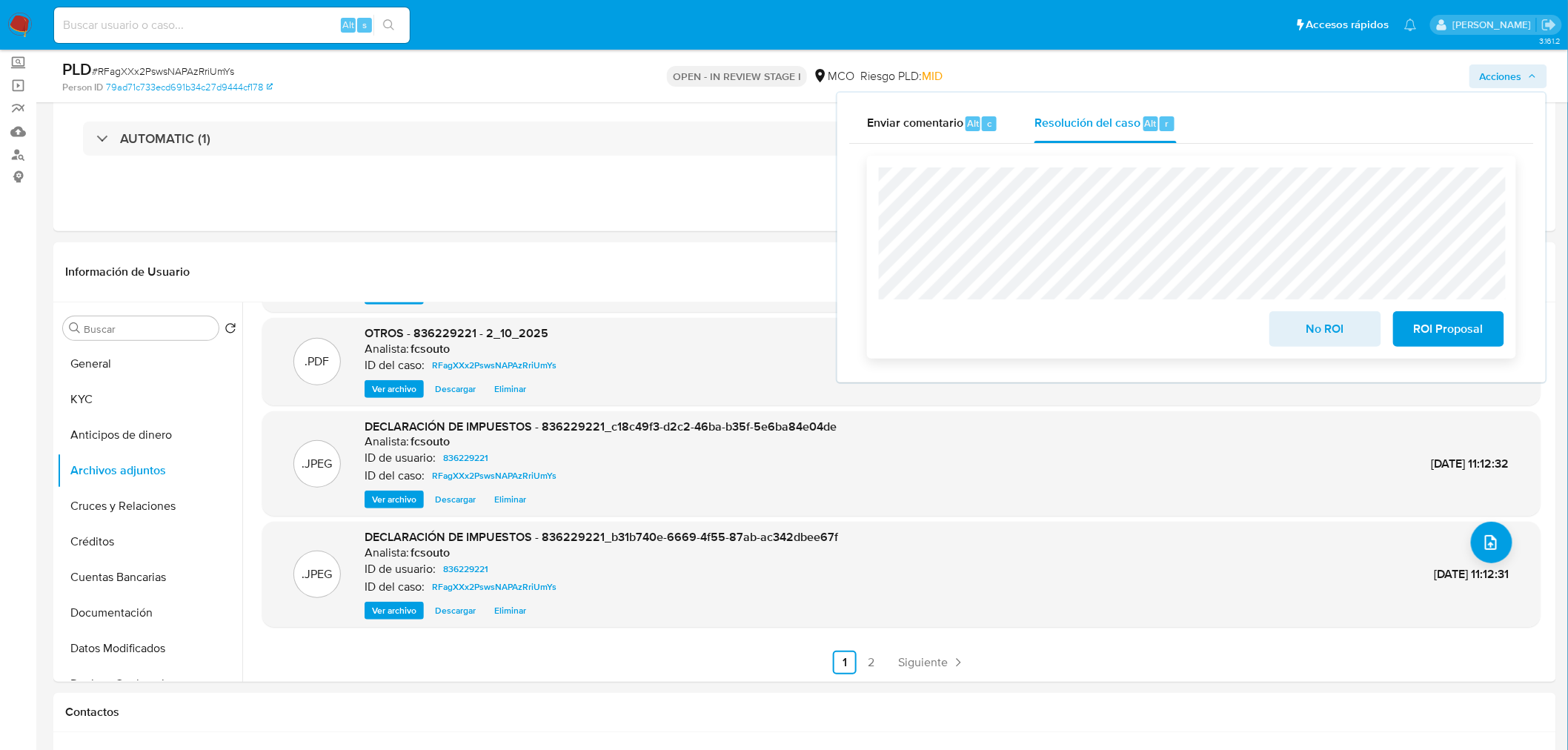
click at [1442, 333] on span "ROI Proposal" at bounding box center [1449, 329] width 72 height 33
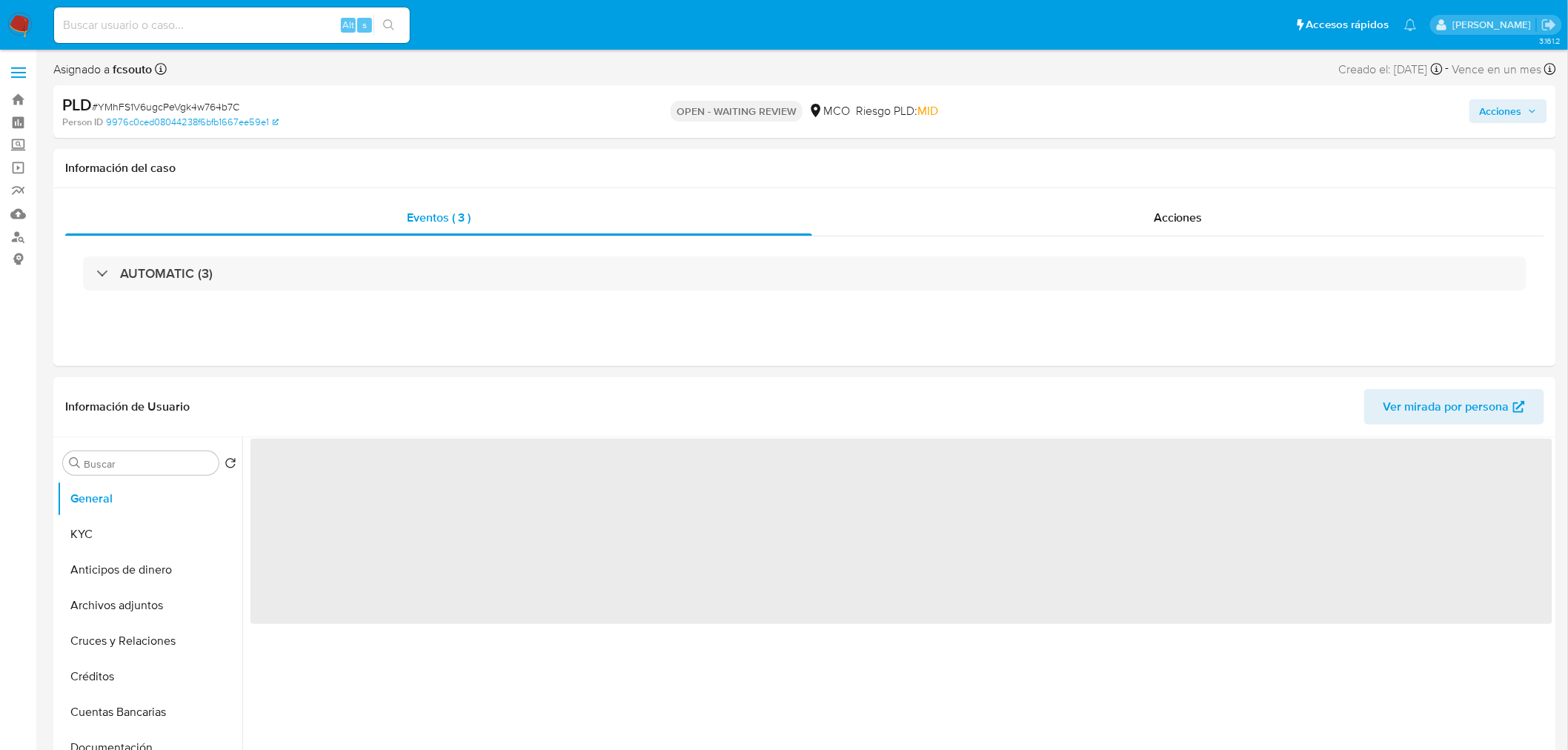
select select "10"
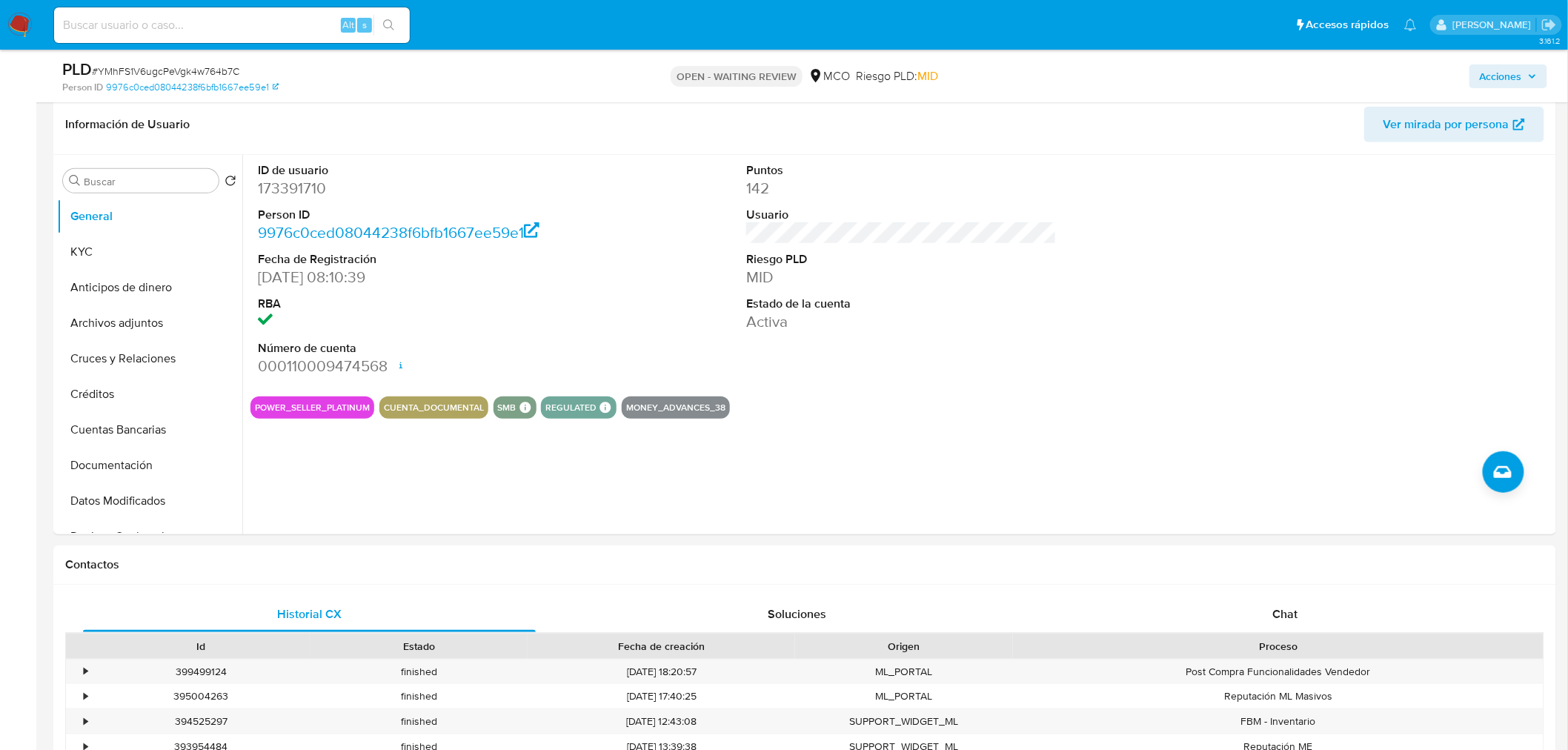
scroll to position [329, 0]
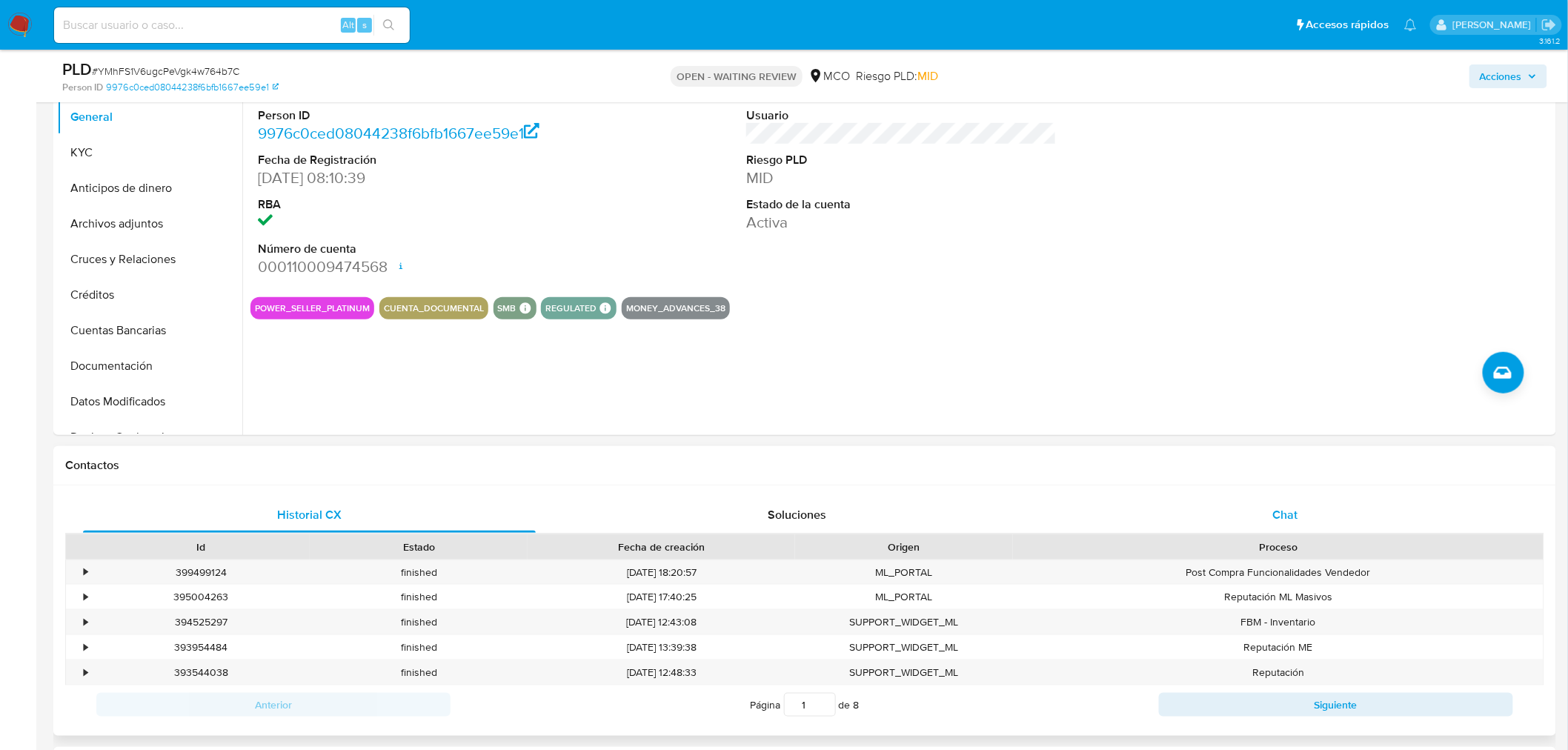
click at [1309, 510] on div "Chat" at bounding box center [1285, 514] width 453 height 35
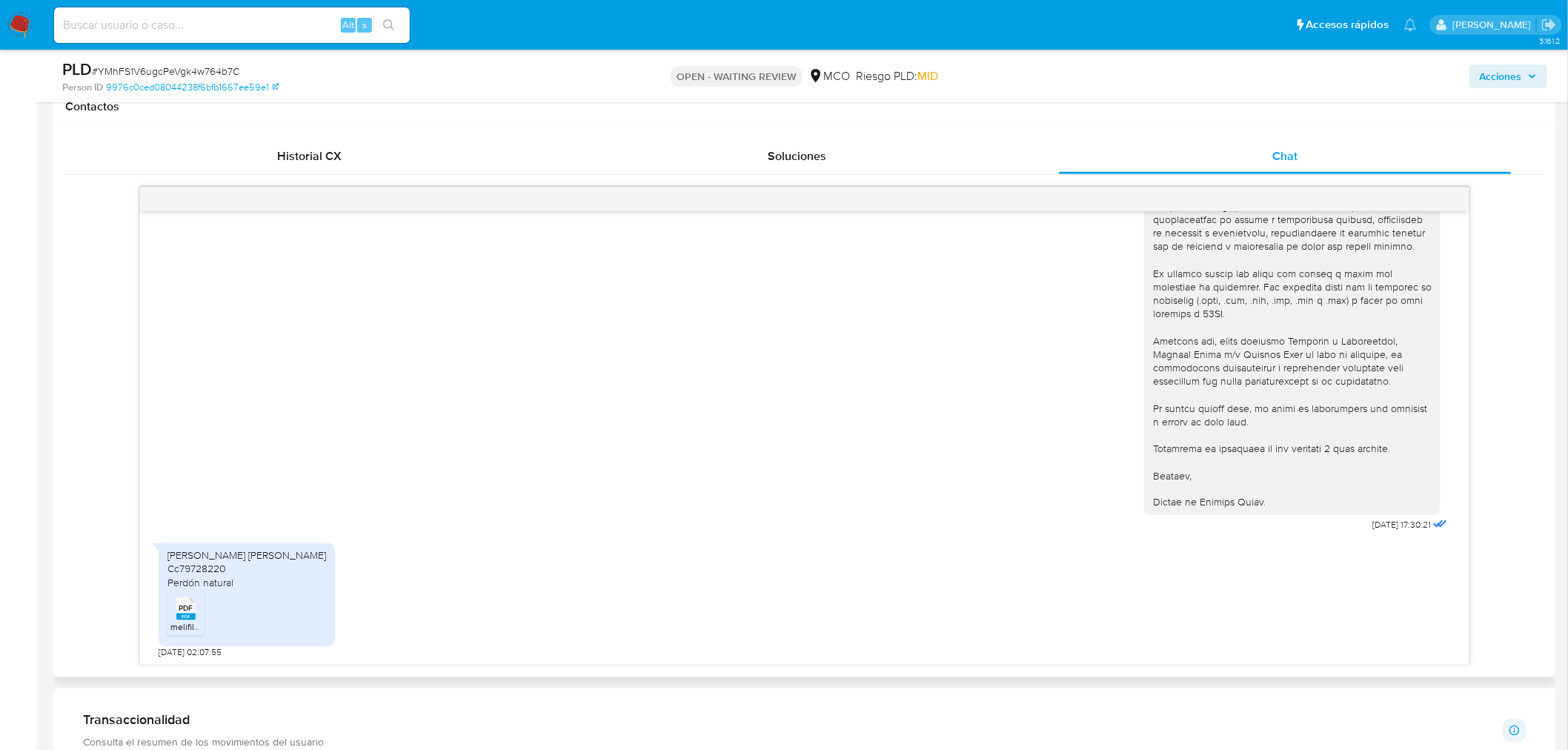
scroll to position [741, 0]
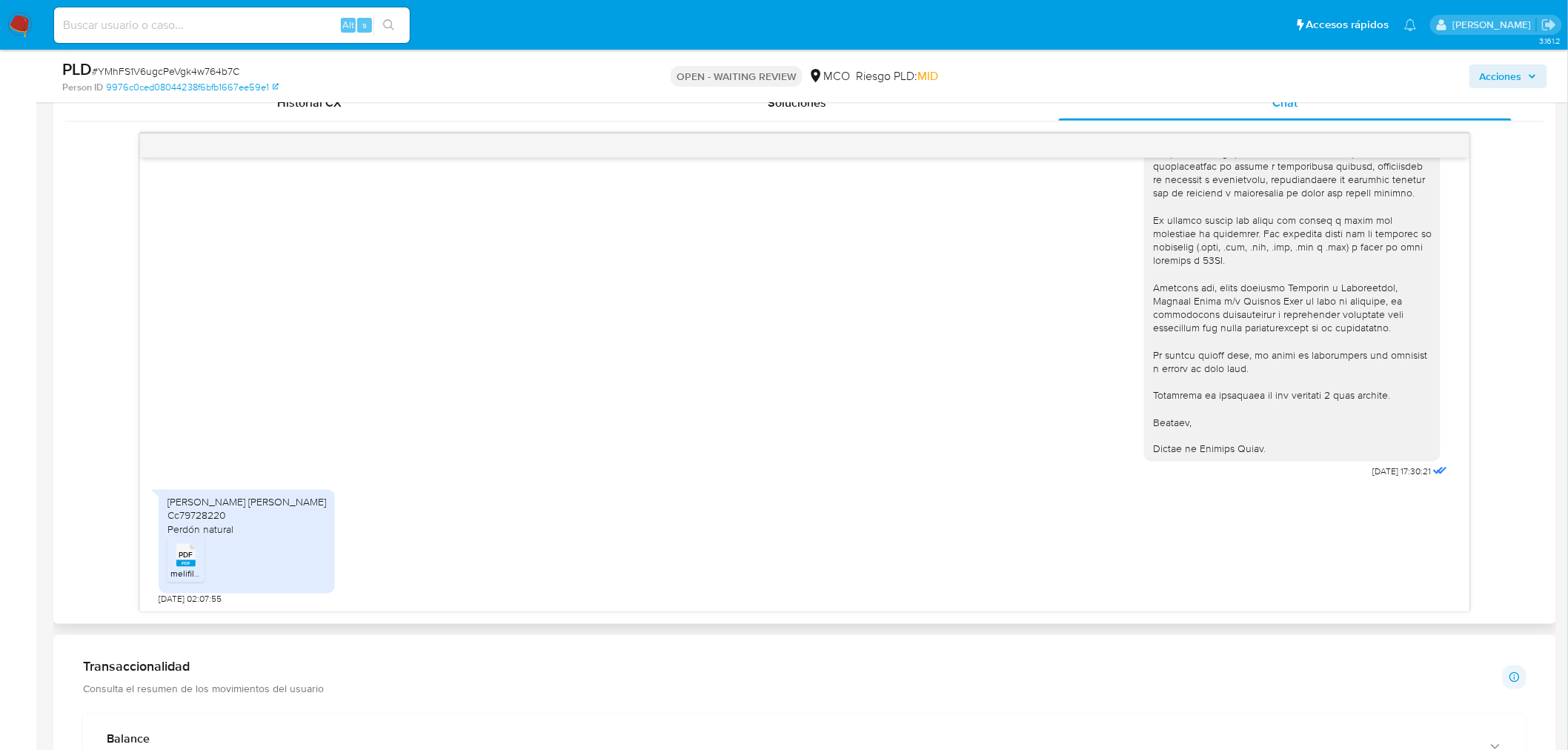
click at [180, 560] on rect at bounding box center [185, 563] width 19 height 6
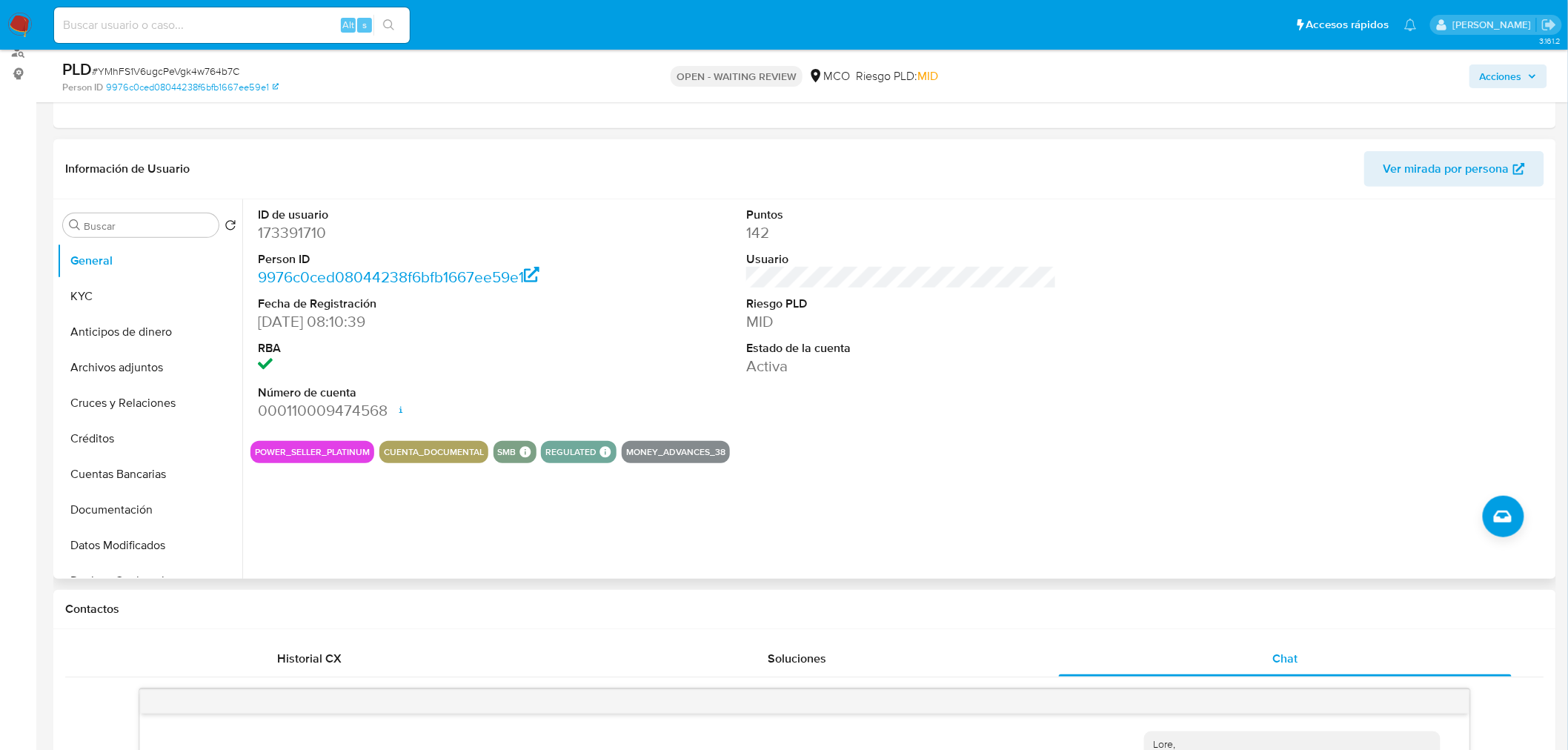
scroll to position [164, 0]
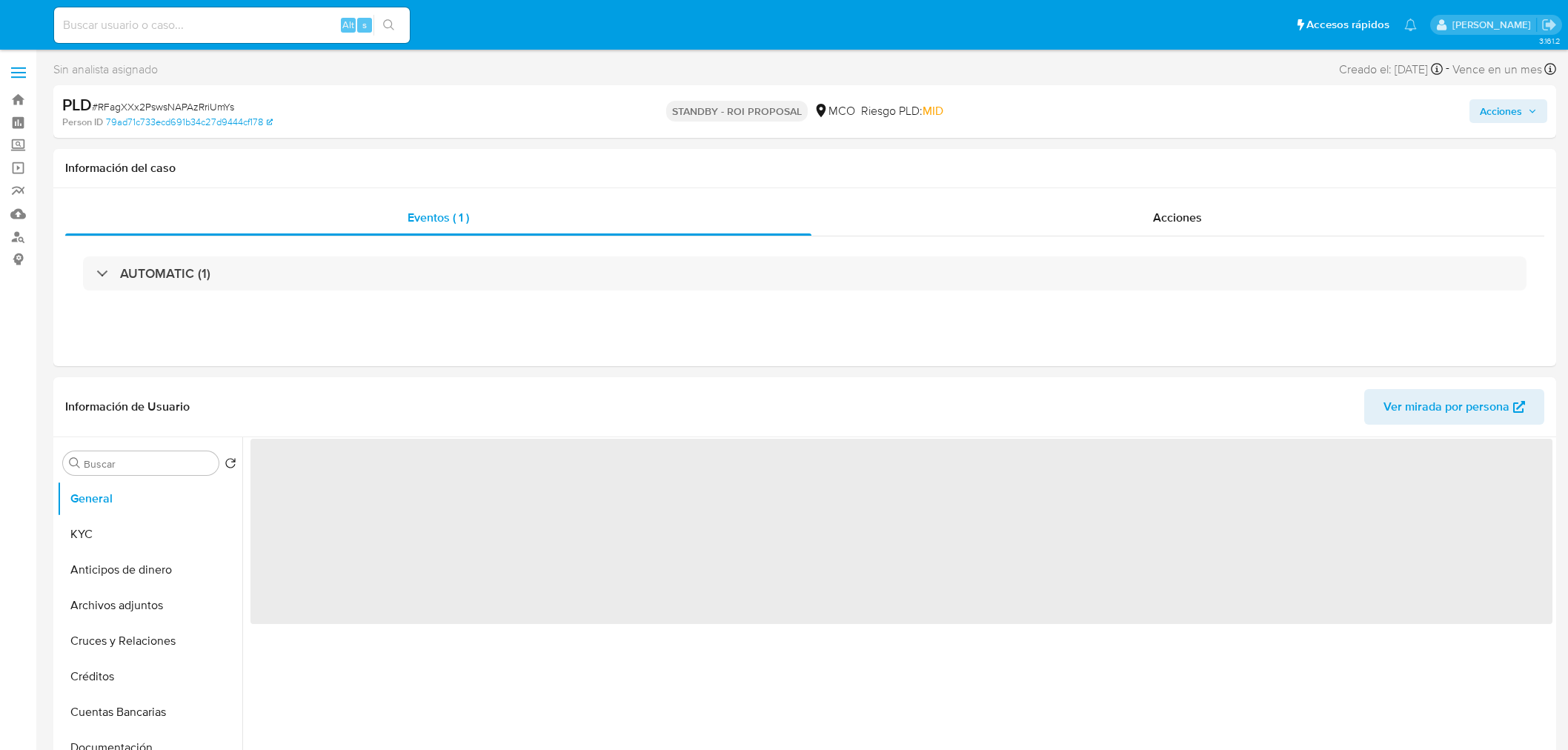
select select "10"
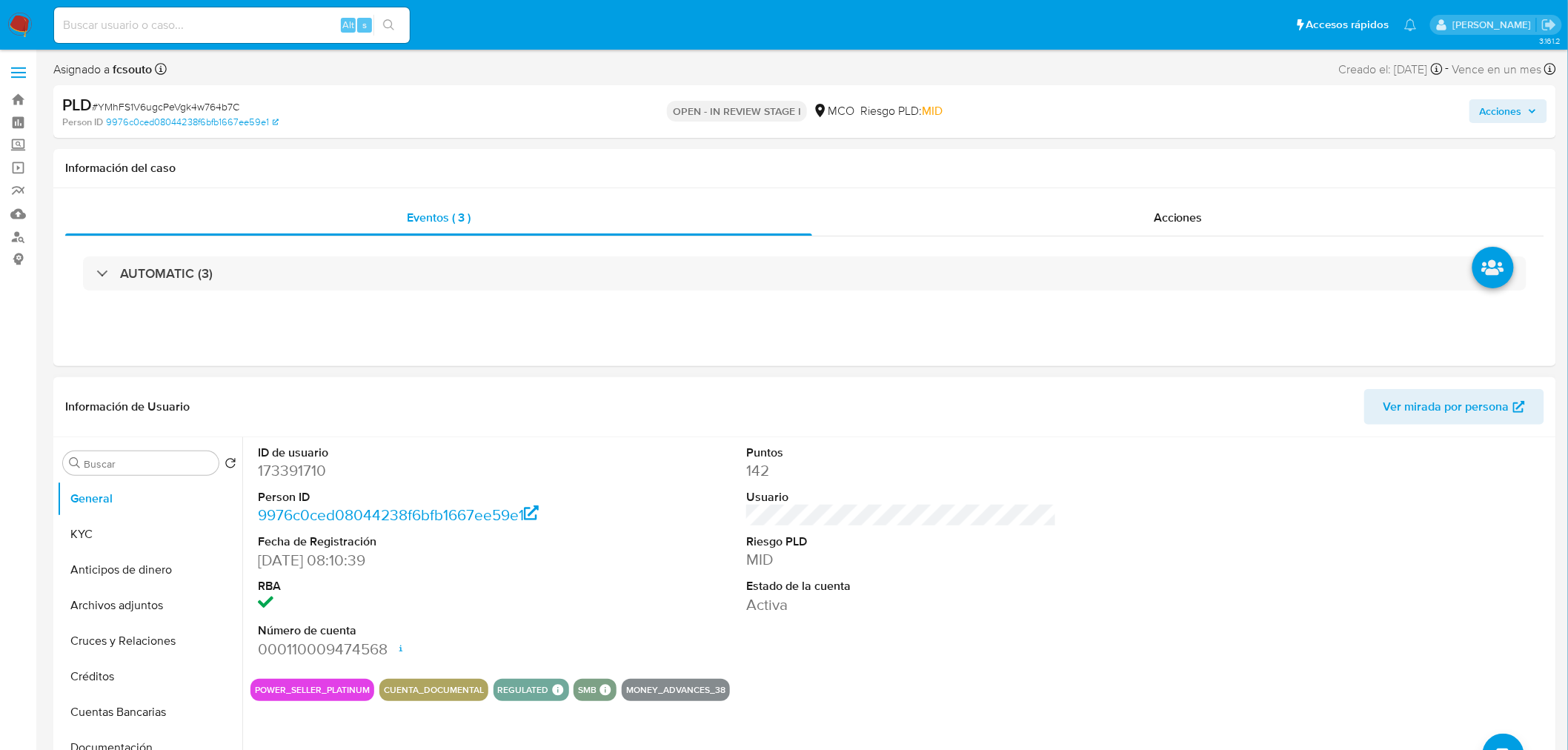
click at [286, 472] on dd "173391710" at bounding box center [413, 470] width 311 height 21
copy dd "173391710"
click at [300, 476] on dd "173391710" at bounding box center [413, 470] width 311 height 21
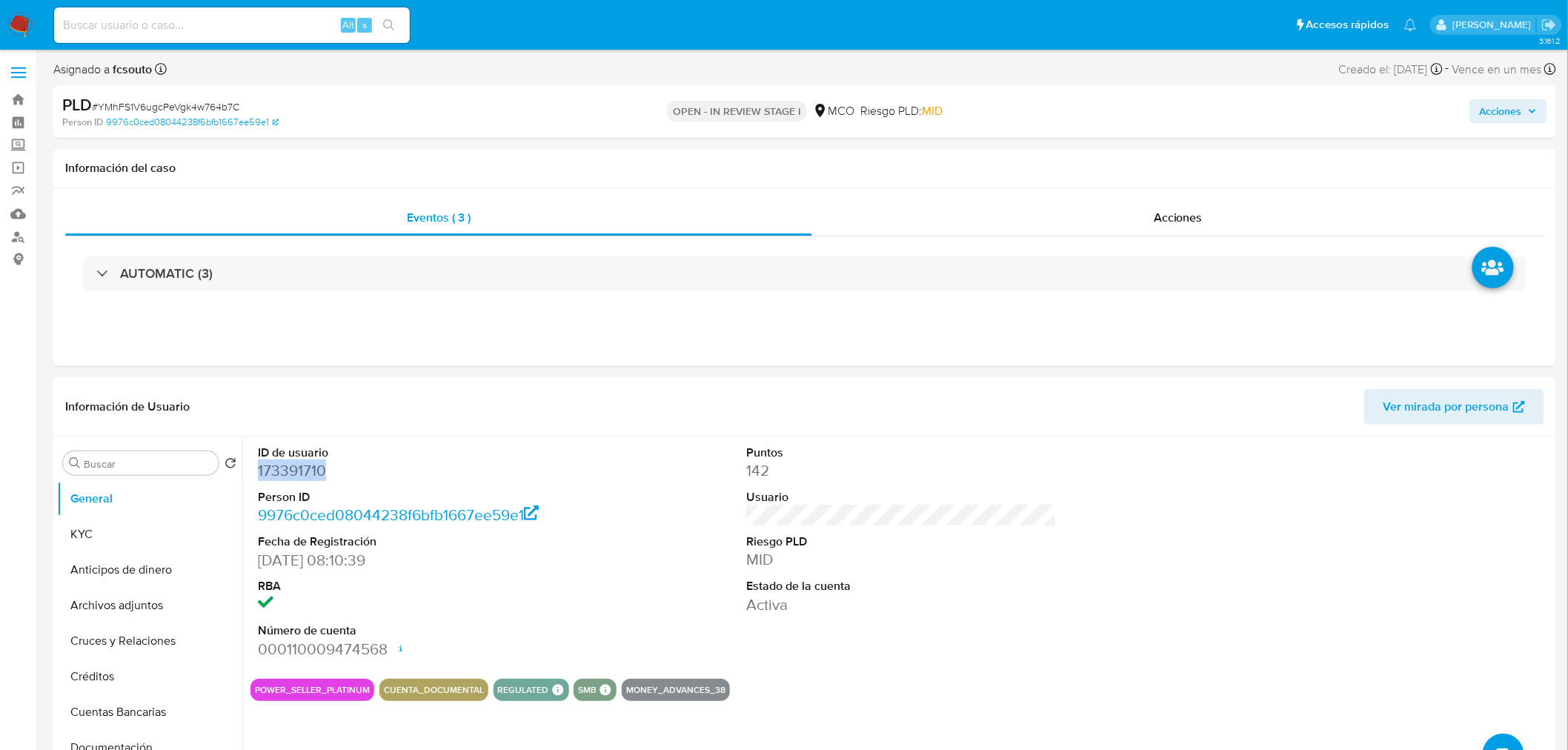
copy dd "173391710"
click at [310, 473] on dd "173391710" at bounding box center [413, 470] width 311 height 21
click at [307, 472] on dd "173391710" at bounding box center [413, 470] width 311 height 21
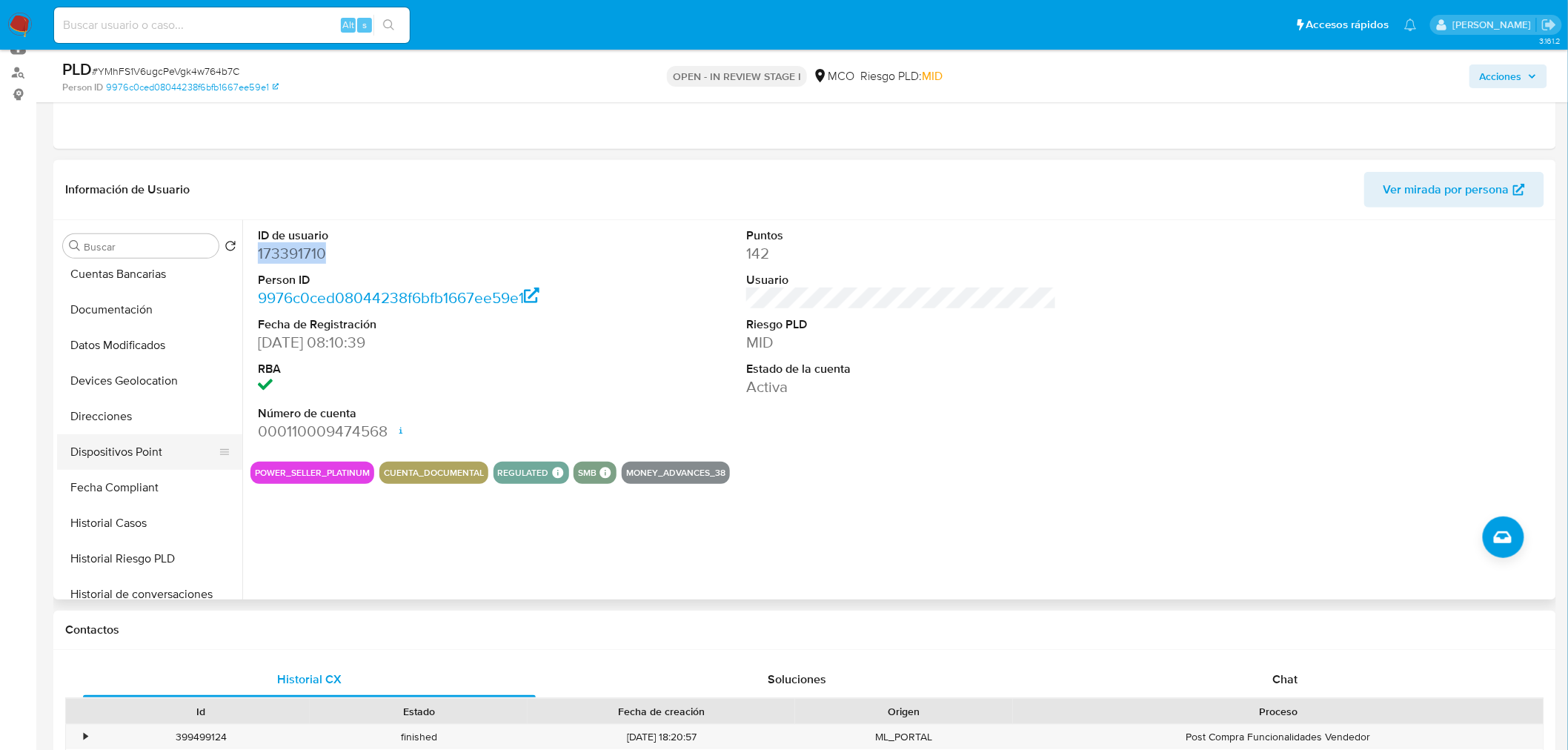
scroll to position [247, 0]
click at [156, 500] on button "Historial Casos" at bounding box center [144, 497] width 174 height 35
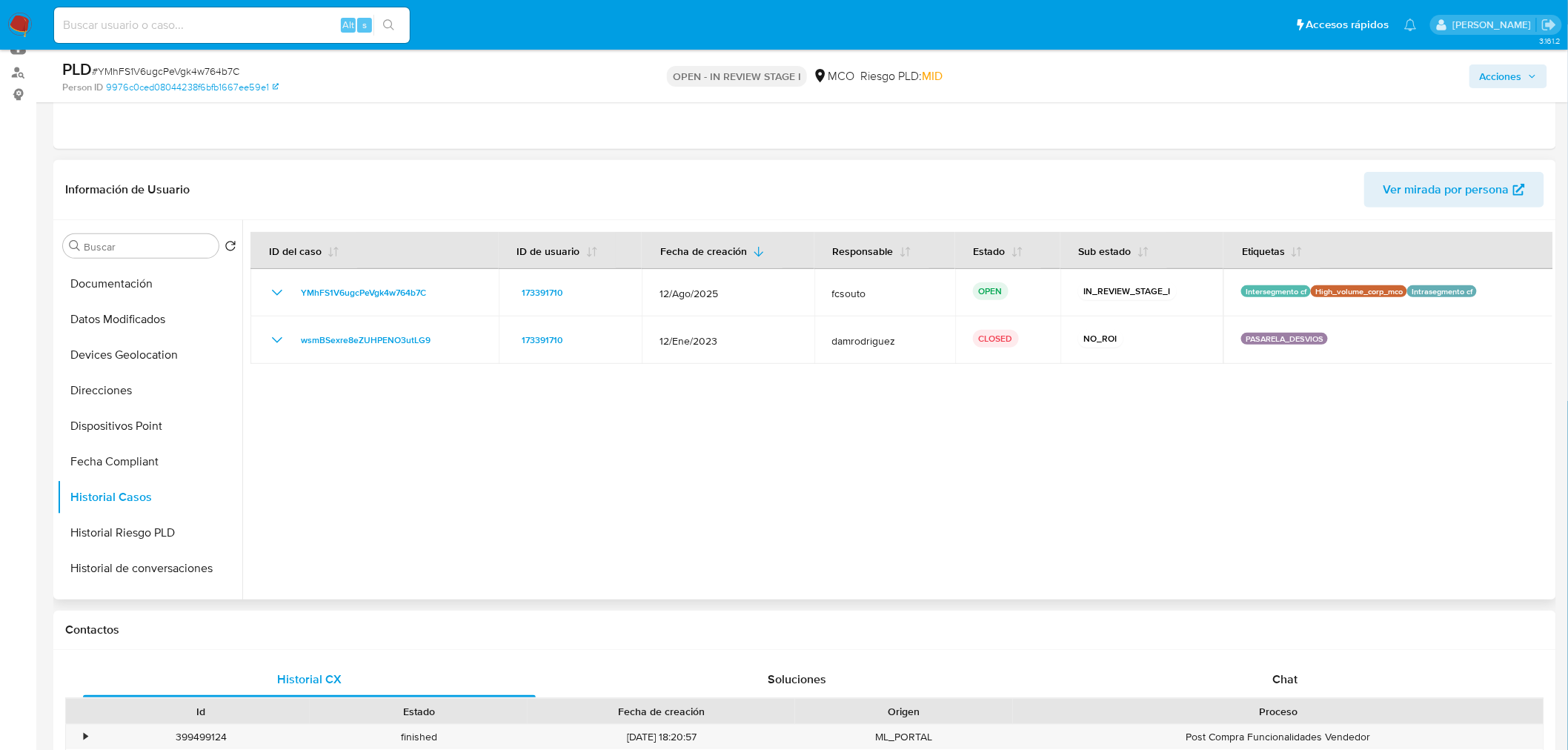
scroll to position [658, 0]
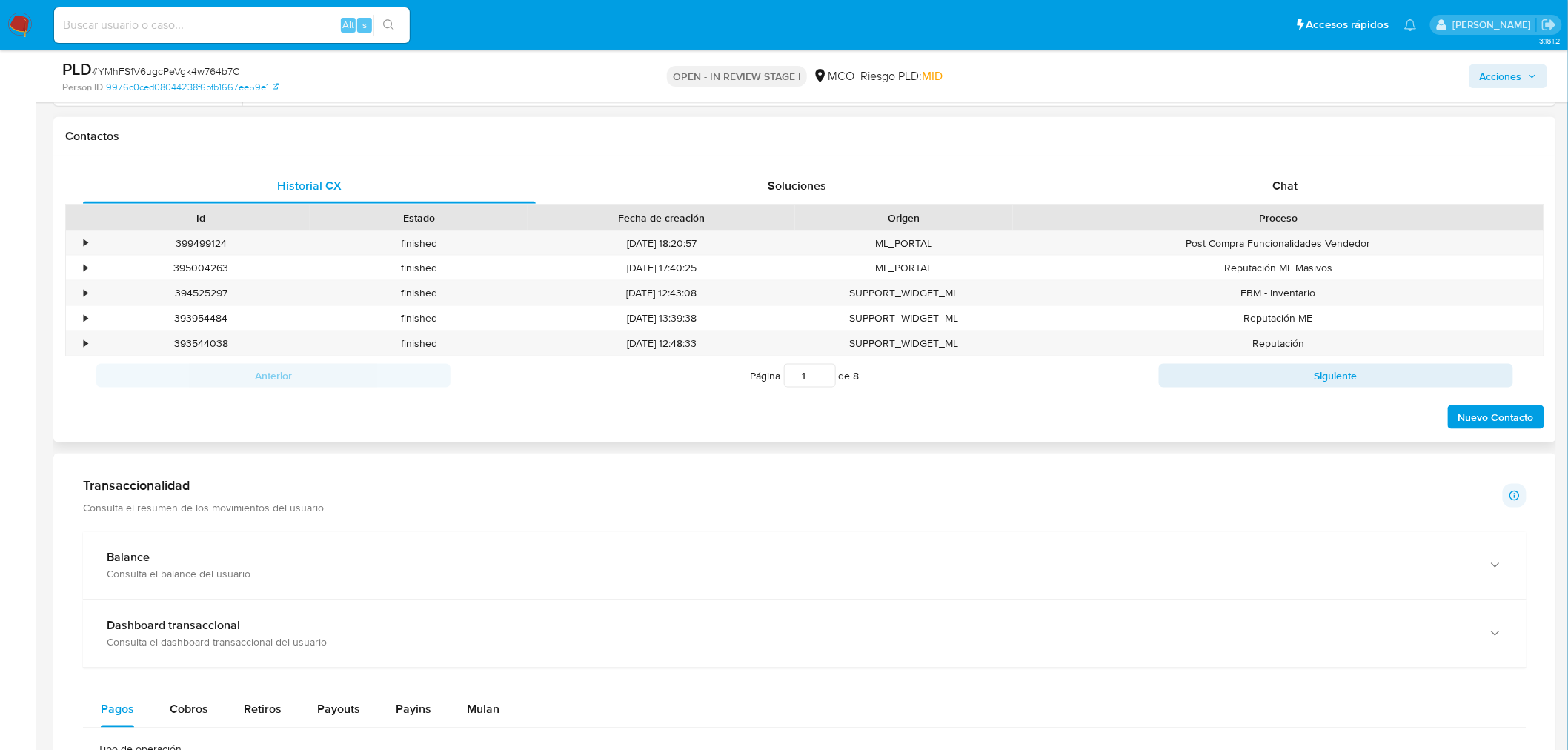
drag, startPoint x: 1310, startPoint y: 176, endPoint x: 1200, endPoint y: 203, distance: 113.3
click at [1308, 176] on div "Chat" at bounding box center [1285, 185] width 453 height 35
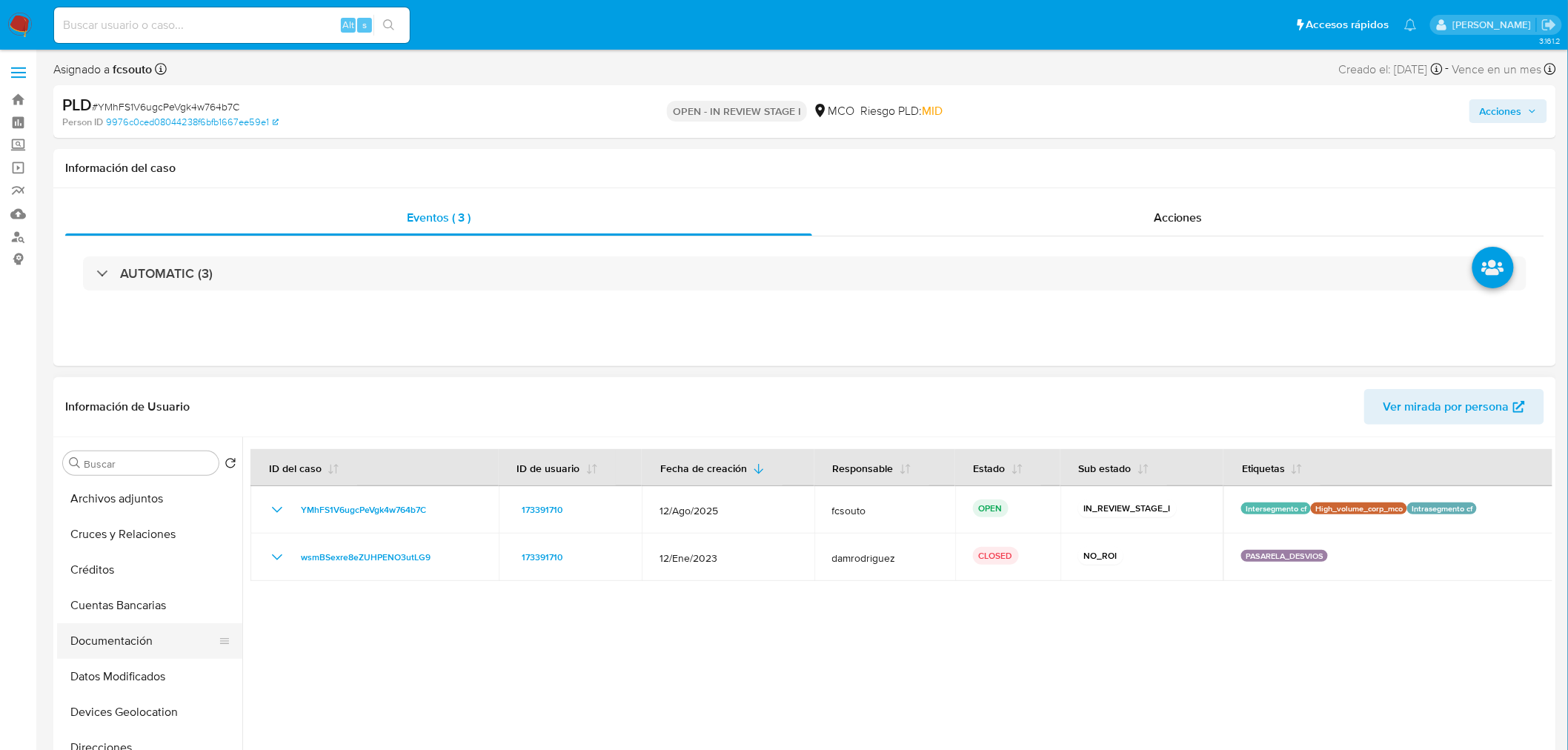
scroll to position [0, 0]
click at [82, 537] on button "KYC" at bounding box center [144, 534] width 174 height 35
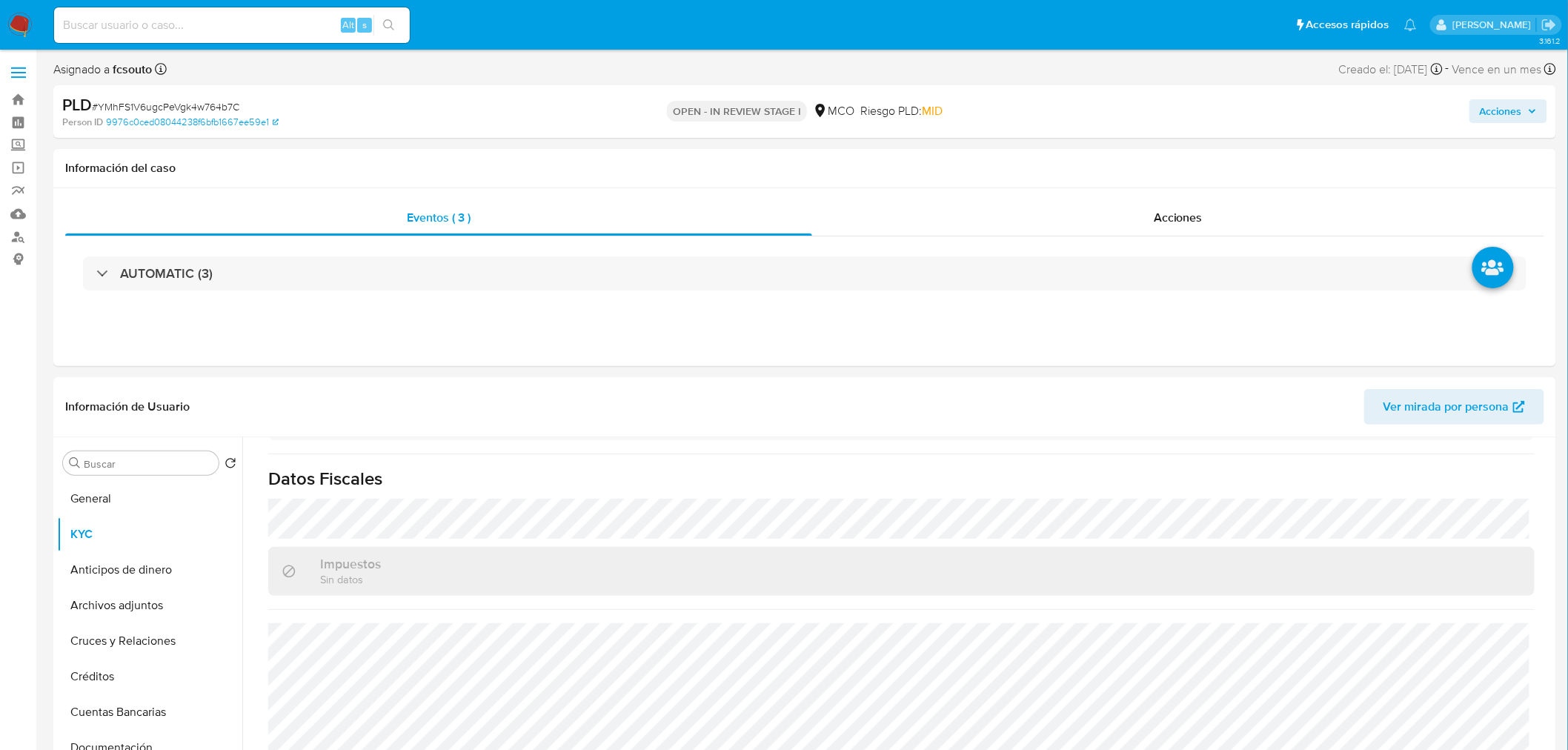
click at [1503, 112] on span "Acciones" at bounding box center [1500, 111] width 42 height 23
click at [1506, 352] on span "Enviar" at bounding box center [1491, 352] width 29 height 21
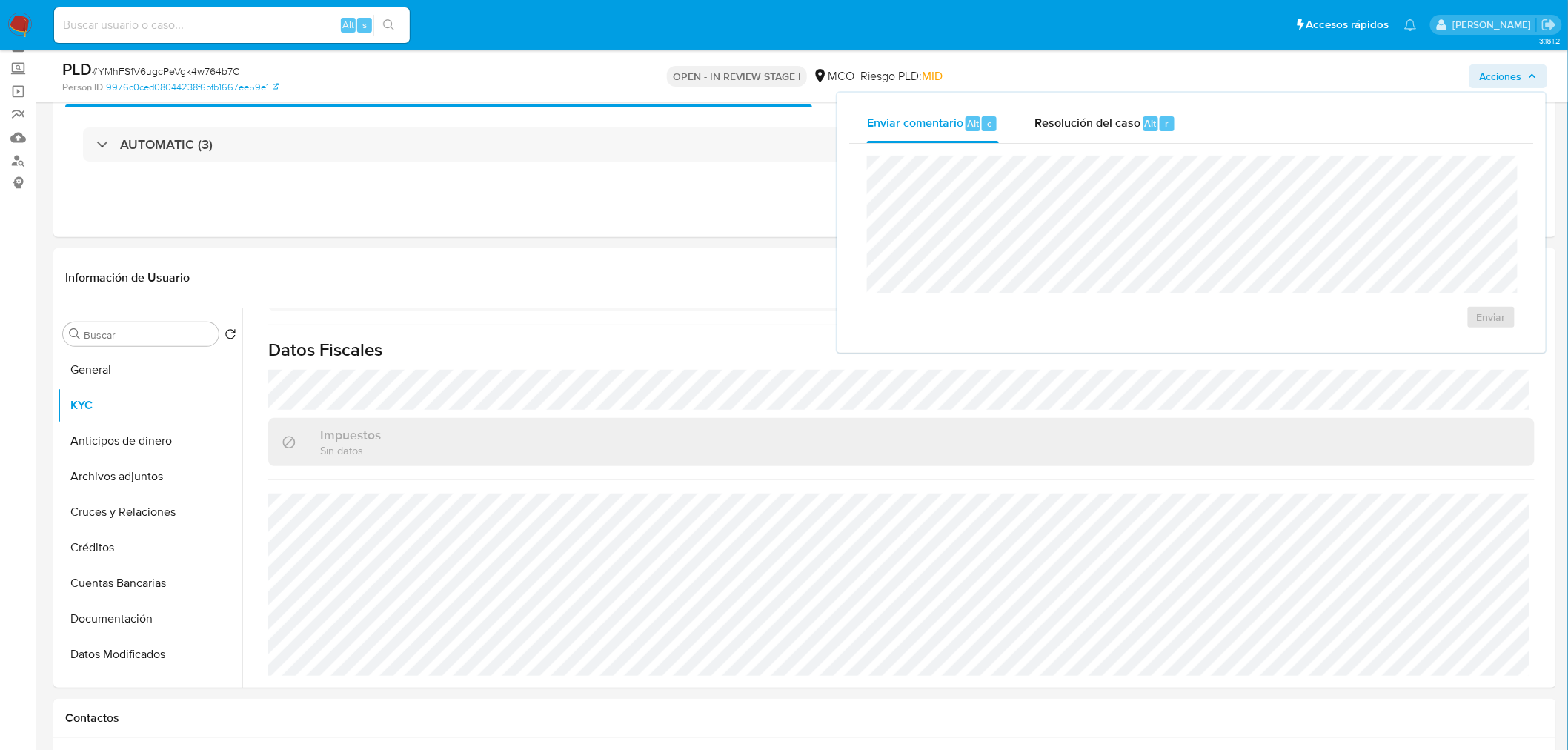
scroll to position [164, 0]
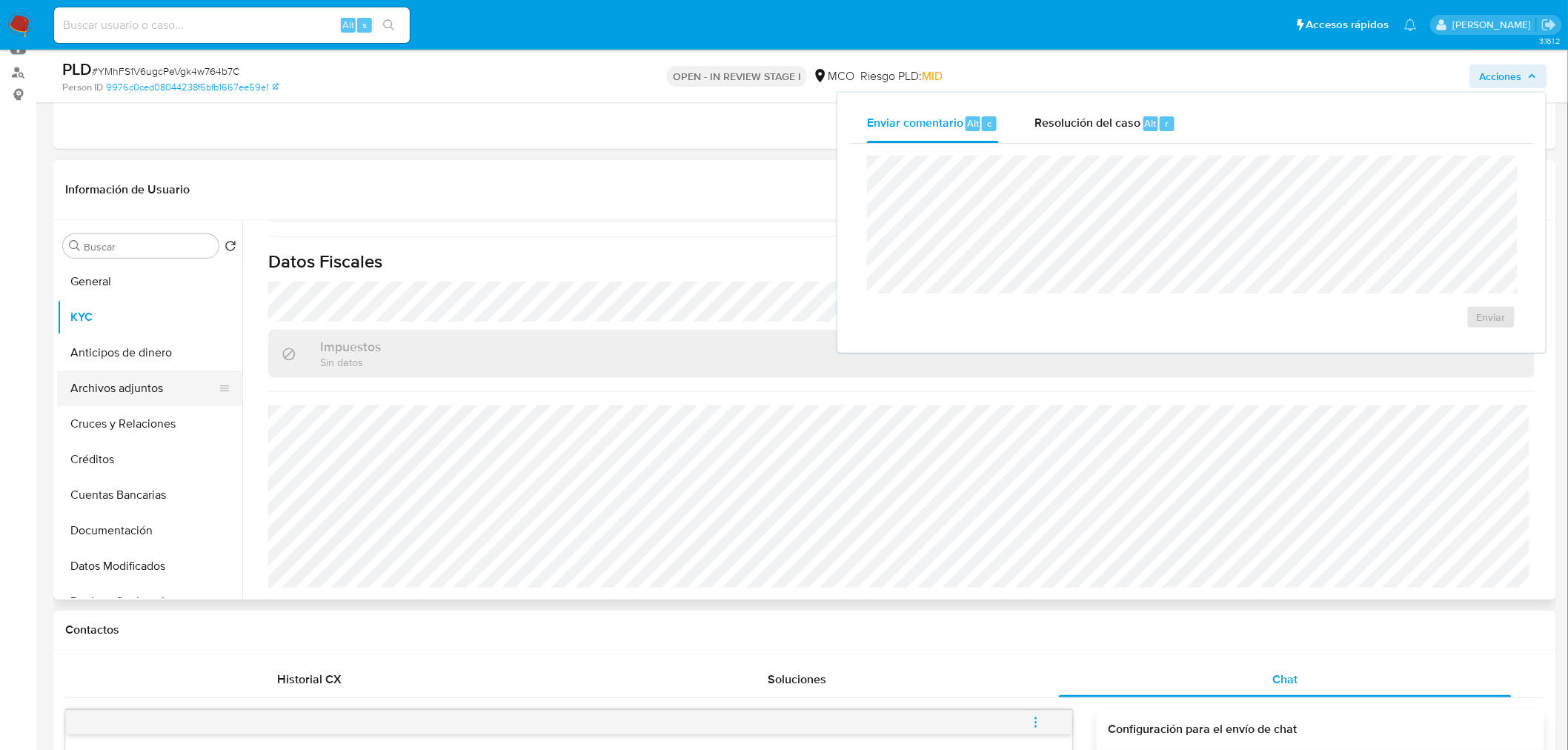
click at [158, 389] on button "Archivos adjuntos" at bounding box center [144, 388] width 174 height 35
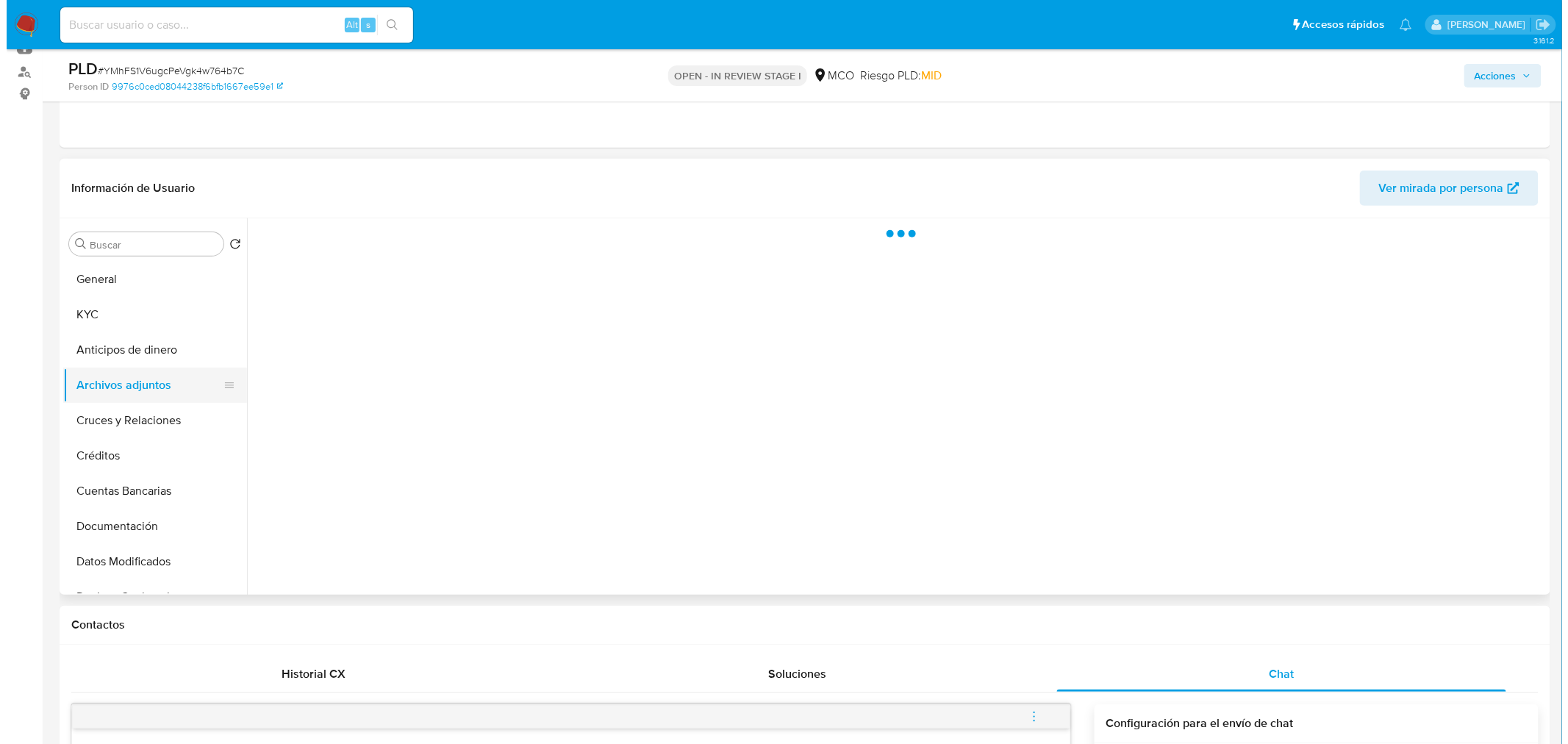
scroll to position [0, 0]
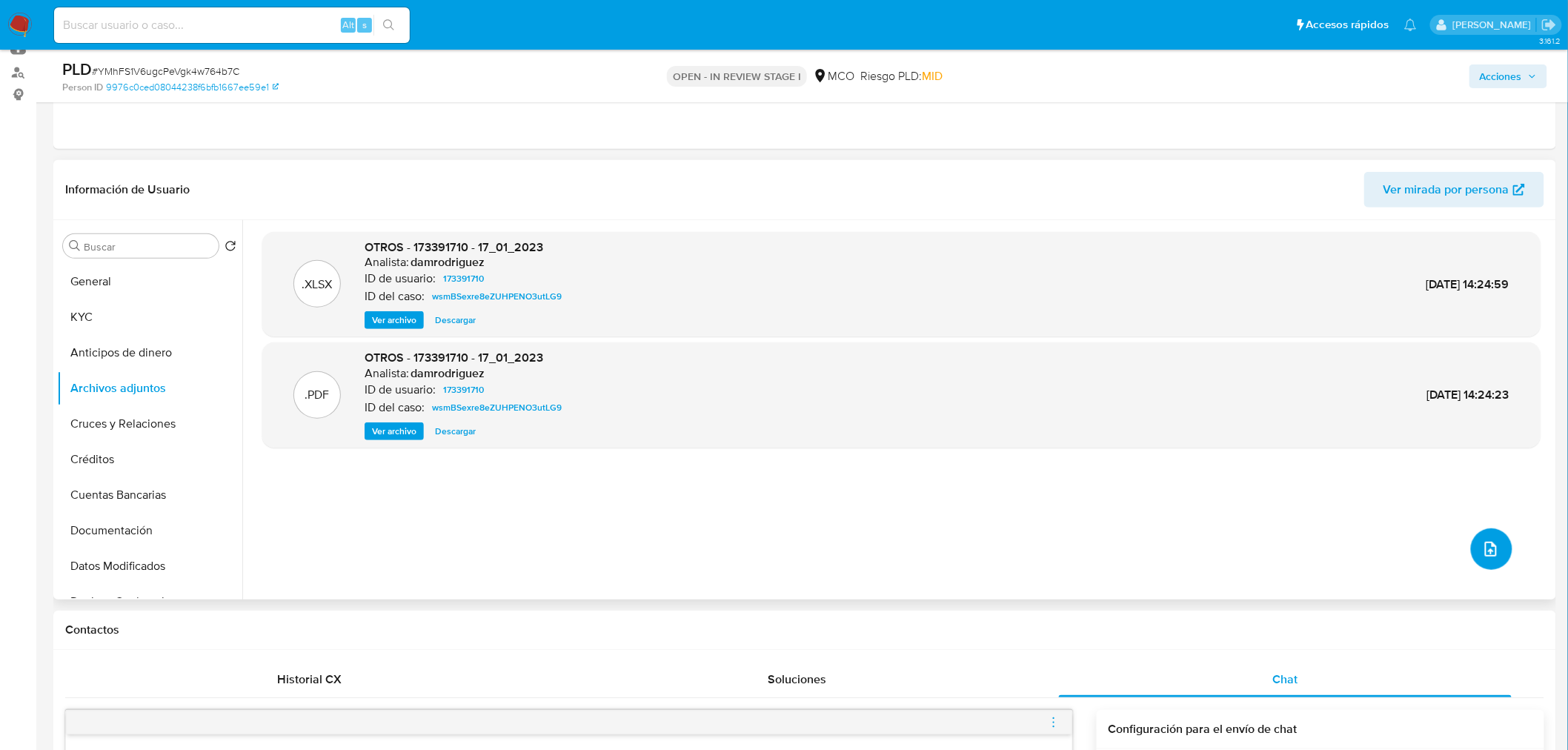
click at [1492, 545] on icon "upload-file" at bounding box center [1491, 549] width 18 height 18
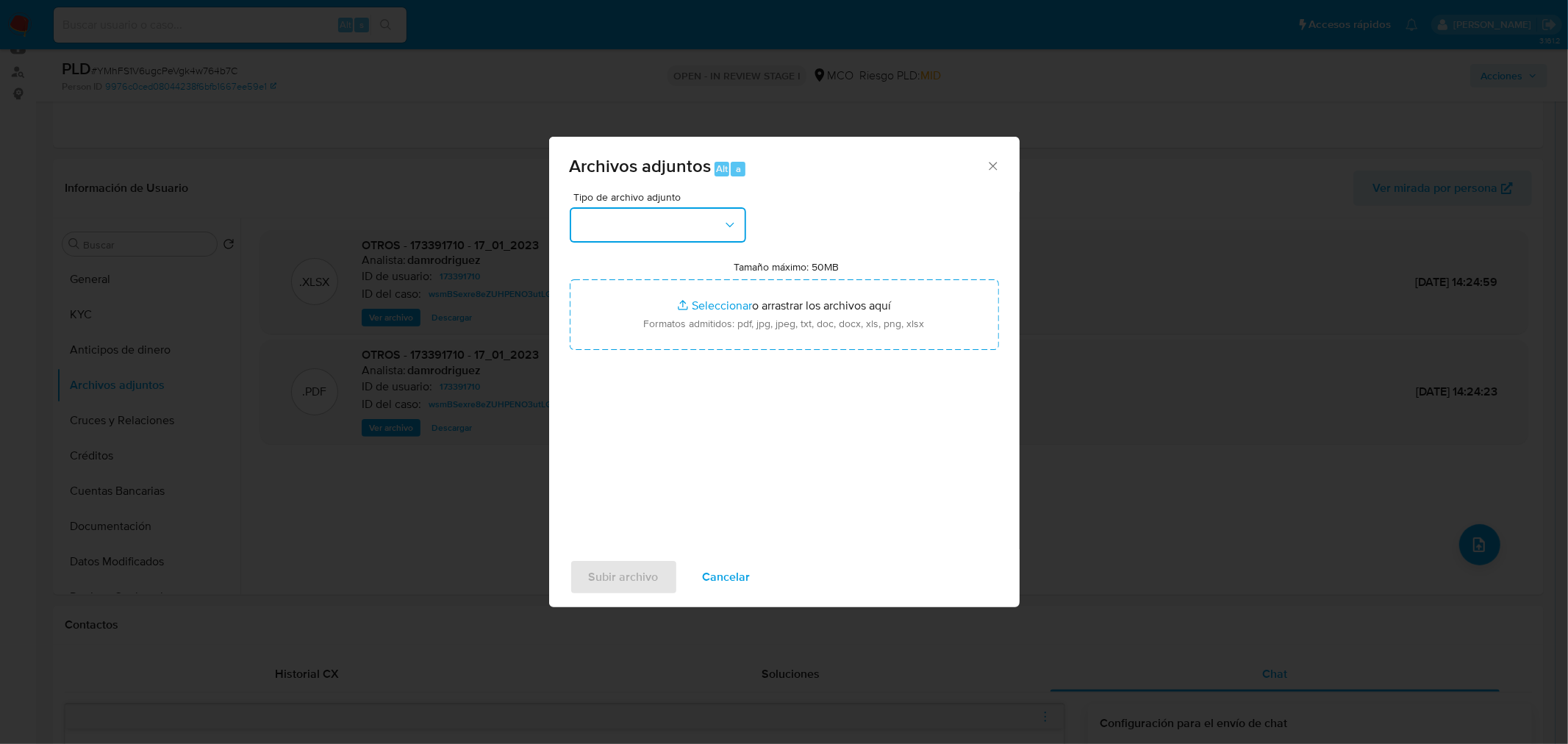
click at [643, 216] on button "button" at bounding box center [657, 224] width 177 height 35
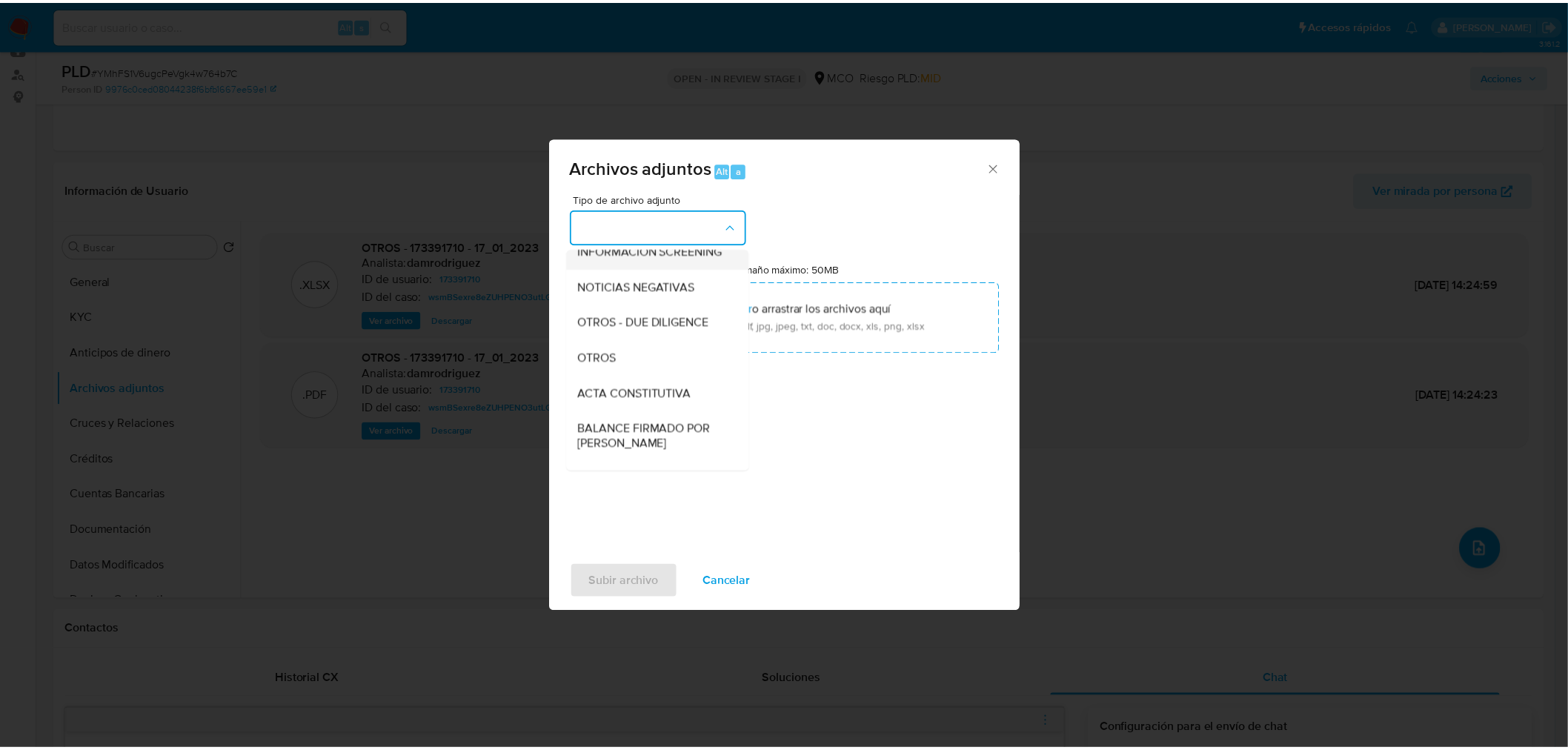
scroll to position [164, 0]
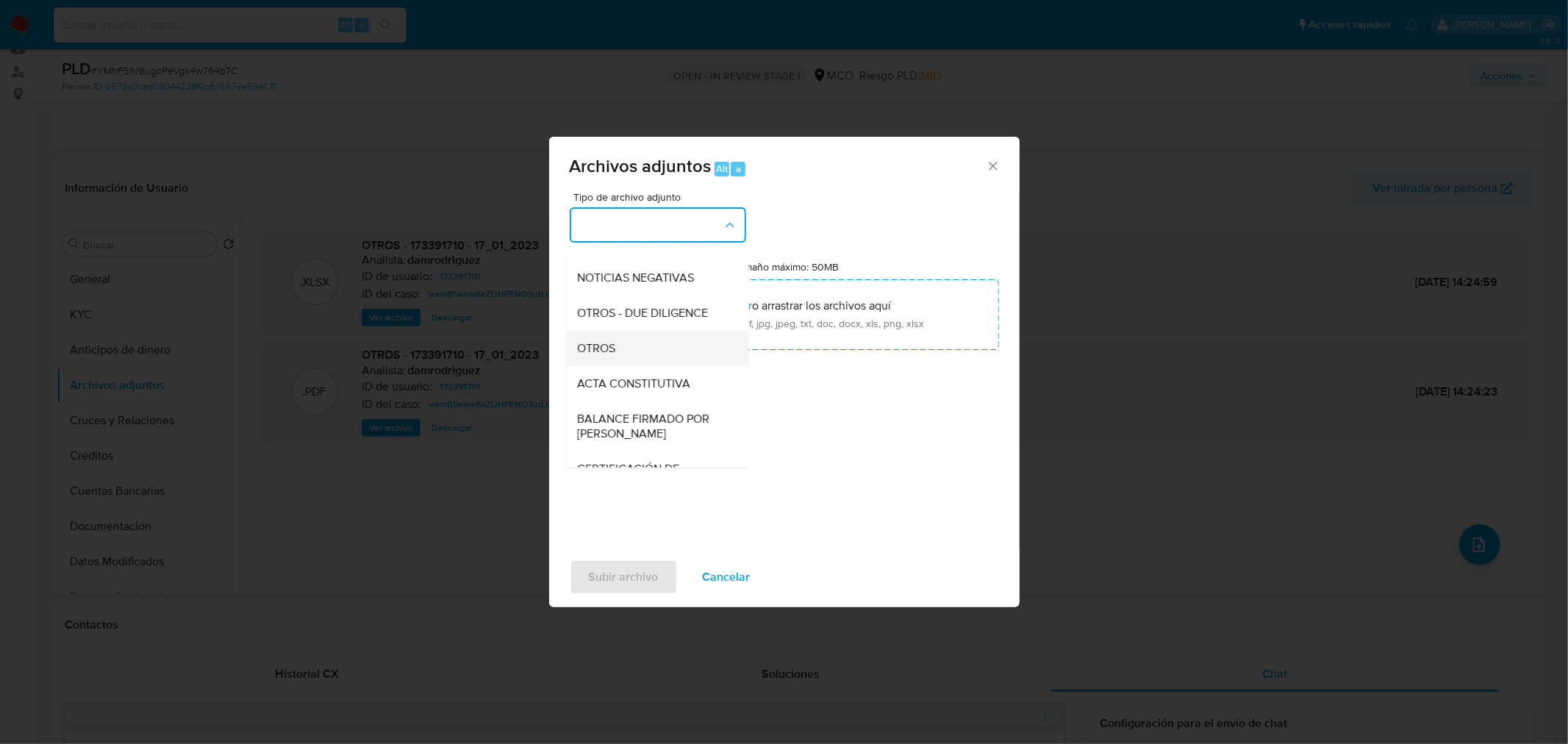
click at [634, 362] on div "OTROS" at bounding box center [652, 347] width 150 height 35
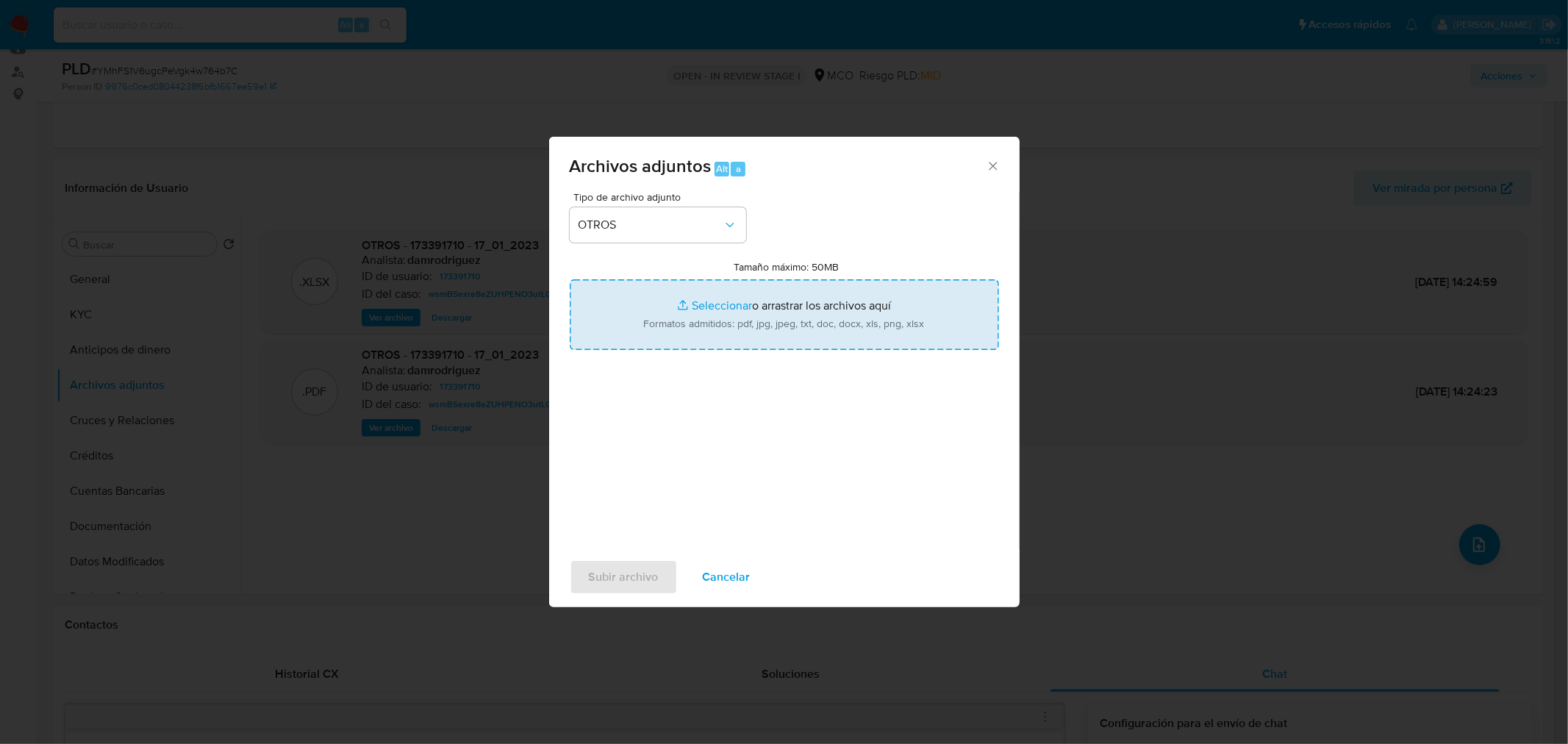
click at [730, 332] on input "Tamaño máximo: 50MB Seleccionar archivos" at bounding box center [784, 315] width 429 height 71
type input "C:\fakepath\173391710 - 2_10_2025.pdf"
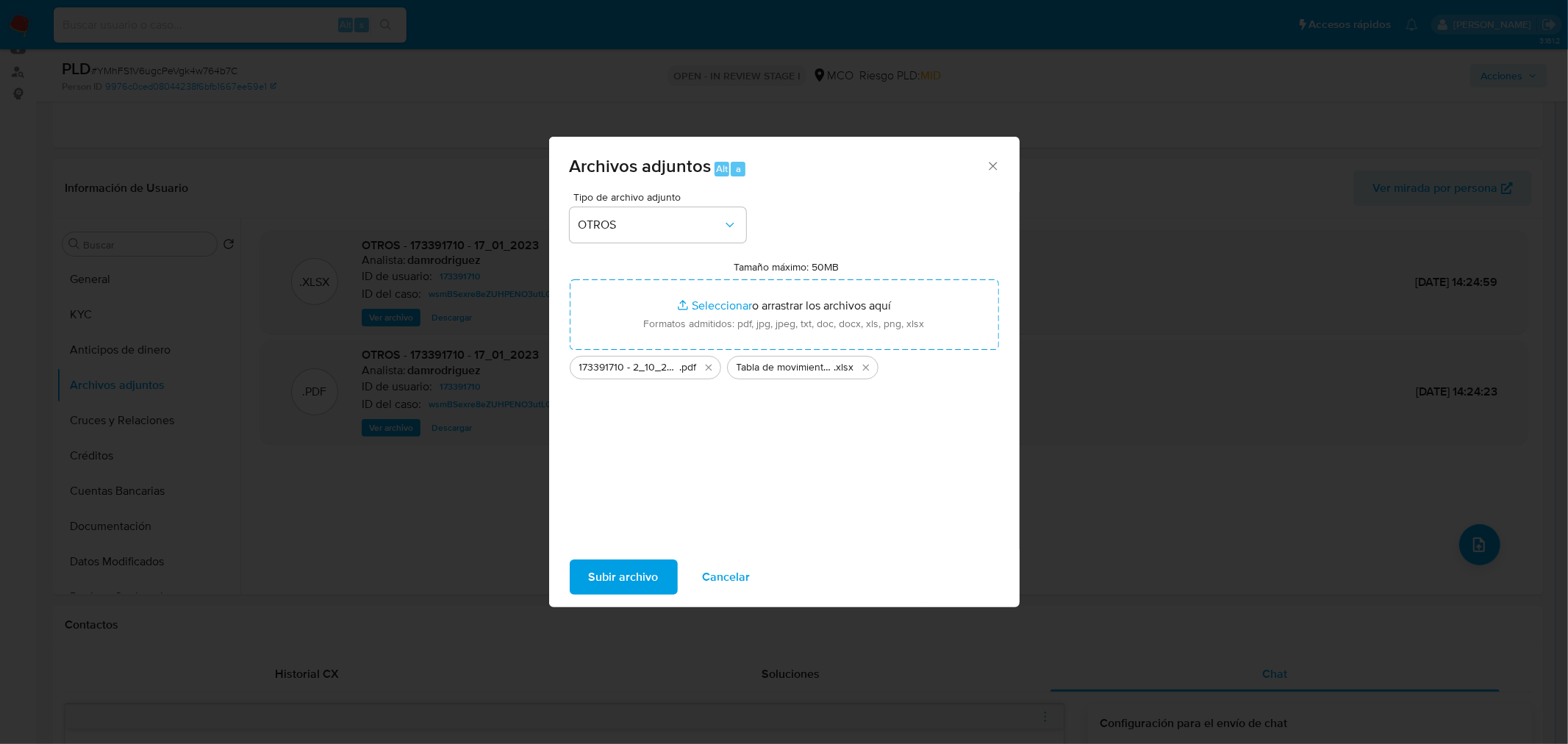
click at [645, 569] on span "Subir archivo" at bounding box center [624, 577] width 70 height 32
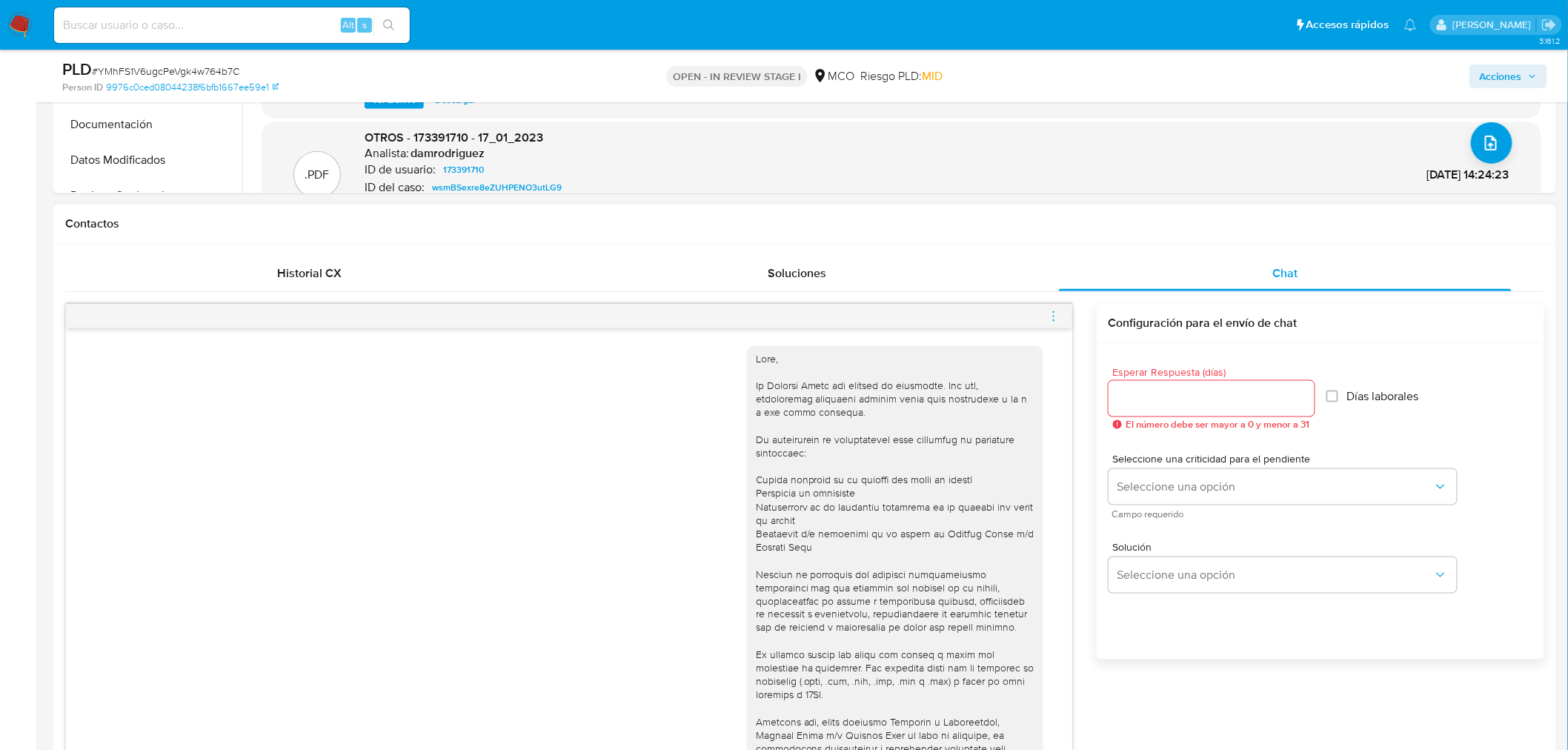
scroll to position [576, 0]
click at [1196, 380] on div at bounding box center [1212, 393] width 206 height 35
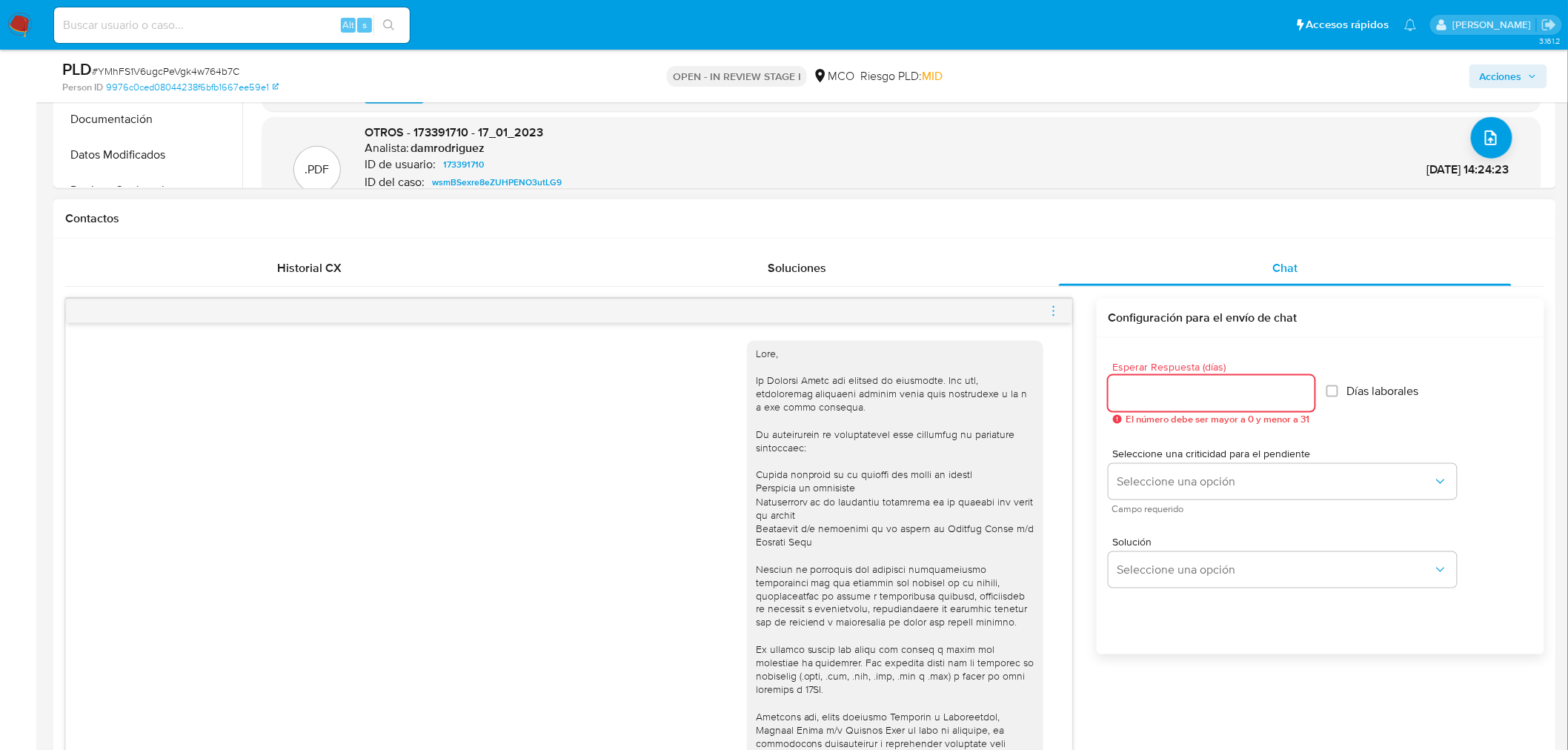
click at [1203, 398] on input "Esperar Respuesta (días)" at bounding box center [1212, 393] width 206 height 19
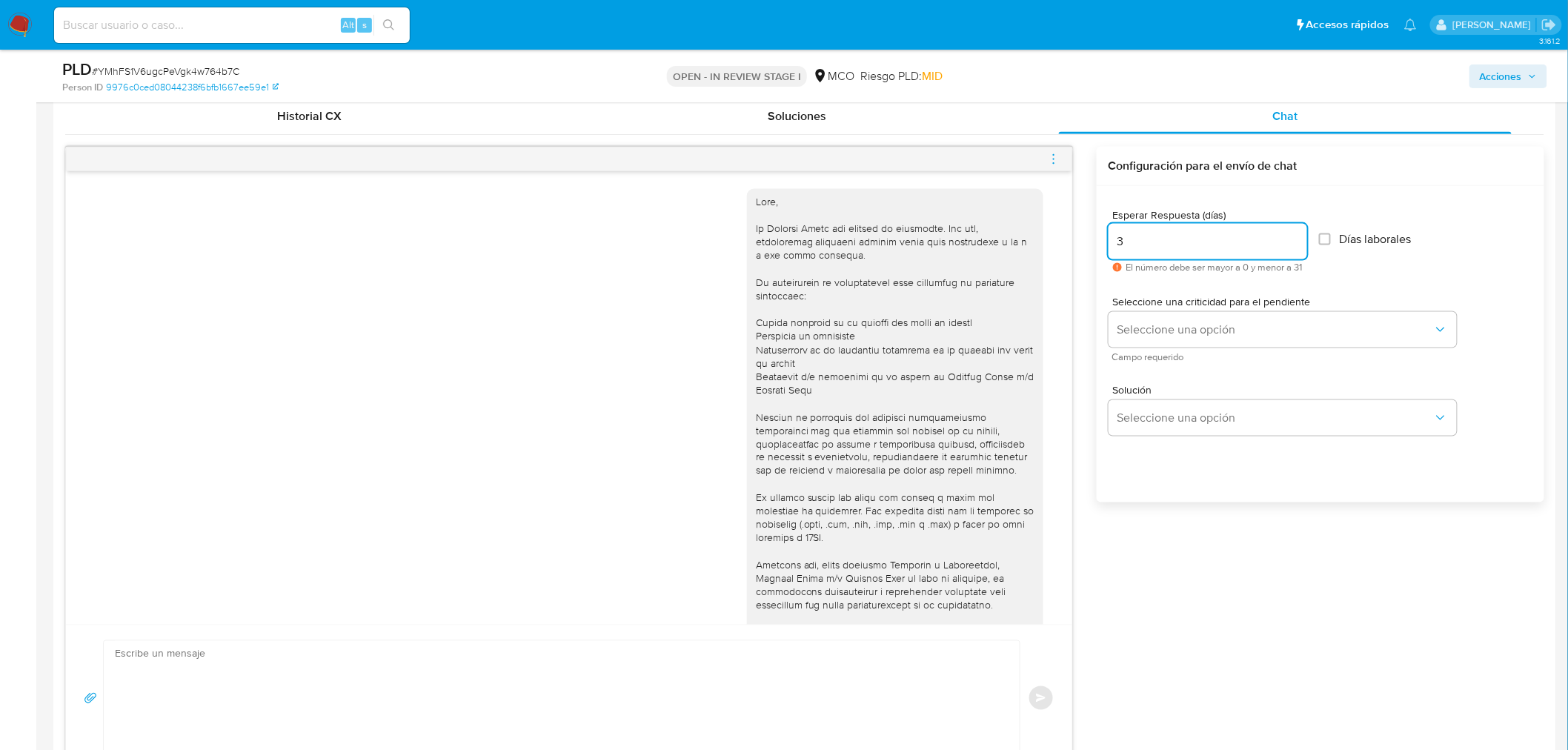
scroll to position [741, 0]
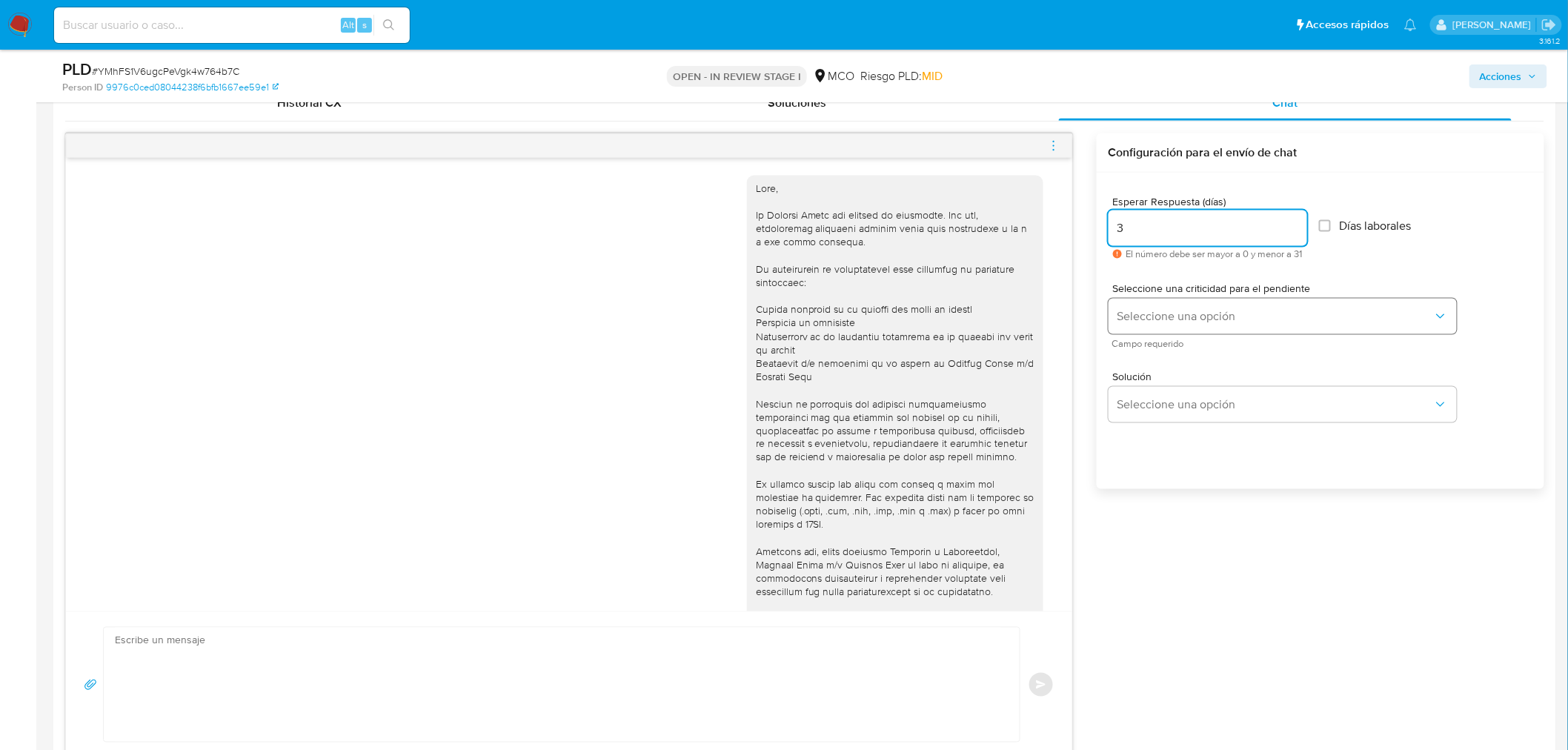
type input "3"
click at [1171, 317] on span "Seleccione una opción" at bounding box center [1274, 316] width 315 height 14
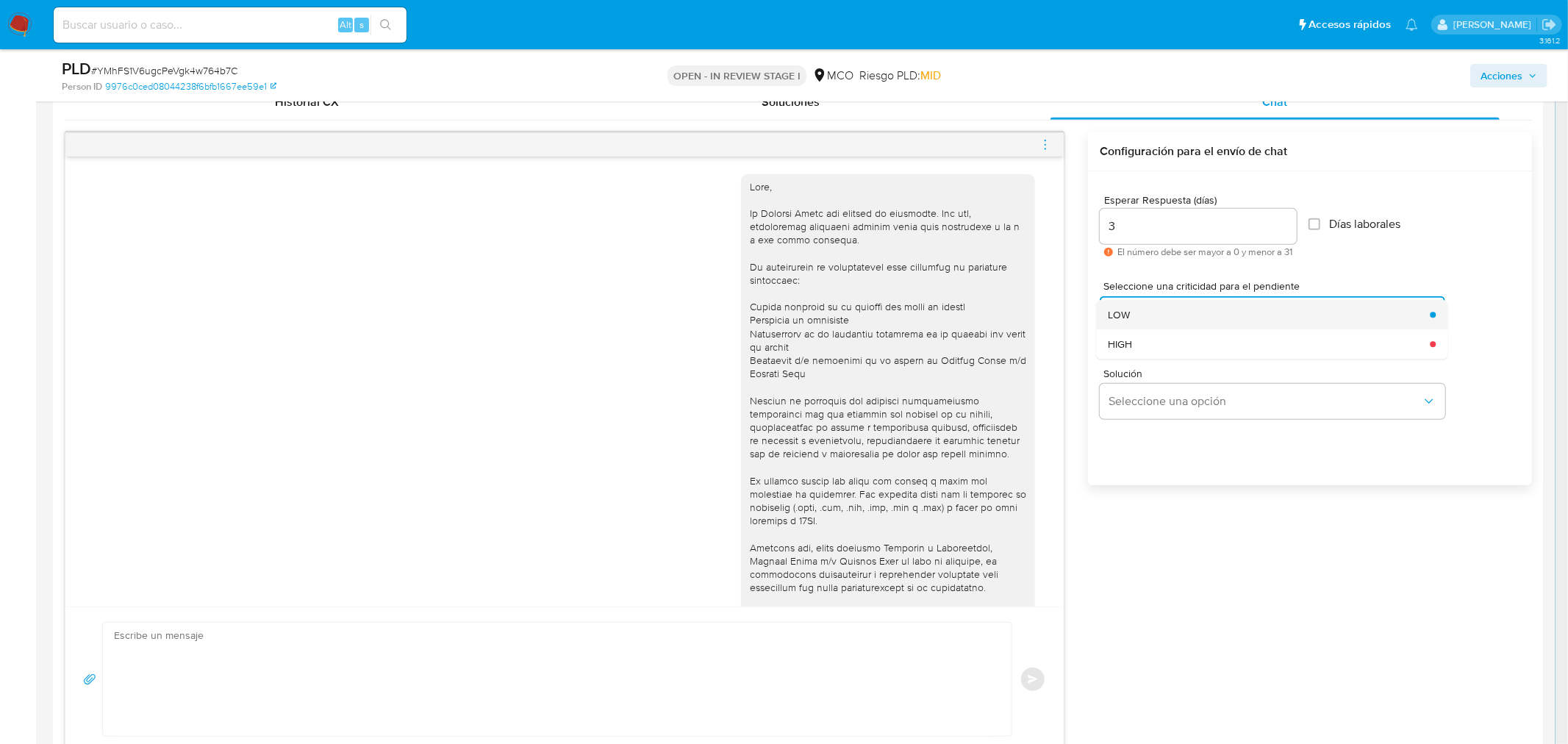
click at [1167, 321] on div "LOW" at bounding box center [1264, 315] width 313 height 30
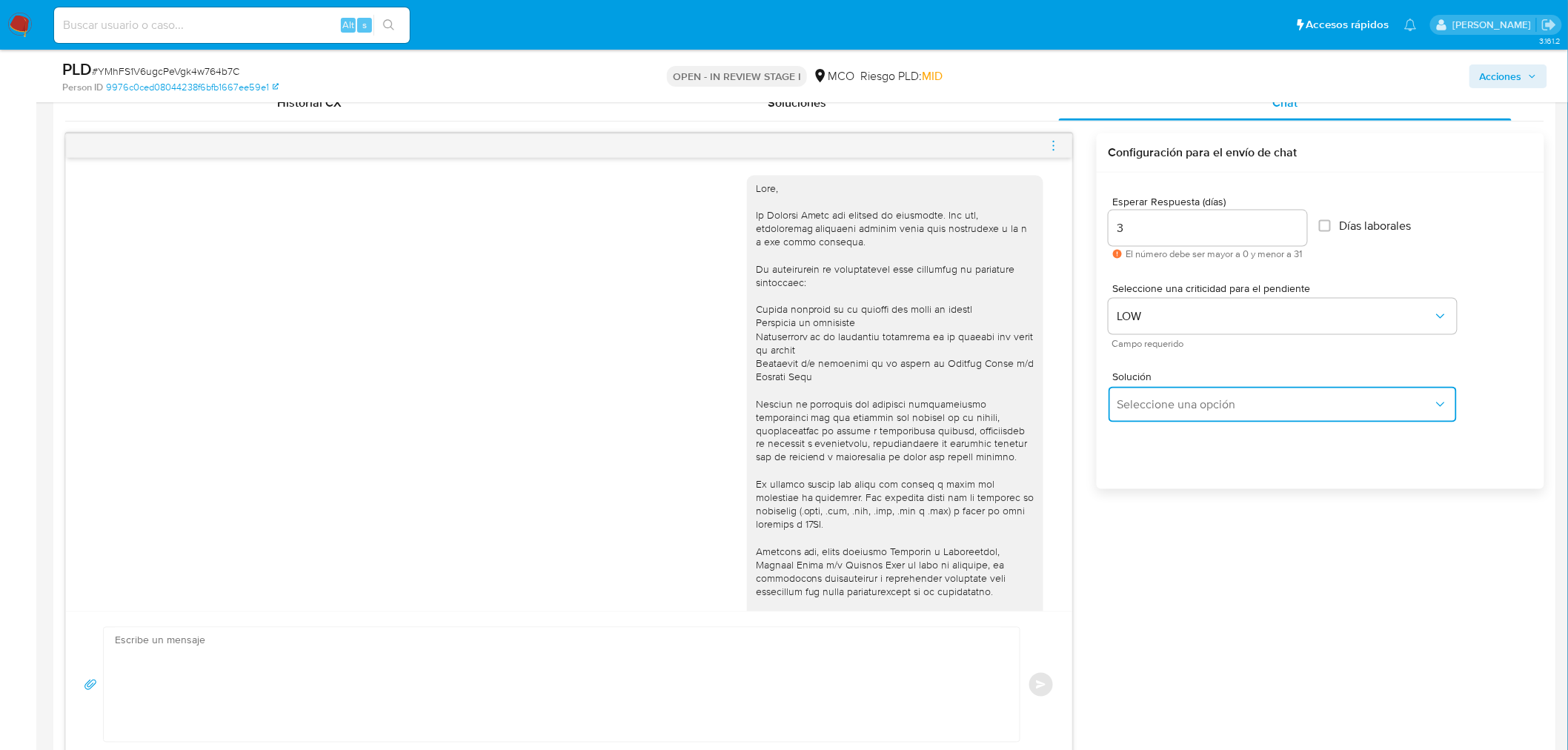
click at [1195, 404] on span "Seleccione una opción" at bounding box center [1274, 404] width 315 height 14
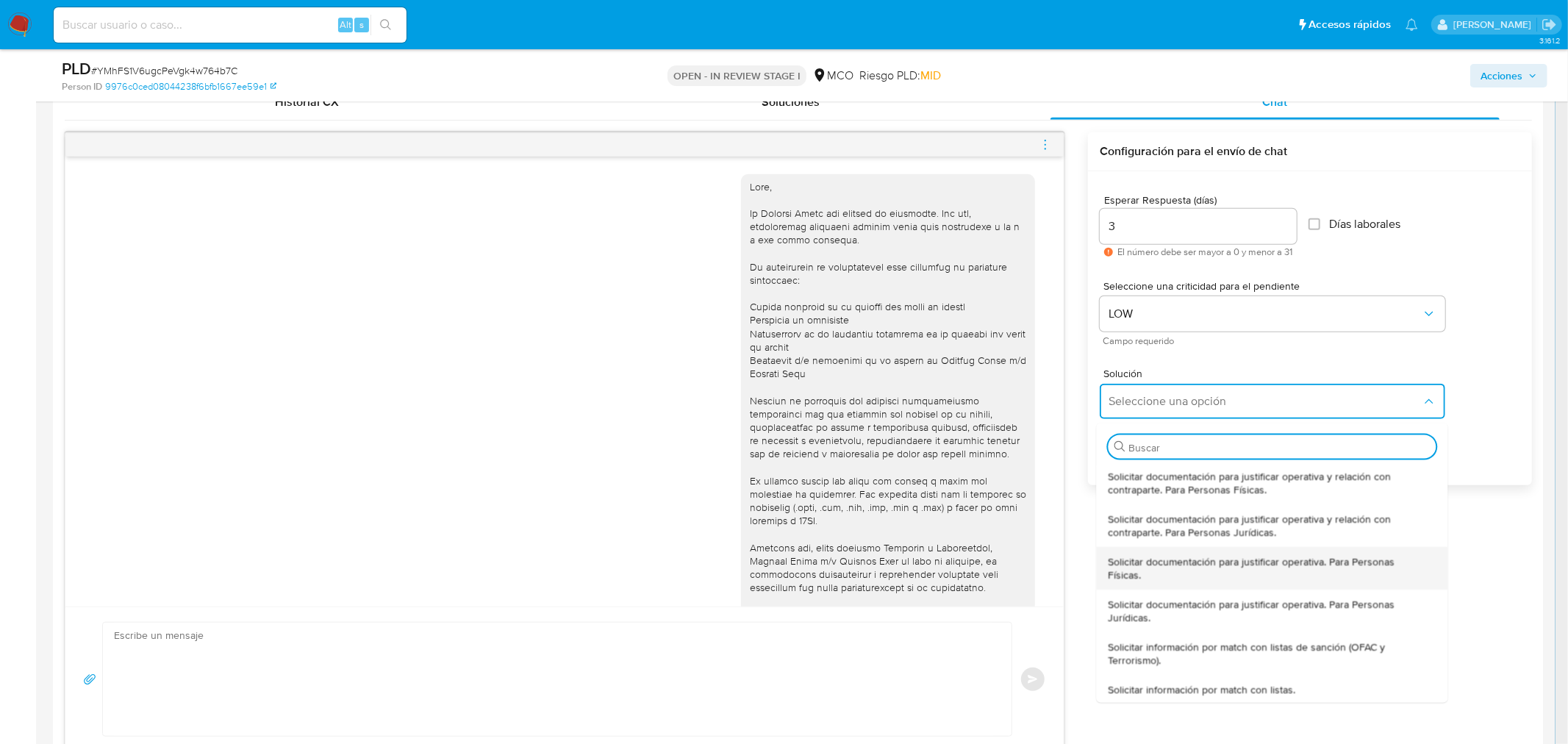
click at [1217, 554] on span "Solicitar documentación para justificar operativa. Para Personas Físicas." at bounding box center [1268, 567] width 319 height 27
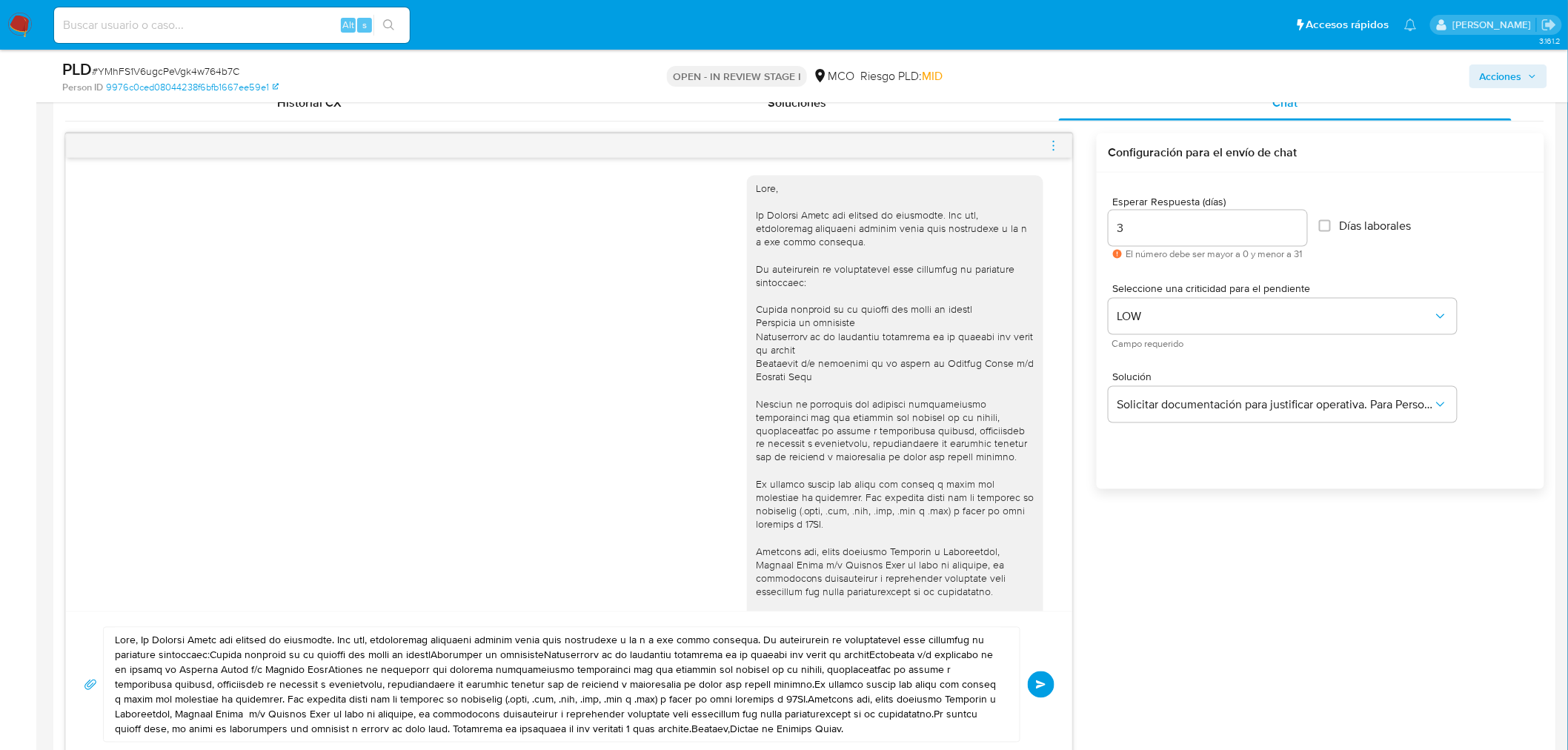
click at [747, 187] on div at bounding box center [896, 451] width 296 height 551
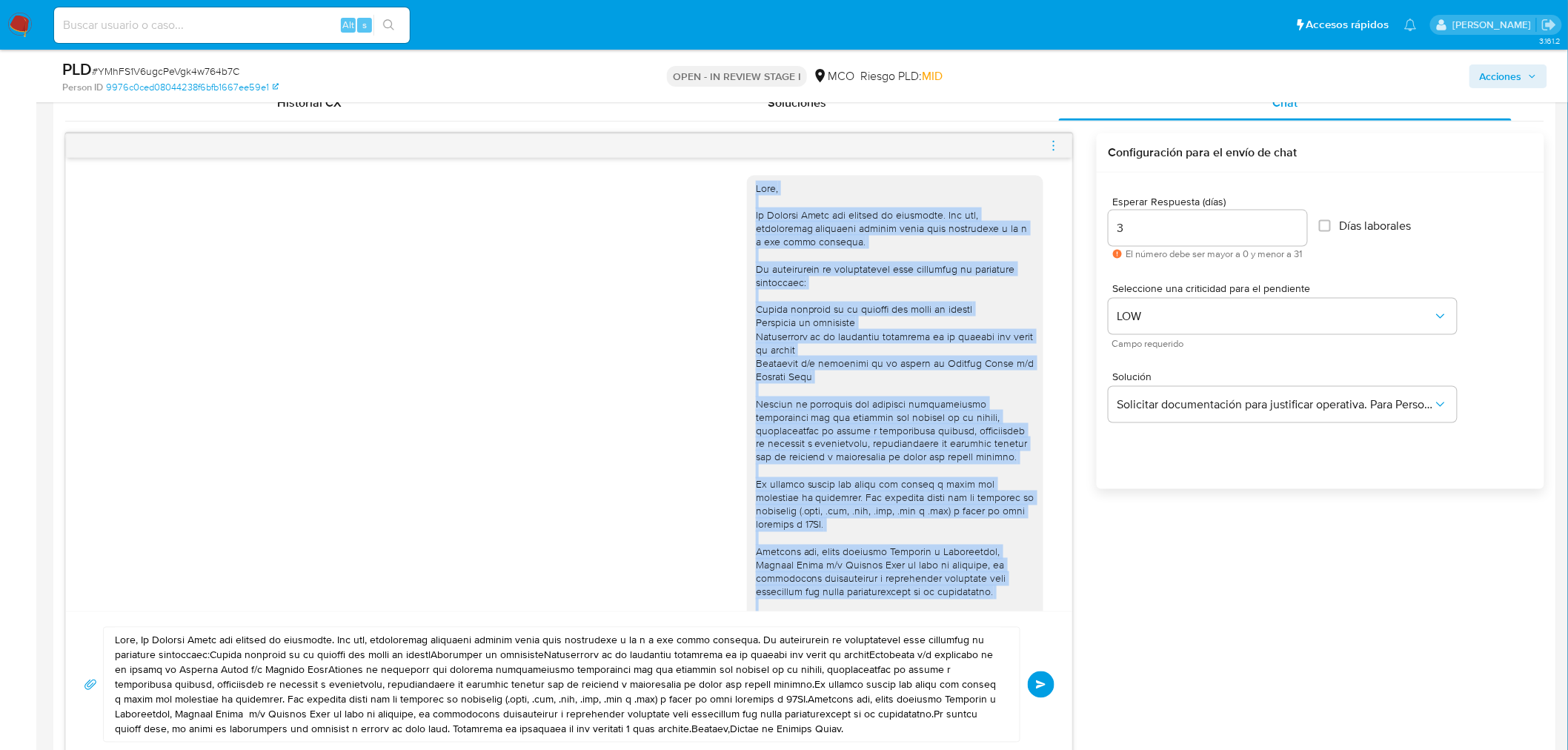
scroll to position [266, 0]
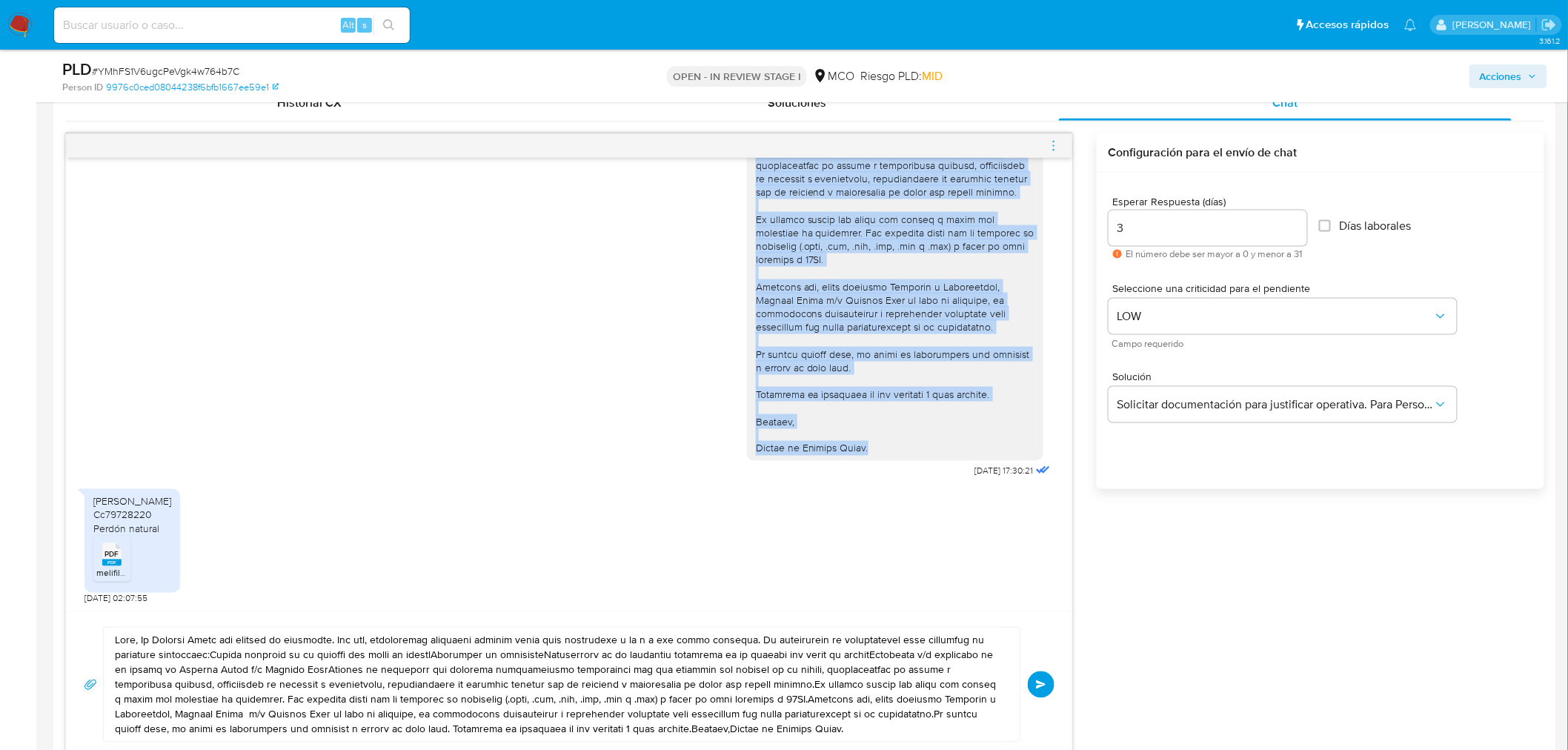
drag, startPoint x: 742, startPoint y: 187, endPoint x: 878, endPoint y: 461, distance: 305.9
click at [878, 461] on div "20/08/2025 17:30:21" at bounding box center [900, 191] width 306 height 582
copy div "Hola, En Mercado Libre nos importa tu seguridad. Por eso, necesitamos verificar…"
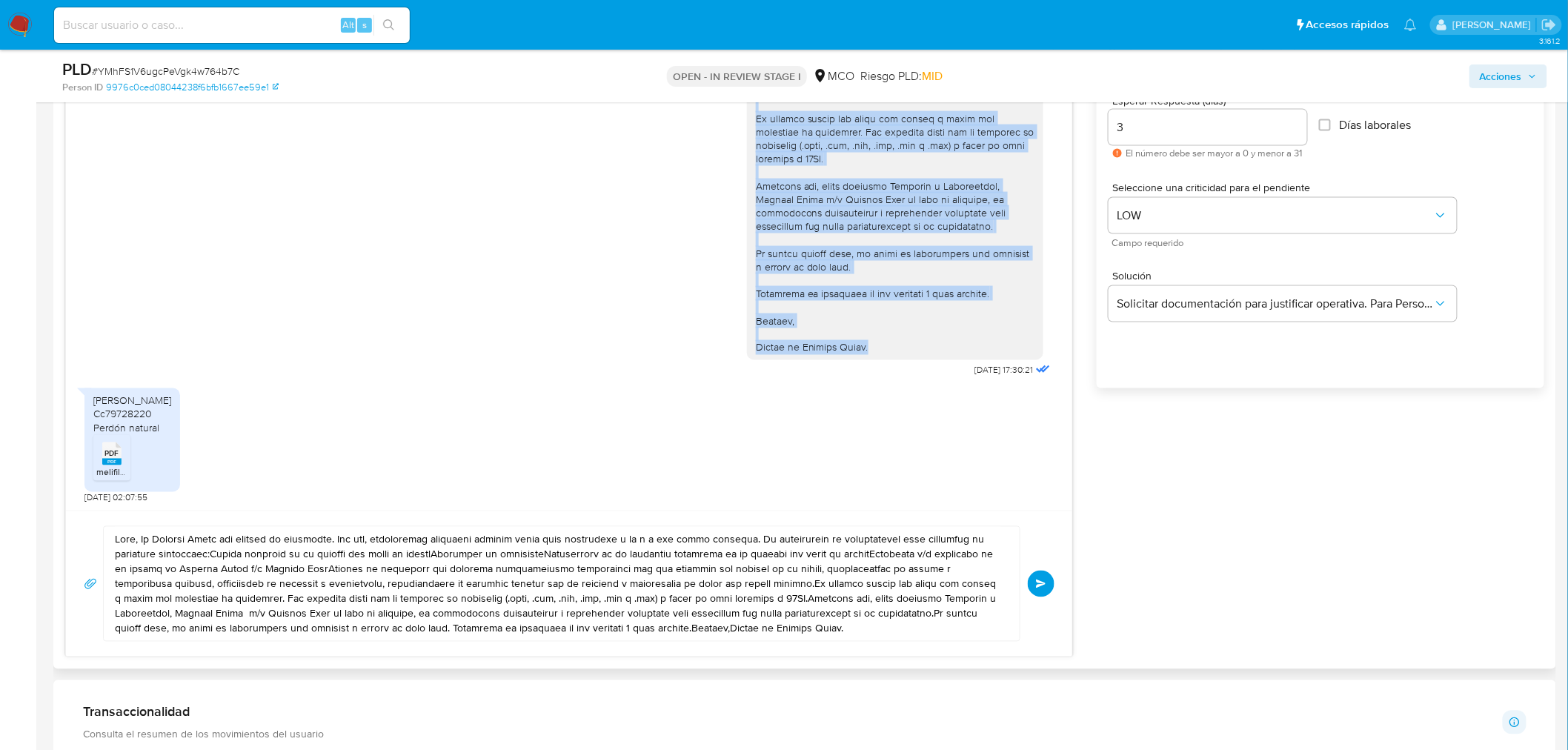
scroll to position [905, 0]
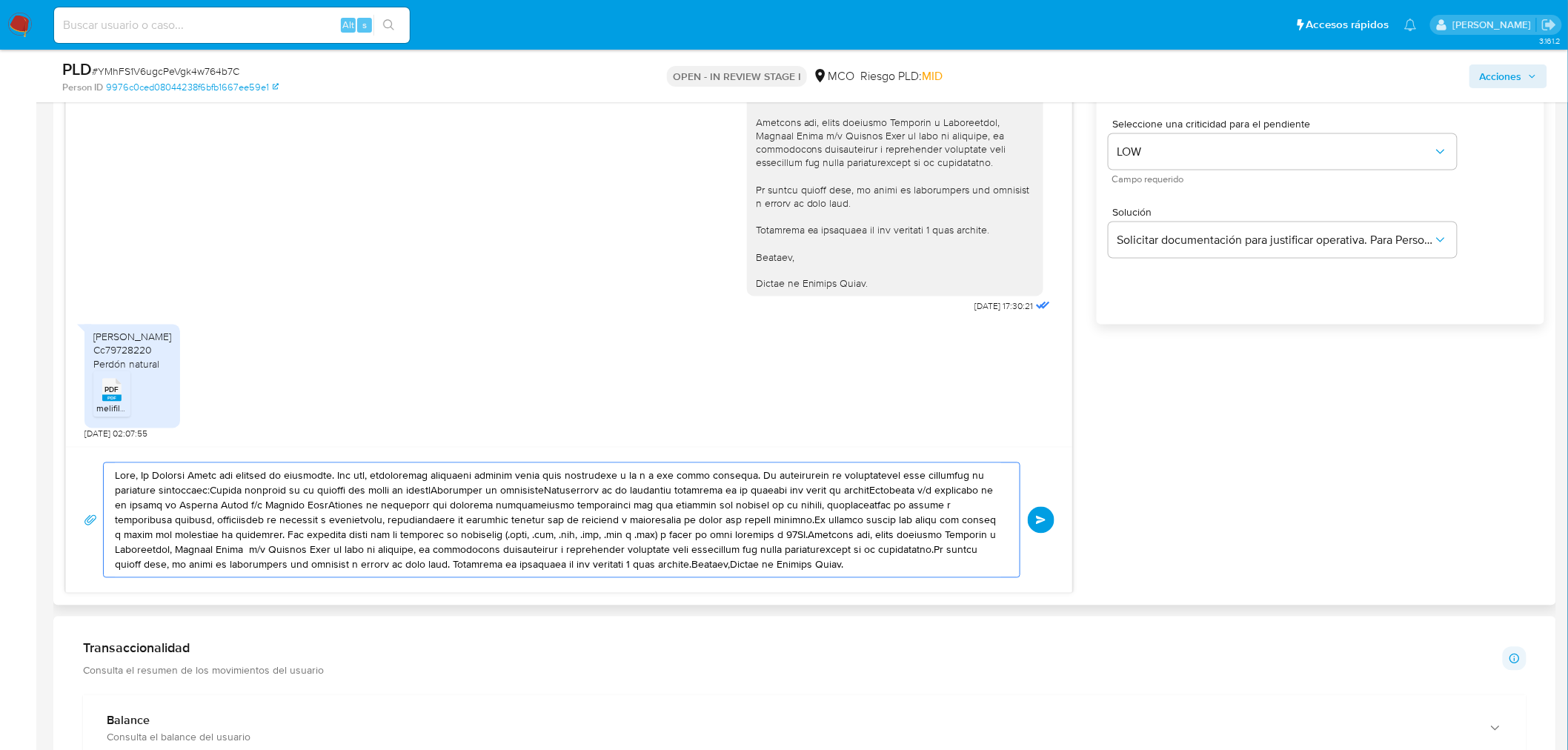
drag, startPoint x: 114, startPoint y: 474, endPoint x: 901, endPoint y: 586, distance: 794.9
click at [901, 586] on div "Enviar" at bounding box center [568, 520] width 1006 height 146
paste textarea "En Mercado Libre nos importa tu seguridad. Por eso, necesitamos verificar algun…"
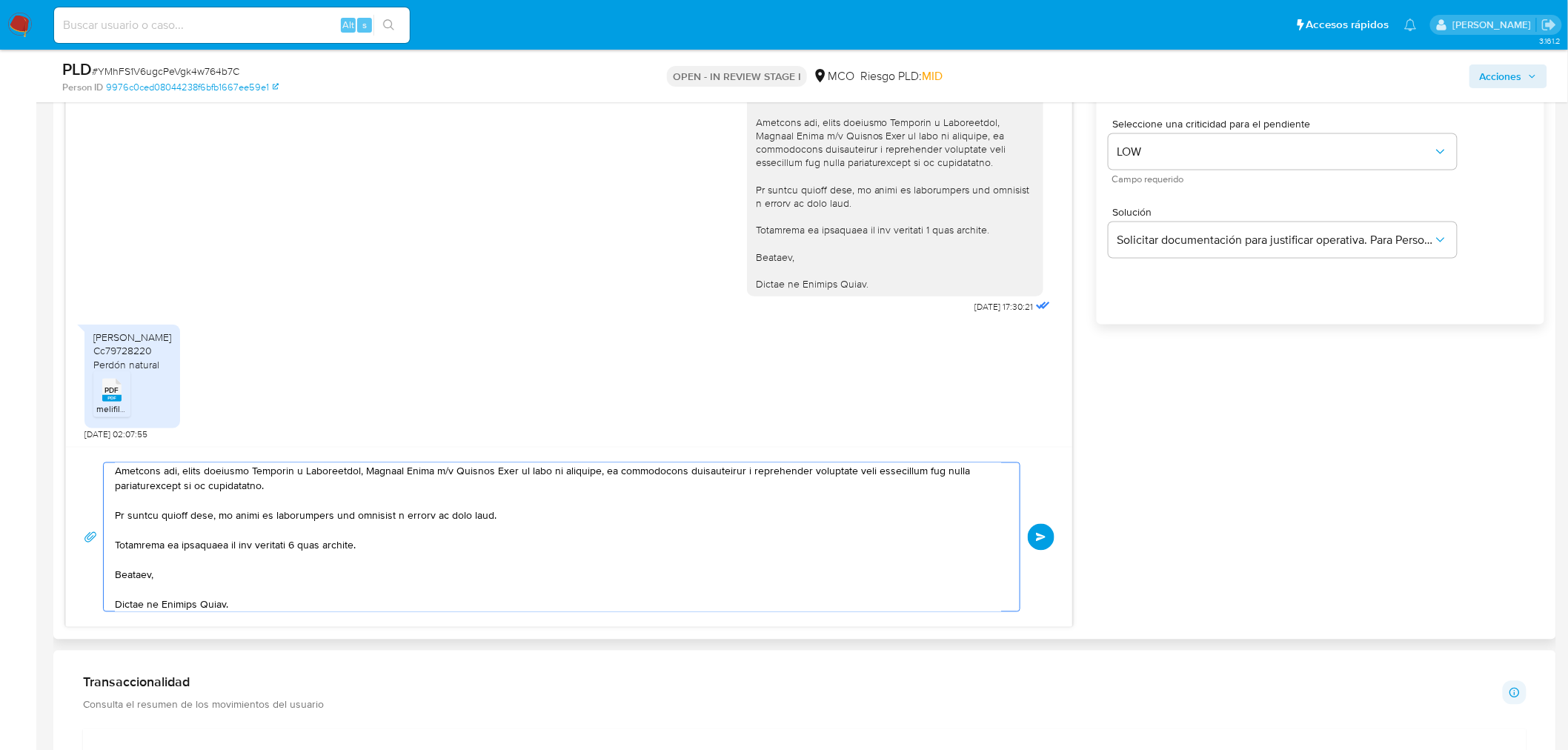
scroll to position [0, 0]
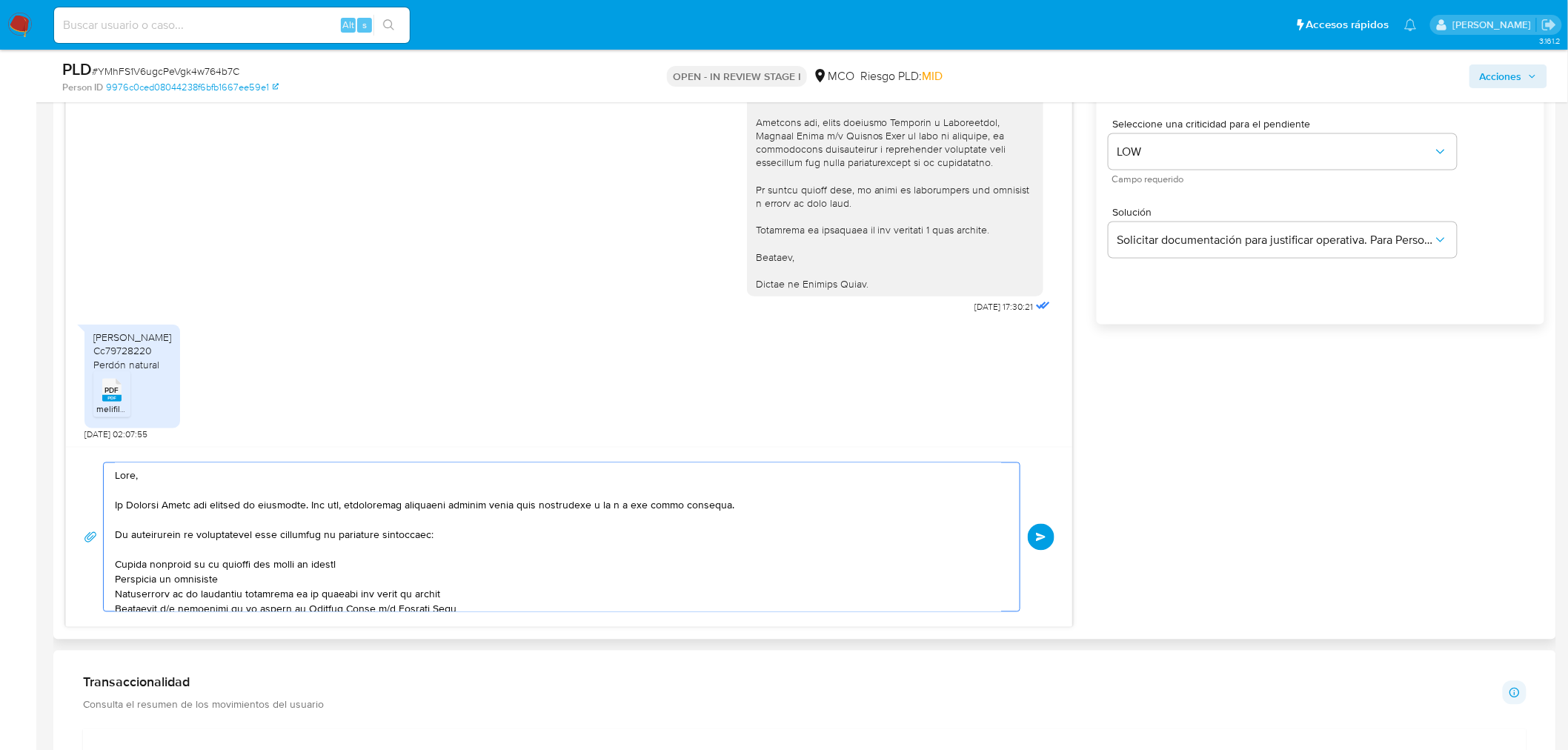
click at [136, 479] on textarea at bounding box center [558, 537] width 887 height 148
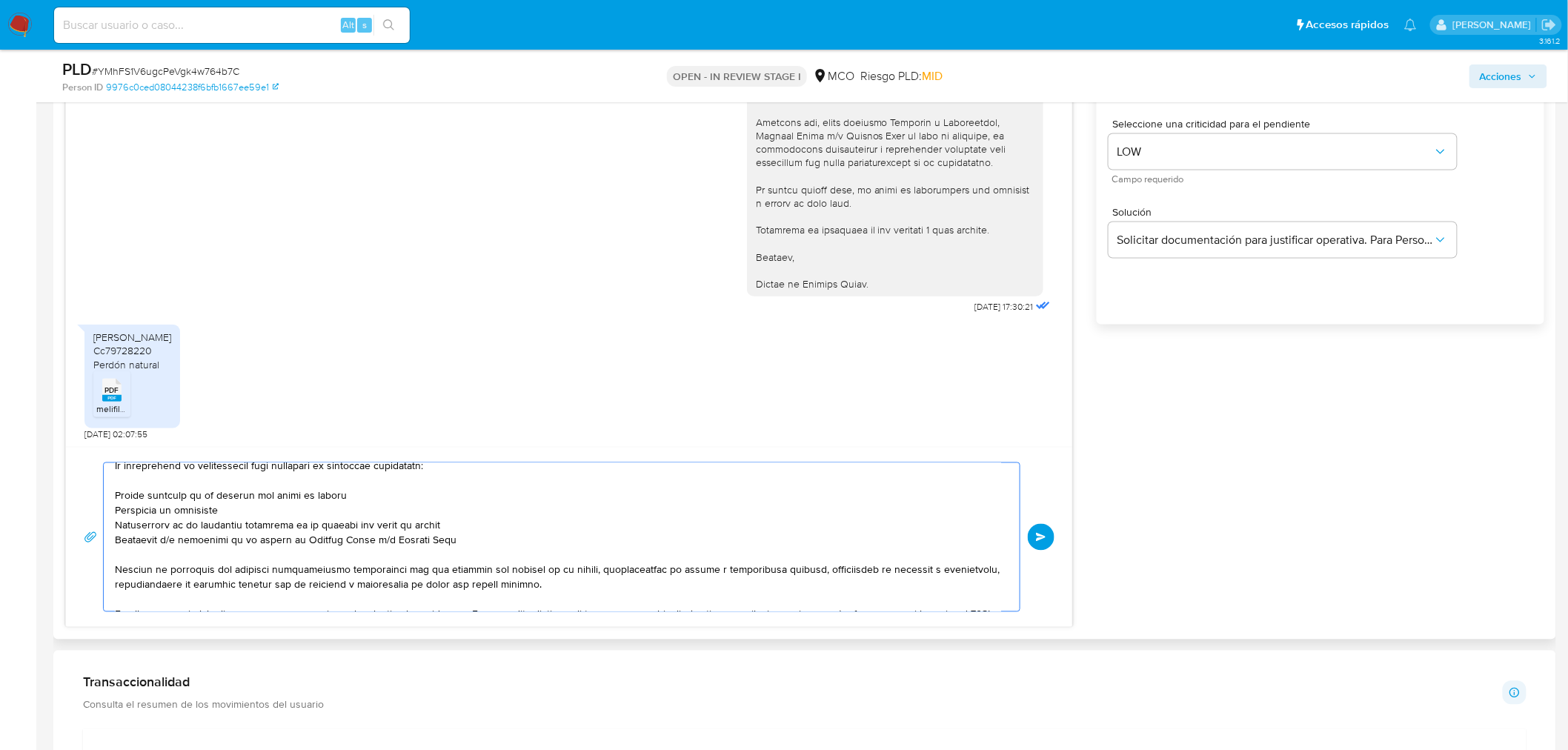
scroll to position [85, 0]
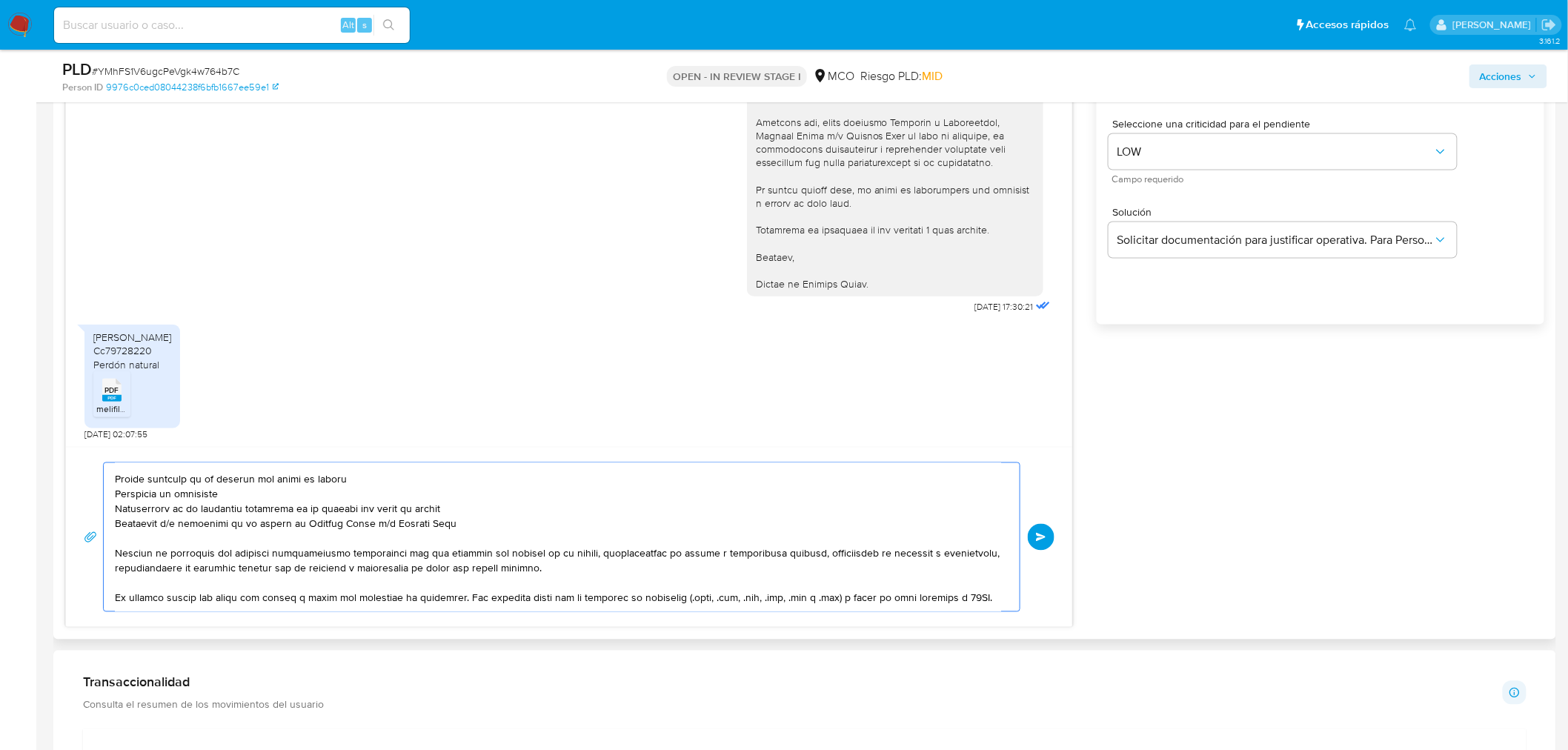
drag, startPoint x: 114, startPoint y: 507, endPoint x: 484, endPoint y: 529, distance: 370.7
click at [484, 529] on textarea at bounding box center [558, 537] width 887 height 148
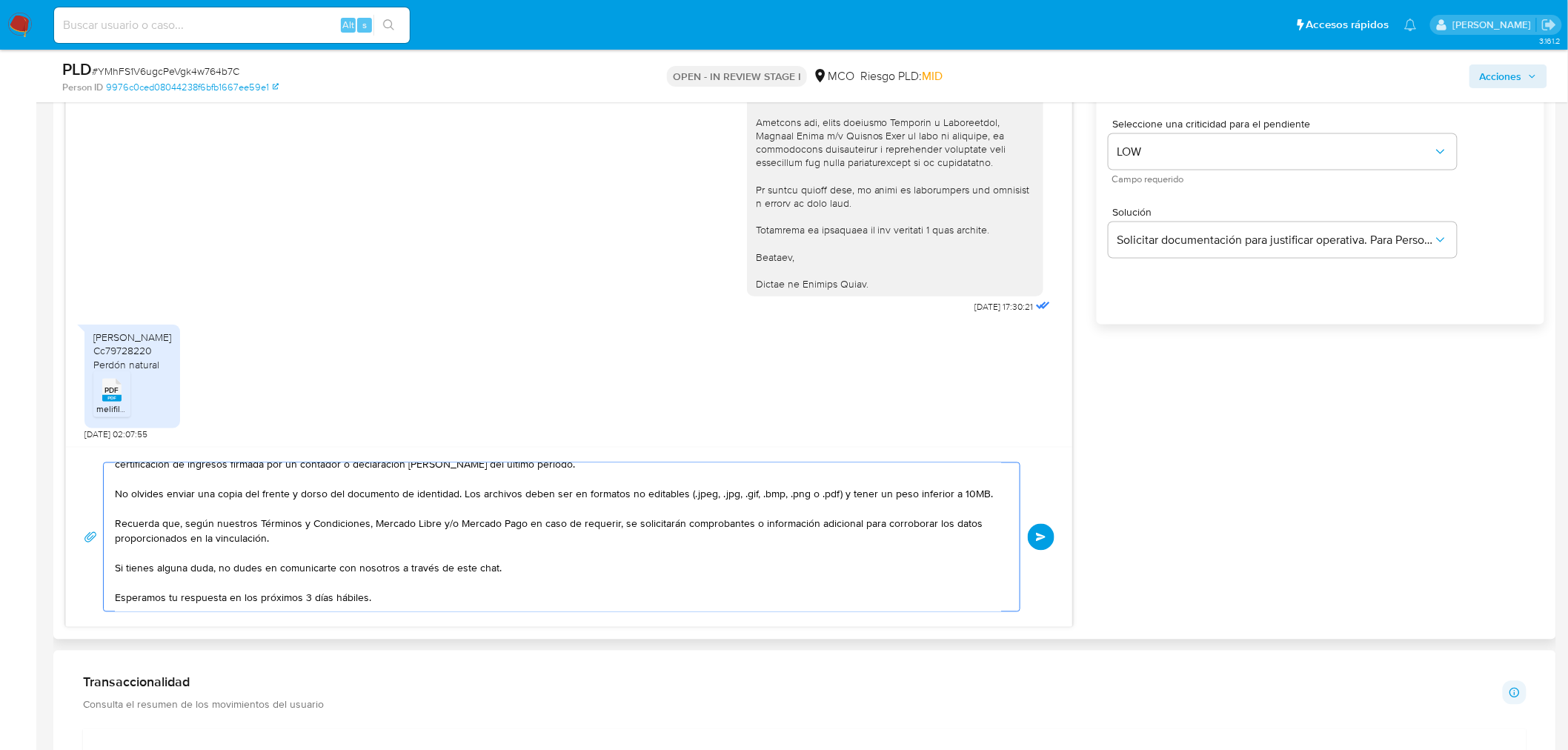
scroll to position [0, 0]
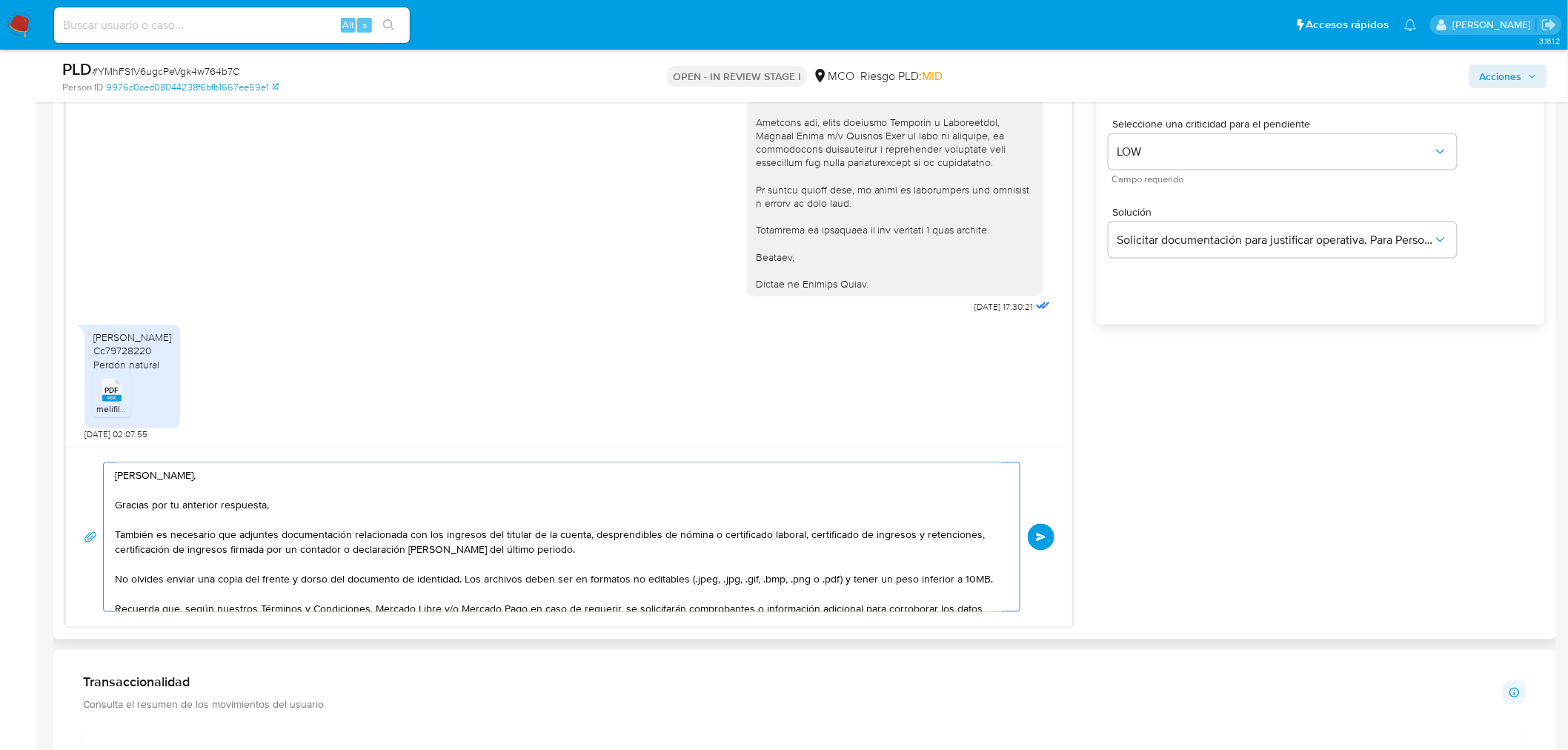
drag, startPoint x: 119, startPoint y: 535, endPoint x: 132, endPoint y: 558, distance: 26.4
click at [120, 535] on textarea "Hola Mauricio, Gracias por tu anterior respuesta, También es necesario que adju…" at bounding box center [558, 537] width 887 height 148
drag, startPoint x: 117, startPoint y: 575, endPoint x: 460, endPoint y: 582, distance: 343.1
click at [460, 582] on textarea "Hola Mauricio, Gracias por tu anterior respuesta, Para culminar con nuestra val…" at bounding box center [558, 537] width 887 height 148
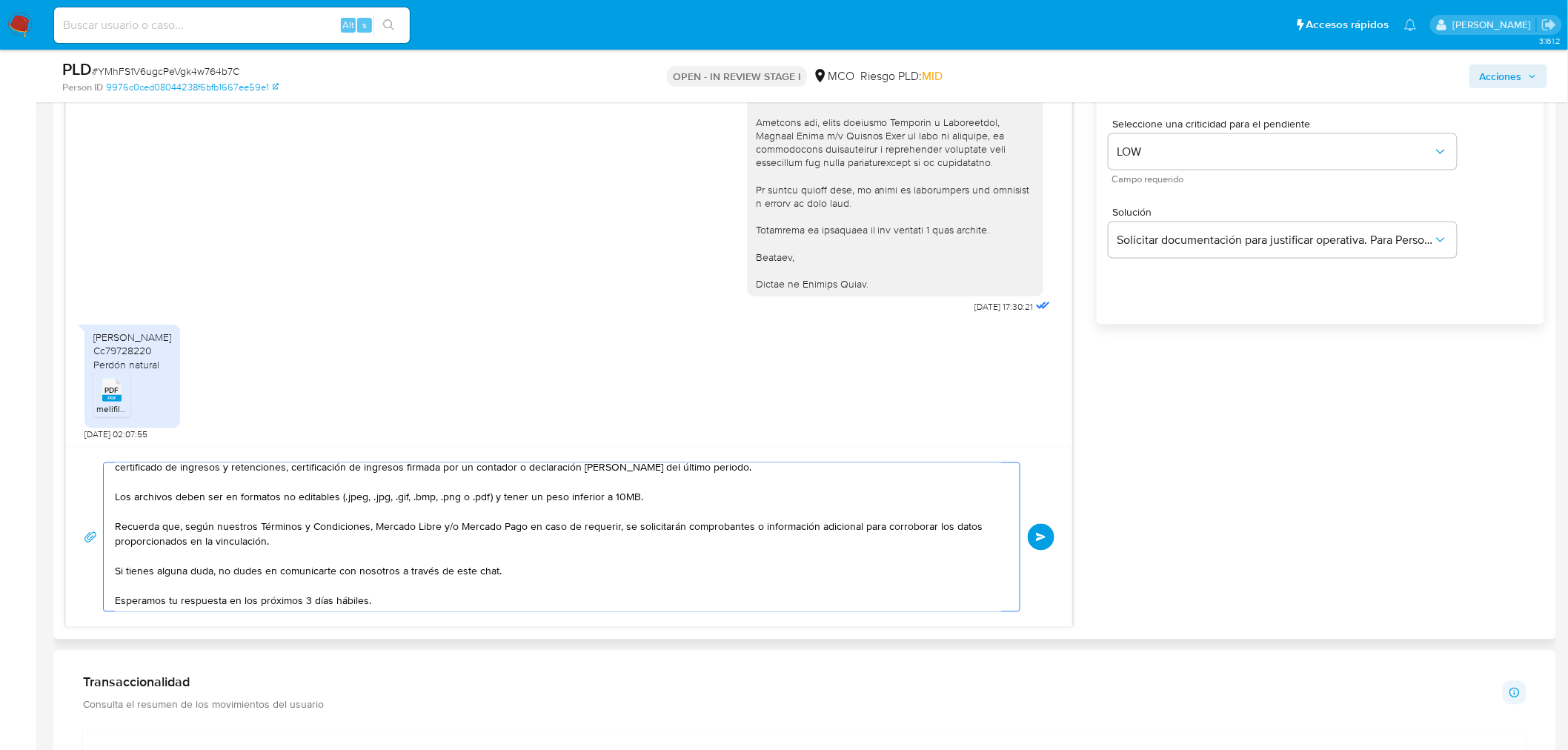
scroll to position [143, 0]
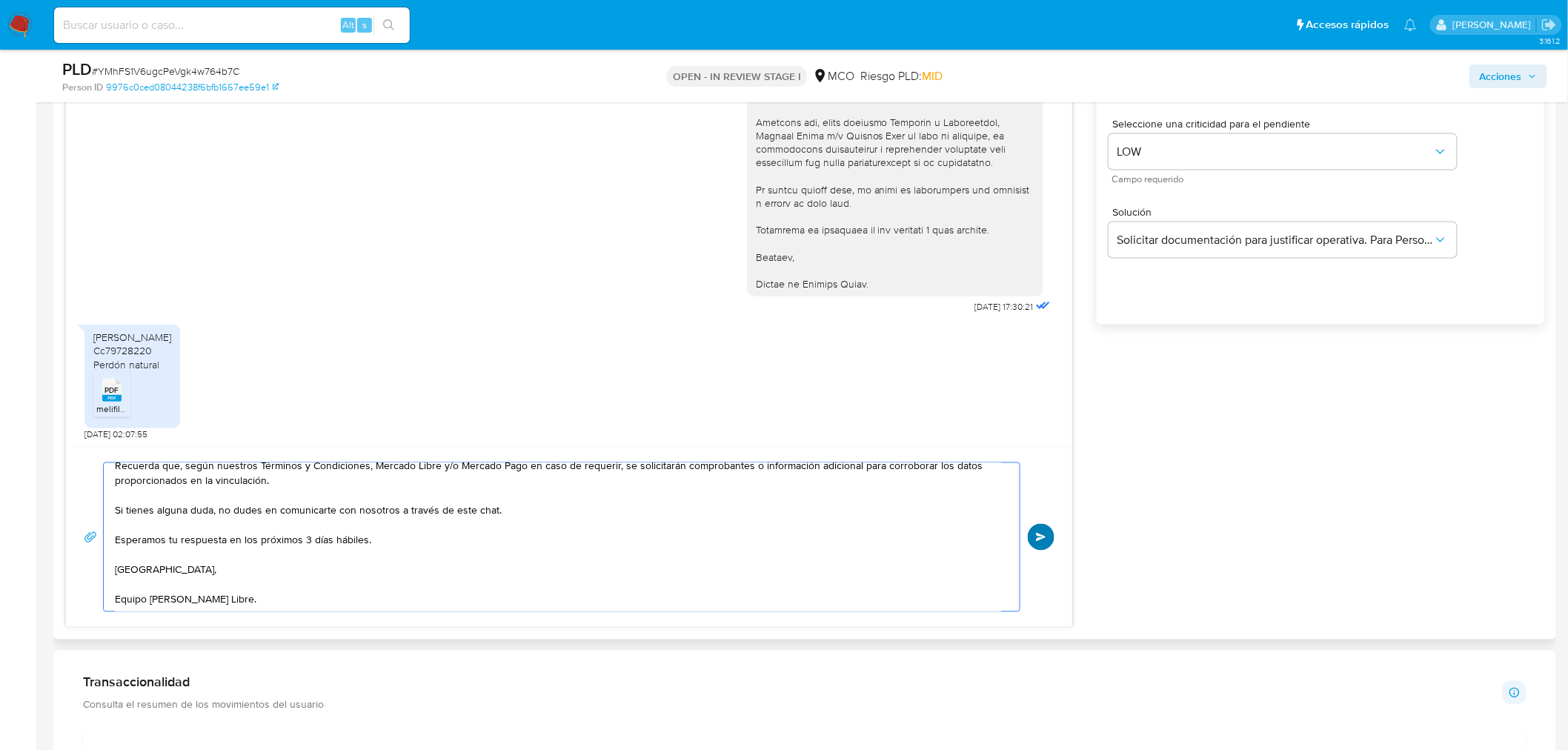
type textarea "Hola Mauricio, Gracias por tu anterior respuesta, Para culminar con nuestra val…"
click at [1036, 544] on button "Enviar" at bounding box center [1041, 538] width 27 height 27
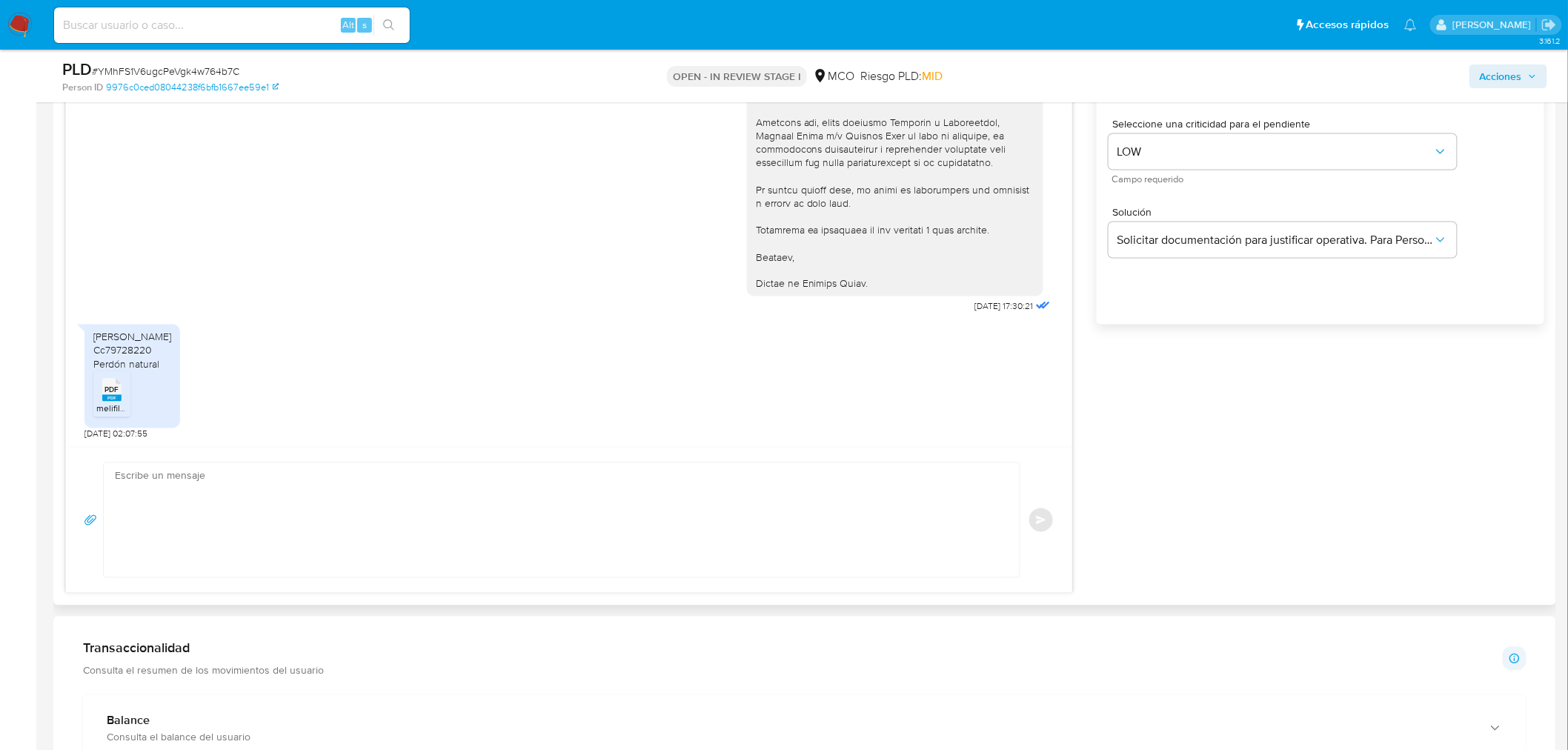
scroll to position [671, 0]
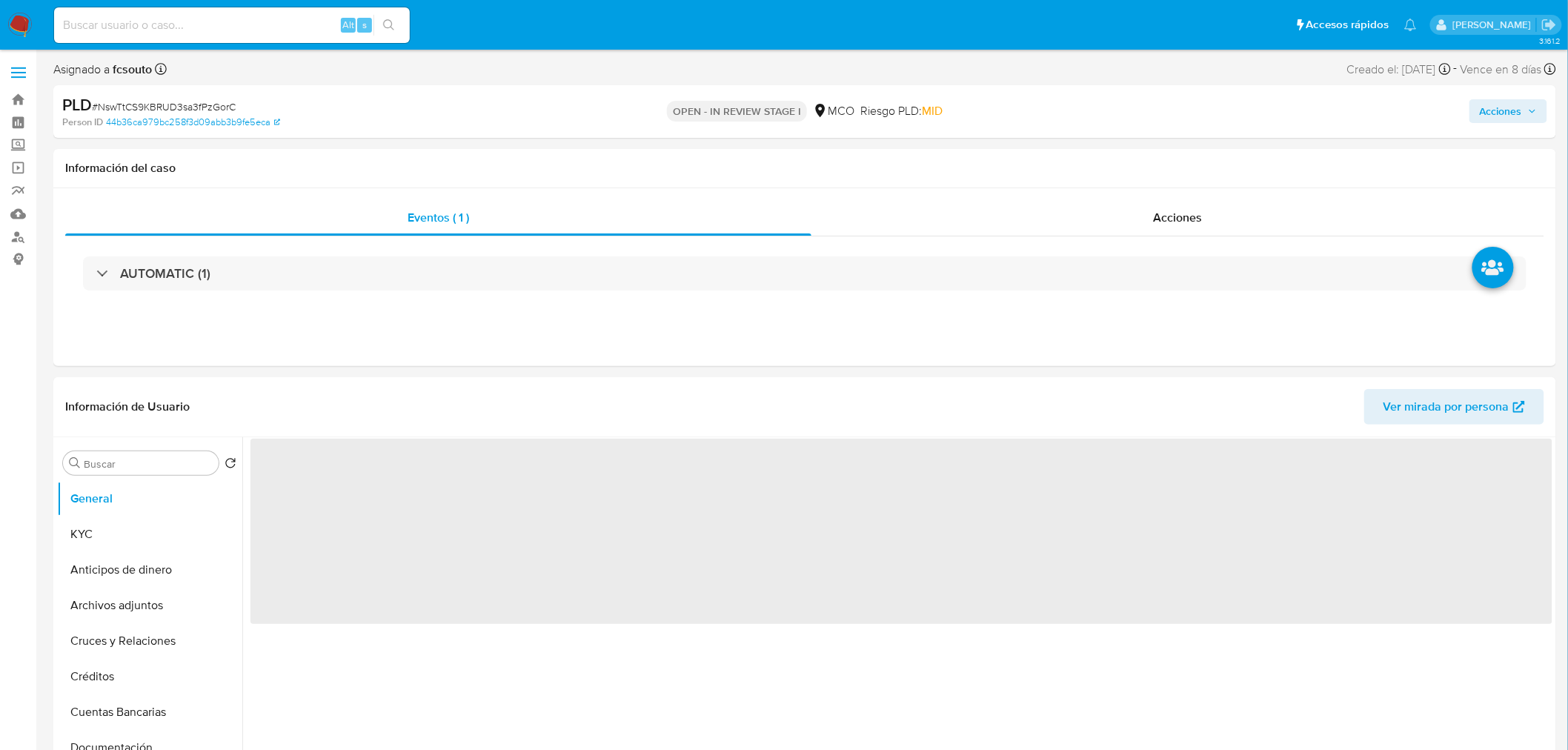
select select "10"
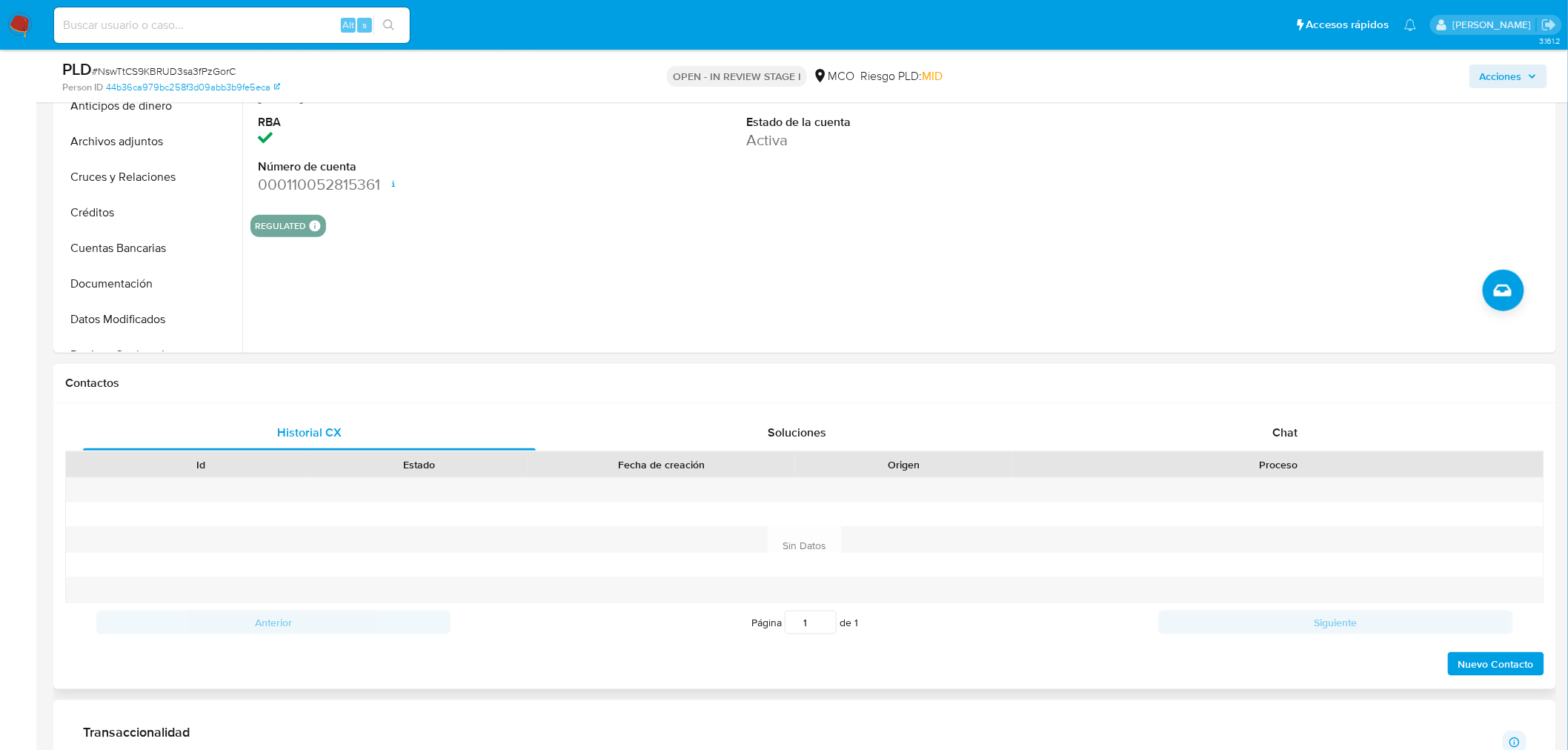
click at [1304, 418] on div "Chat" at bounding box center [1285, 432] width 453 height 35
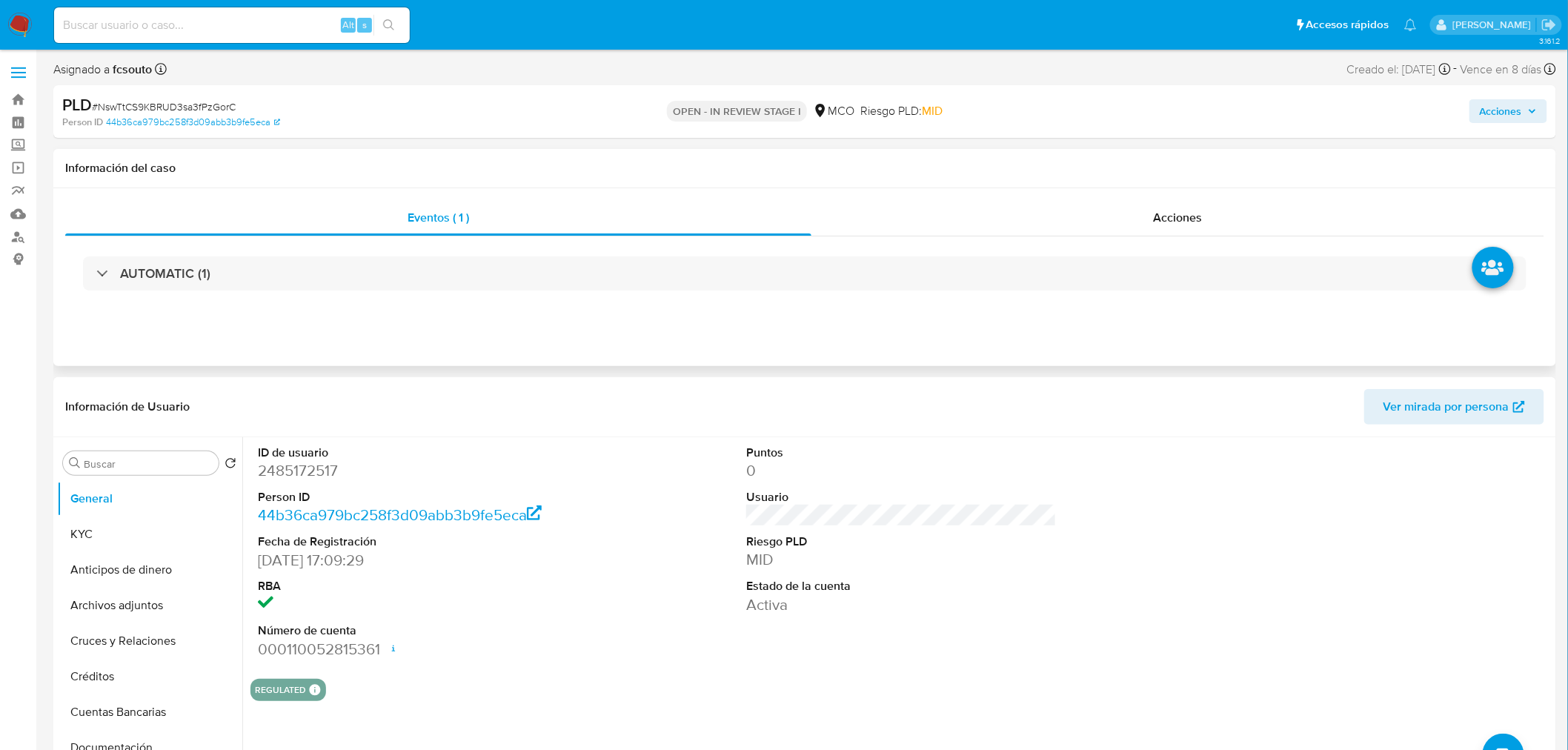
click at [1204, 197] on div "Eventos ( 1 ) Acciones AUTOMATIC (1)" at bounding box center [804, 277] width 1503 height 178
click at [1193, 210] on span "Acciones" at bounding box center [1178, 217] width 49 height 17
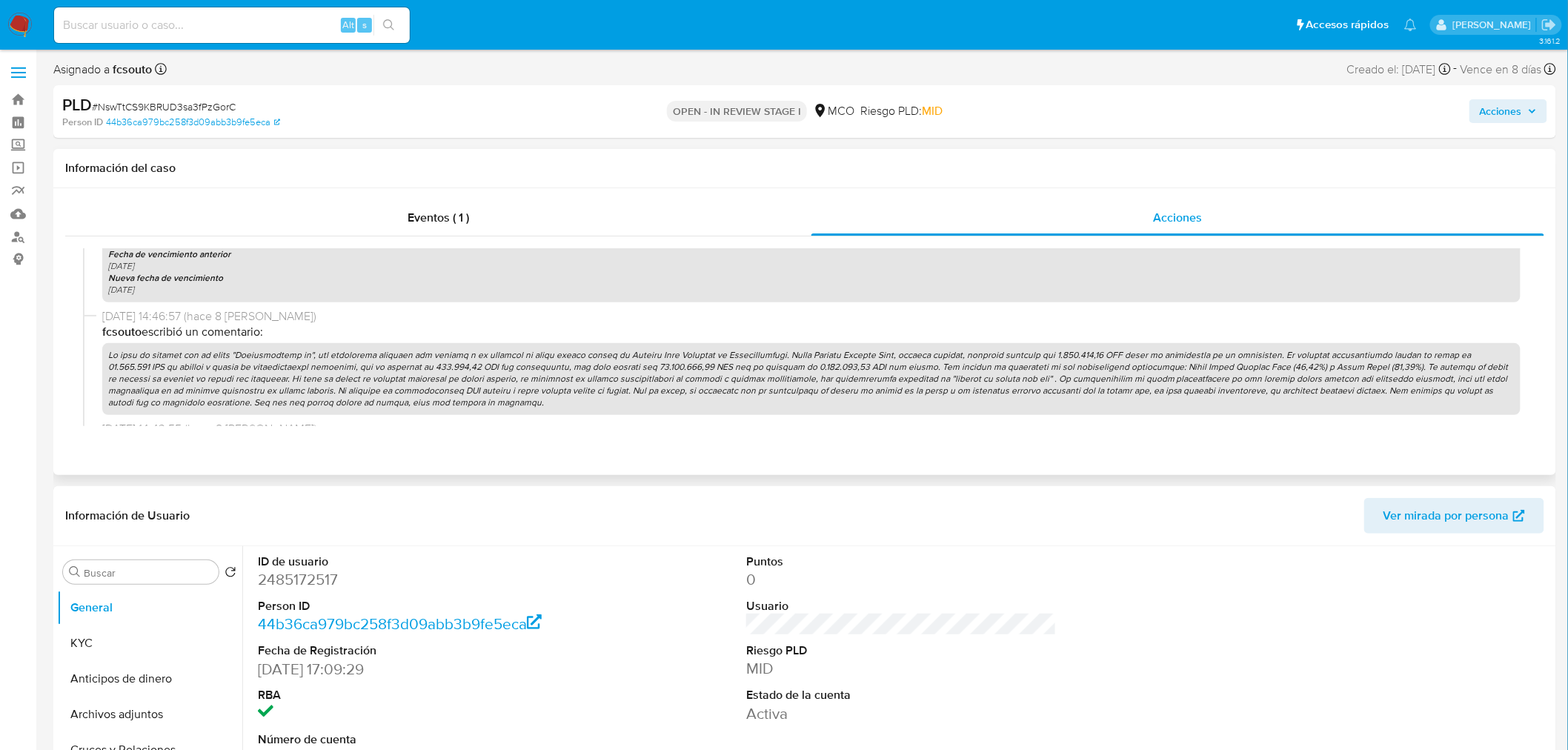
scroll to position [1070, 0]
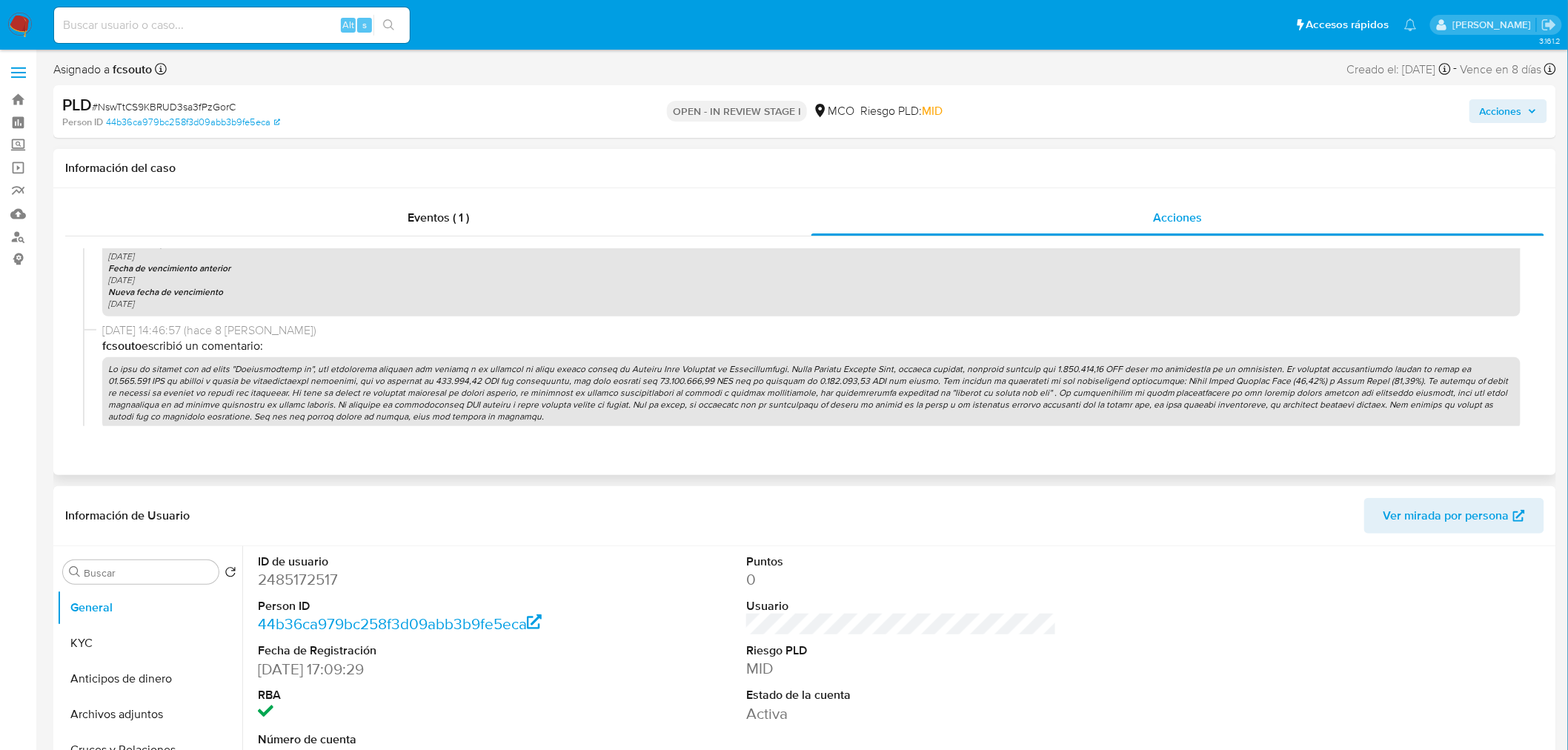
click at [653, 371] on p at bounding box center [811, 393] width 1418 height 72
click at [1499, 119] on span "Acciones" at bounding box center [1500, 111] width 42 height 23
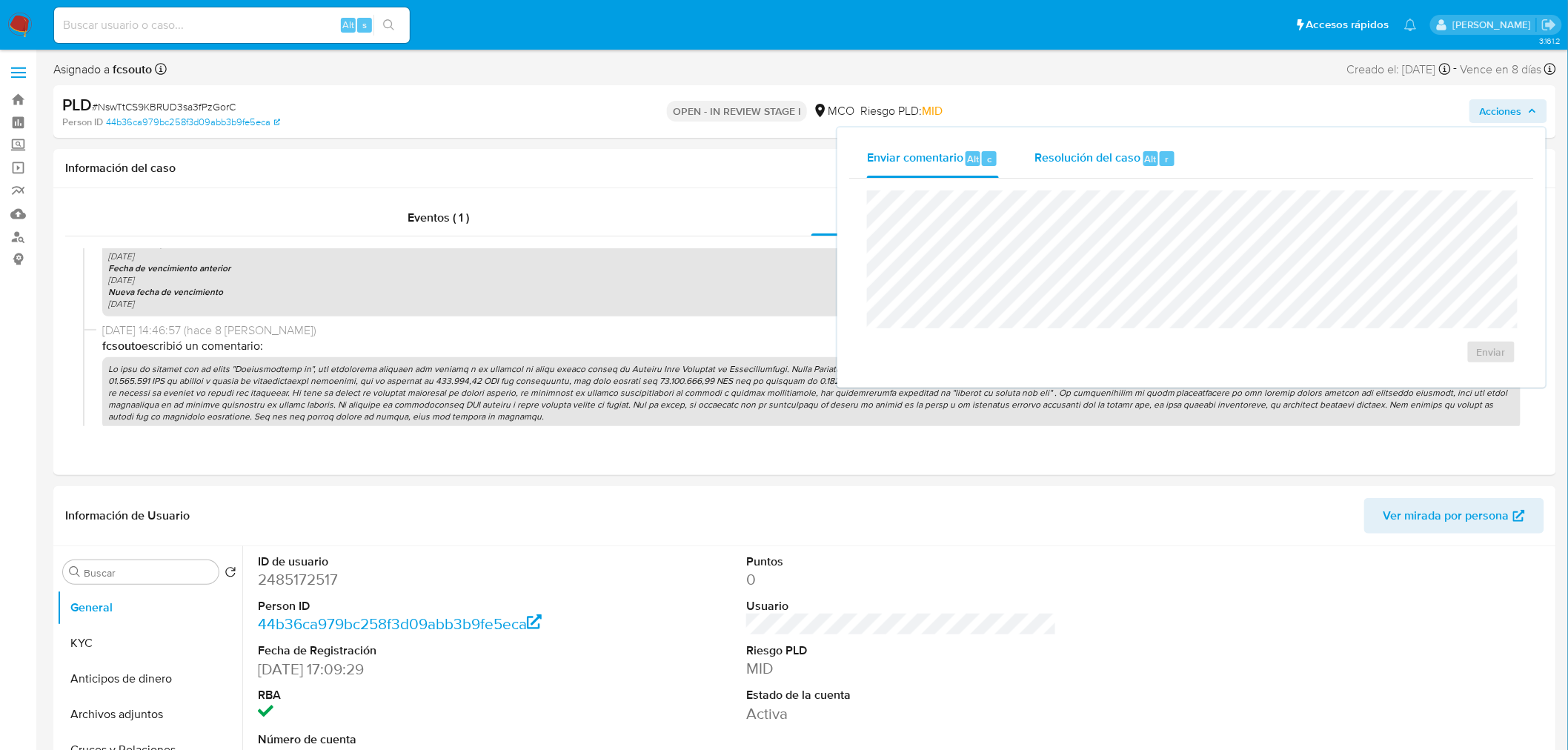
click at [1094, 174] on div "Resolución del caso Alt r" at bounding box center [1105, 158] width 142 height 39
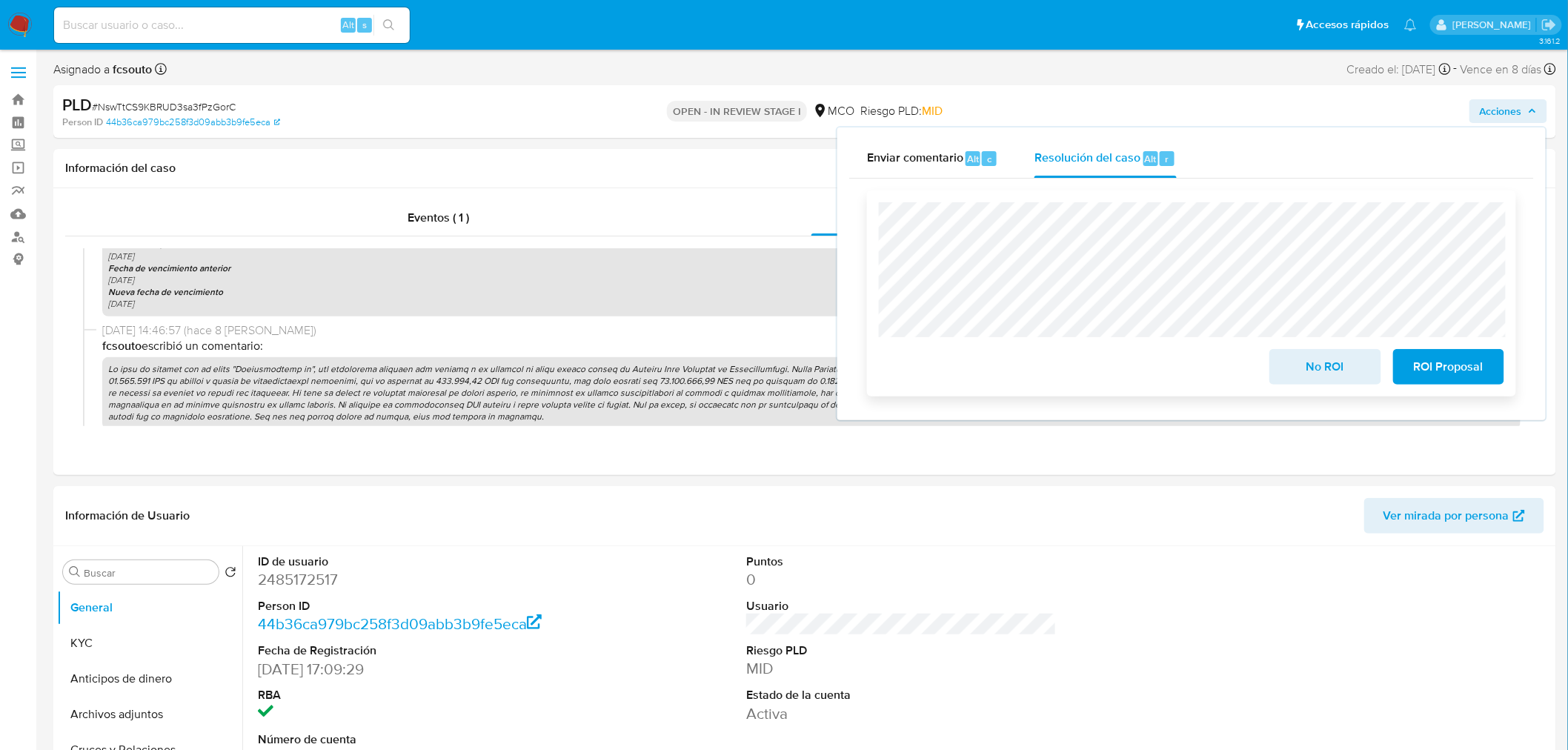
click at [1465, 364] on span "ROI Proposal" at bounding box center [1449, 367] width 72 height 33
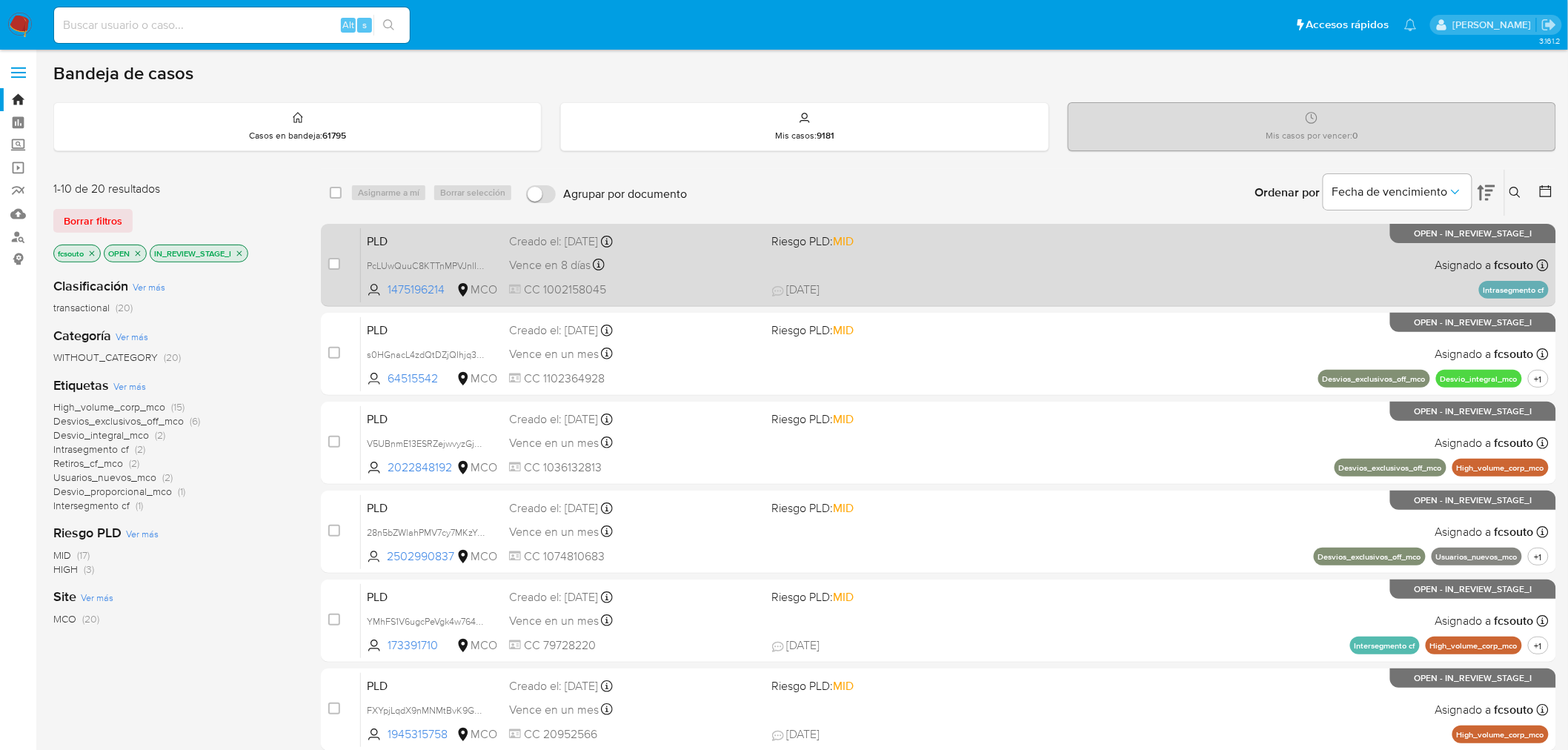
click at [1009, 261] on div "PLD PcLUwQuuC8KTTnMPVJnlIBrY 1475196214 MCO Riesgo PLD: MID Creado el: [DATE] C…" at bounding box center [954, 265] width 1188 height 75
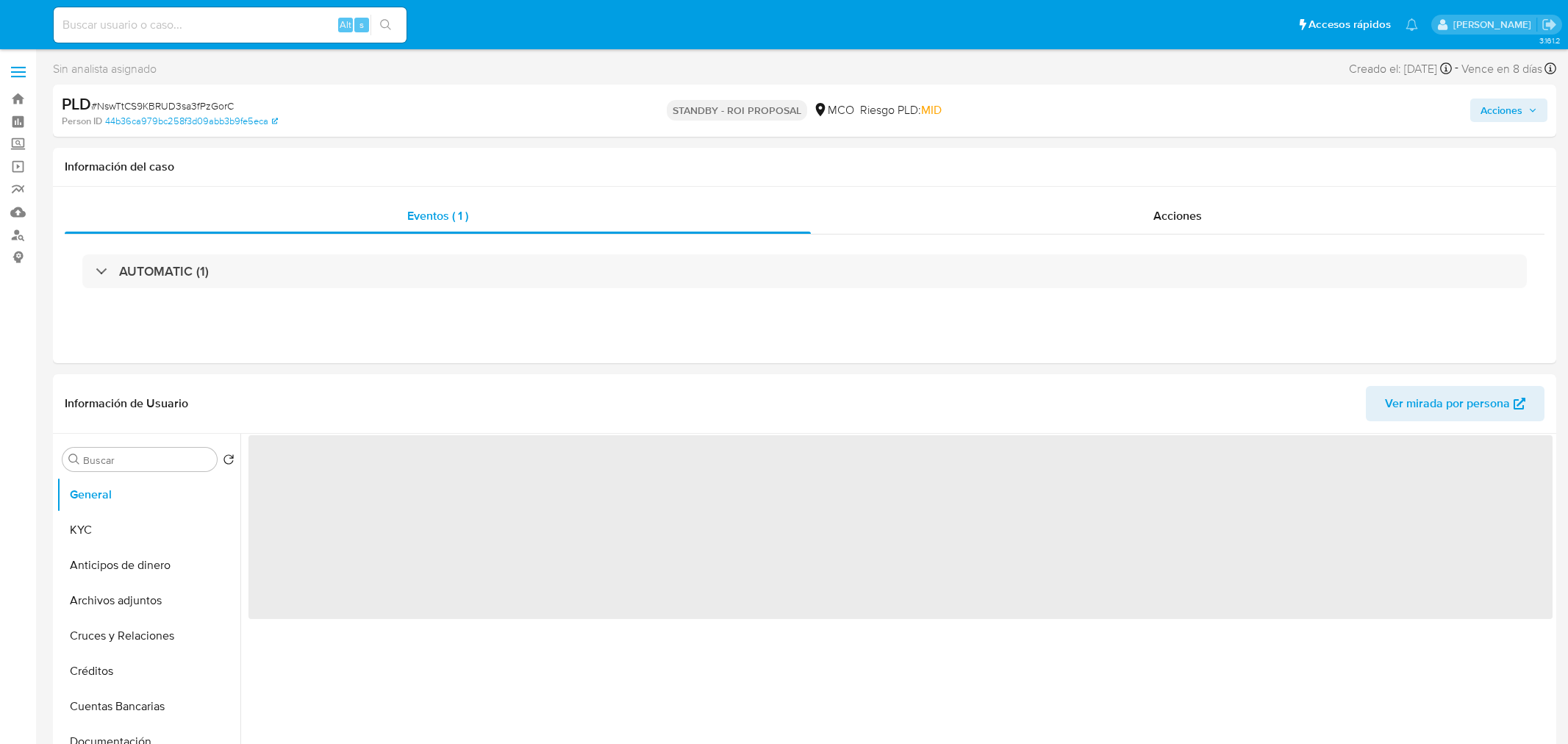
select select "10"
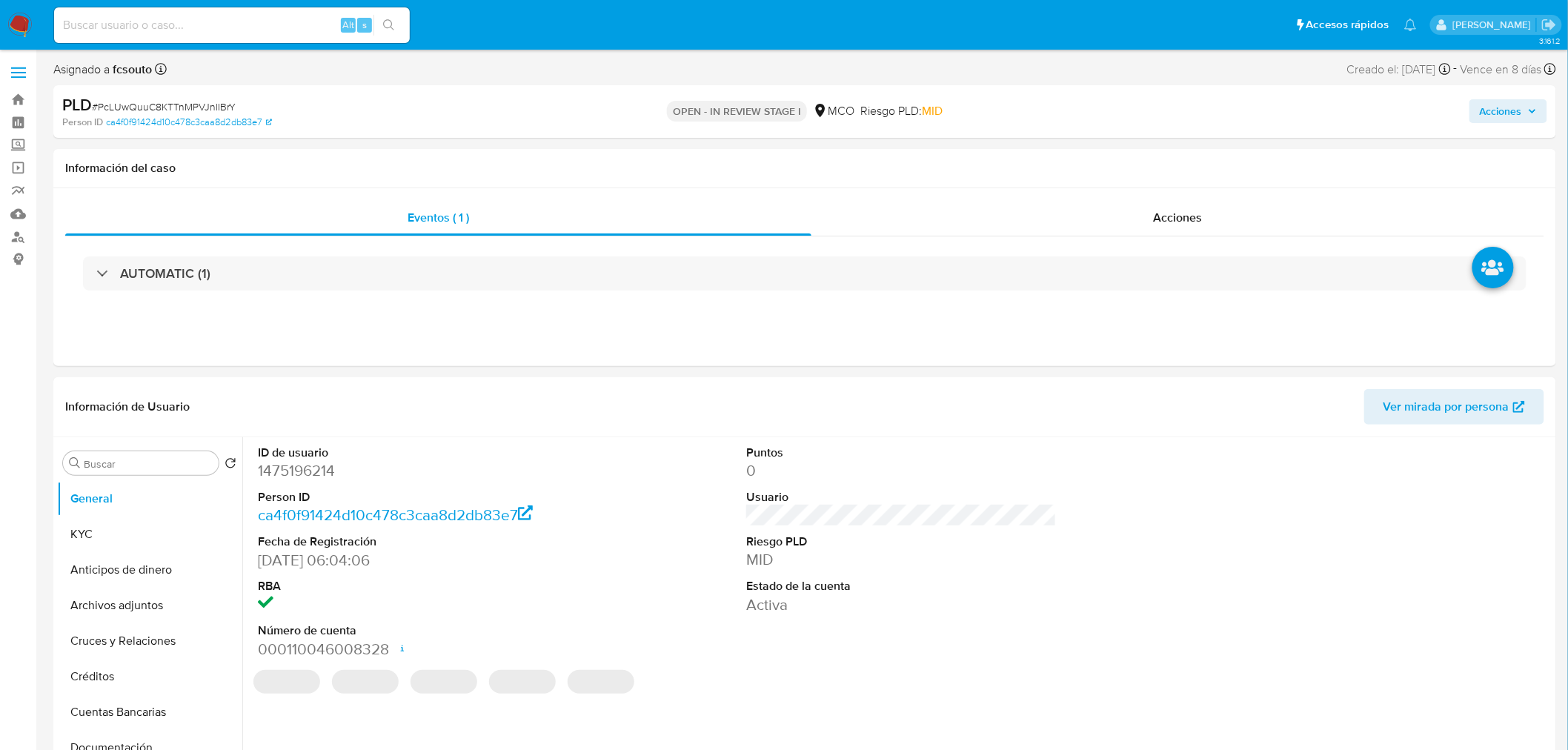
select select "10"
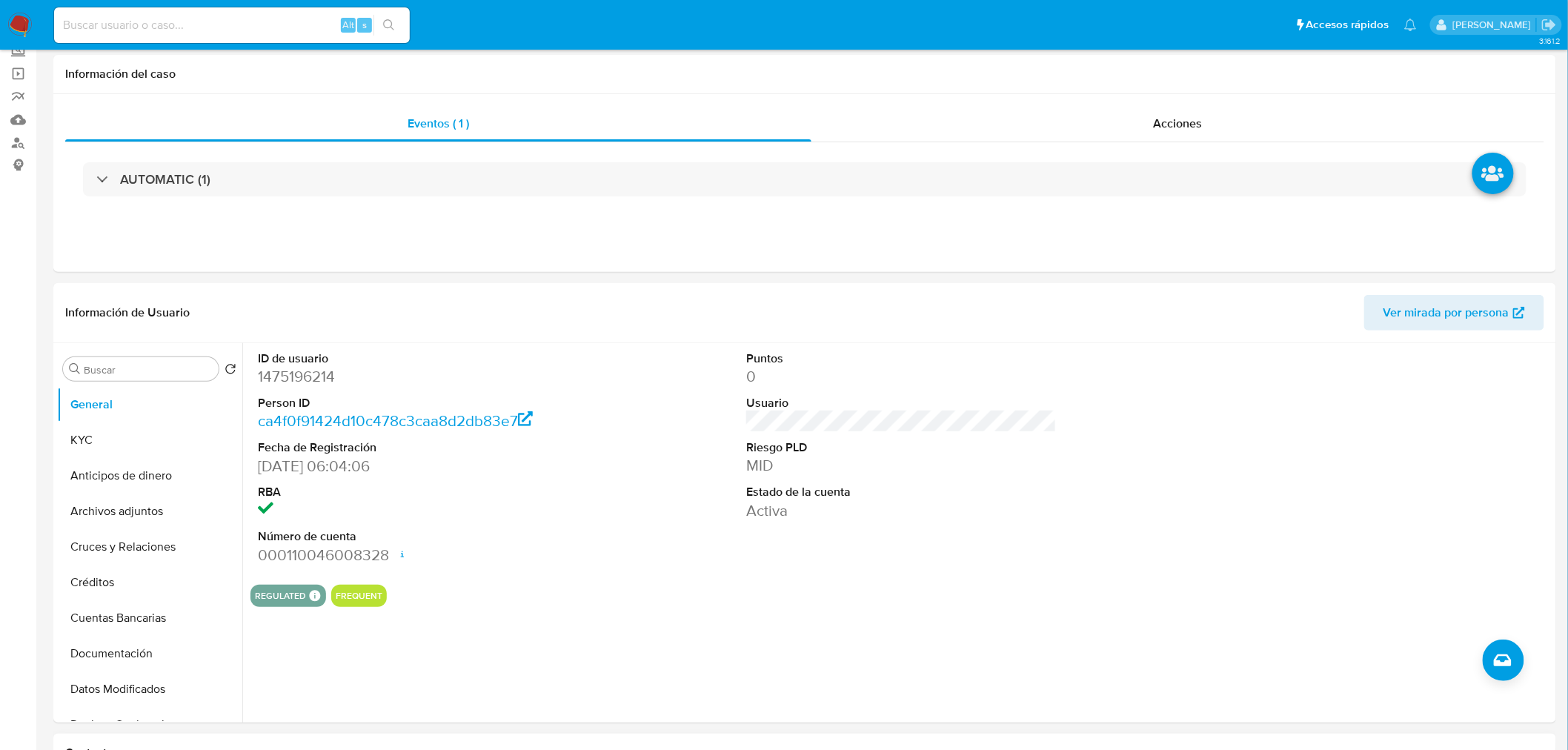
scroll to position [411, 0]
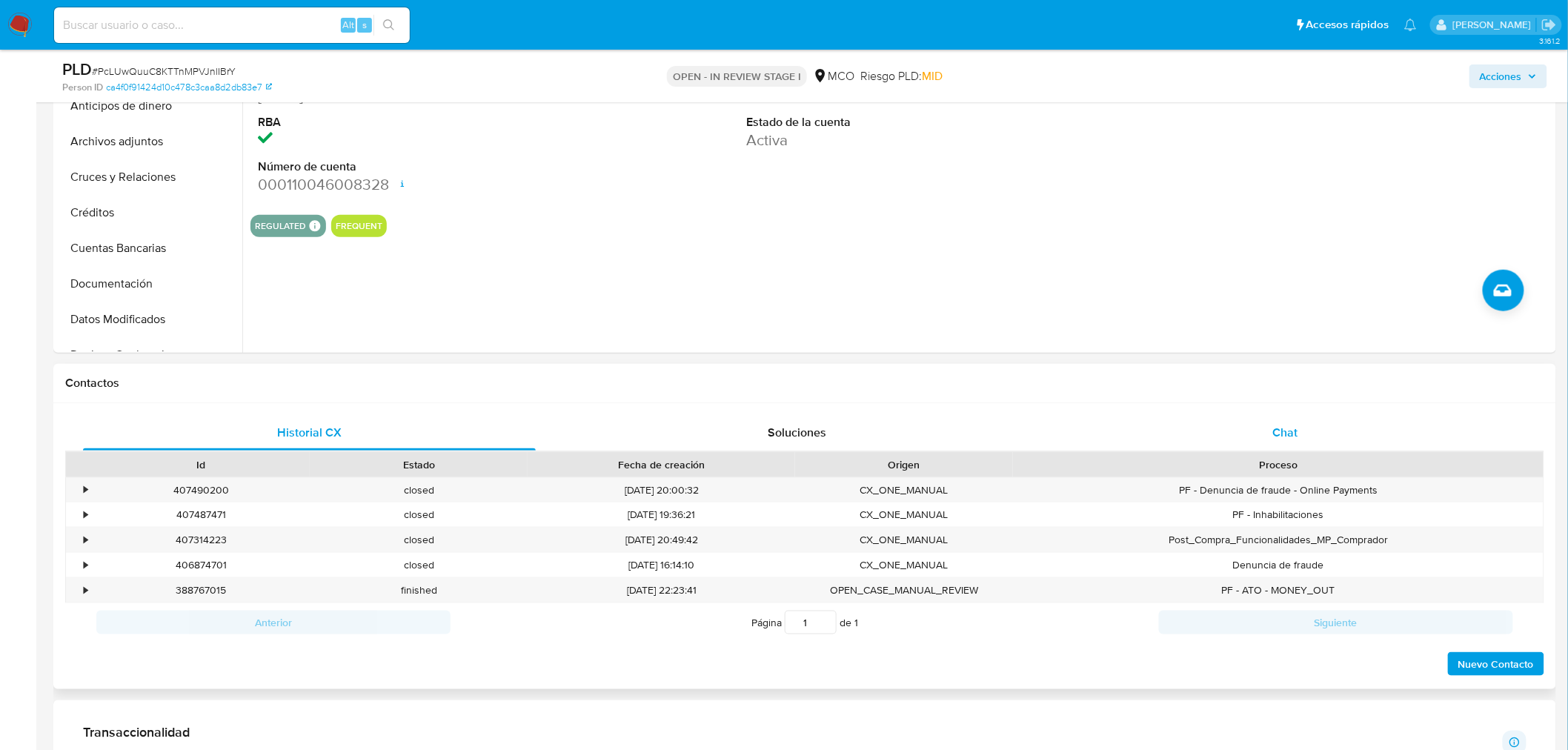
click at [1323, 435] on div "Chat" at bounding box center [1285, 432] width 453 height 35
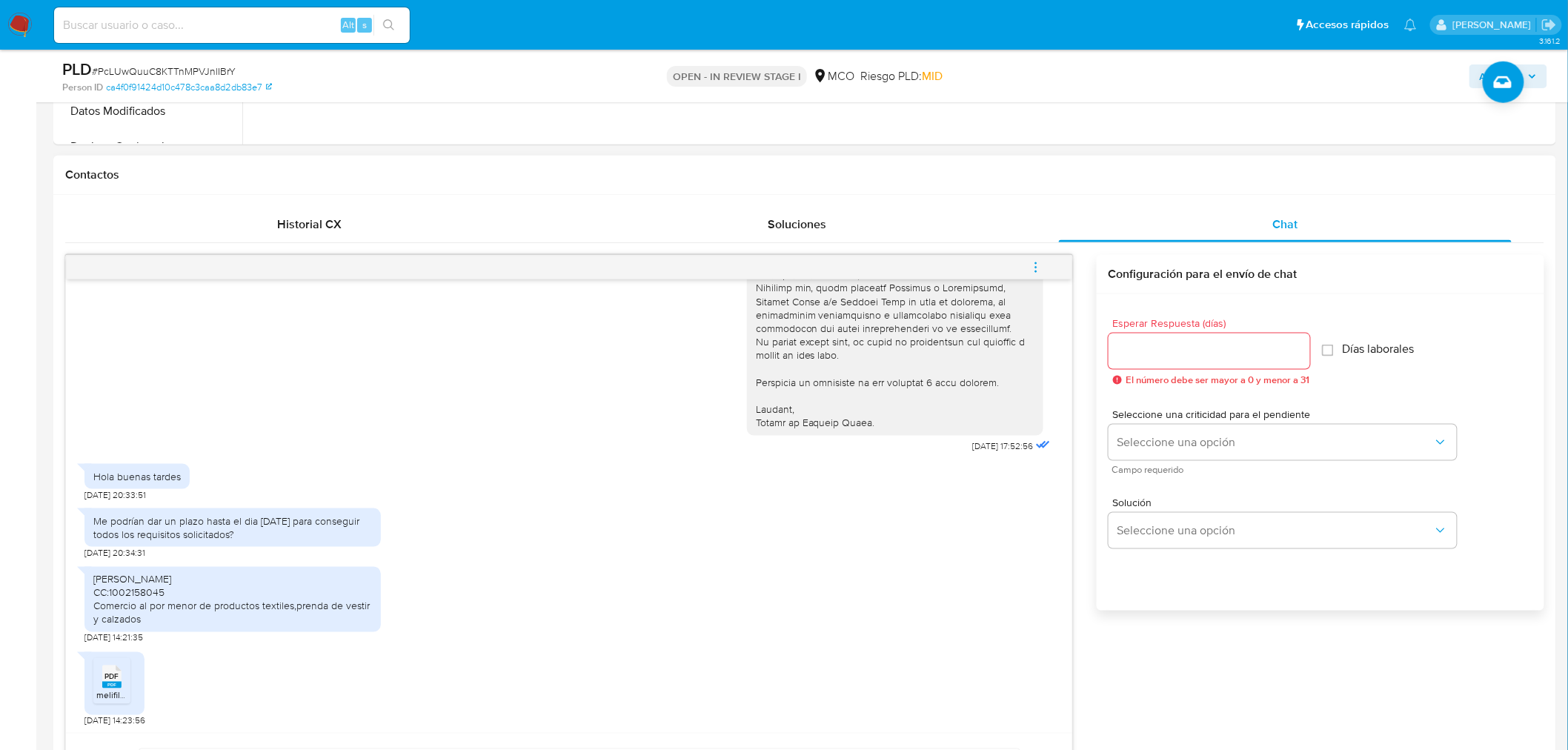
scroll to position [658, 0]
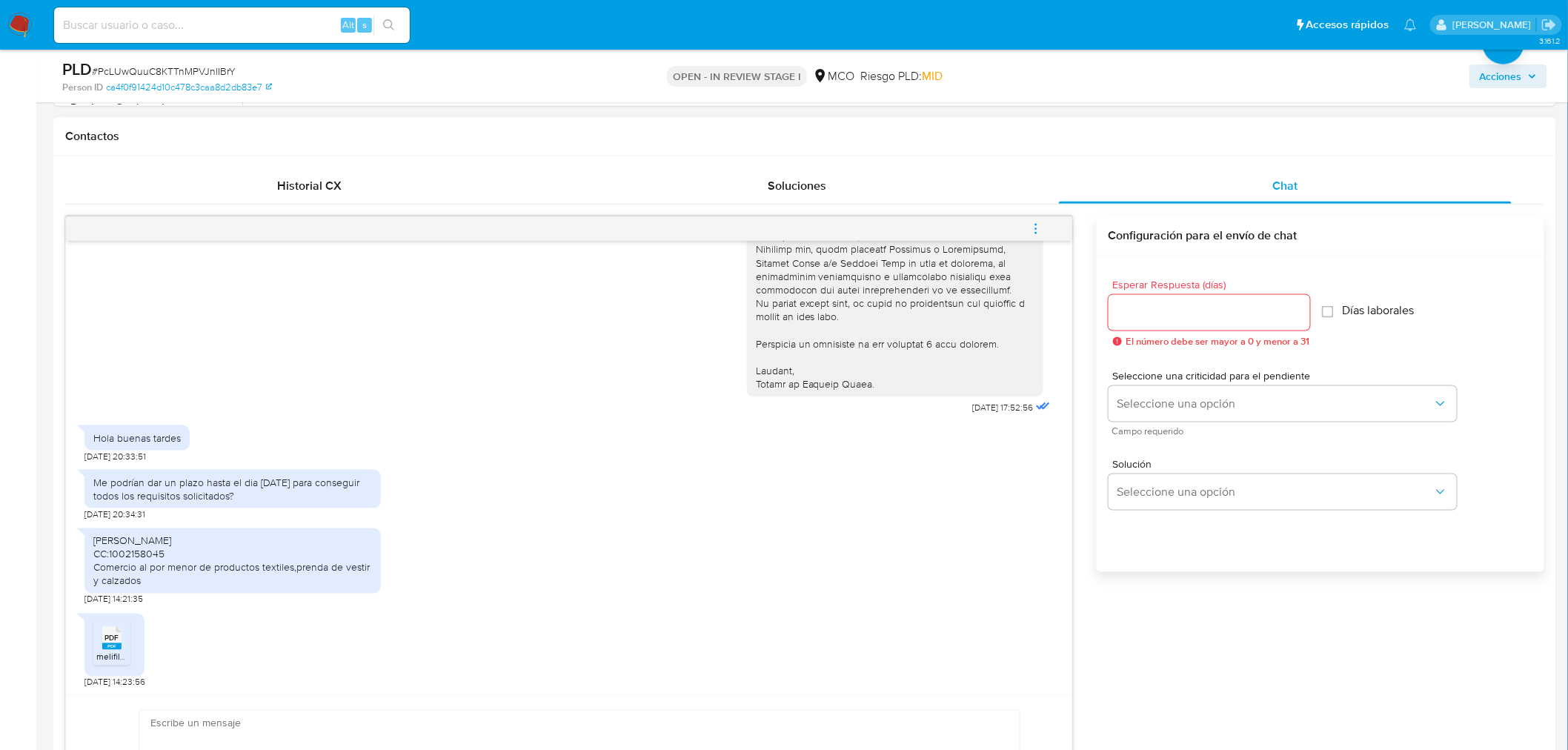
click at [121, 640] on icon at bounding box center [111, 637] width 19 height 23
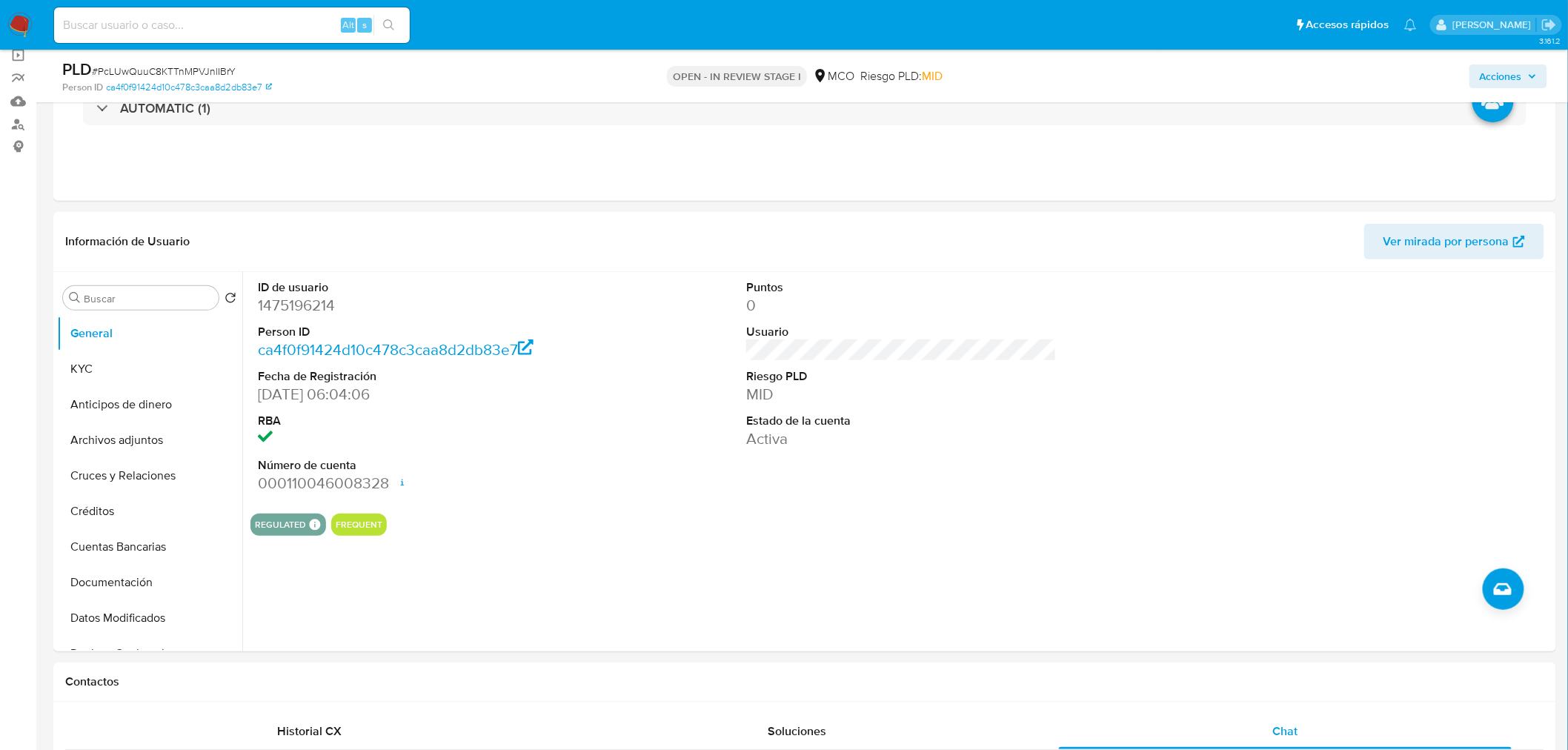
scroll to position [82, 0]
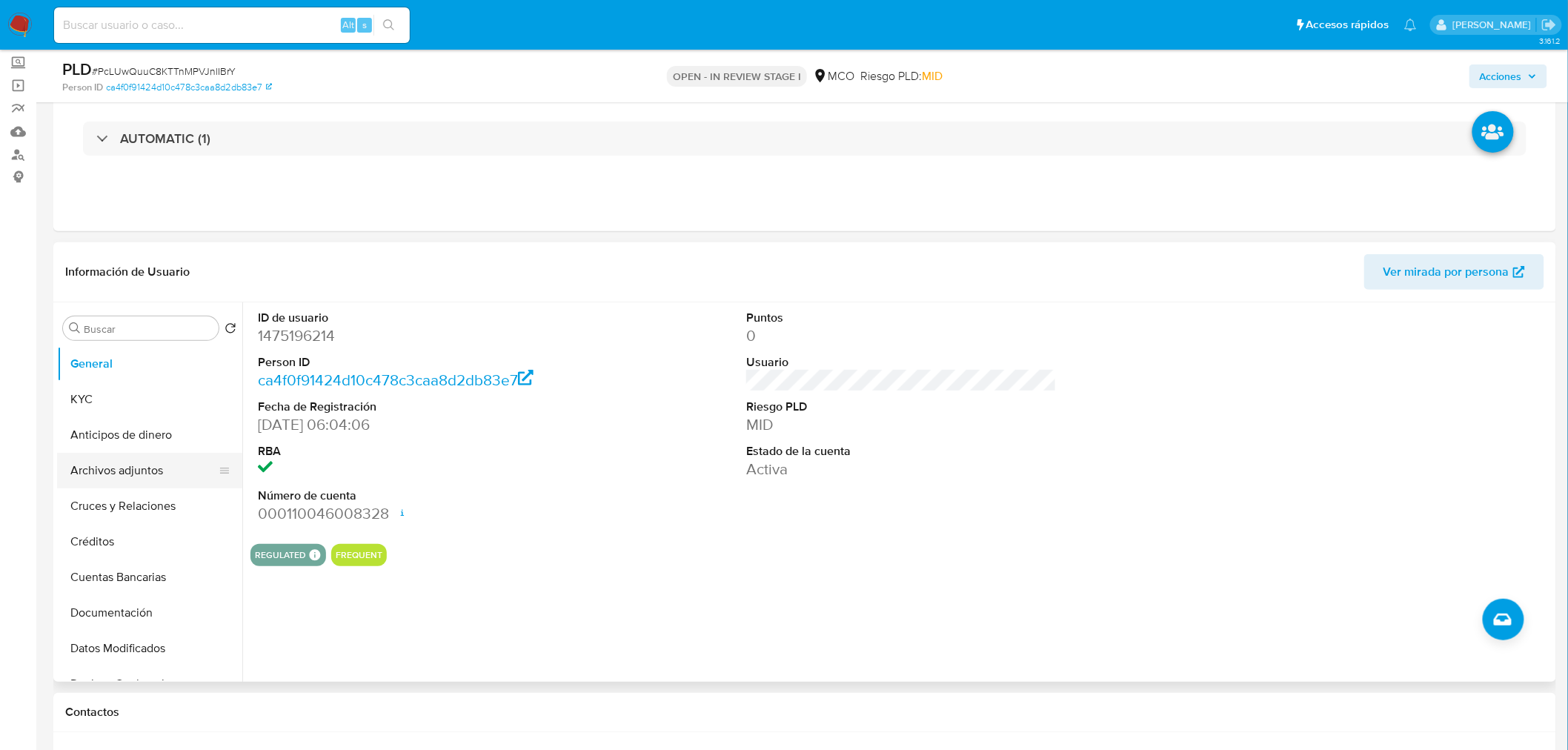
click at [124, 465] on button "Archivos adjuntos" at bounding box center [144, 470] width 174 height 35
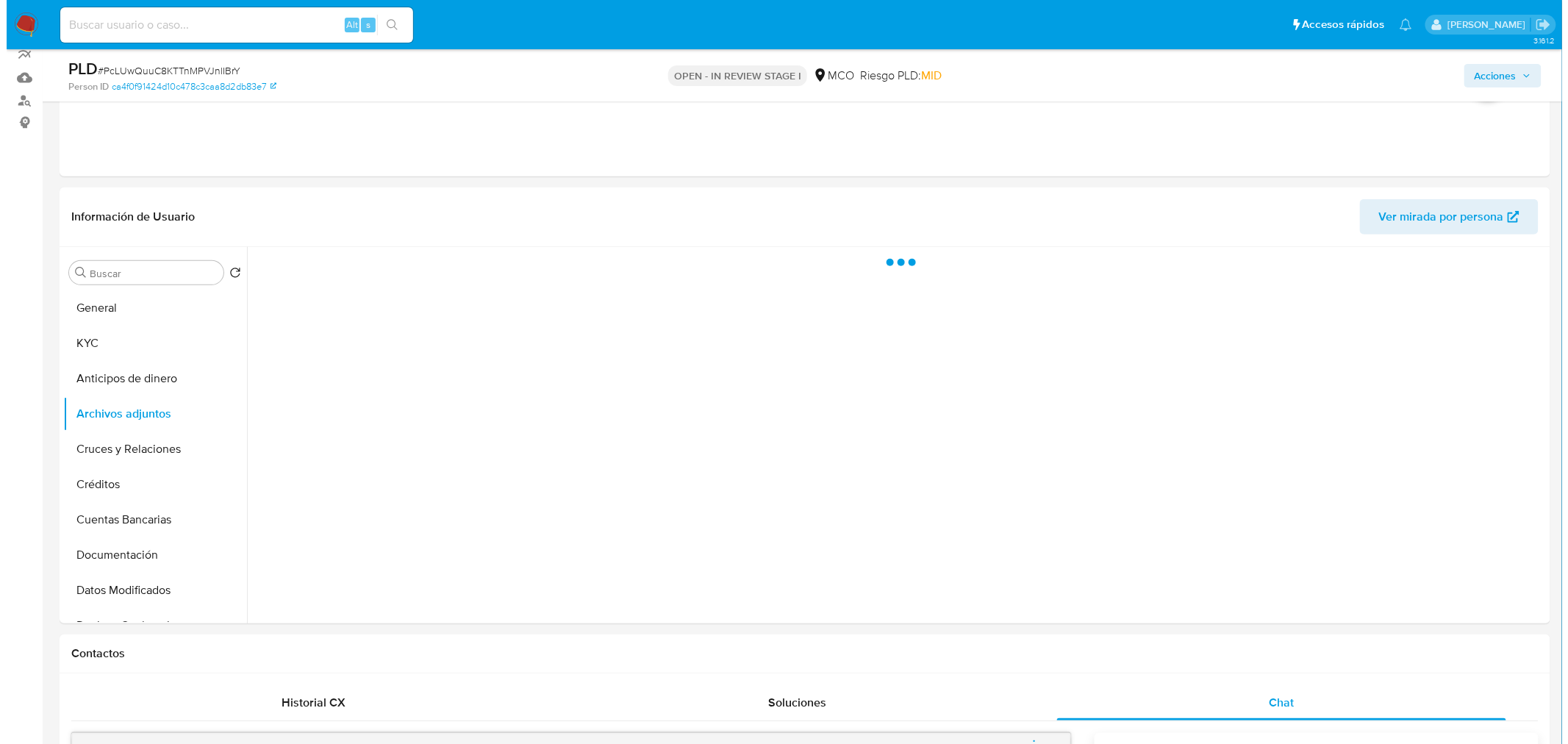
scroll to position [163, 0]
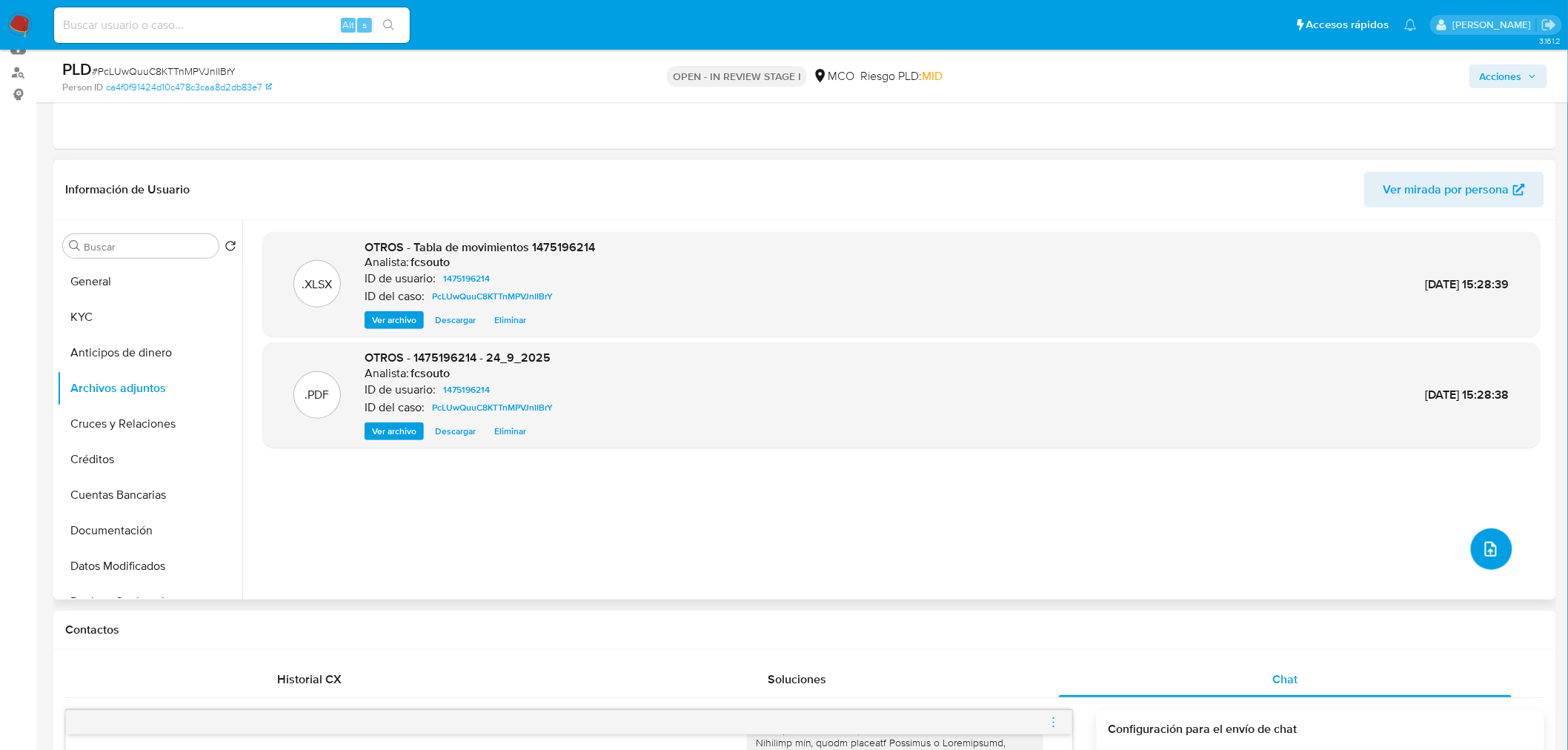
click at [1484, 545] on icon "upload-file" at bounding box center [1491, 549] width 18 height 18
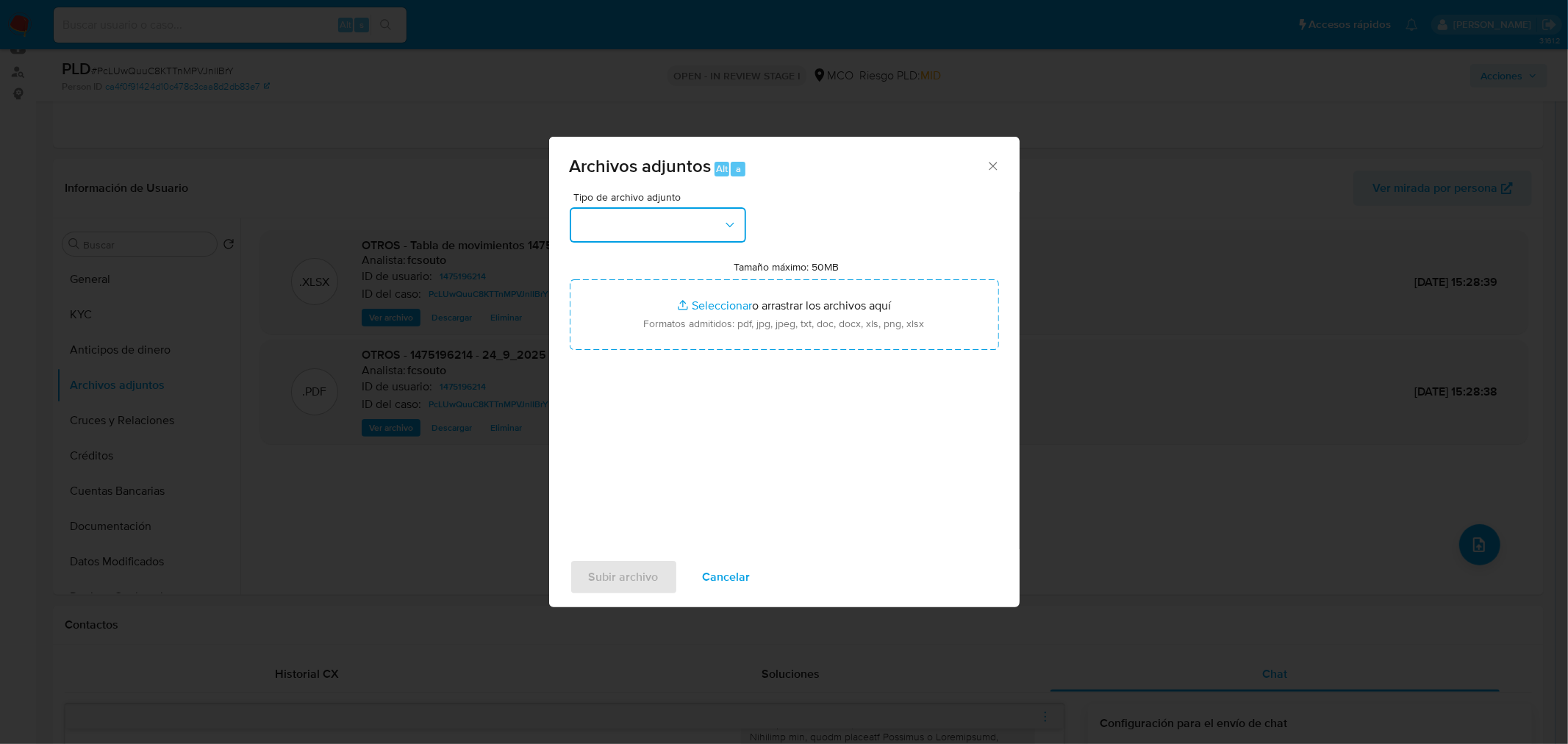
click at [669, 230] on button "button" at bounding box center [657, 224] width 177 height 35
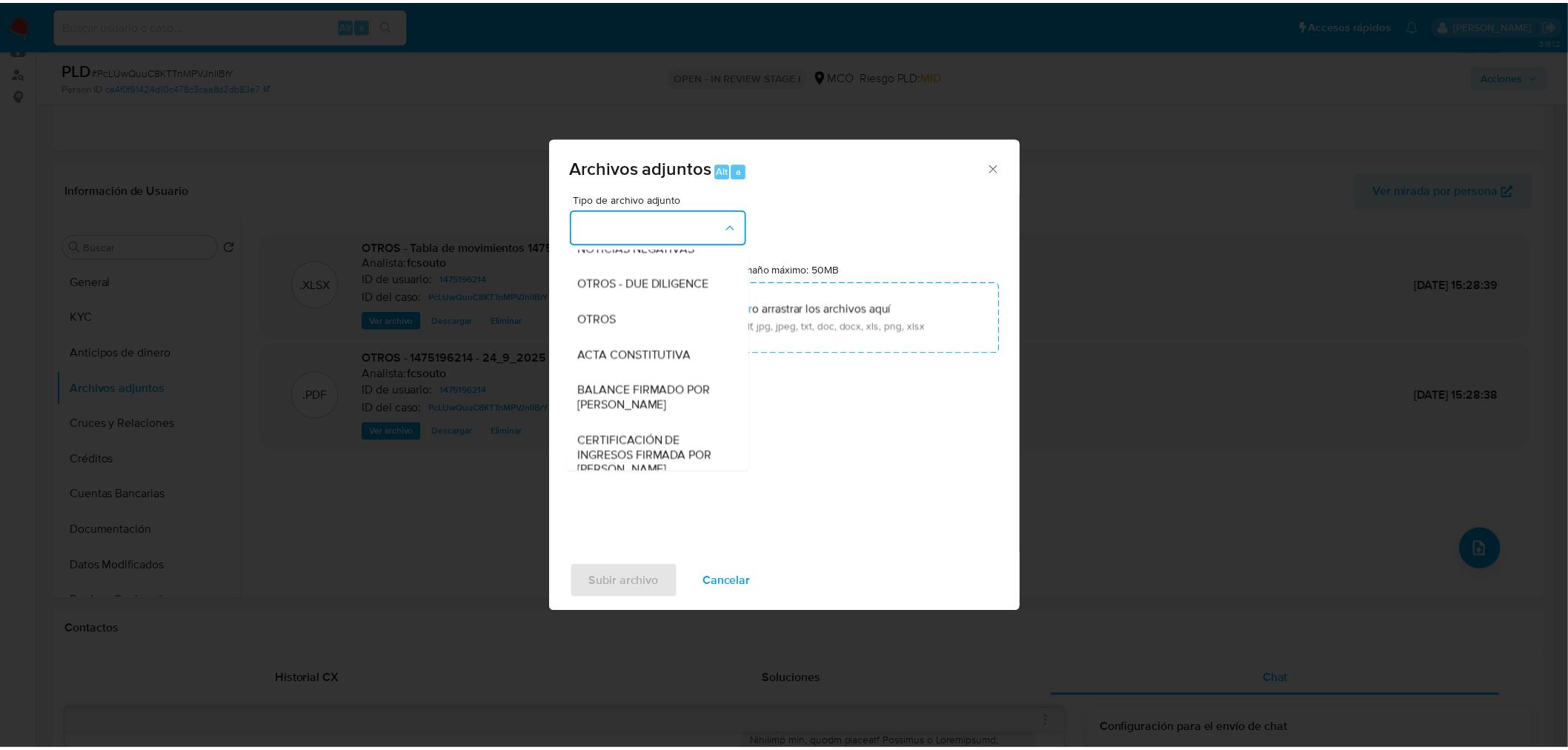
scroll to position [247, 0]
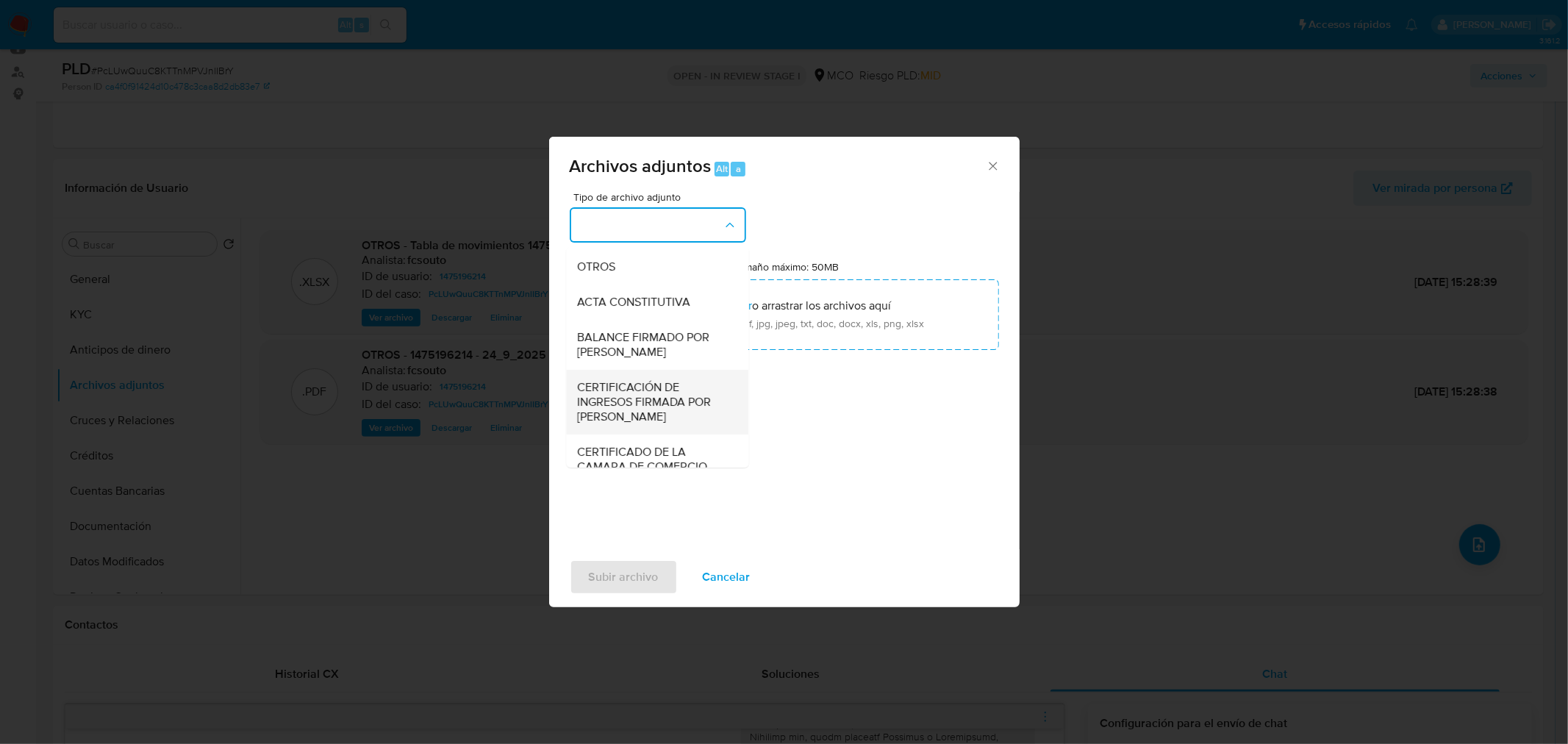
click at [662, 411] on span "CERTIFICACIÓN DE INGRESOS FIRMADA POR [PERSON_NAME]" at bounding box center [652, 401] width 150 height 44
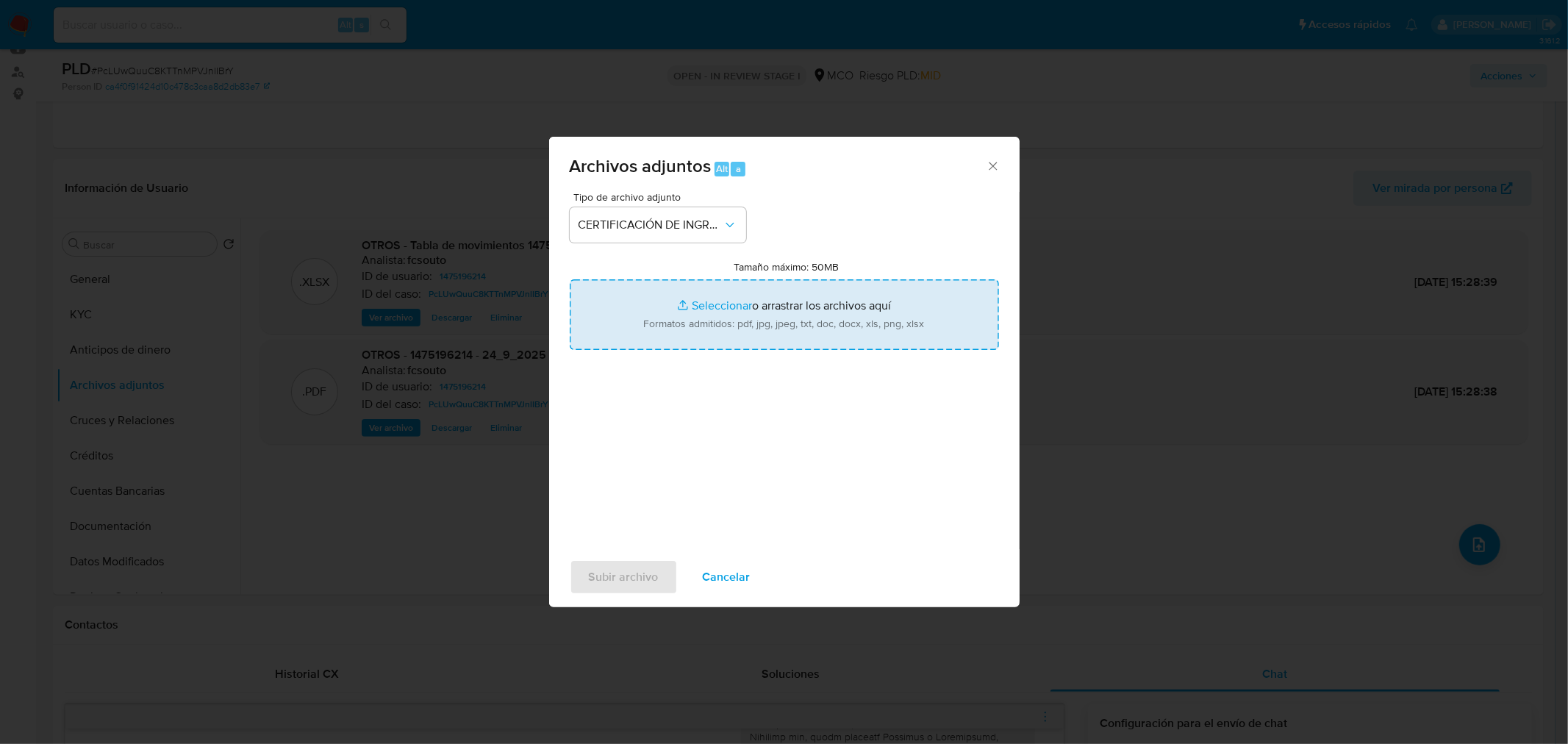
click at [810, 333] on input "Tamaño máximo: 50MB Seleccionar archivos" at bounding box center [784, 315] width 429 height 71
type input "C:\fakepath\1475196214_6b33033e-cdd6-448f-a455-5a6dbdc290a7.pdf"
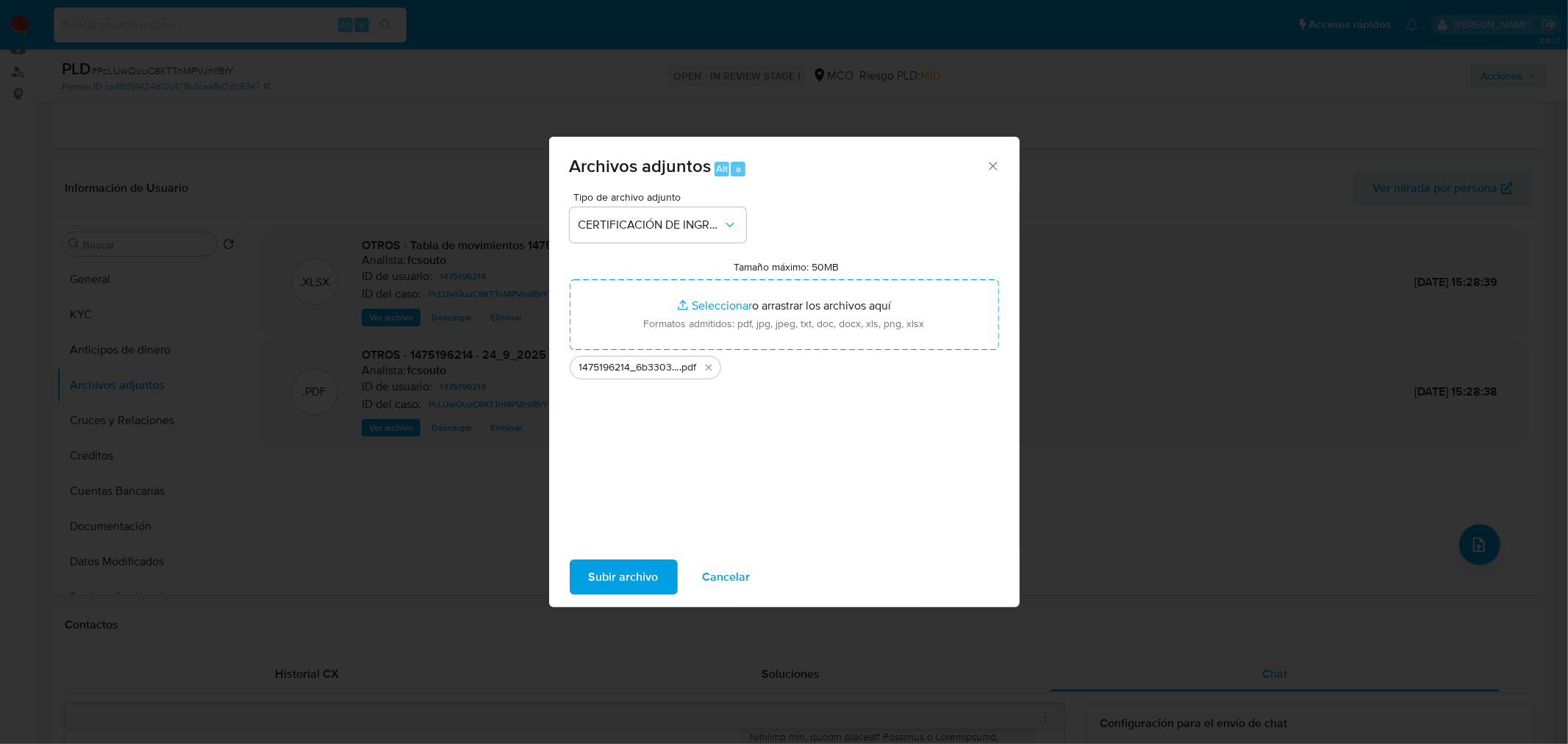
click at [648, 575] on span "Subir archivo" at bounding box center [624, 577] width 70 height 32
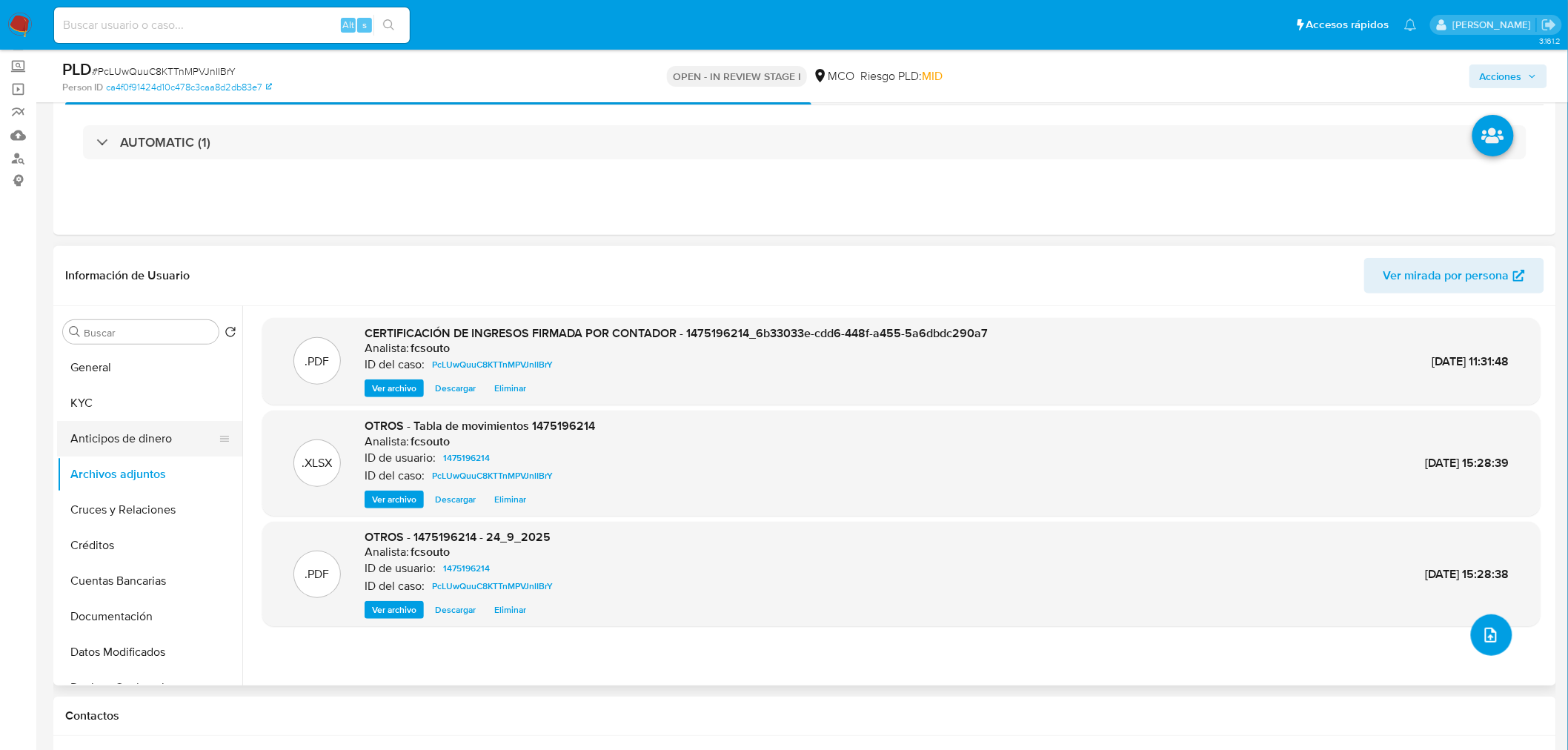
scroll to position [0, 0]
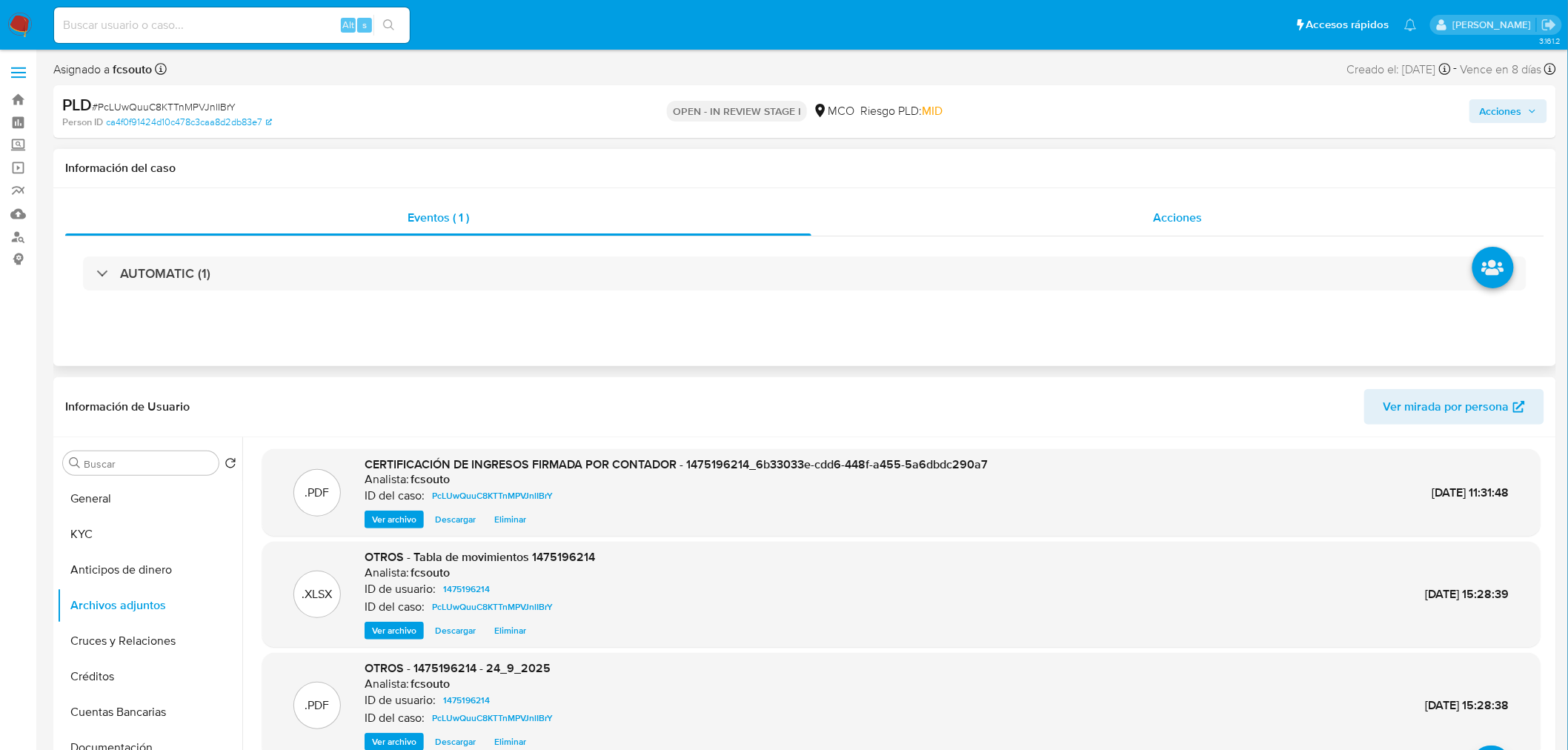
click at [1167, 213] on span "Acciones" at bounding box center [1178, 217] width 49 height 17
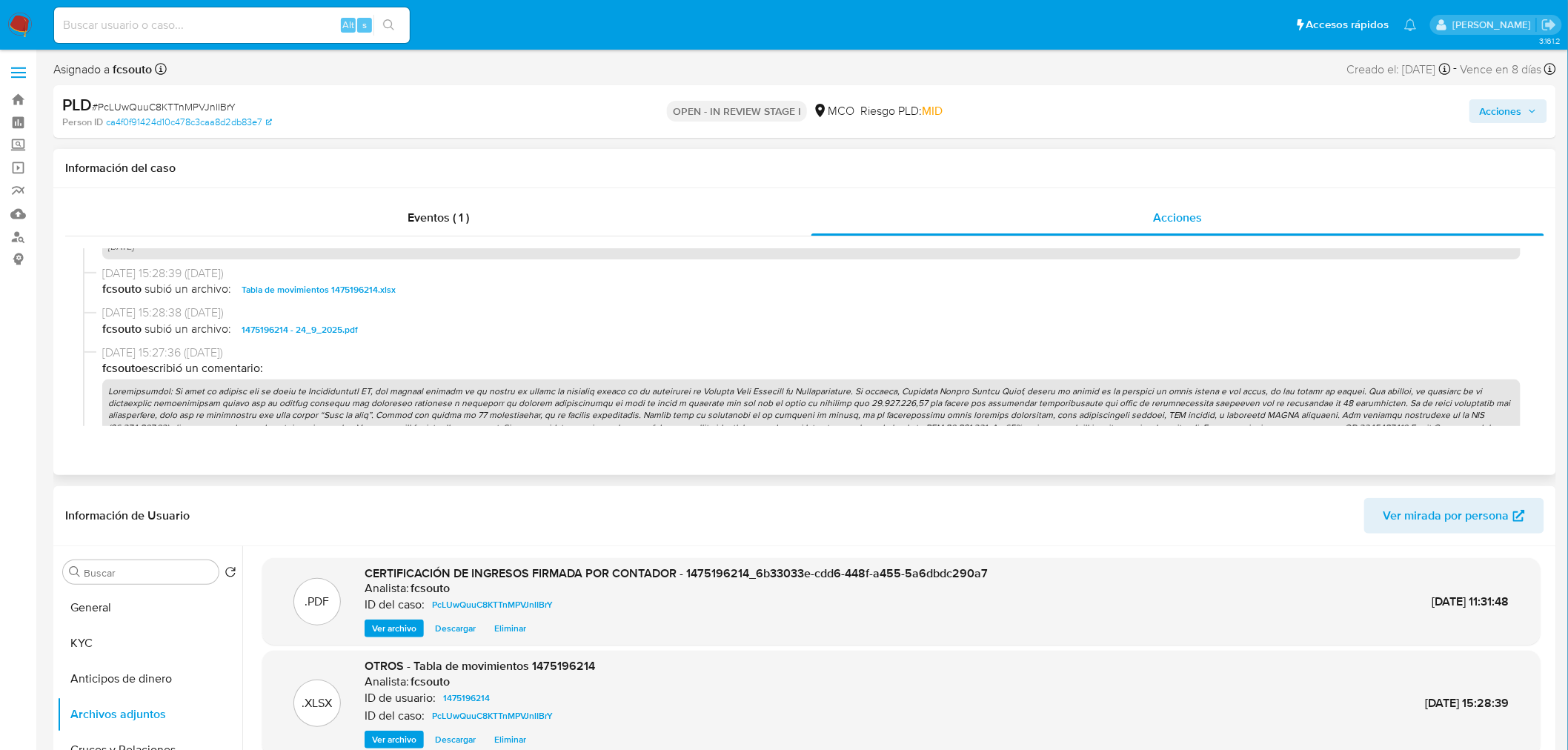
scroll to position [1152, 0]
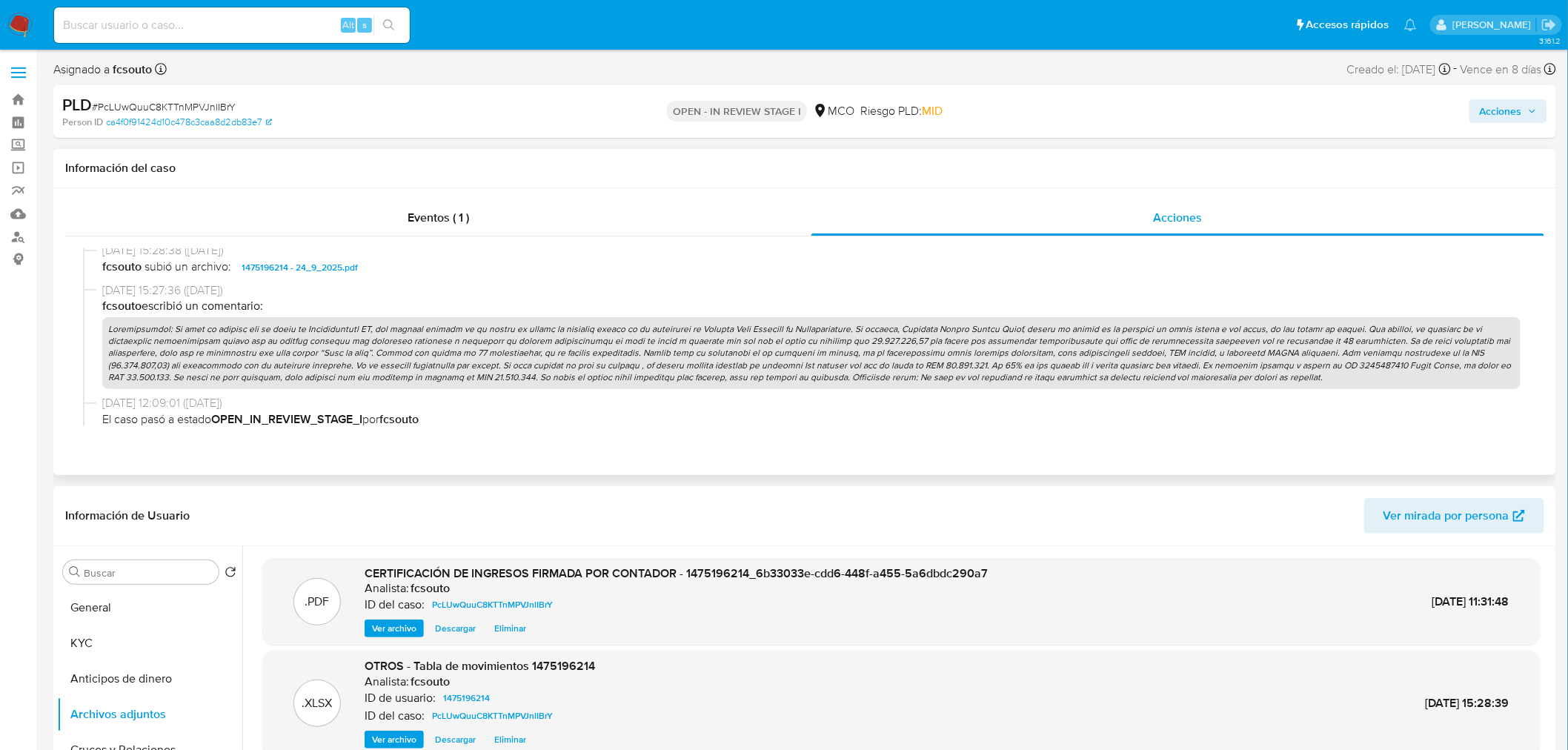
click at [537, 363] on p at bounding box center [811, 353] width 1418 height 72
click at [1520, 108] on span "Acciones" at bounding box center [1500, 111] width 42 height 23
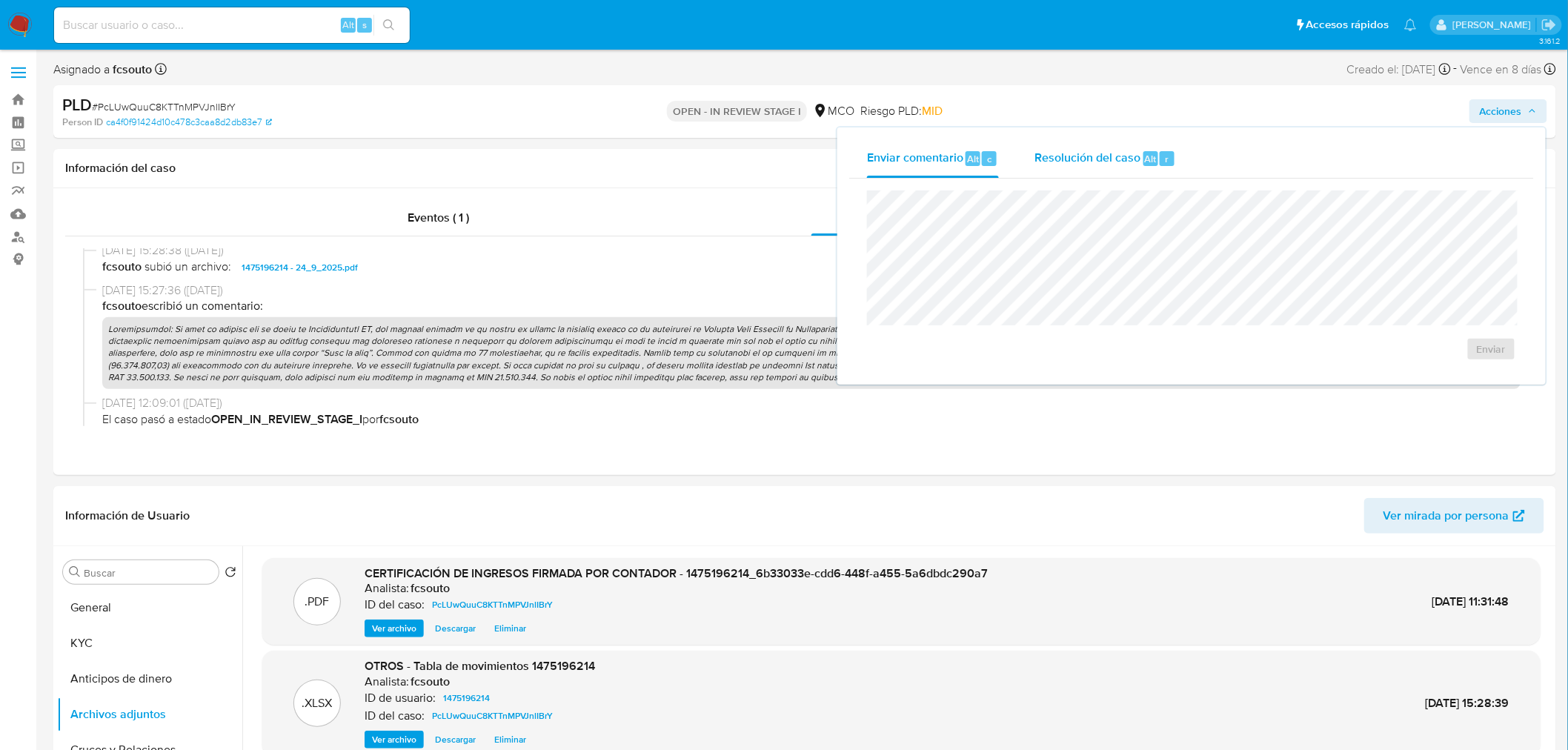
click at [1085, 159] on span "Resolución del caso" at bounding box center [1087, 158] width 106 height 17
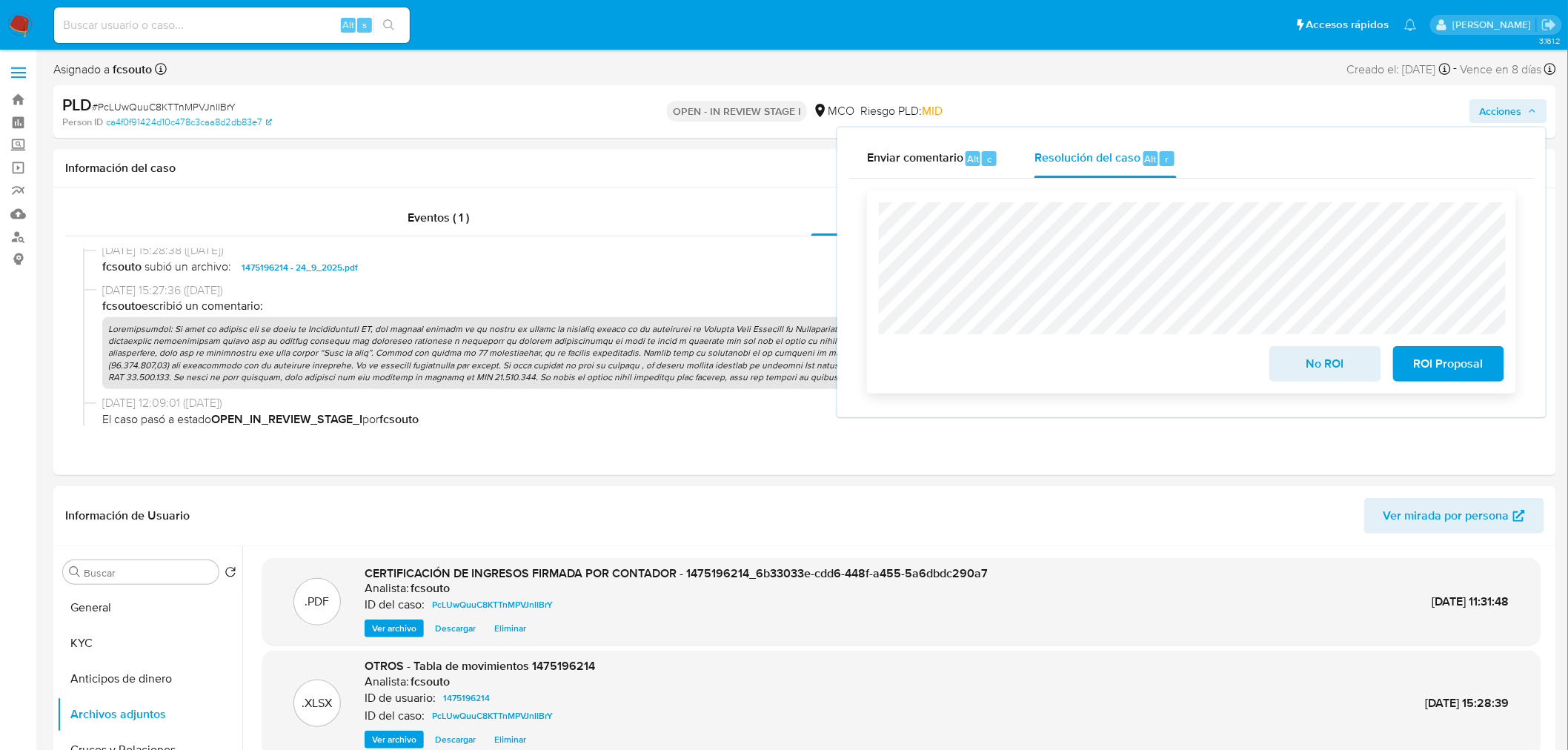
click at [1325, 364] on span "No ROI" at bounding box center [1325, 364] width 72 height 33
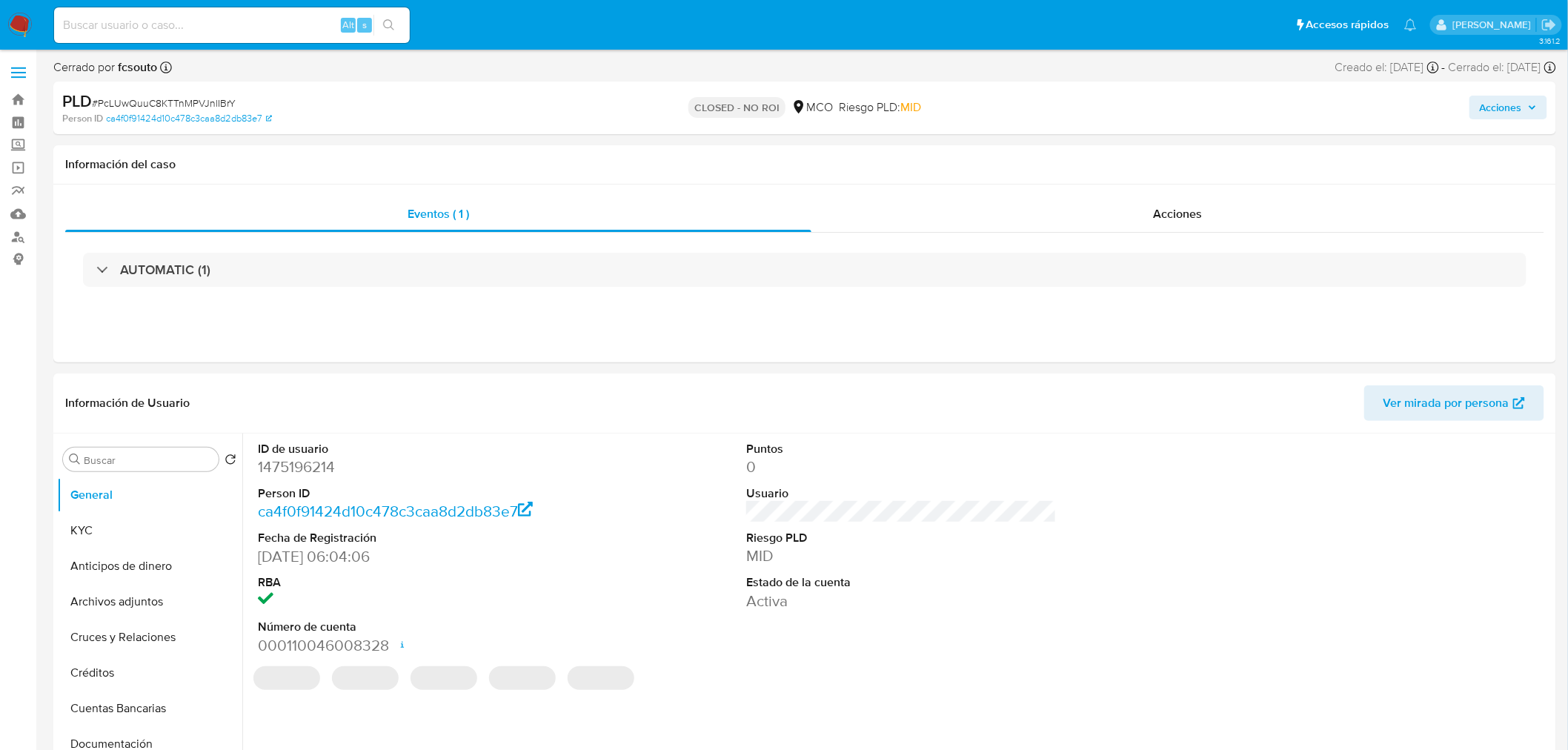
select select "10"
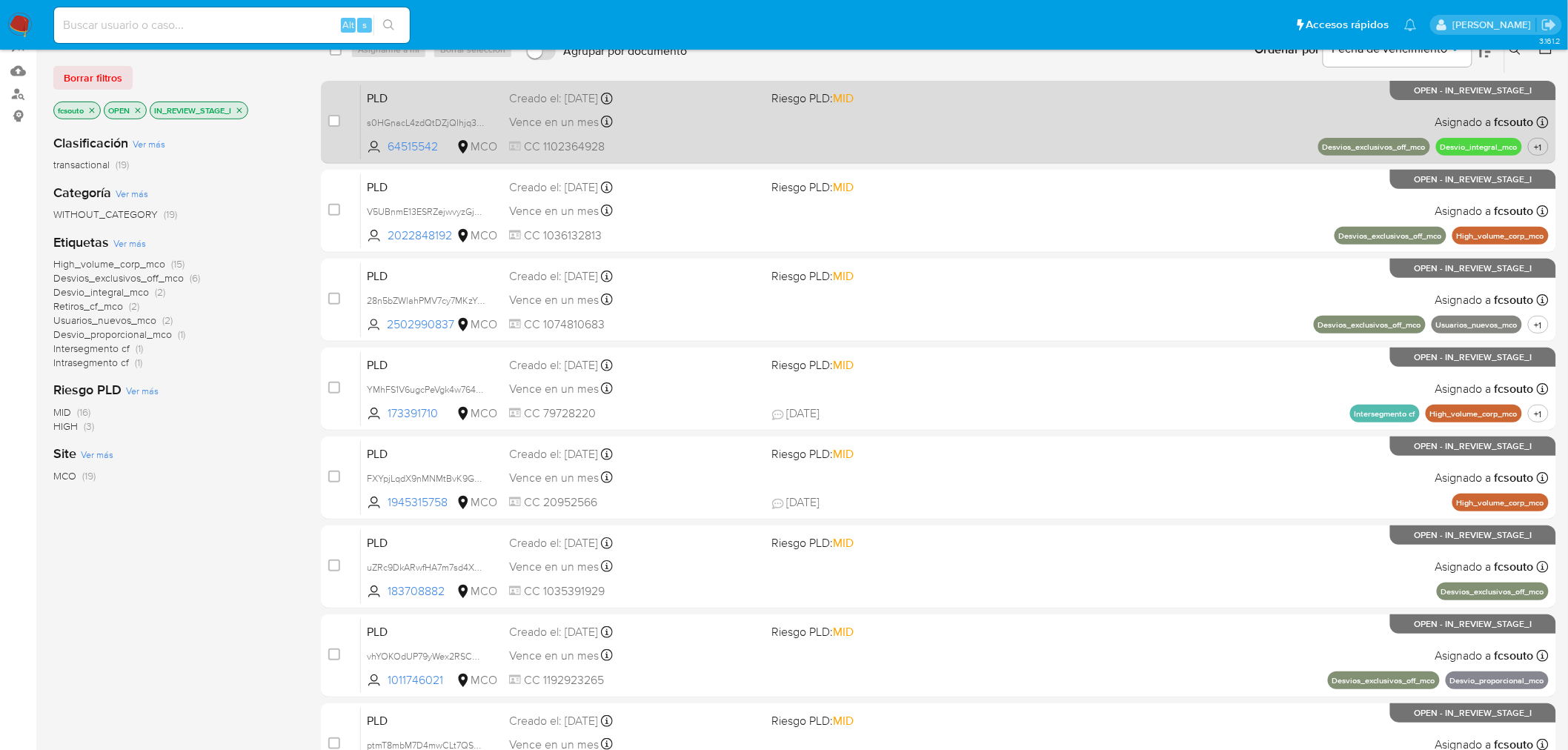
scroll to position [61, 0]
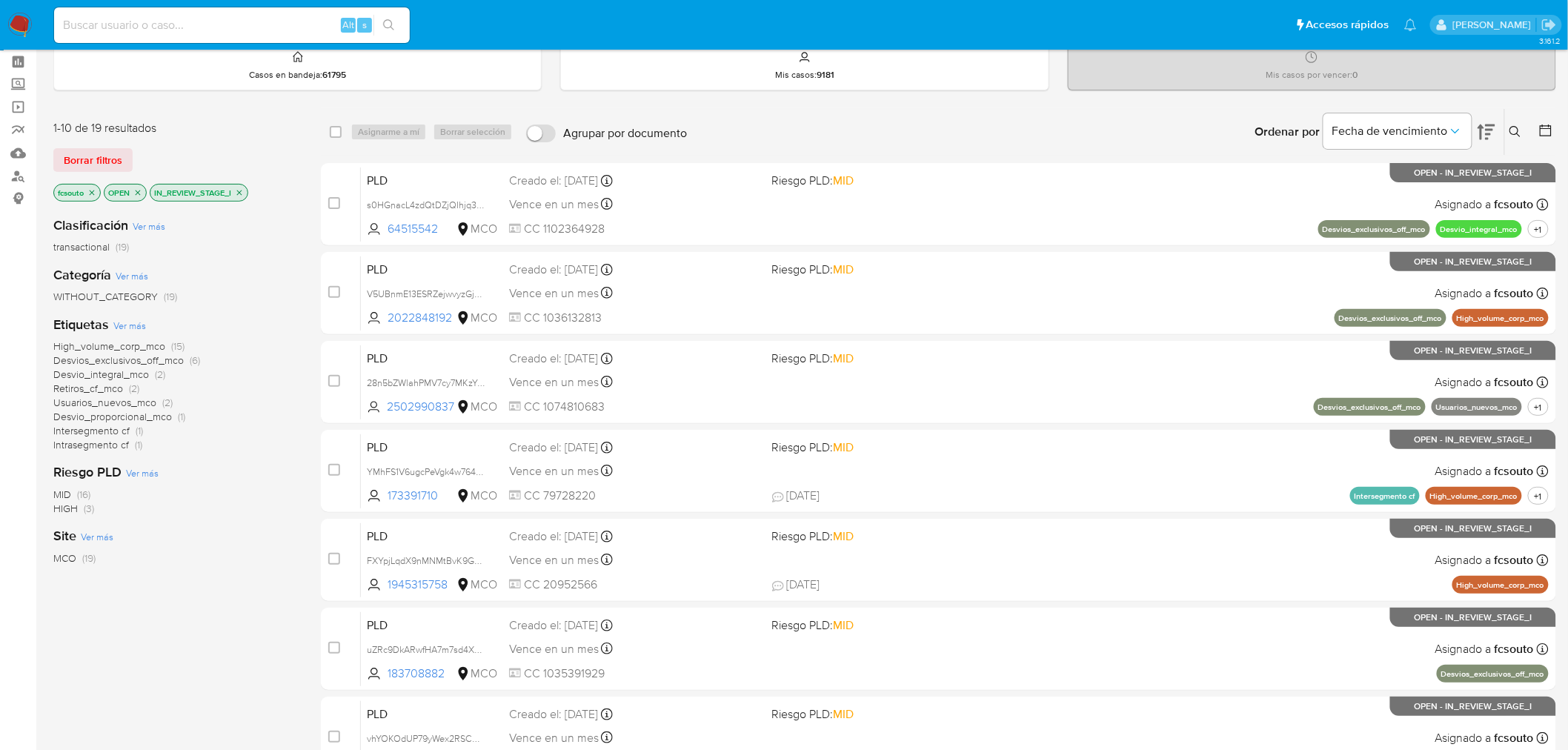
click at [240, 192] on icon "close-filter" at bounding box center [239, 192] width 5 height 5
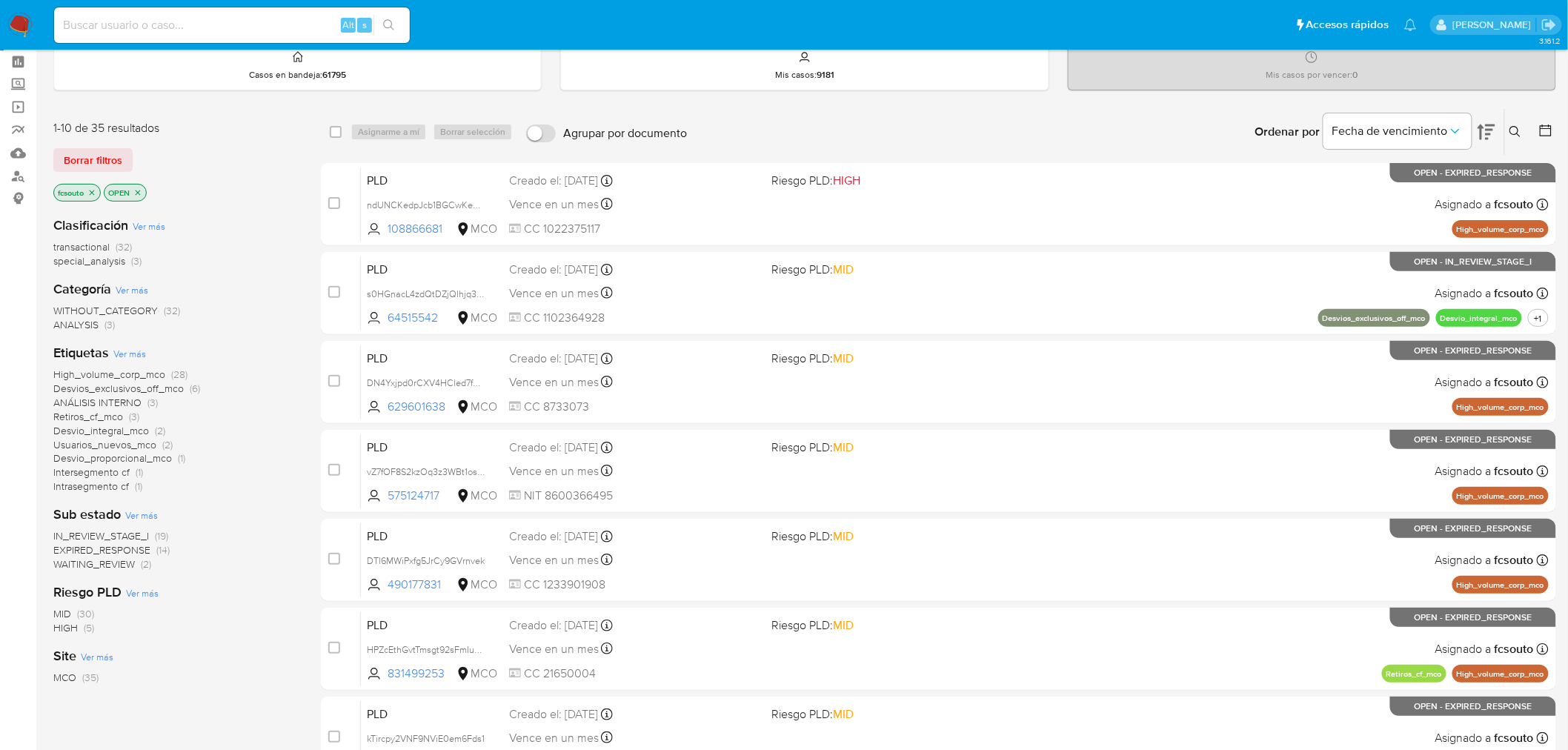
click at [111, 548] on span "EXPIRED_RESPONSE" at bounding box center [101, 549] width 97 height 14
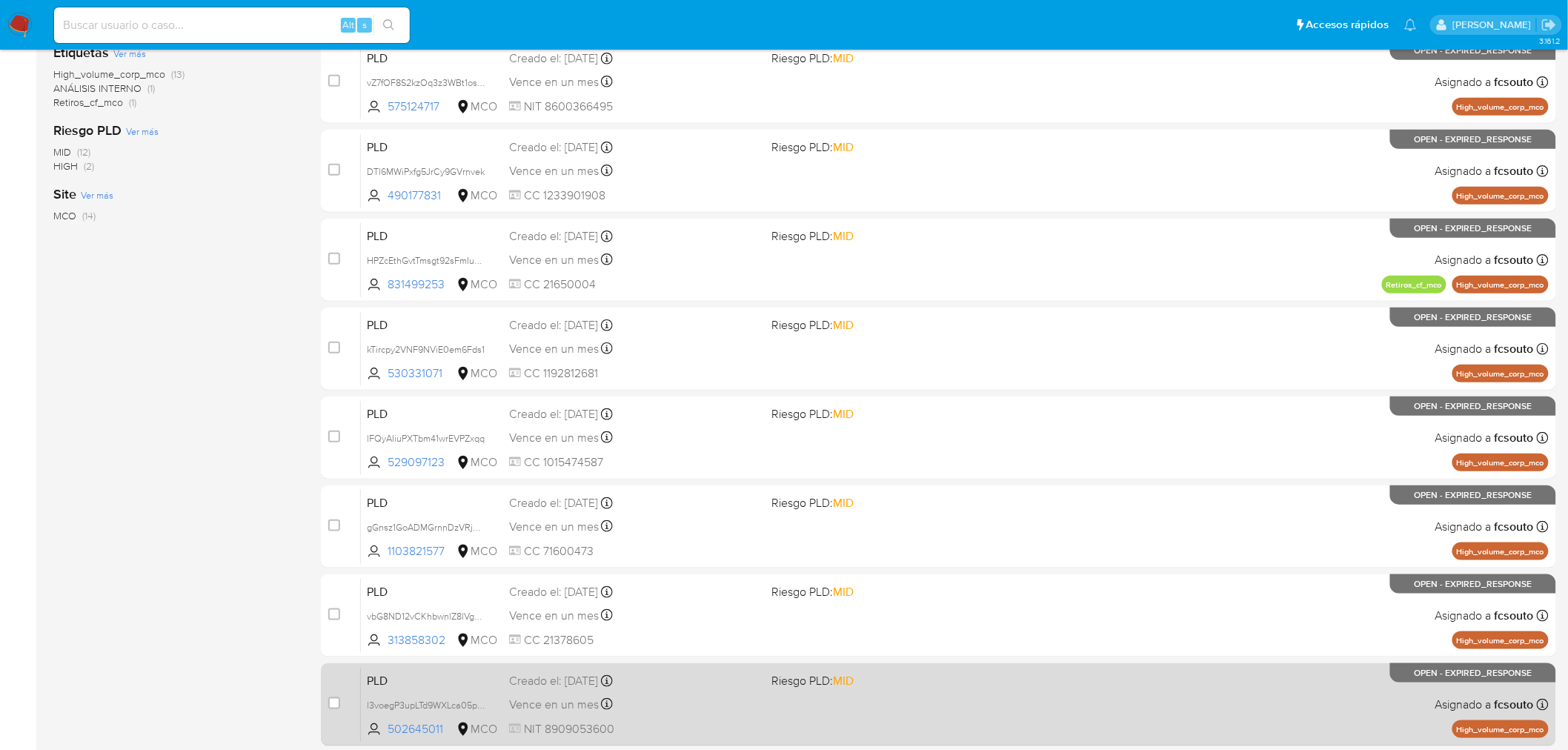
scroll to position [472, 0]
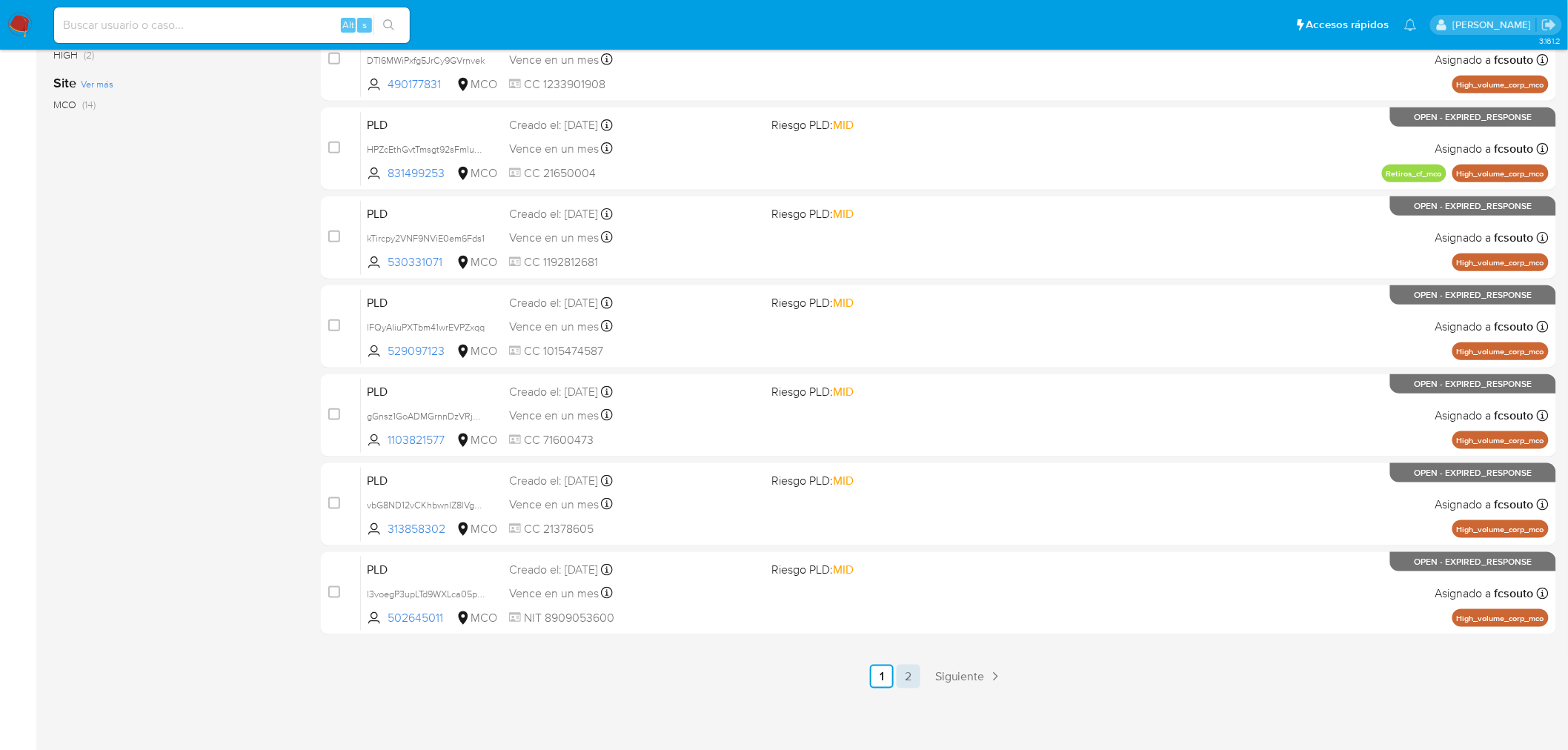
click at [915, 676] on link "2" at bounding box center [908, 676] width 23 height 23
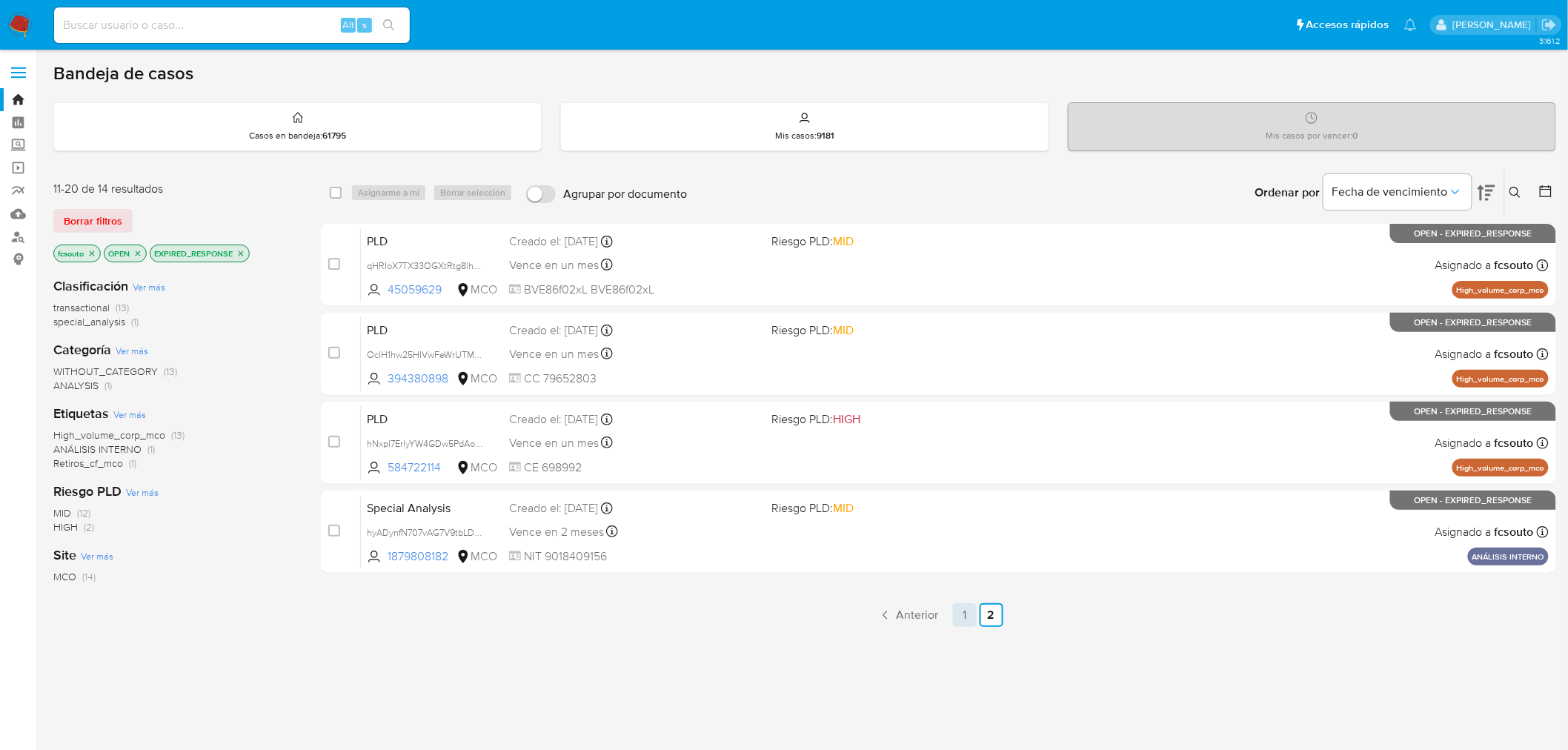
click at [962, 611] on link "1" at bounding box center [964, 614] width 23 height 23
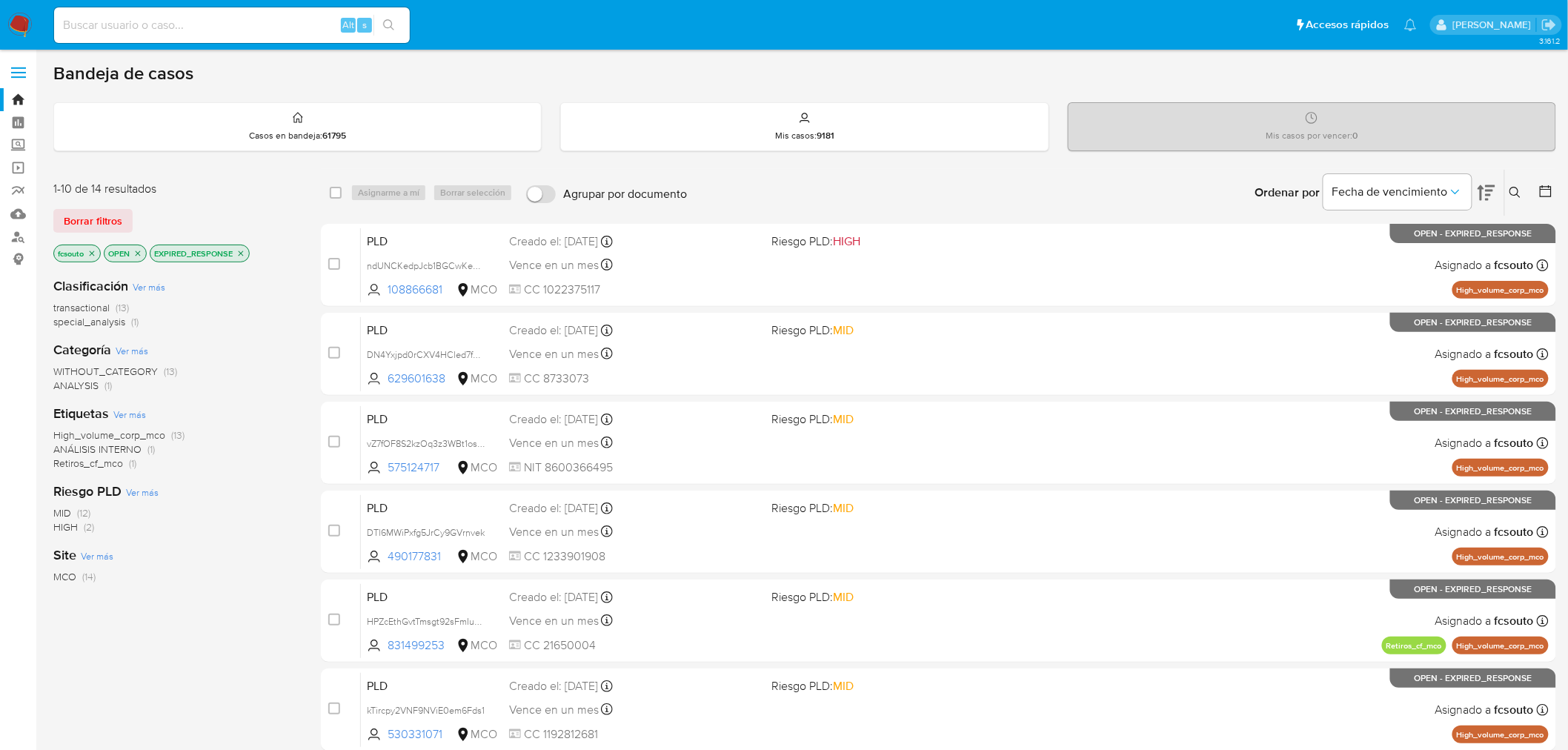
click at [241, 250] on icon "close-filter" at bounding box center [241, 254] width 9 height 9
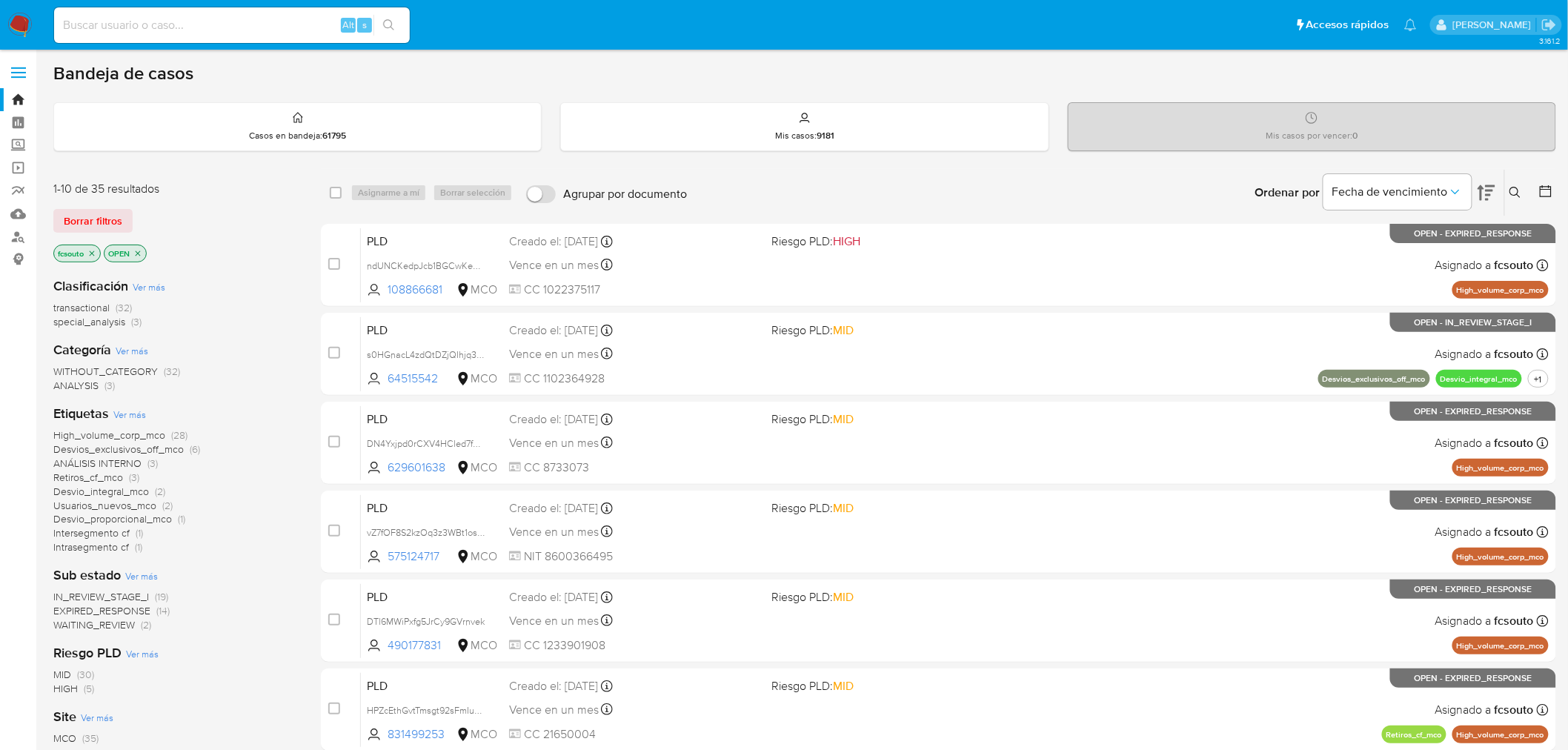
click at [17, 23] on img at bounding box center [20, 25] width 25 height 25
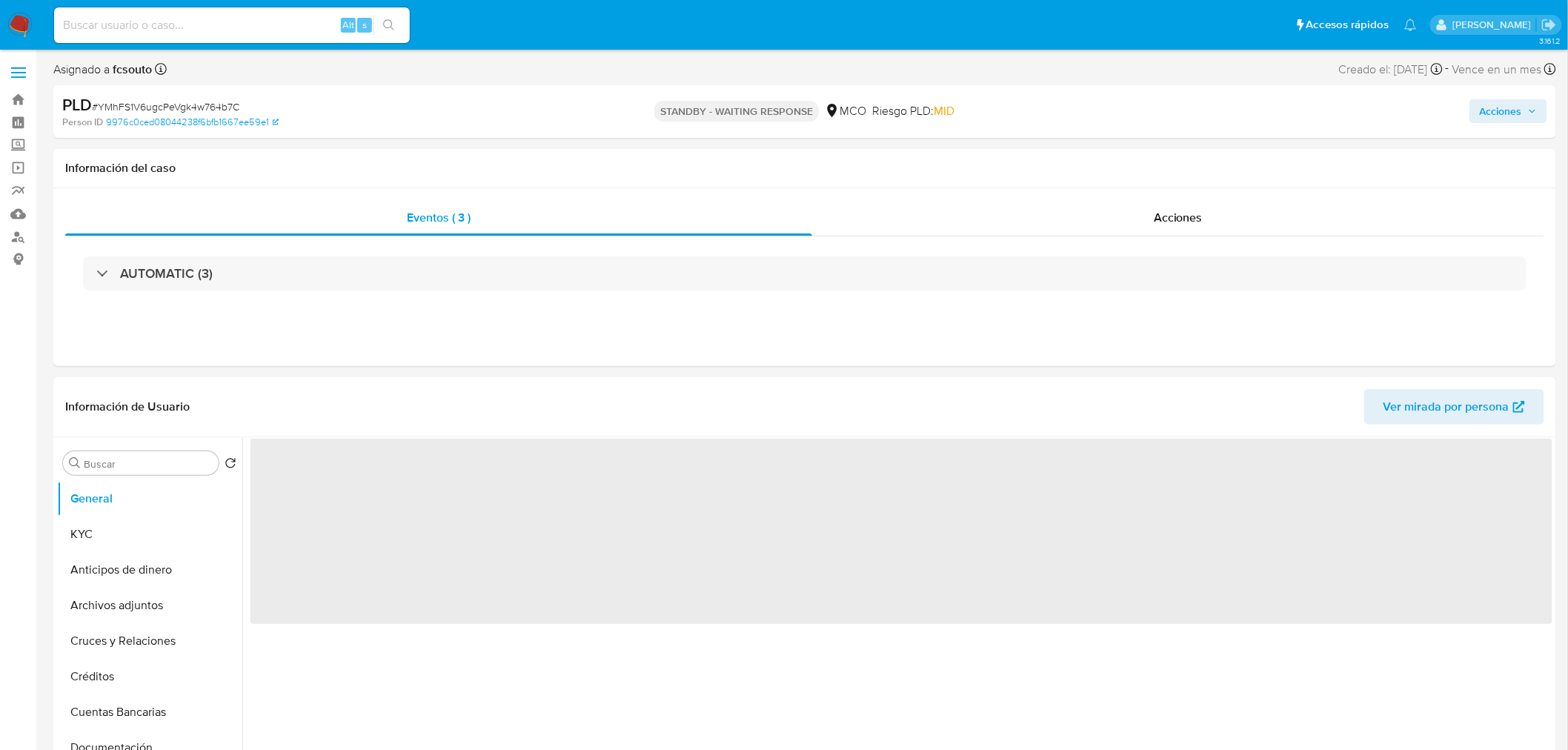
select select "10"
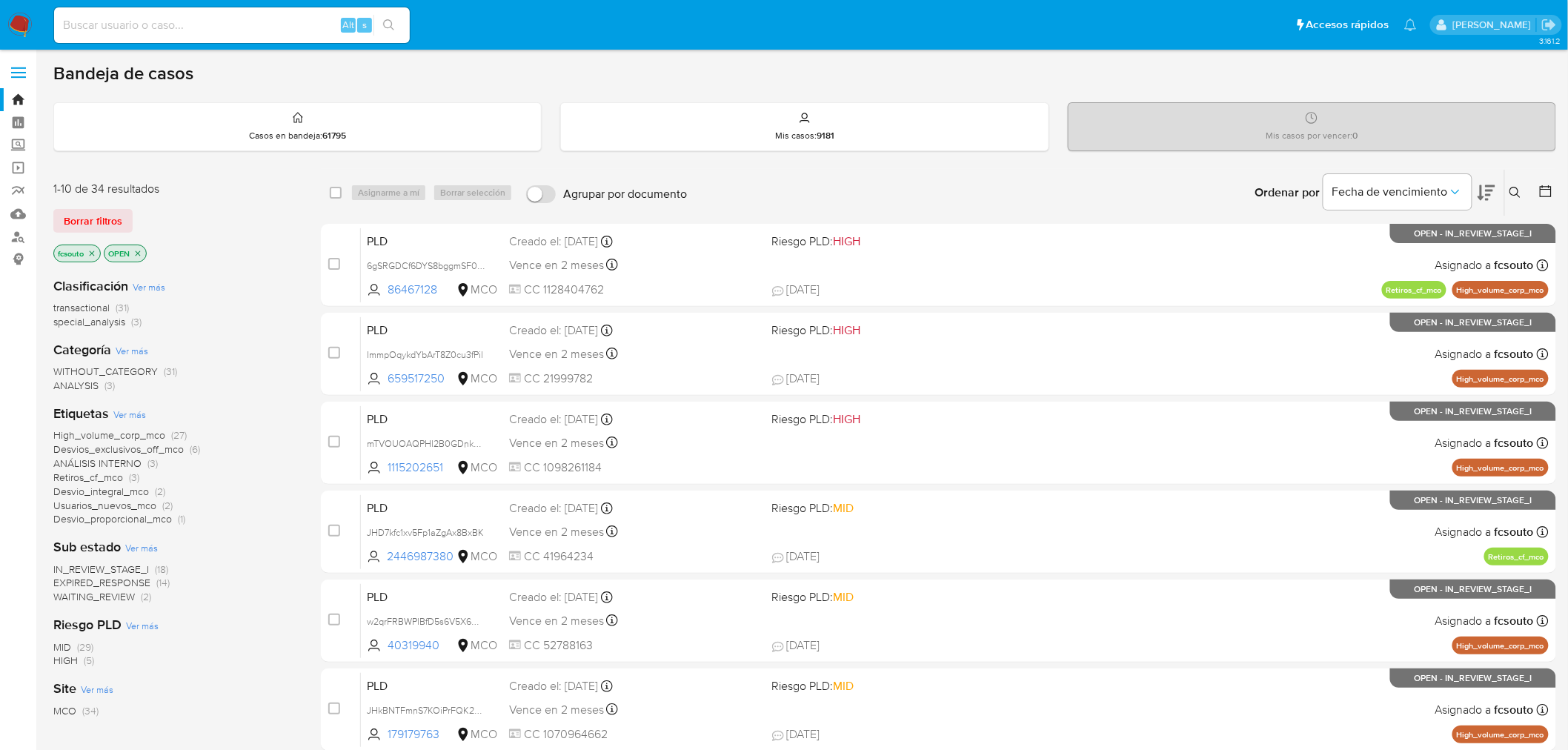
click at [1494, 196] on icon at bounding box center [1487, 192] width 18 height 18
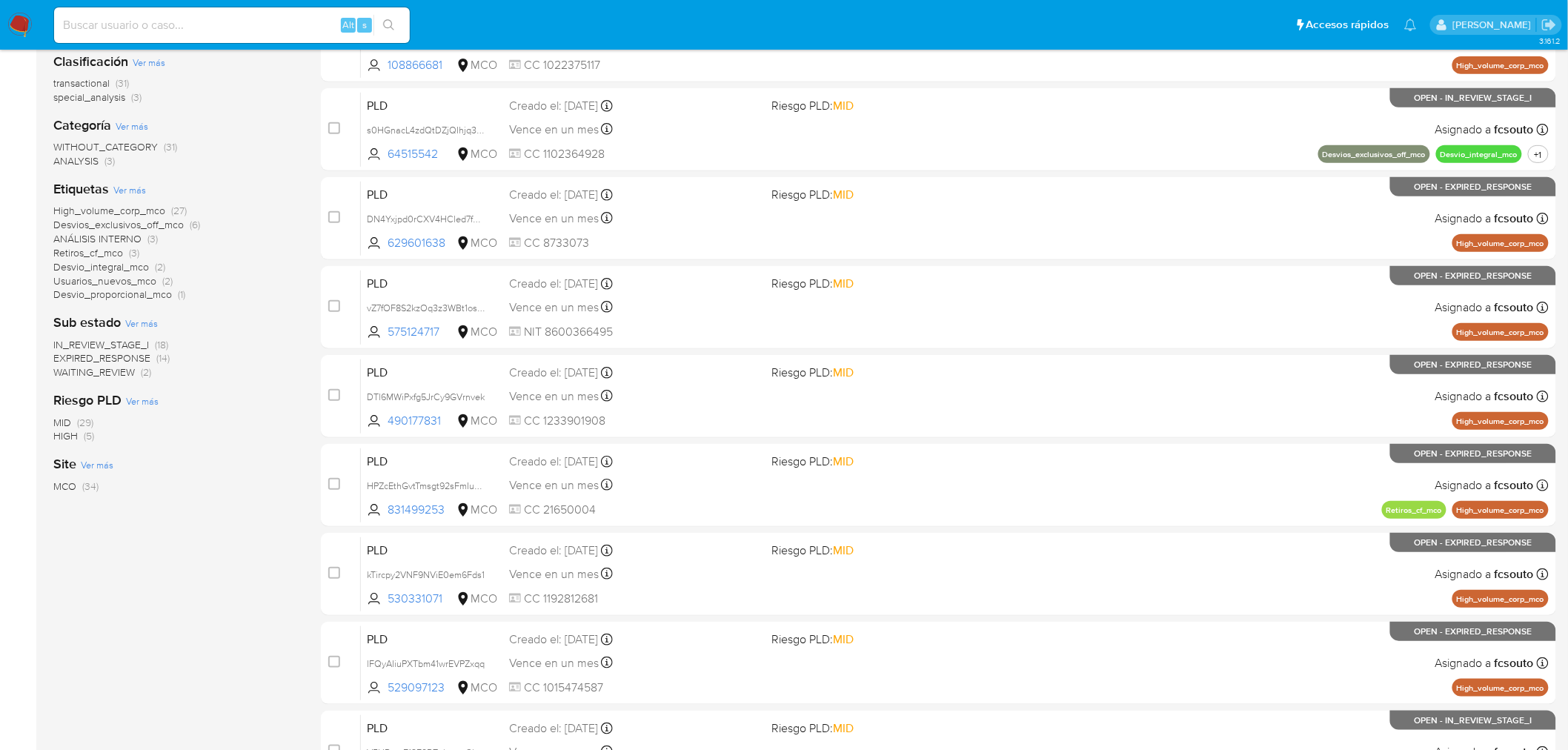
scroll to position [472, 0]
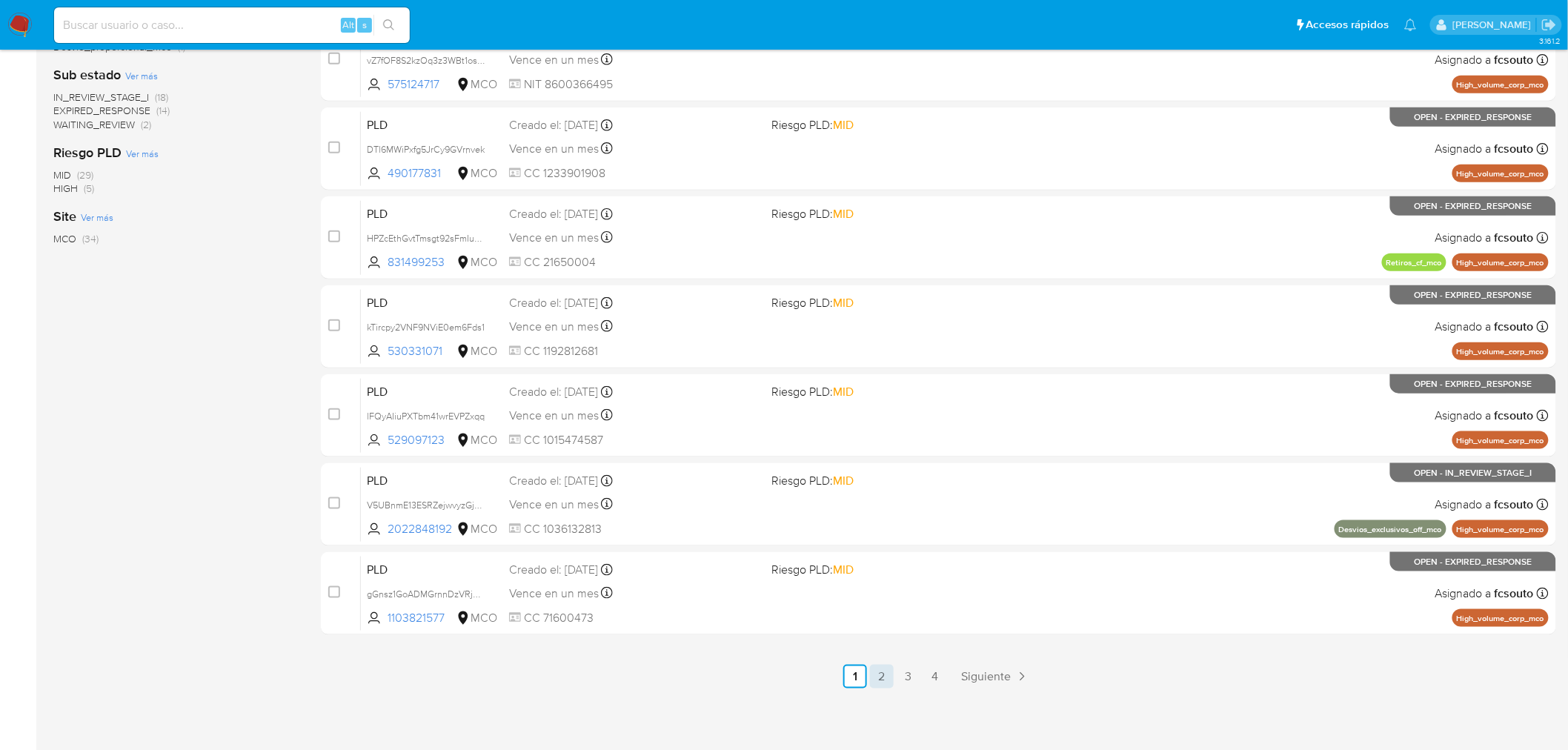
click at [884, 680] on link "2" at bounding box center [882, 676] width 23 height 23
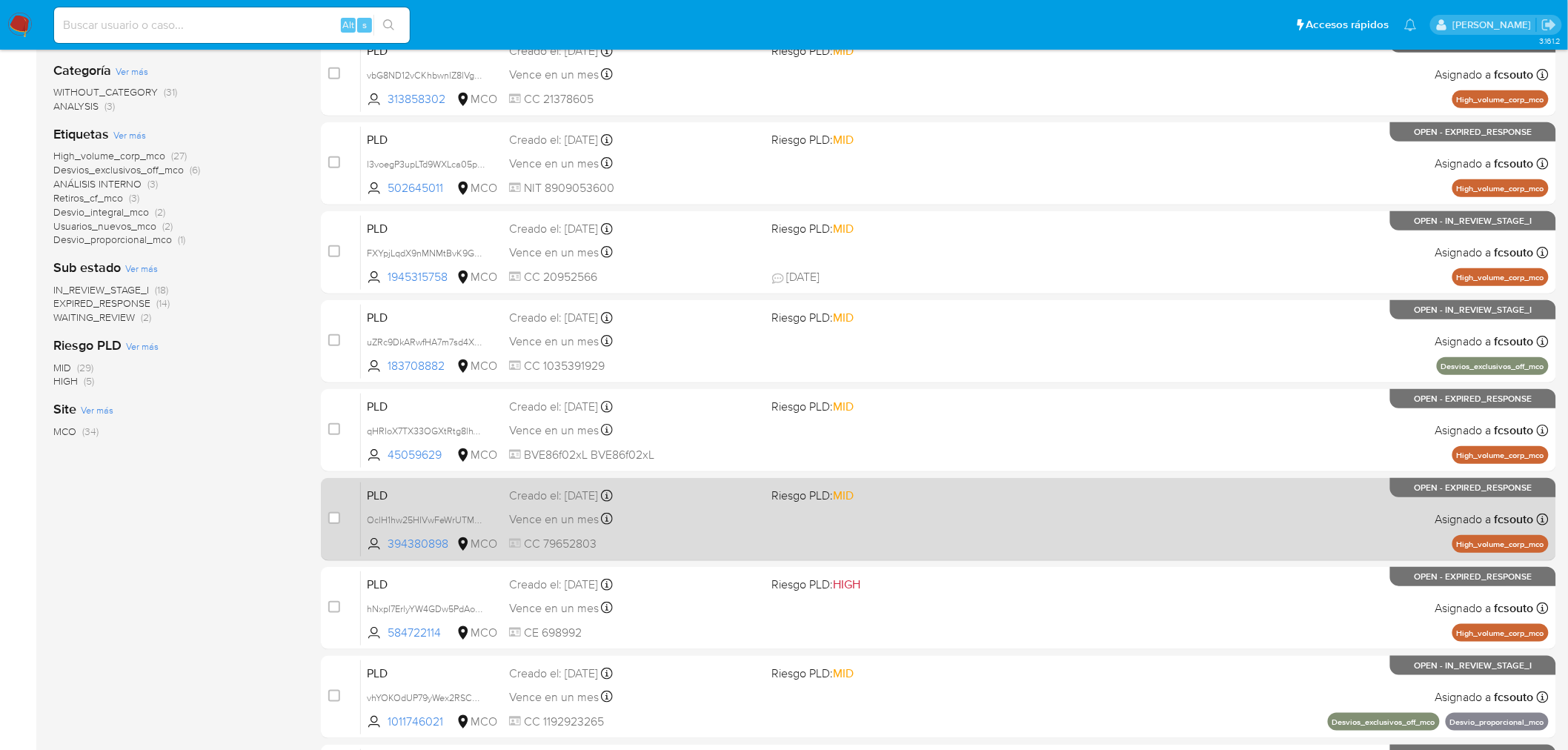
scroll to position [472, 0]
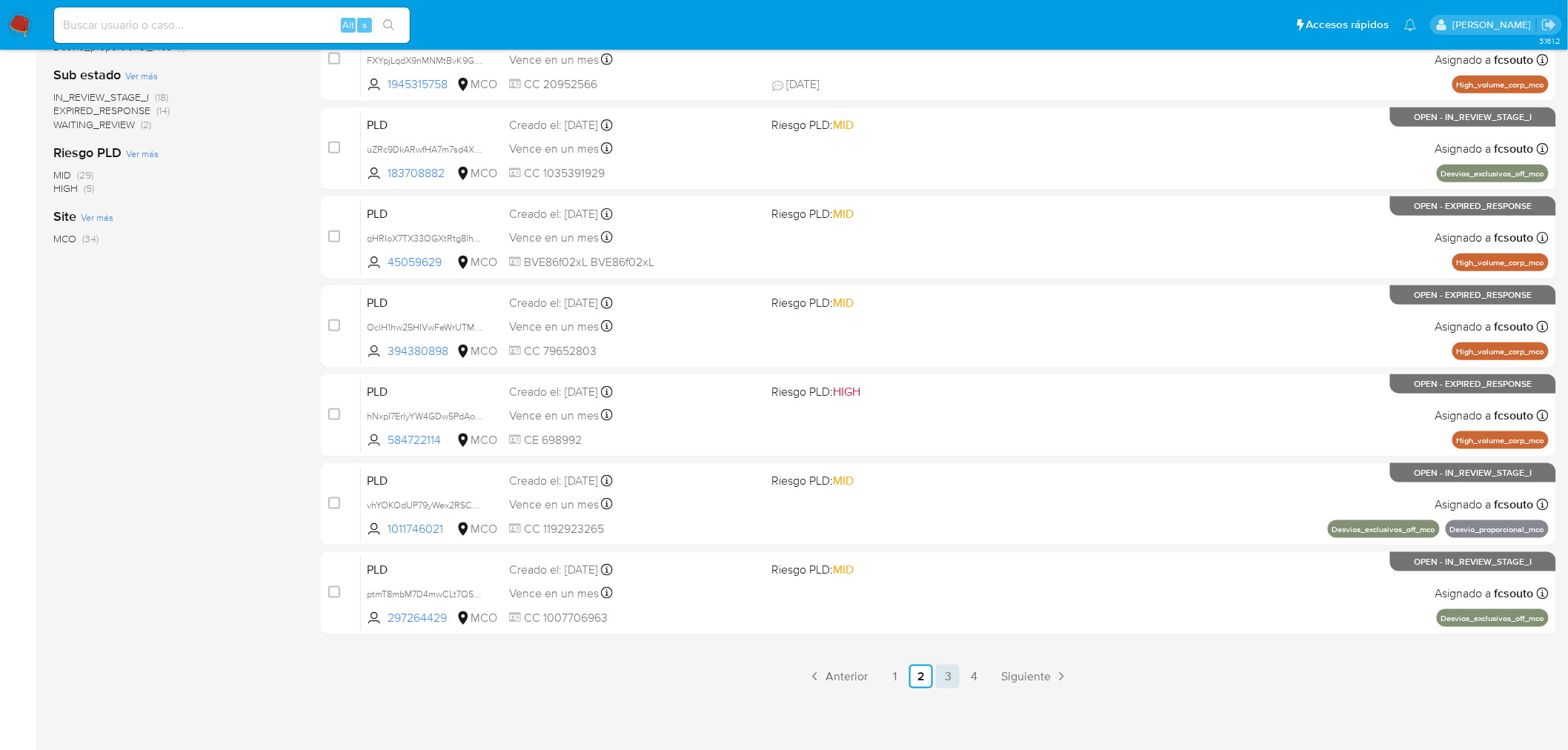
click at [949, 672] on link "3" at bounding box center [948, 676] width 23 height 23
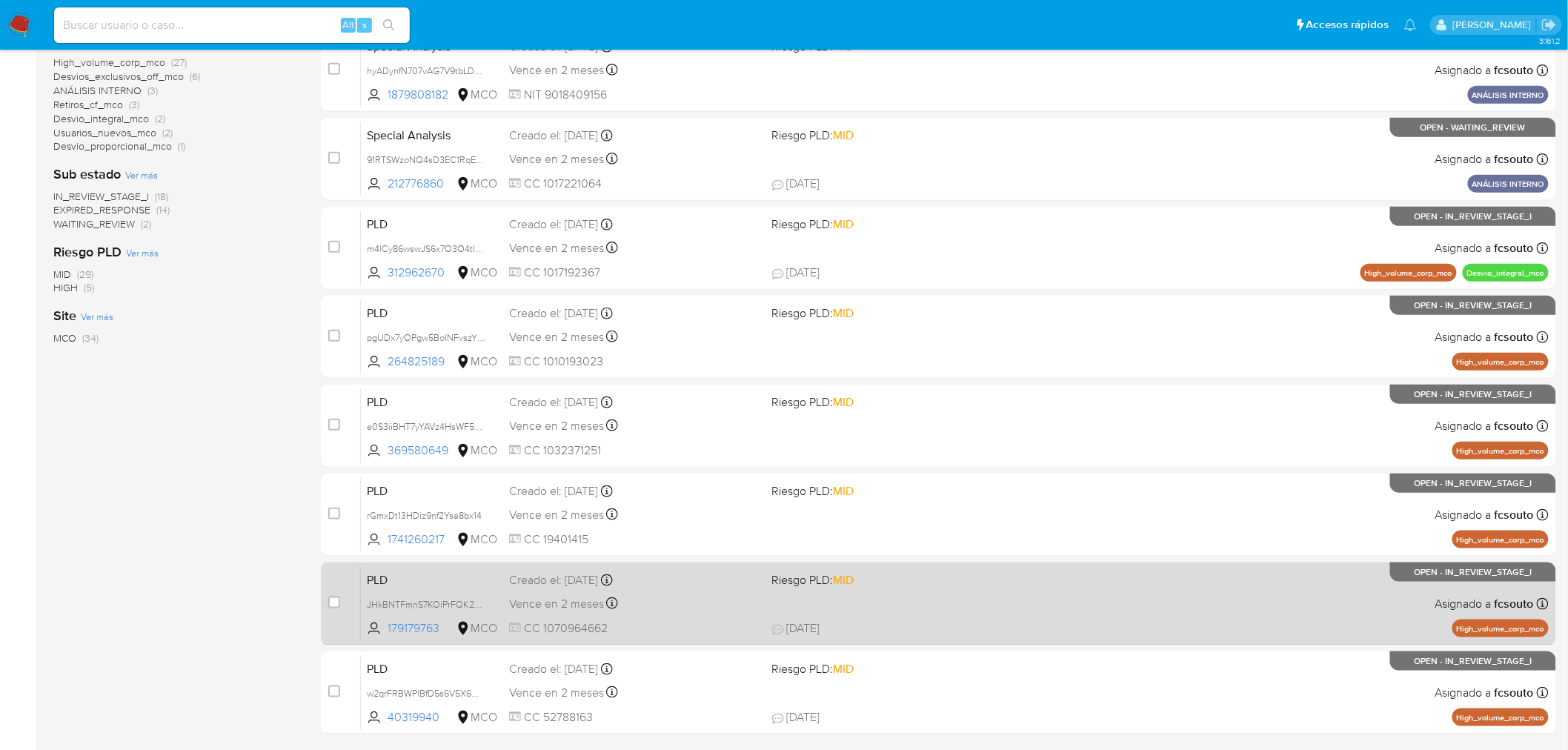
scroll to position [472, 0]
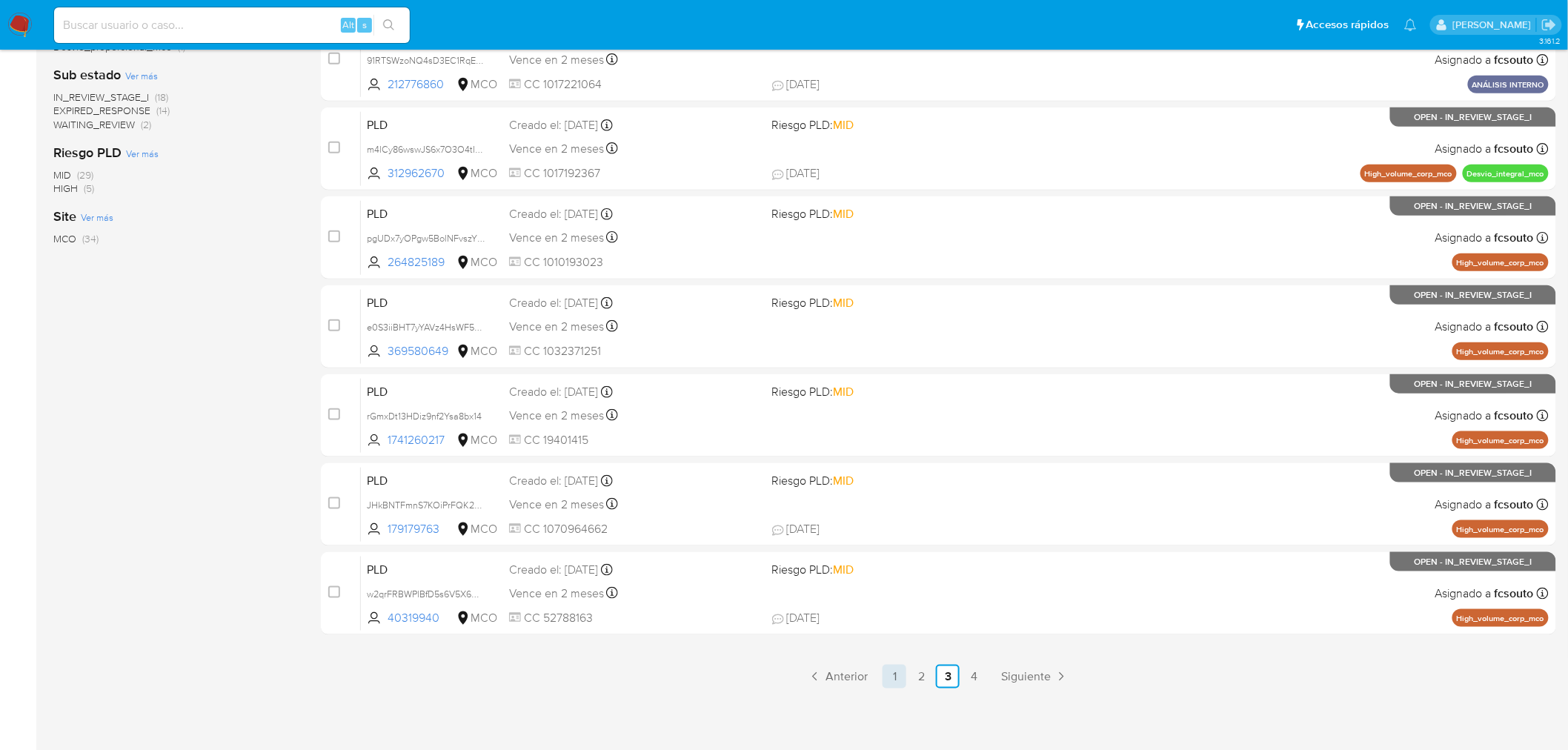
click at [899, 677] on link "1" at bounding box center [895, 676] width 23 height 23
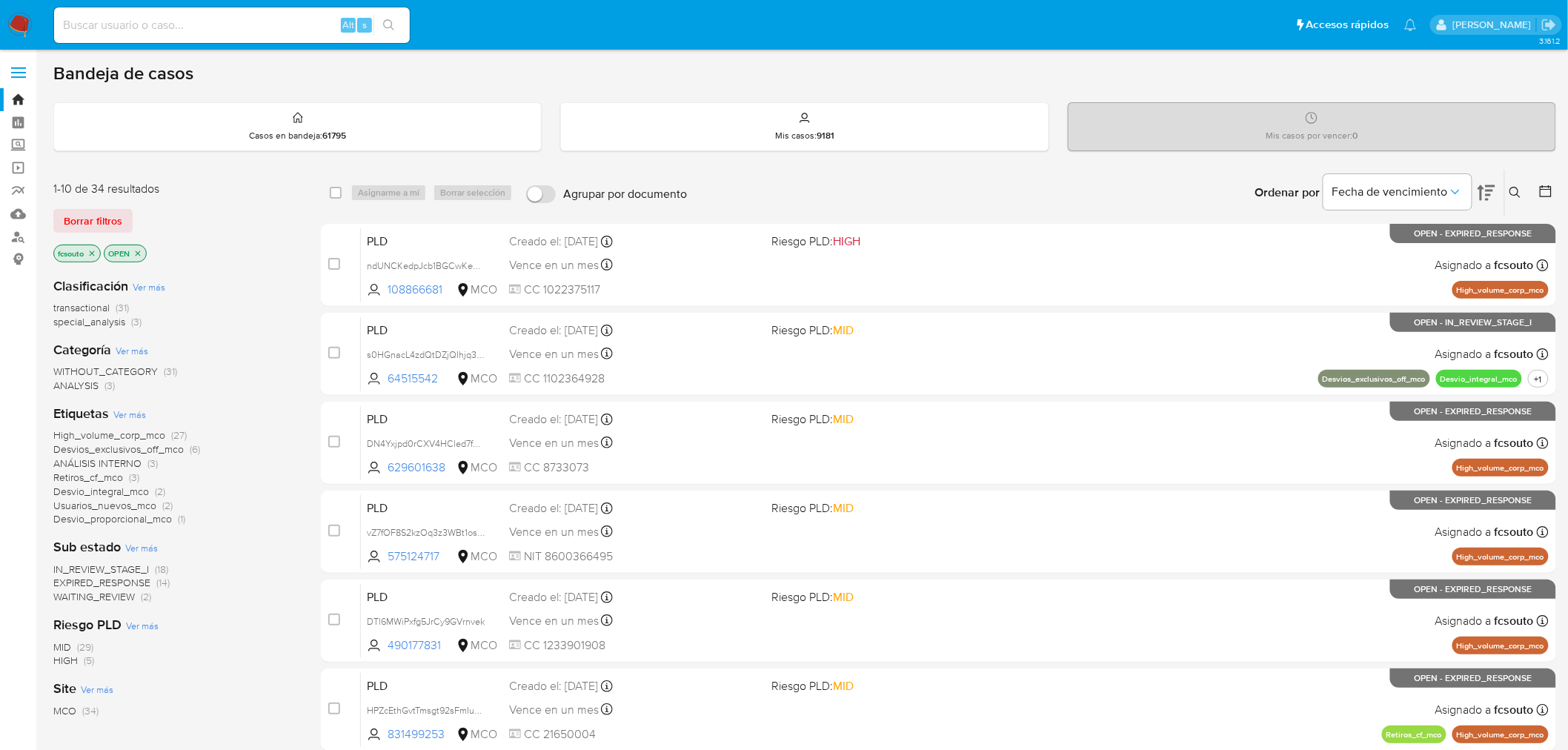
click at [129, 568] on span "IN_REVIEW_STAGE_I" at bounding box center [101, 569] width 96 height 14
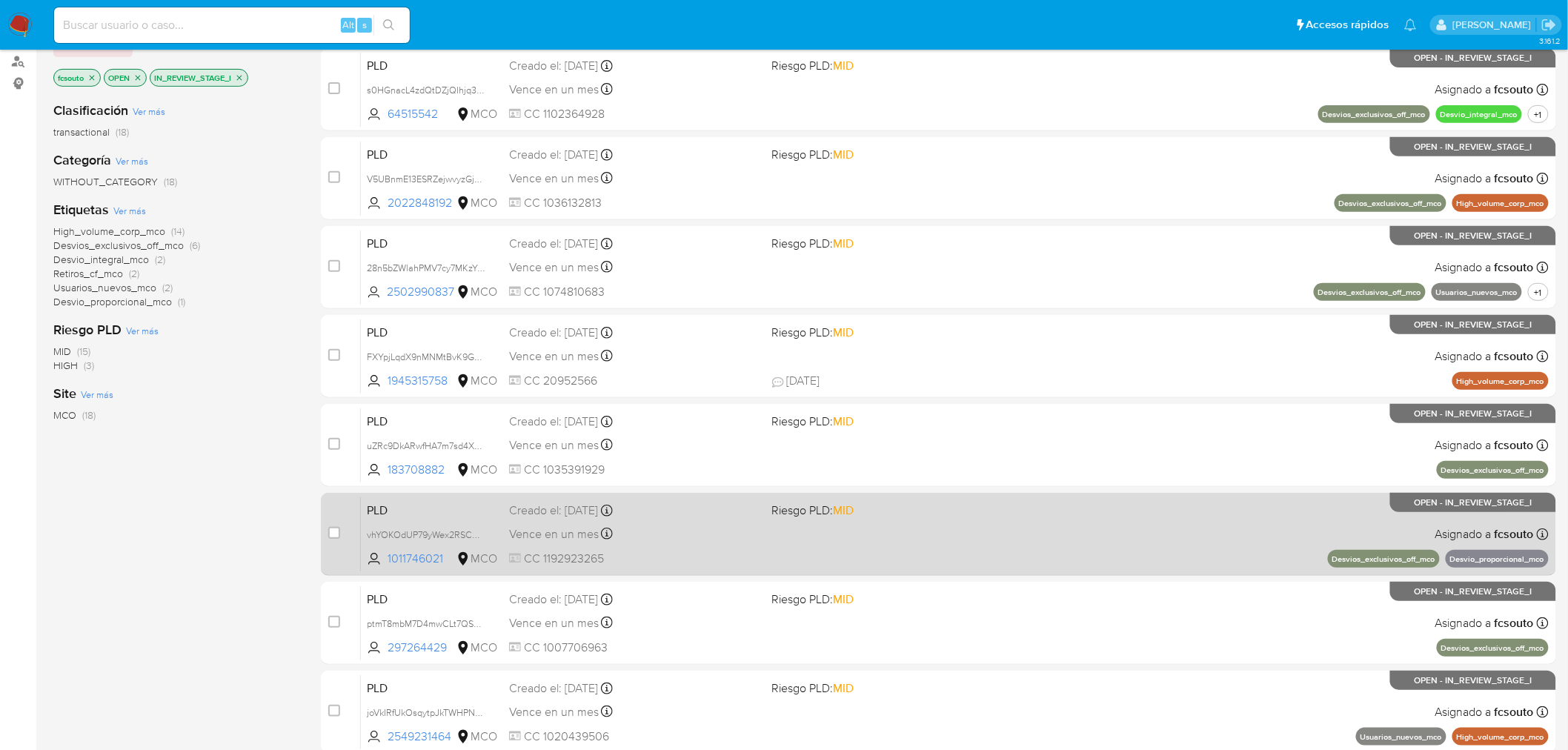
scroll to position [82, 0]
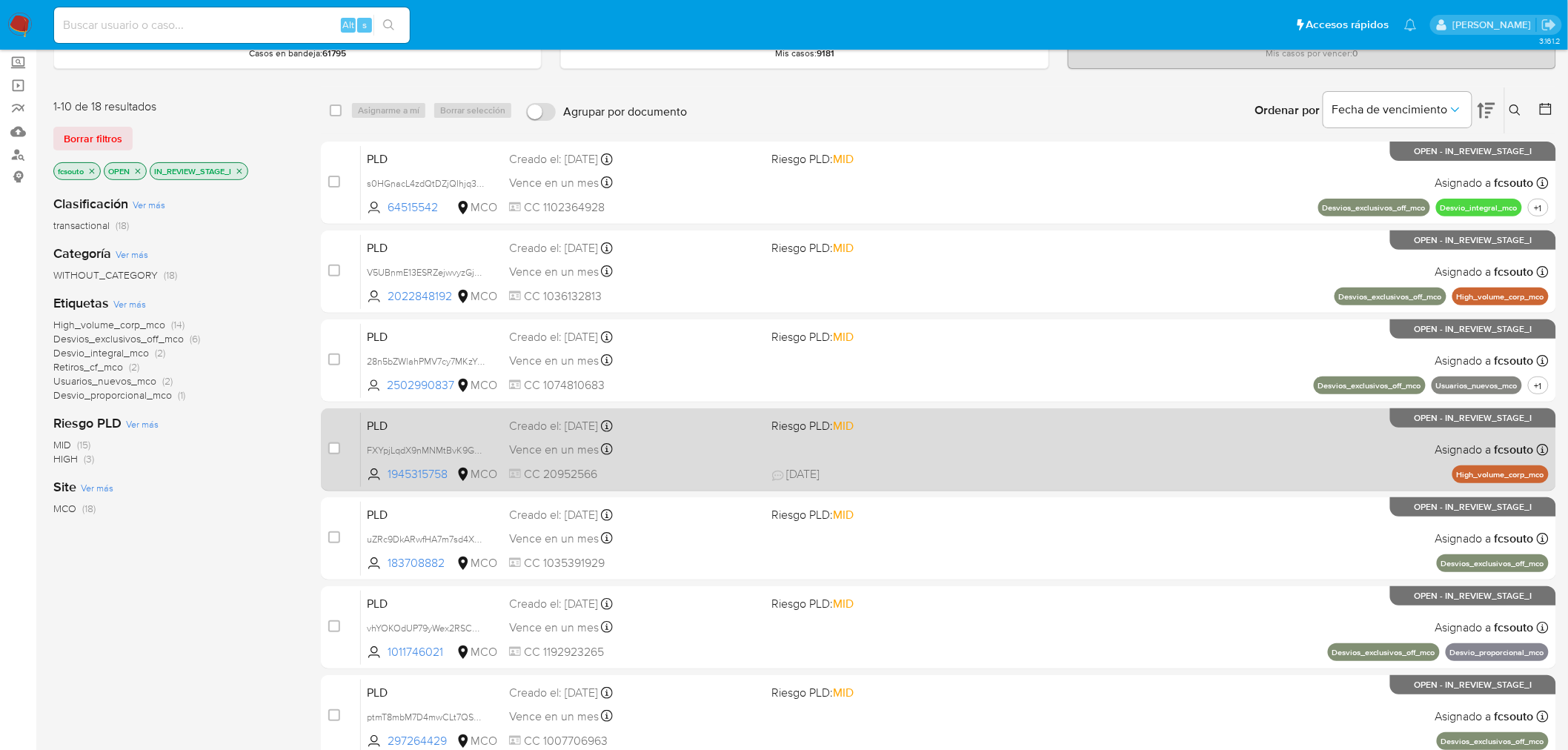
click at [999, 470] on span "01/10/2025 01/10/2025 21:21" at bounding box center [1028, 474] width 514 height 16
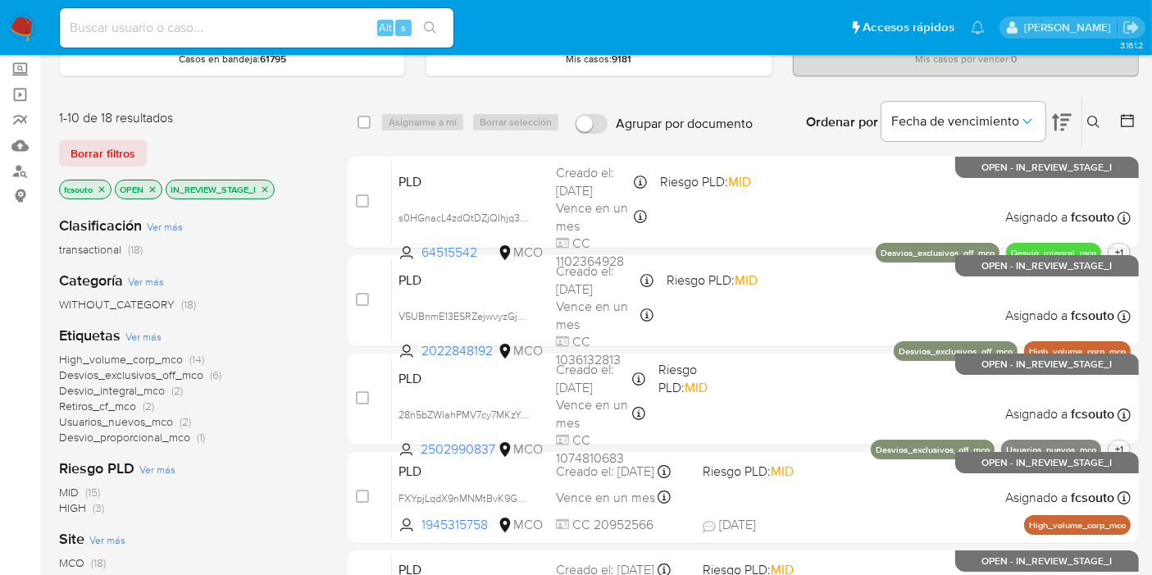
click at [201, 34] on input at bounding box center [257, 27] width 394 height 21
paste input "2466538284"
type input "2466538284"
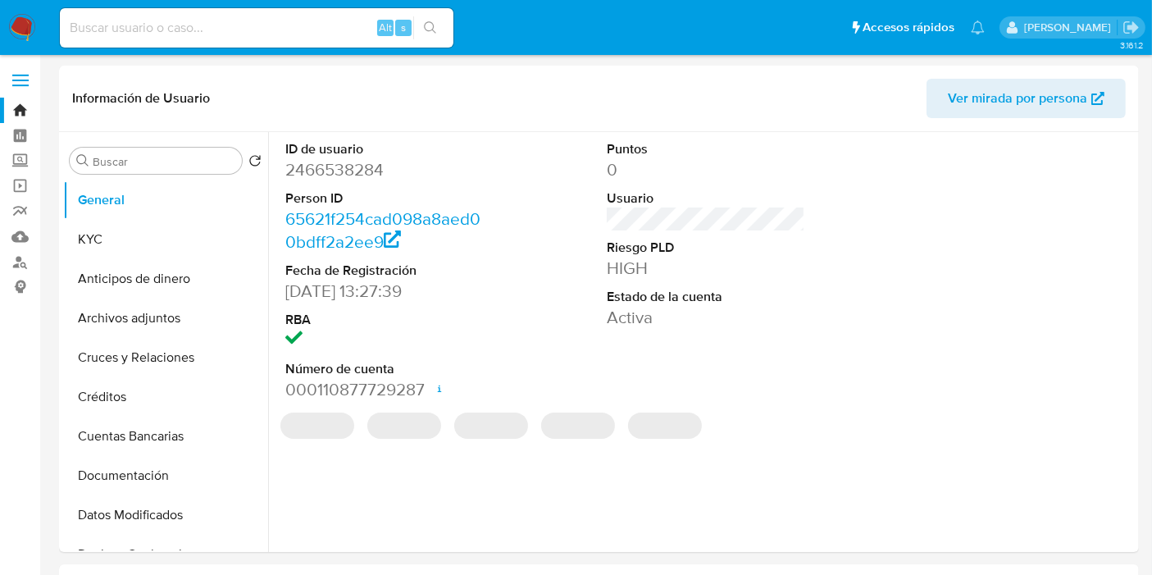
select select "10"
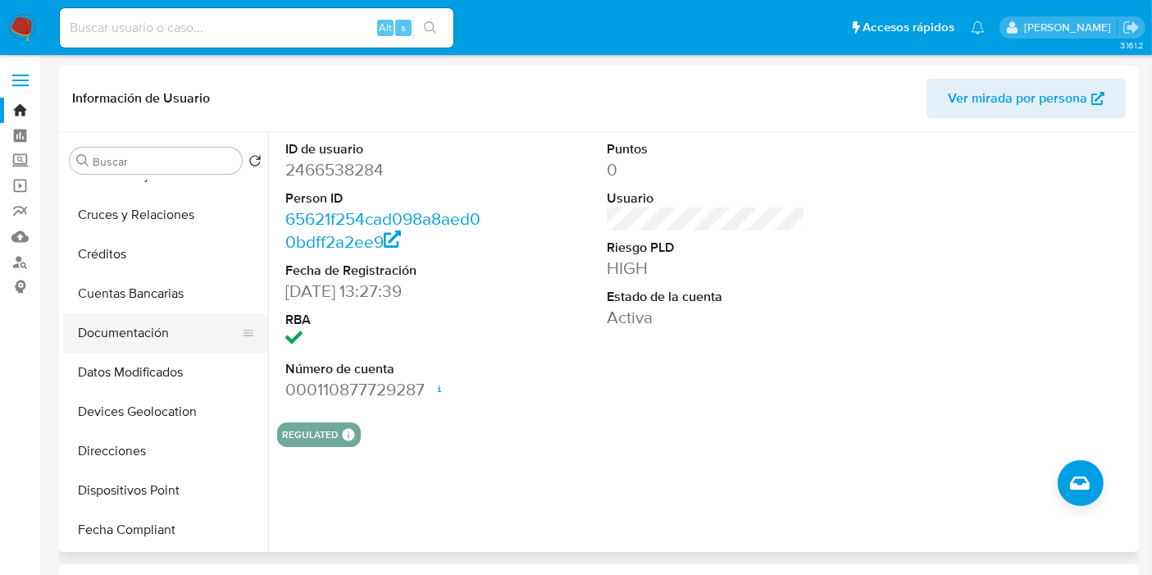
scroll to position [182, 0]
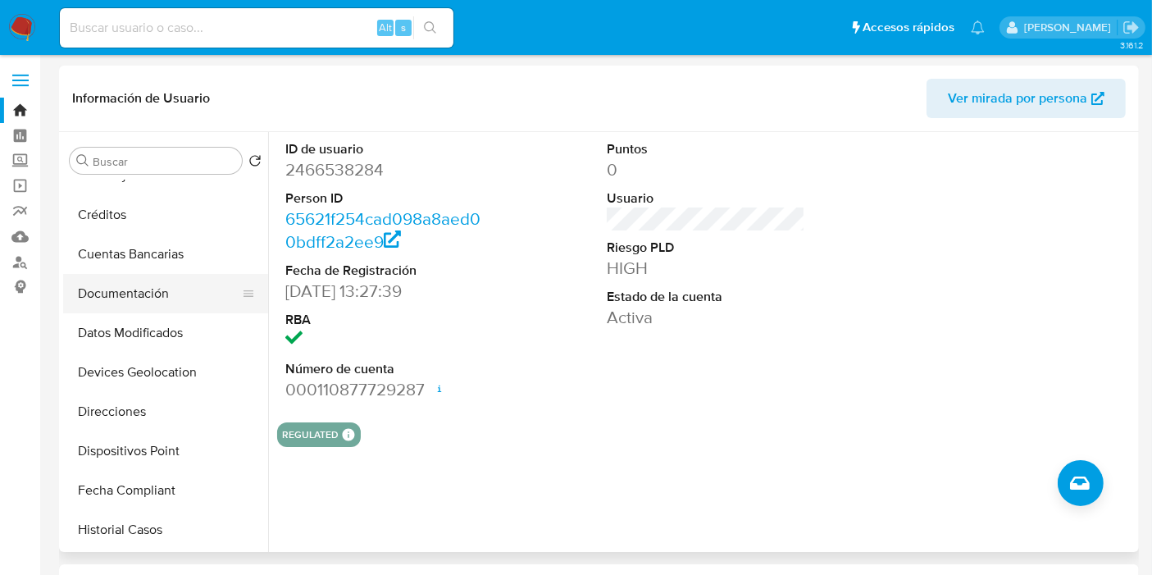
click at [139, 292] on button "Documentación" at bounding box center [159, 293] width 192 height 39
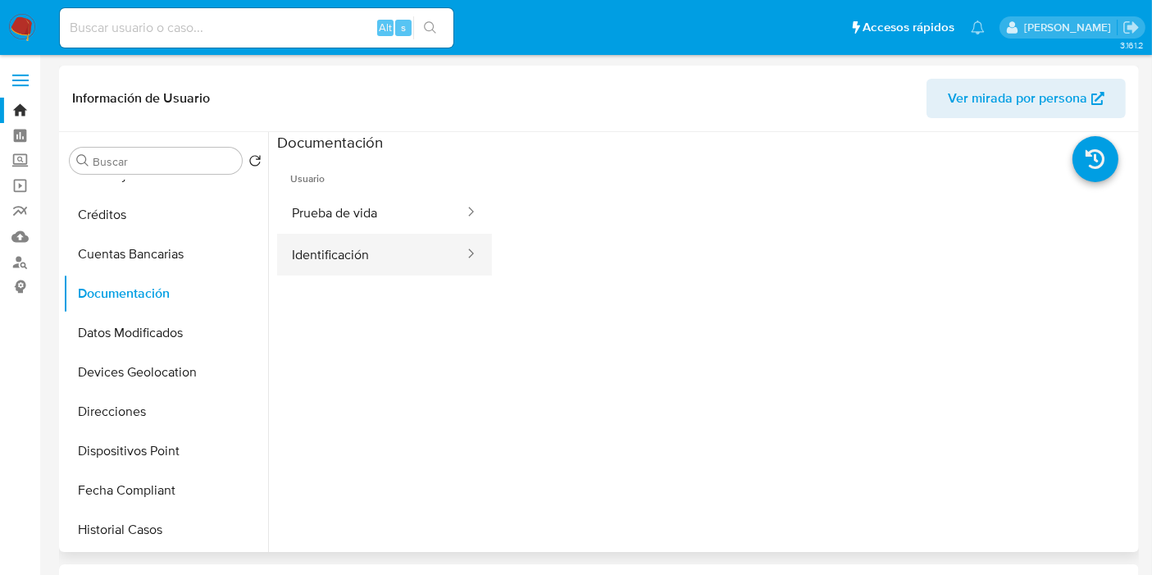
click at [403, 260] on button "Identificación" at bounding box center [371, 255] width 189 height 42
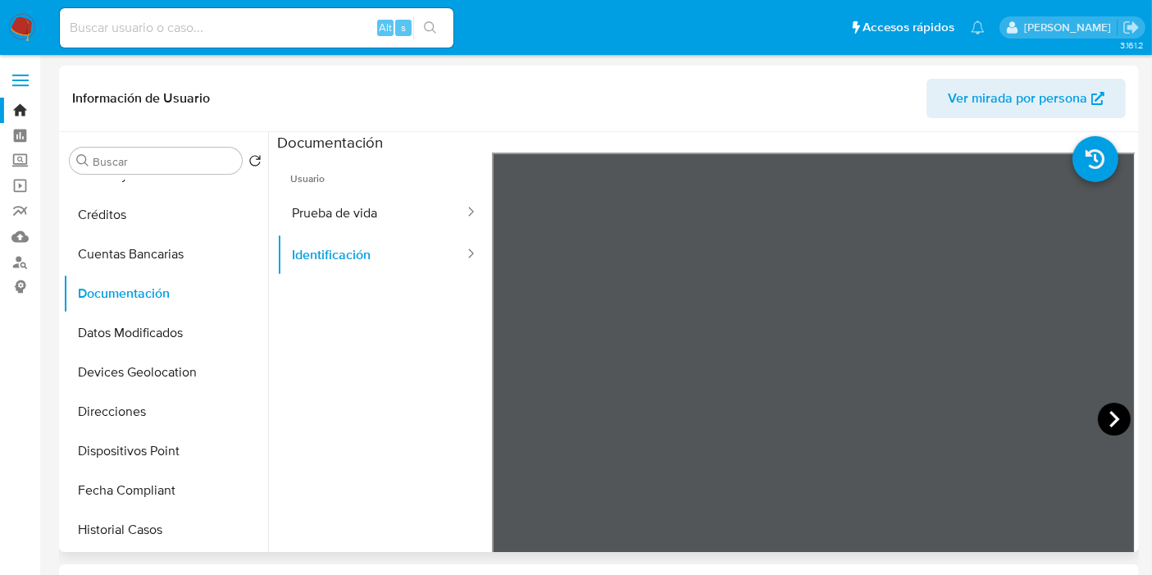
click at [1110, 411] on icon at bounding box center [1114, 419] width 33 height 33
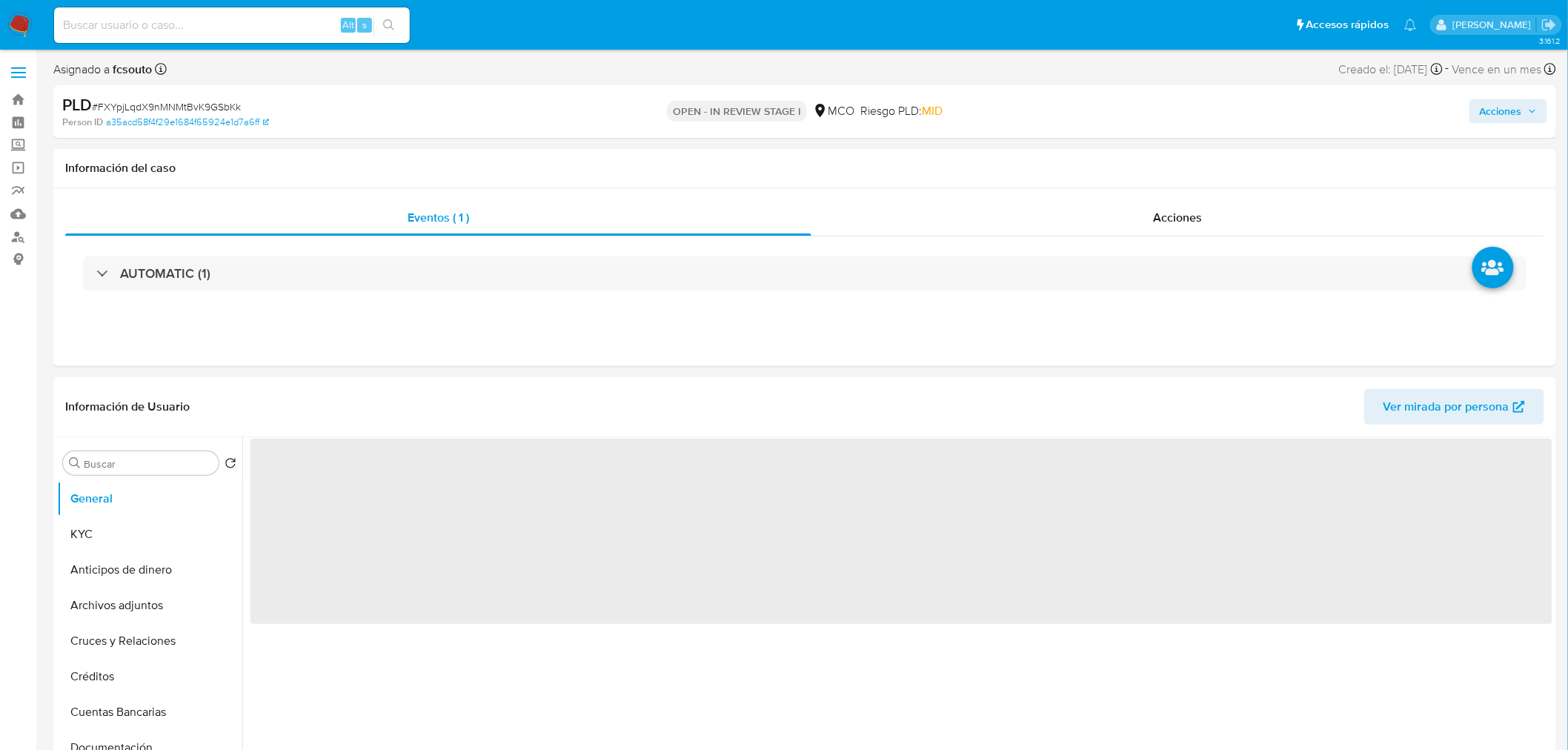
select select "10"
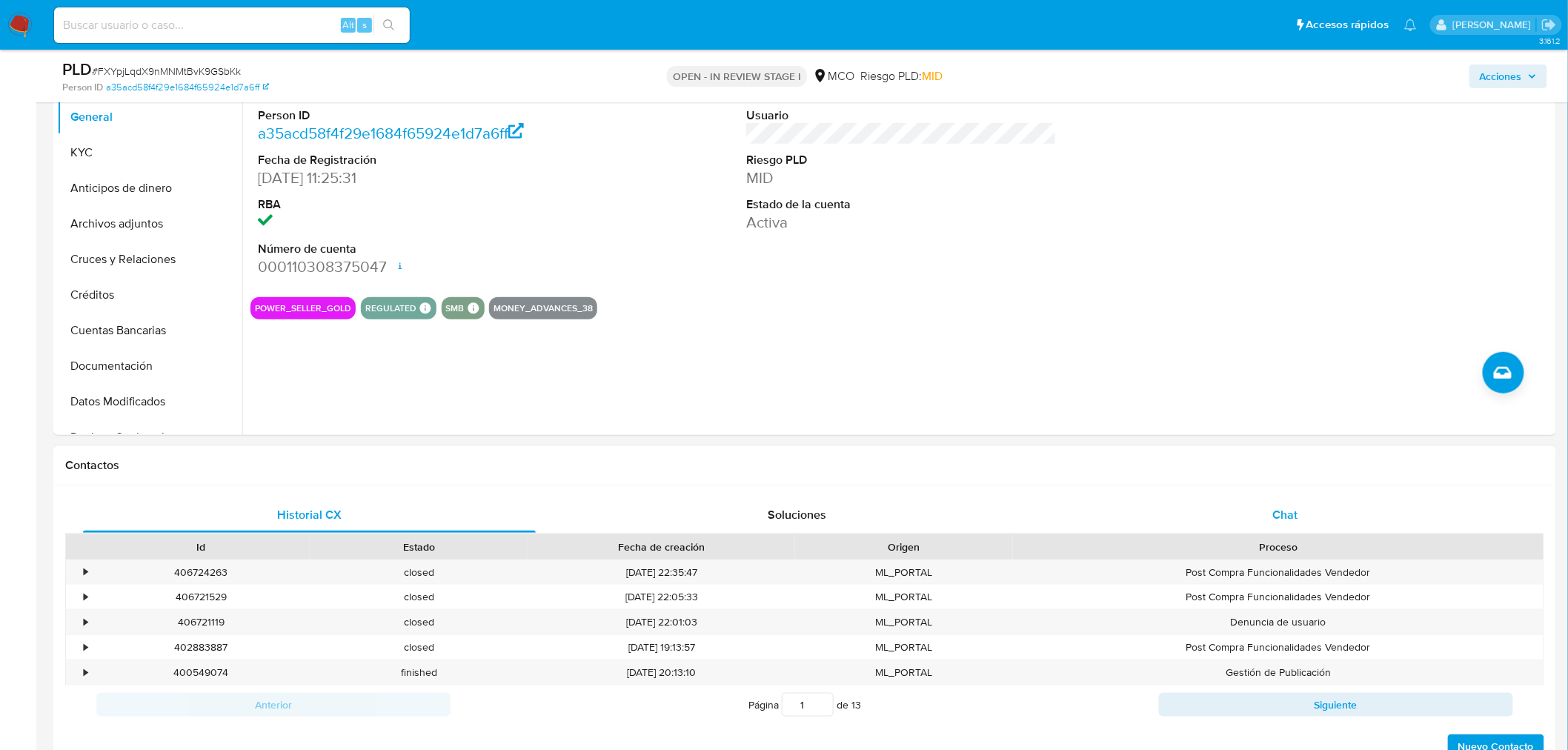
click at [1291, 529] on div "Chat" at bounding box center [1285, 514] width 453 height 35
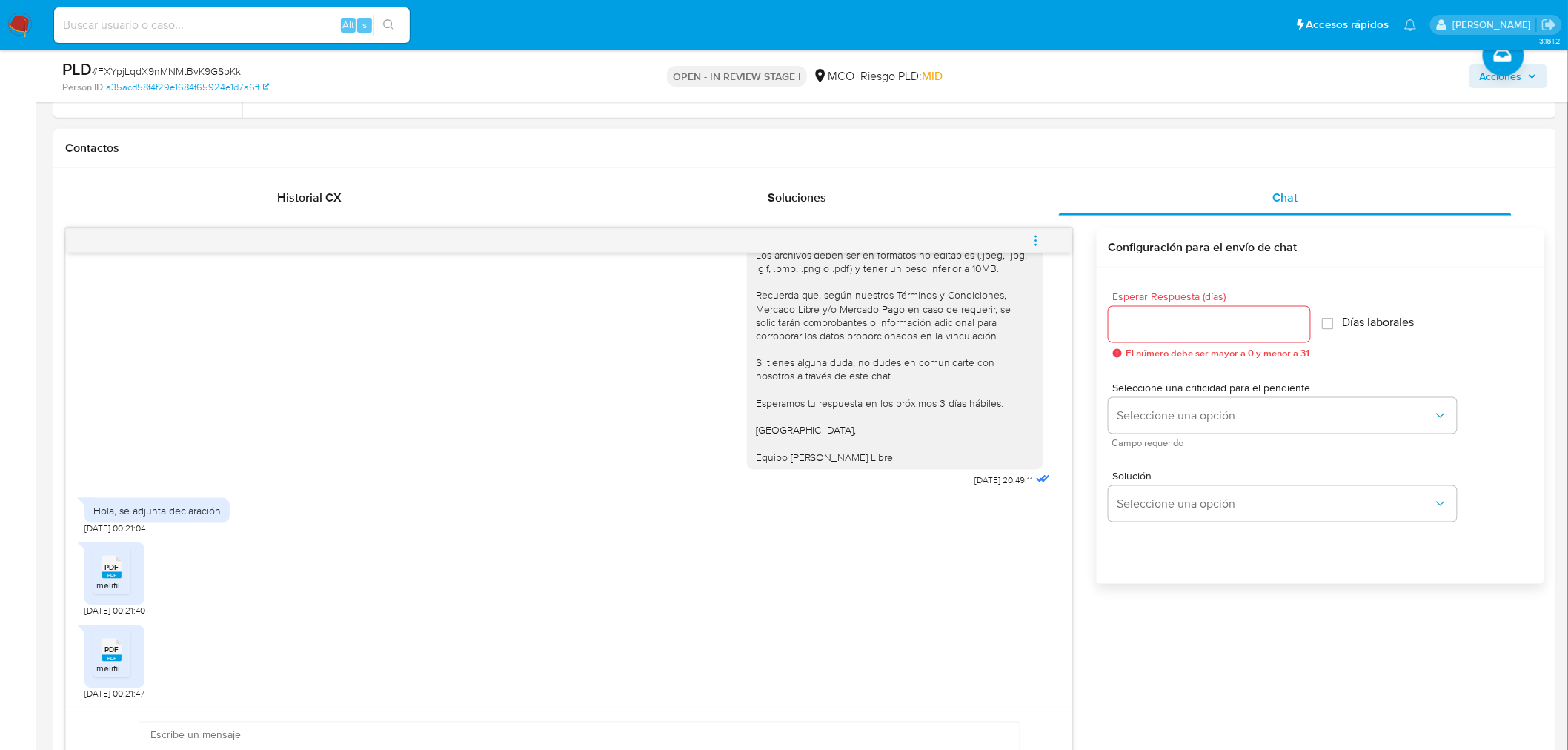
scroll to position [741, 0]
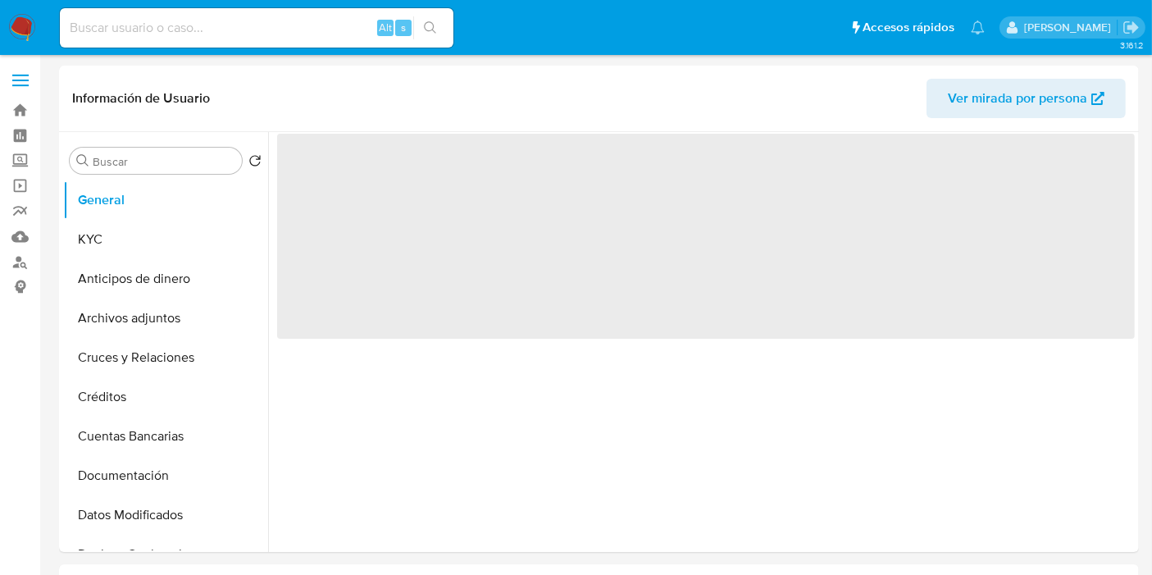
select select "10"
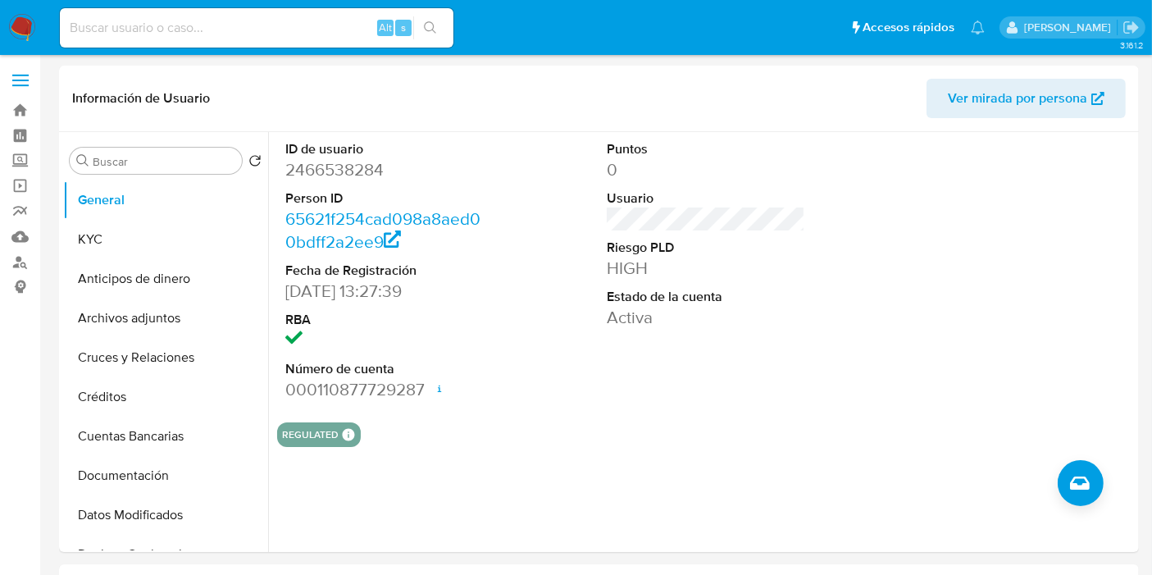
click at [187, 37] on input at bounding box center [257, 27] width 394 height 21
paste input "1075407215"
type input "1075407215"
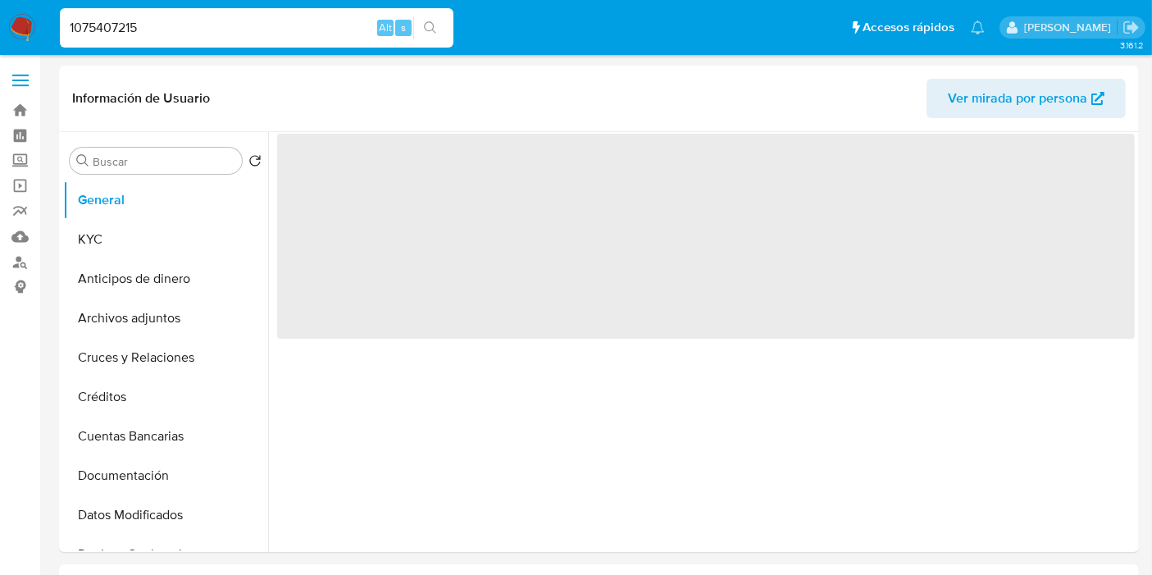
select select "10"
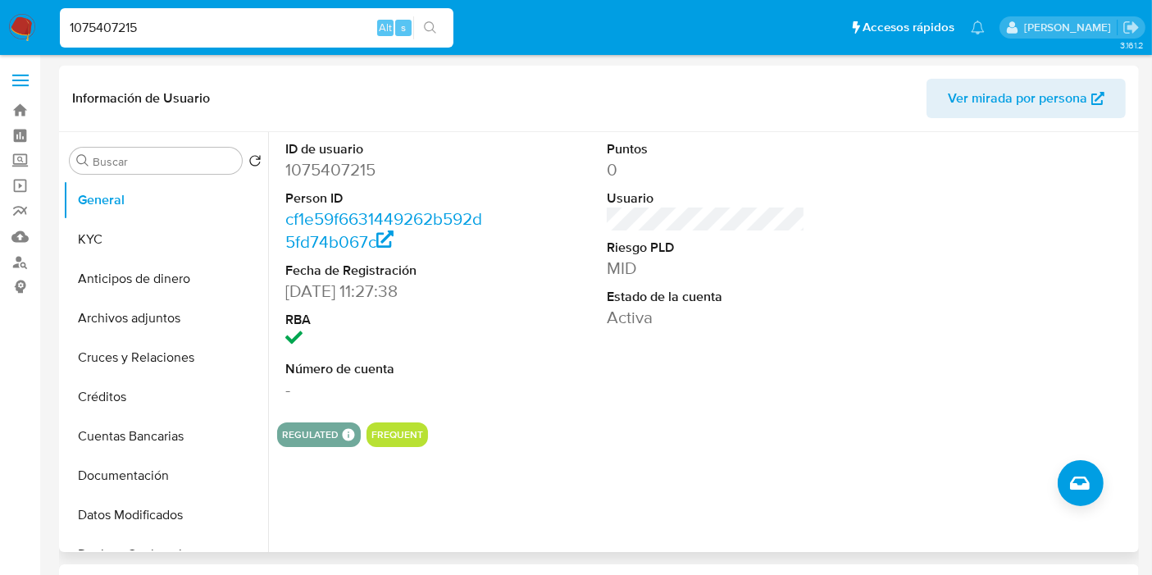
click at [559, 365] on div "ID de usuario 1075407215 Person ID cf1e59f6631449262b592d5fd74b067c Fecha de Re…" at bounding box center [706, 270] width 858 height 277
